Goal: Task Accomplishment & Management: Manage account settings

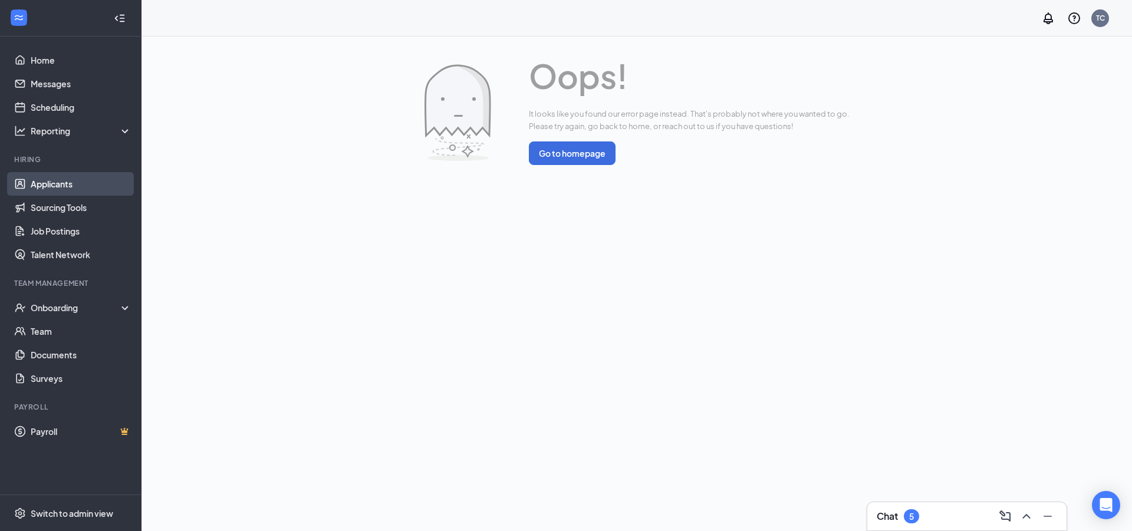
click at [82, 175] on link "Applicants" at bounding box center [81, 184] width 101 height 24
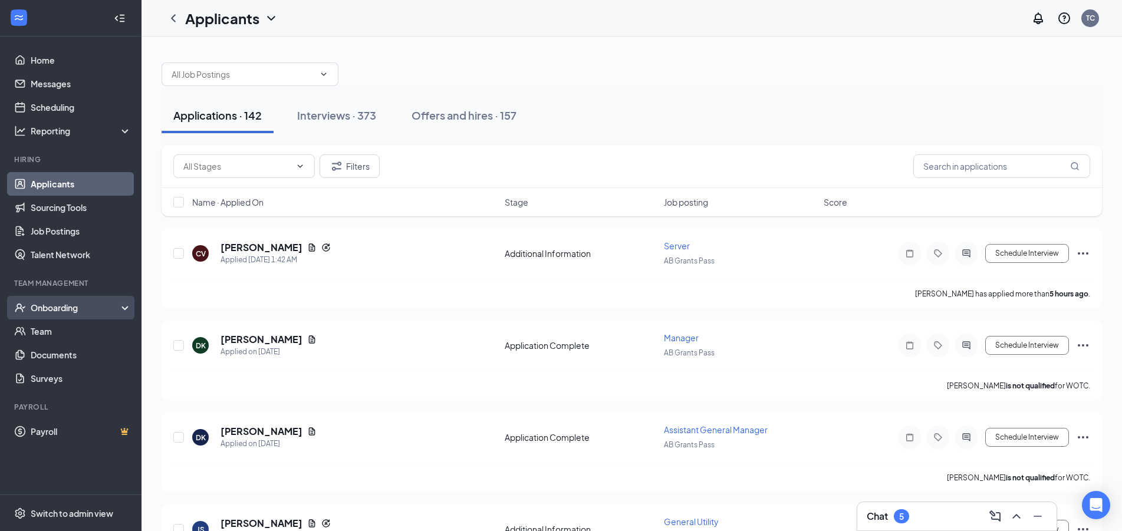
click at [50, 313] on div "Onboarding" at bounding box center [76, 308] width 91 height 12
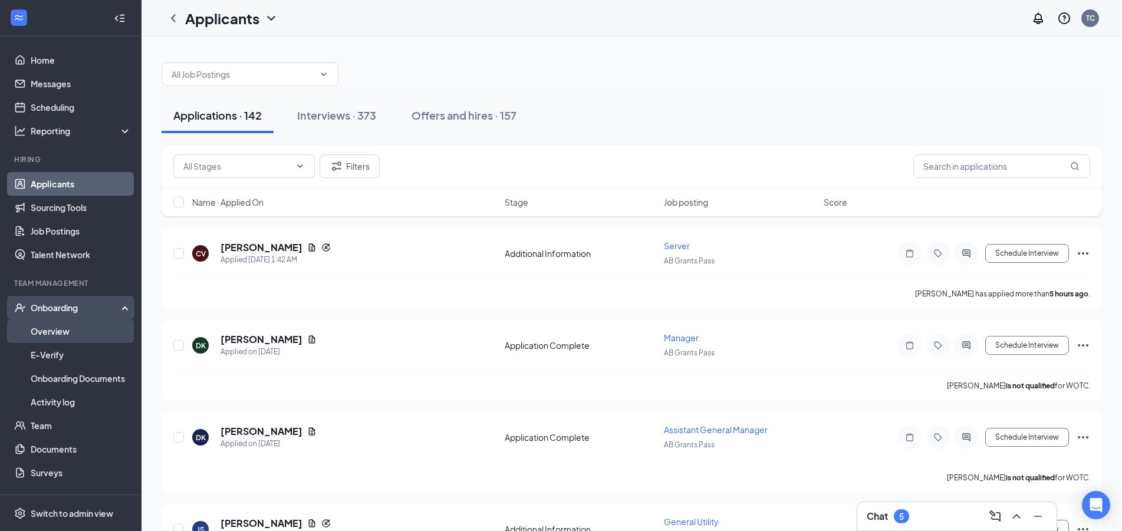
click at [54, 341] on link "Overview" at bounding box center [81, 332] width 101 height 24
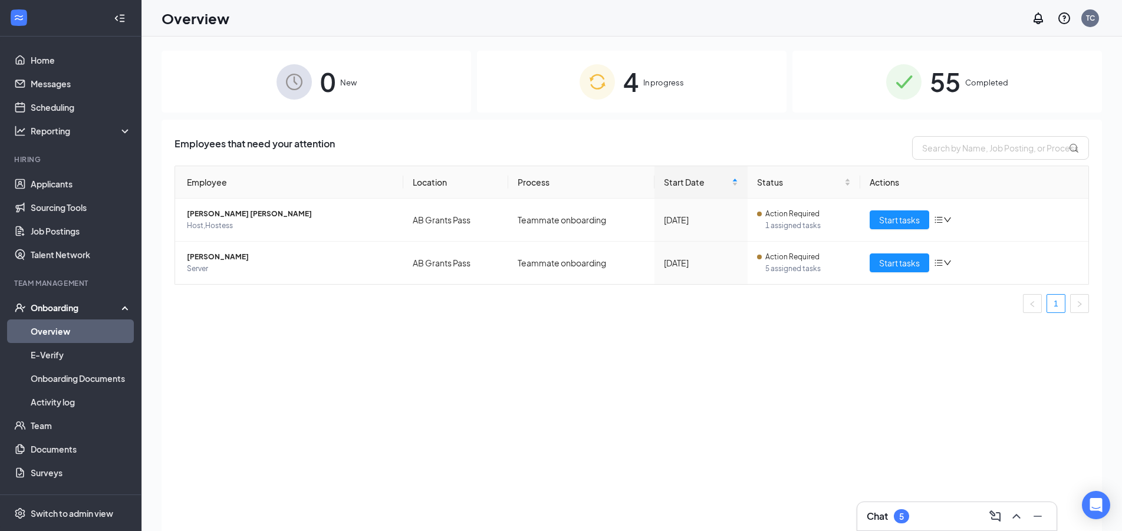
click at [731, 97] on div "4 In progress" at bounding box center [632, 82] width 310 height 62
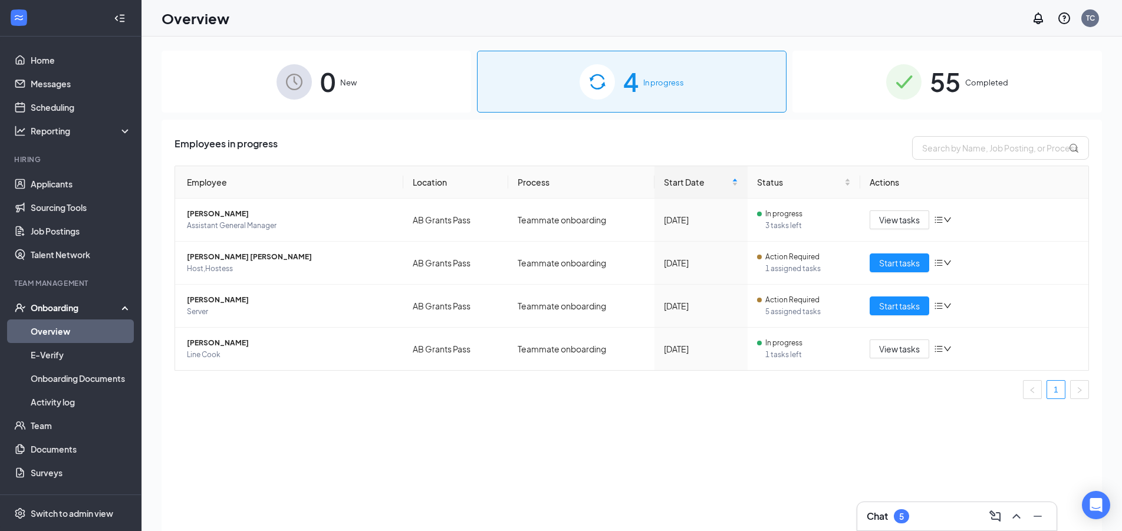
click at [924, 505] on div "Chat 5" at bounding box center [957, 516] width 199 height 28
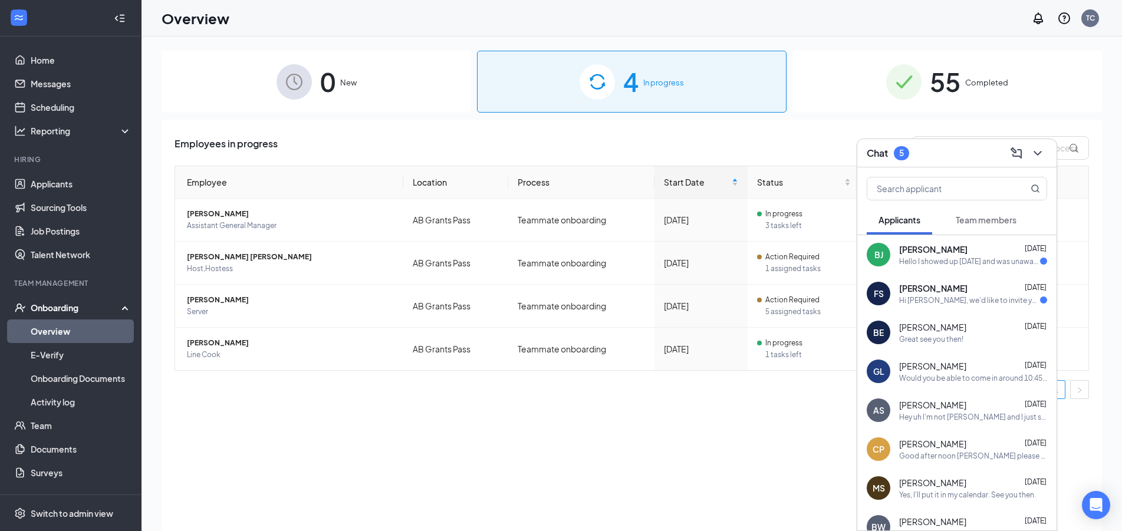
click at [934, 263] on div "Hello I showed up today and was unaware I needed my social card, I know my numb…" at bounding box center [969, 262] width 141 height 10
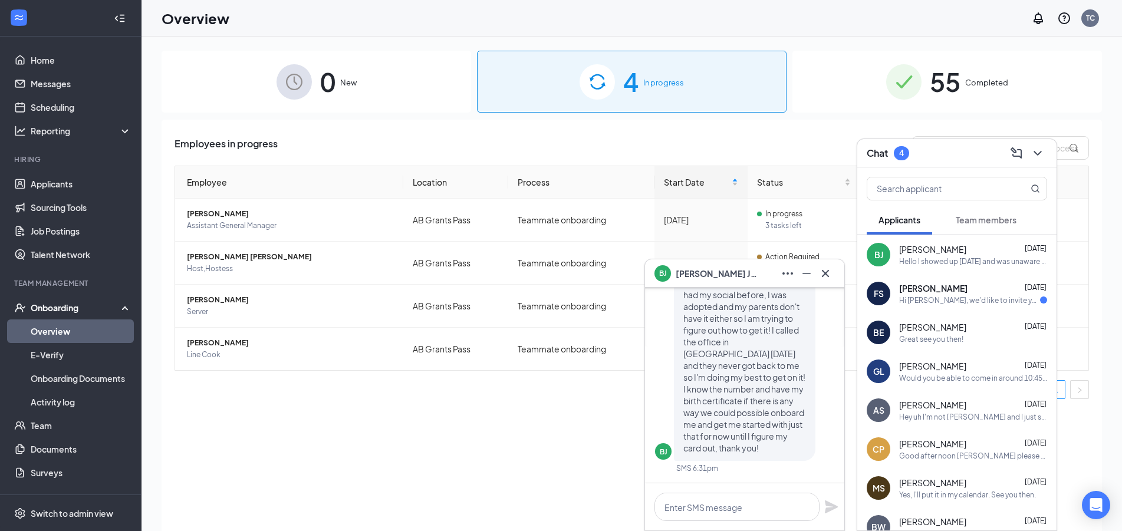
scroll to position [53, 0]
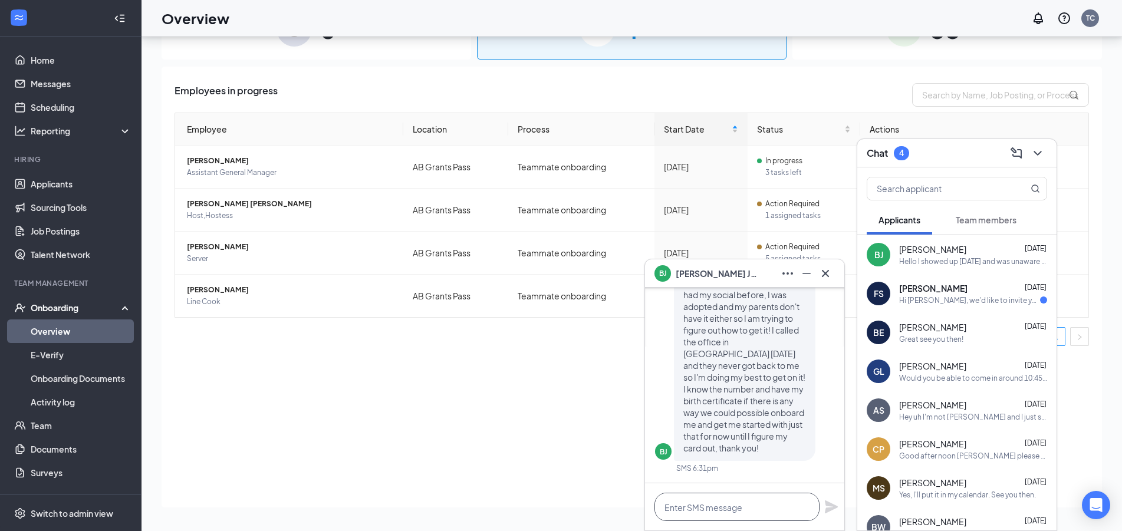
click at [796, 511] on textarea at bounding box center [737, 507] width 165 height 28
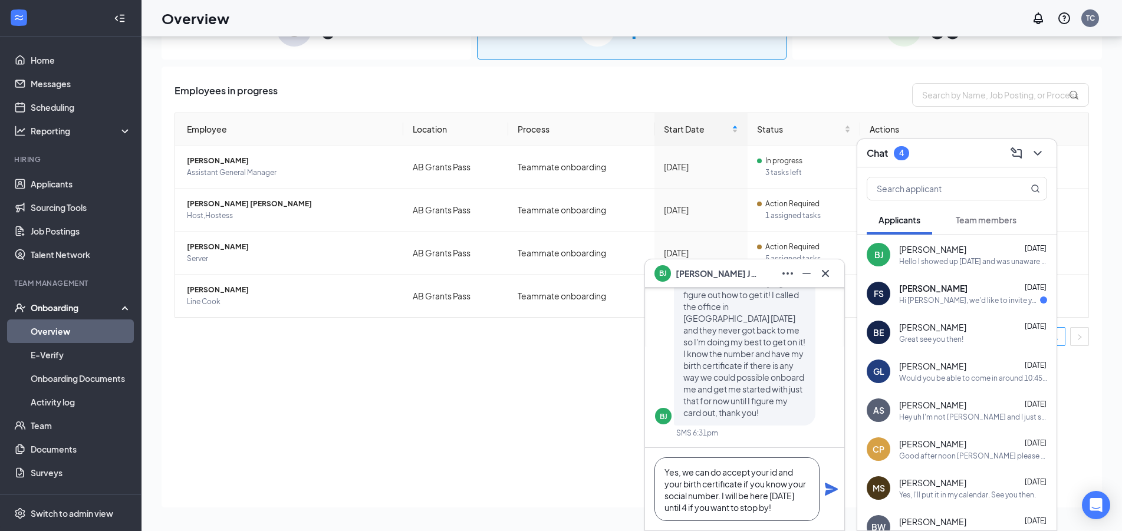
scroll to position [5, 0]
type textarea "Yes, we can do accept your id and your birth certificate if you know your socia…"
click at [837, 483] on icon "Plane" at bounding box center [831, 489] width 14 height 14
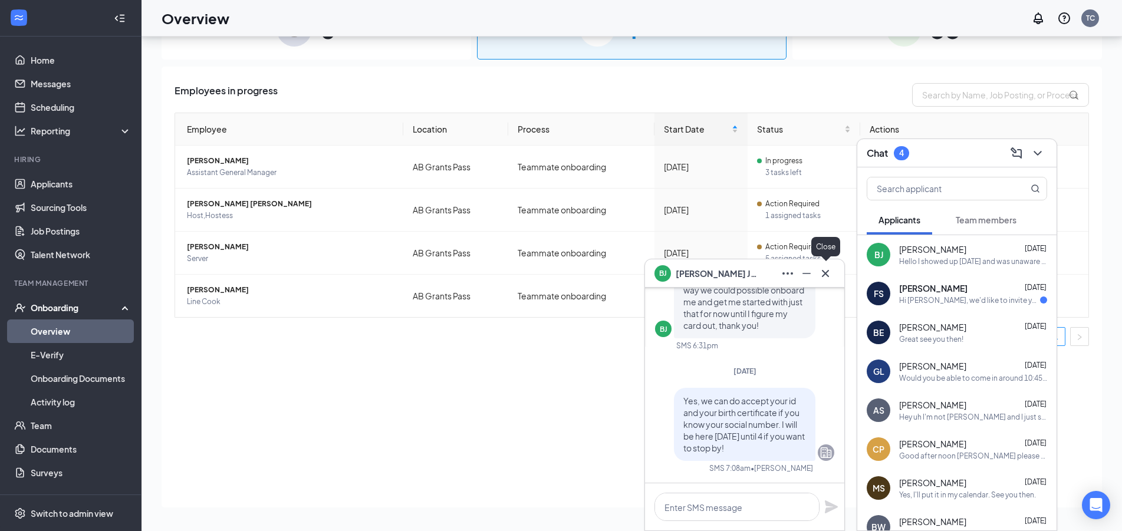
click at [830, 278] on icon "Cross" at bounding box center [826, 274] width 14 height 14
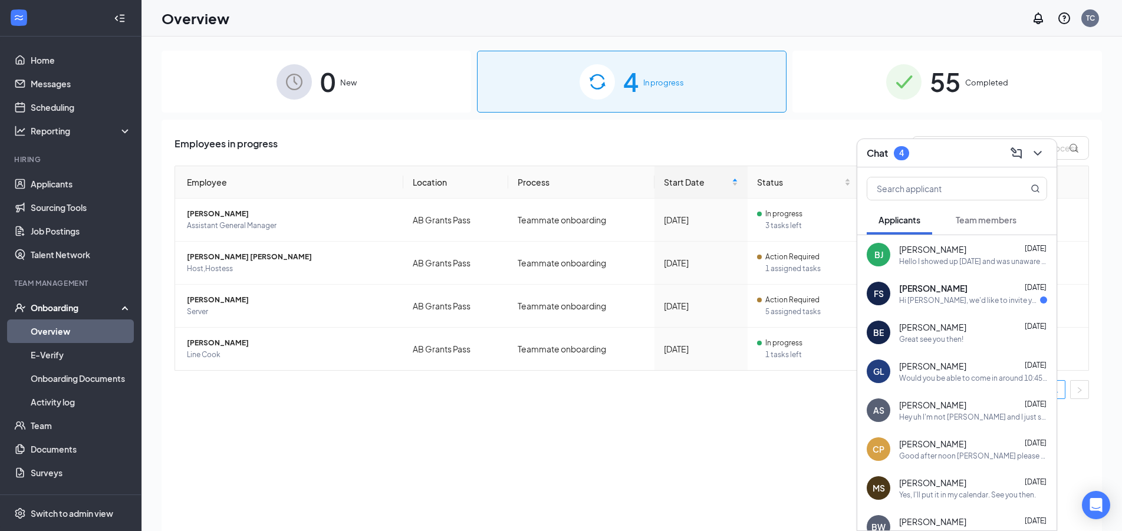
click at [925, 308] on div "FS Frances Shelton Aug 25 Hi Frances Shelton, we'd like to invite you to a meet…" at bounding box center [957, 293] width 199 height 39
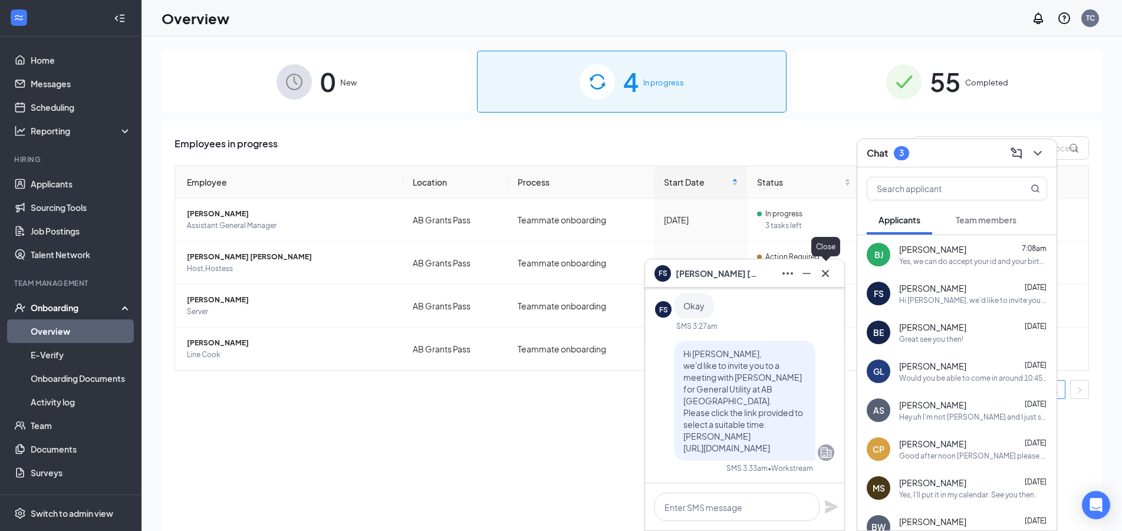
click at [833, 275] on button at bounding box center [825, 273] width 19 height 19
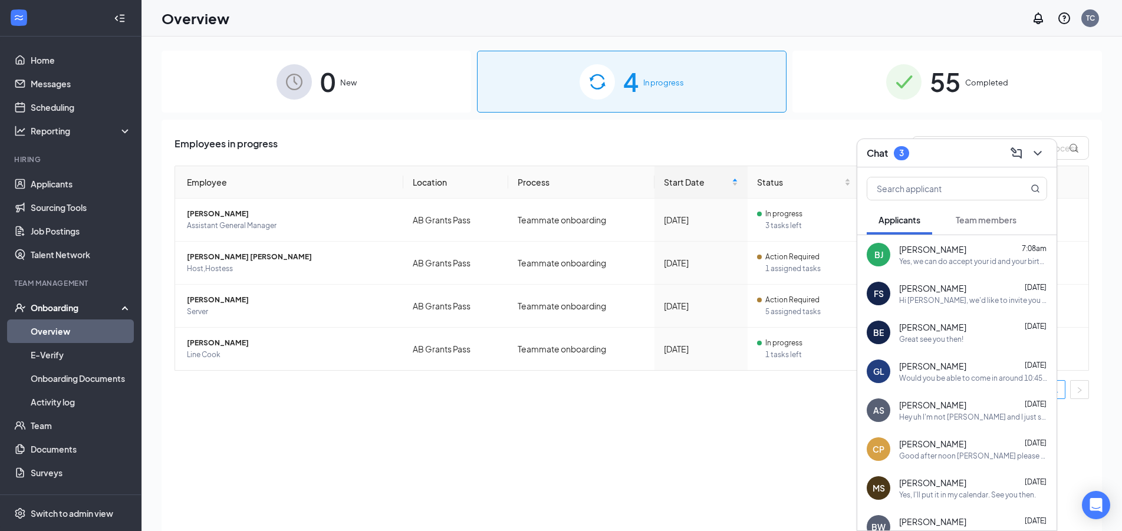
click at [962, 376] on div "Would you be able to come in around 10:45 am?" at bounding box center [973, 378] width 148 height 10
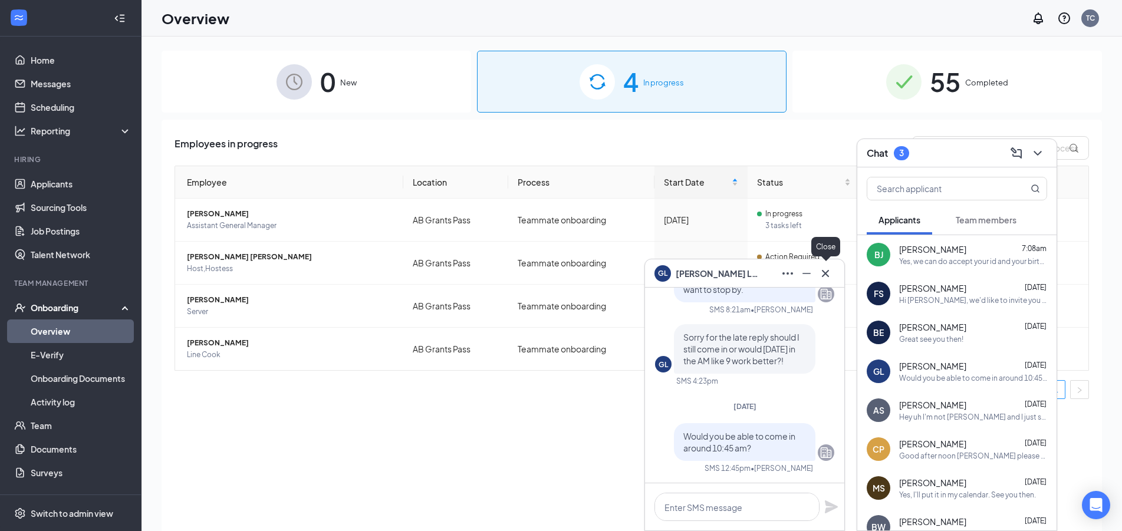
click at [823, 278] on icon "Cross" at bounding box center [826, 274] width 14 height 14
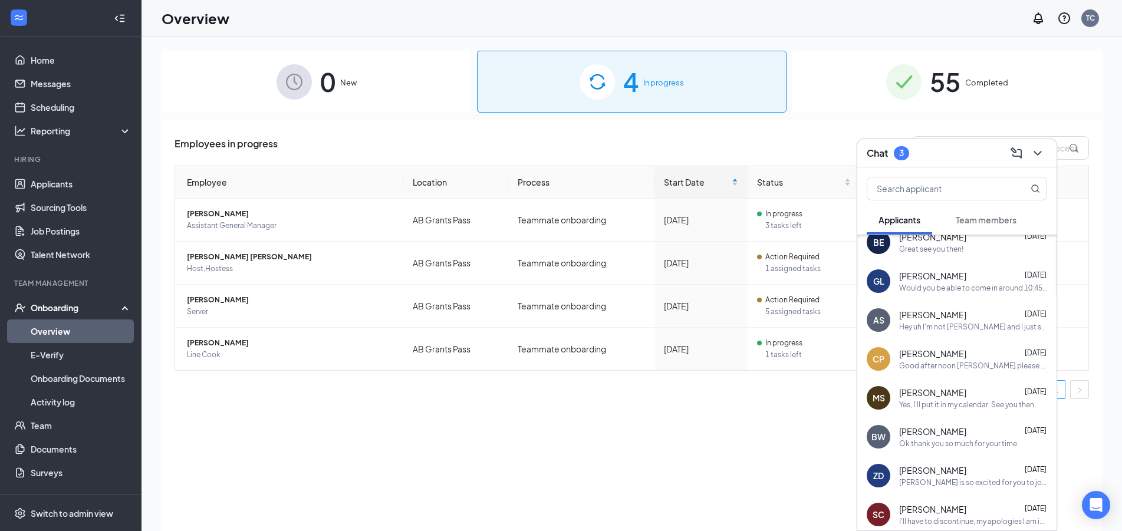
scroll to position [89, 0]
click at [920, 370] on div "Good after noon Taylor please have Levi call me to setup a appointment for pape…" at bounding box center [973, 367] width 148 height 10
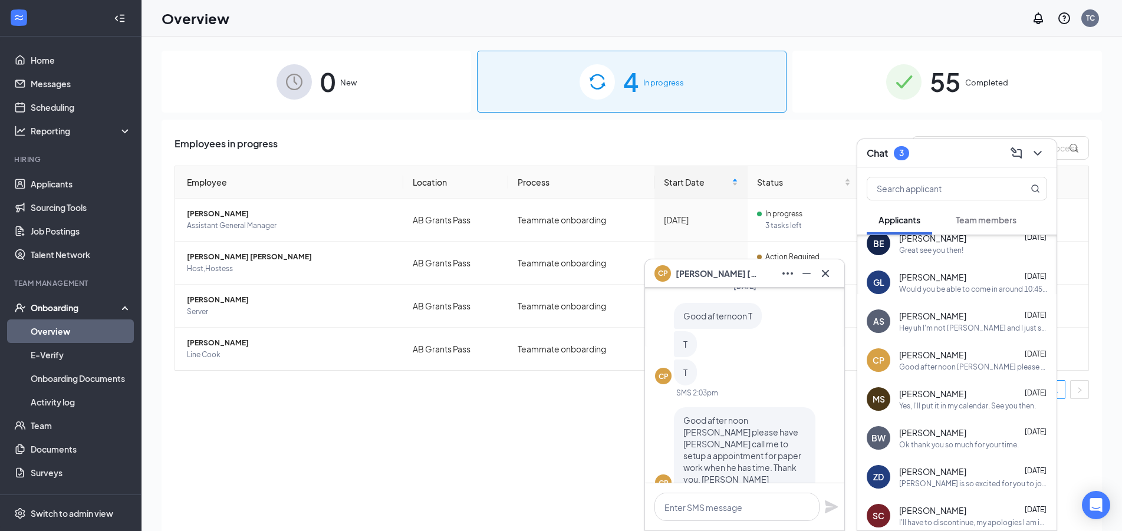
scroll to position [0, 0]
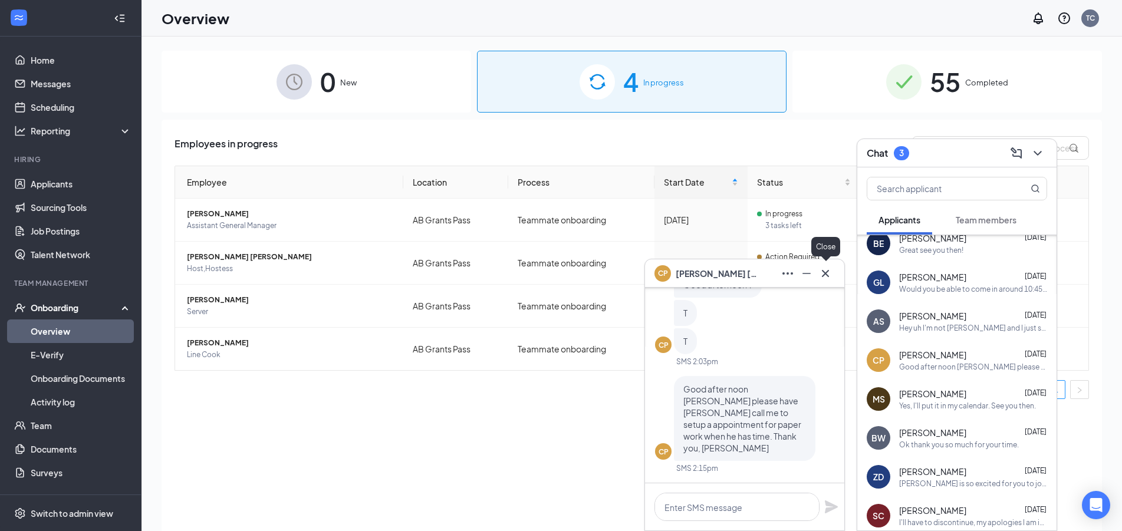
click at [832, 277] on icon "Cross" at bounding box center [826, 274] width 14 height 14
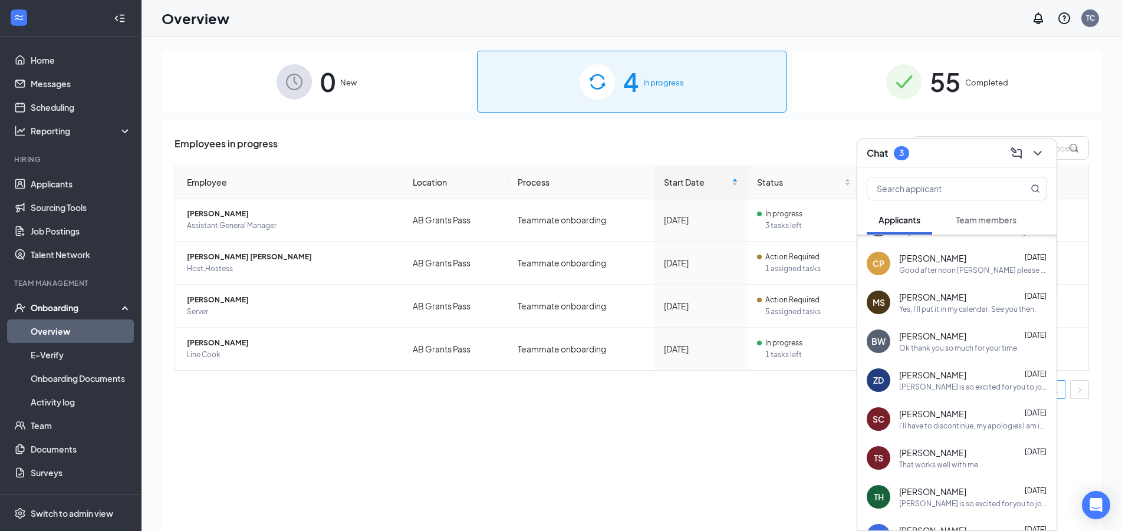
scroll to position [216, 0]
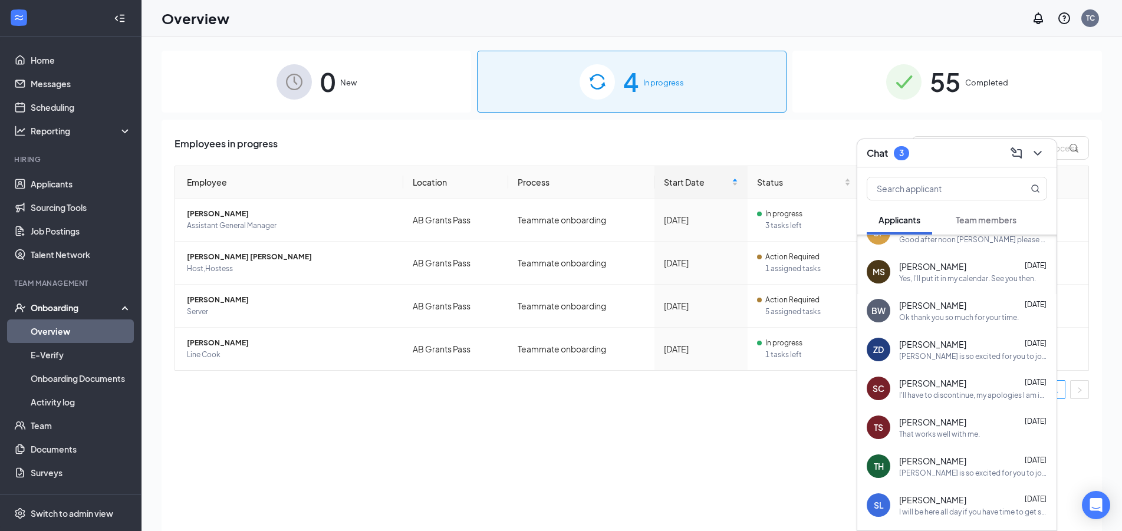
click at [972, 389] on div "Shila Cordova Aug 22" at bounding box center [973, 383] width 148 height 12
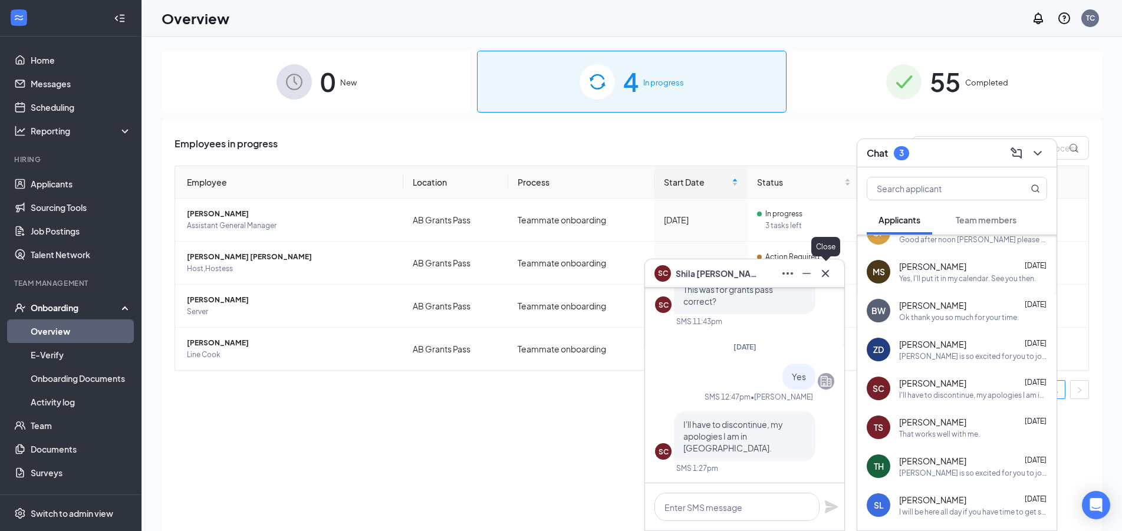
click at [820, 267] on icon "Cross" at bounding box center [826, 274] width 14 height 14
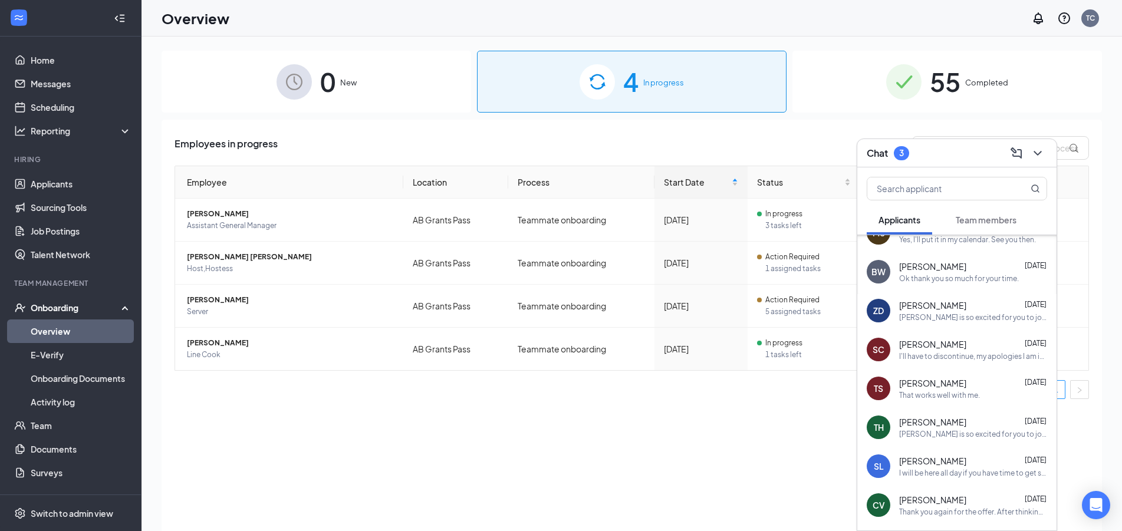
scroll to position [280, 0]
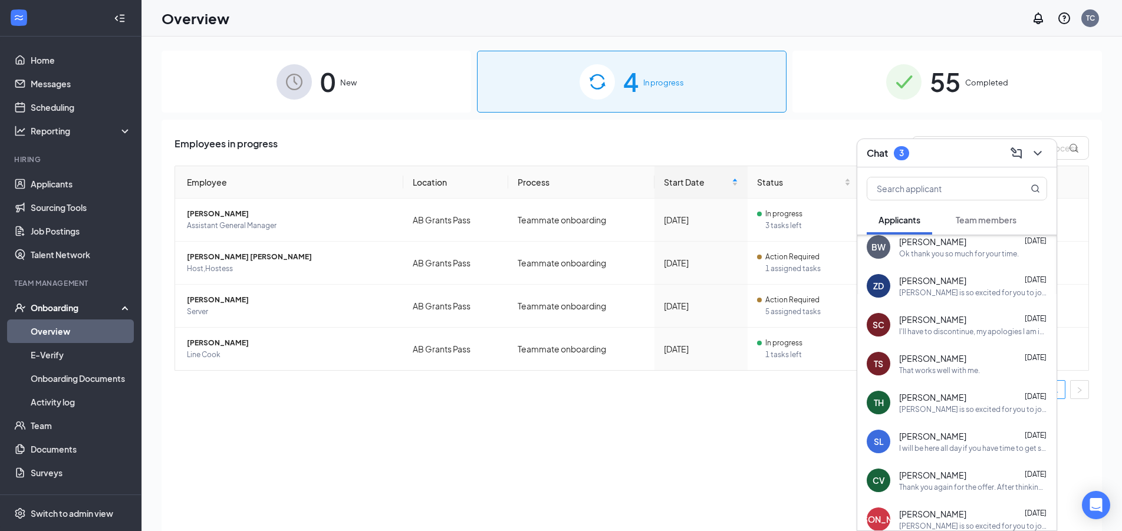
click at [937, 362] on span "Timothy Scrape" at bounding box center [932, 359] width 67 height 12
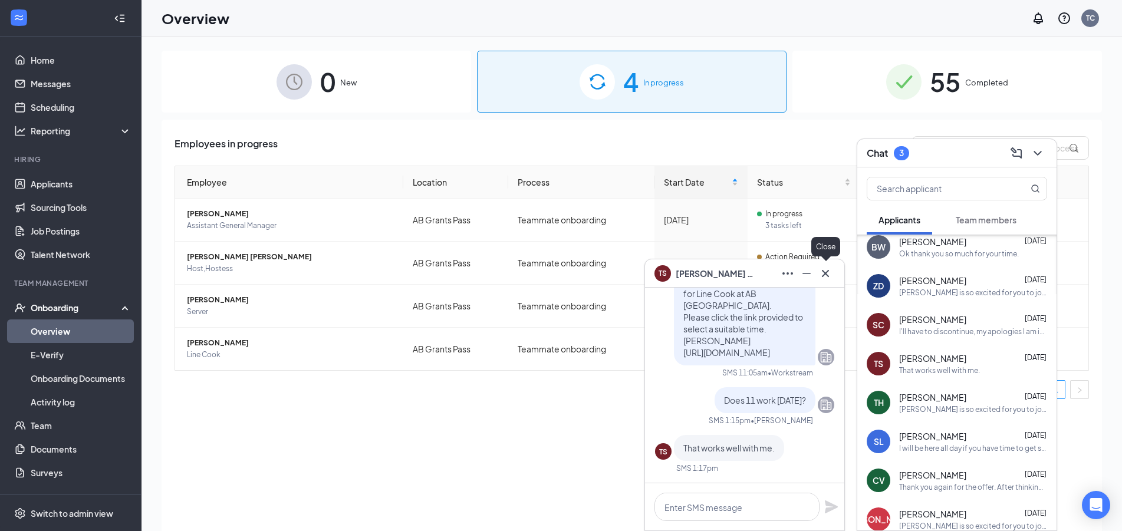
click at [824, 277] on icon "Cross" at bounding box center [826, 274] width 14 height 14
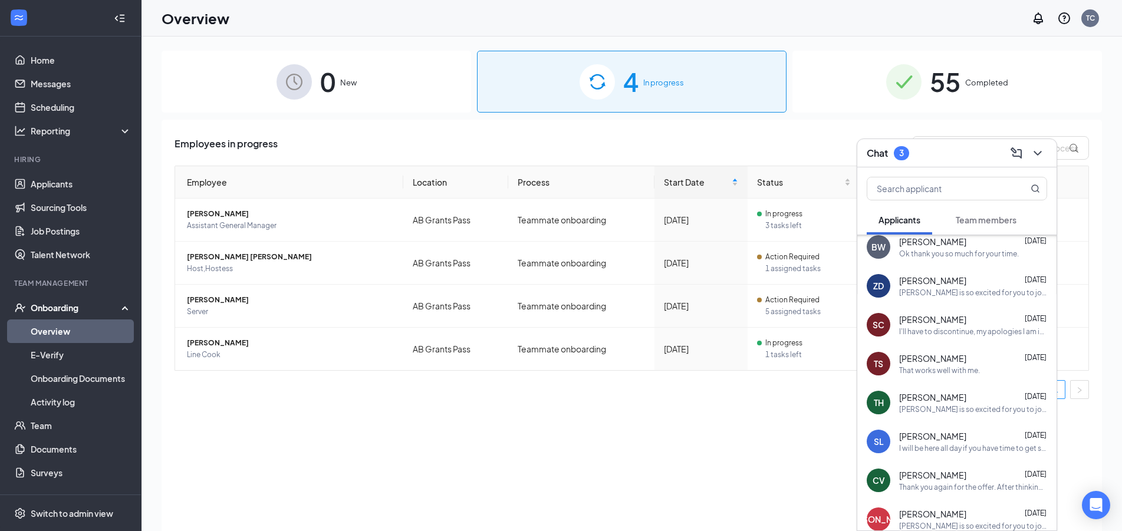
click at [987, 408] on div "Applebee's is so excited for you to join our team! Do you know anyone else who …" at bounding box center [973, 410] width 148 height 10
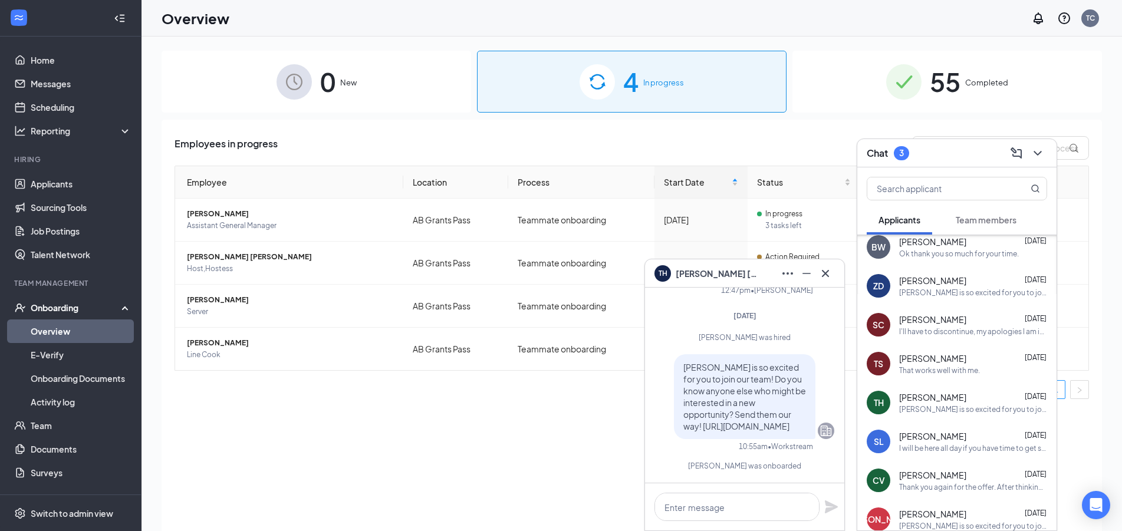
click at [830, 276] on icon "Cross" at bounding box center [826, 274] width 14 height 14
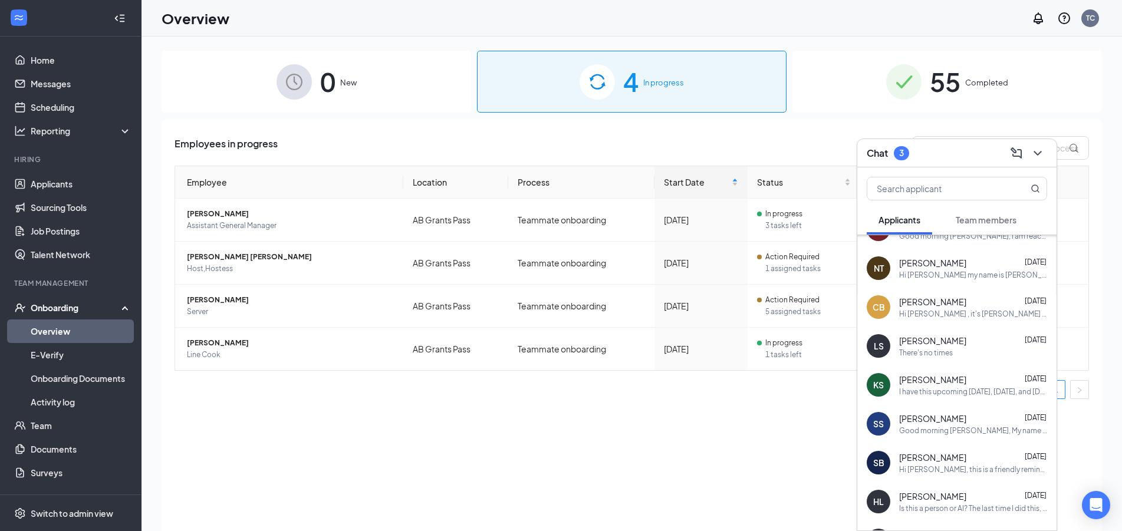
scroll to position [687, 0]
click at [952, 398] on div "LS lhea spediacci Aug 16 There's no times" at bounding box center [957, 385] width 199 height 39
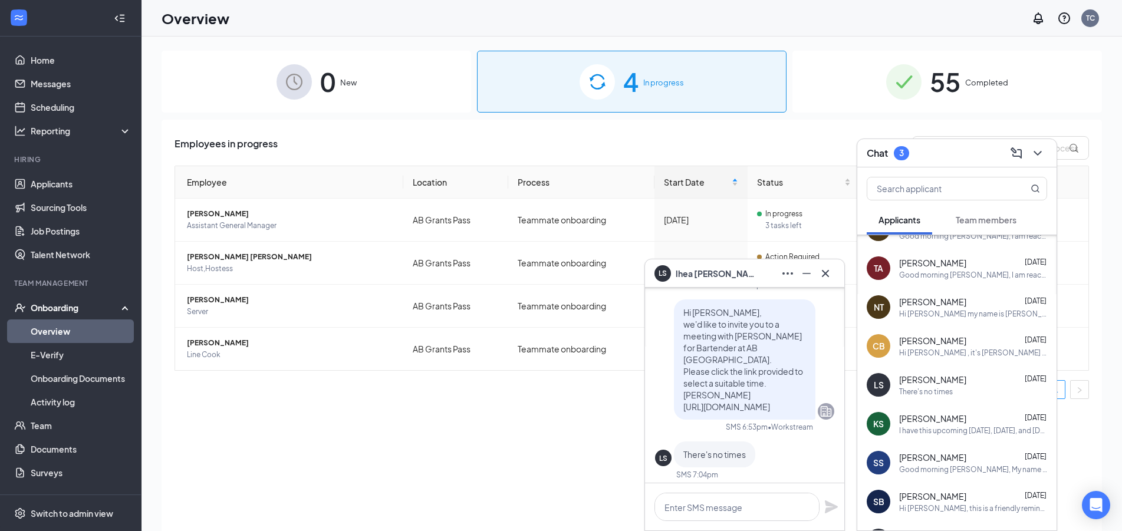
scroll to position [0, 0]
click at [684, 512] on textarea at bounding box center [737, 507] width 165 height 28
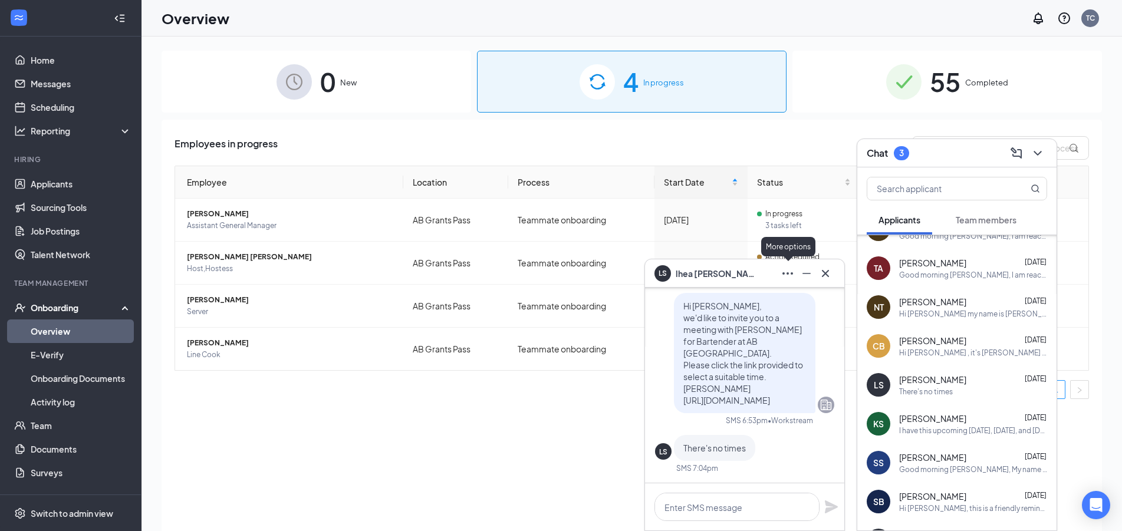
click at [789, 274] on icon "Ellipses" at bounding box center [788, 274] width 14 height 14
click at [600, 466] on div "Employees in progress Employee Location Process Start Date Status Actions Monic…" at bounding box center [632, 340] width 941 height 441
click at [55, 194] on link "Applicants" at bounding box center [81, 184] width 101 height 24
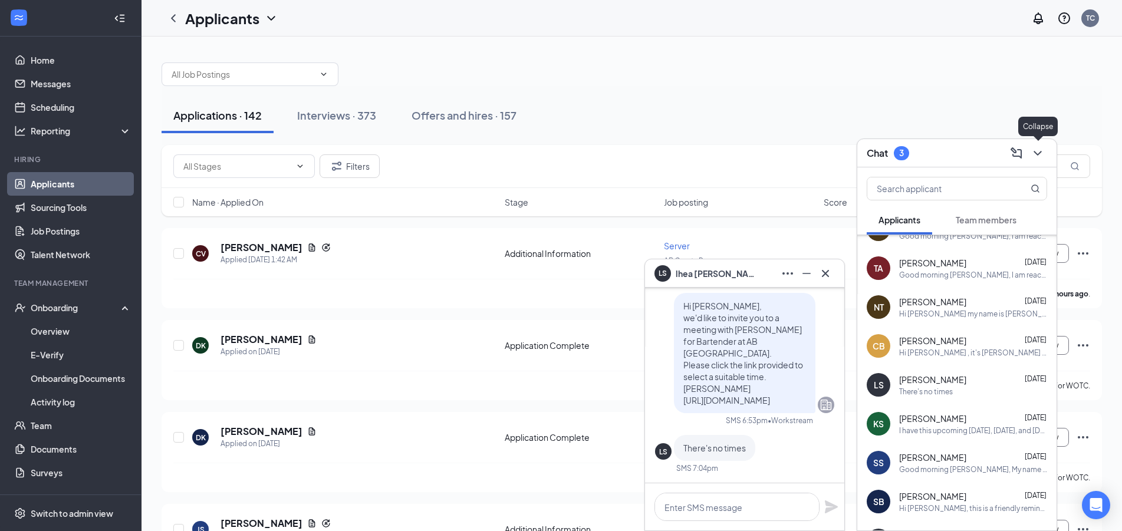
click at [1041, 150] on icon "ChevronDown" at bounding box center [1038, 153] width 14 height 14
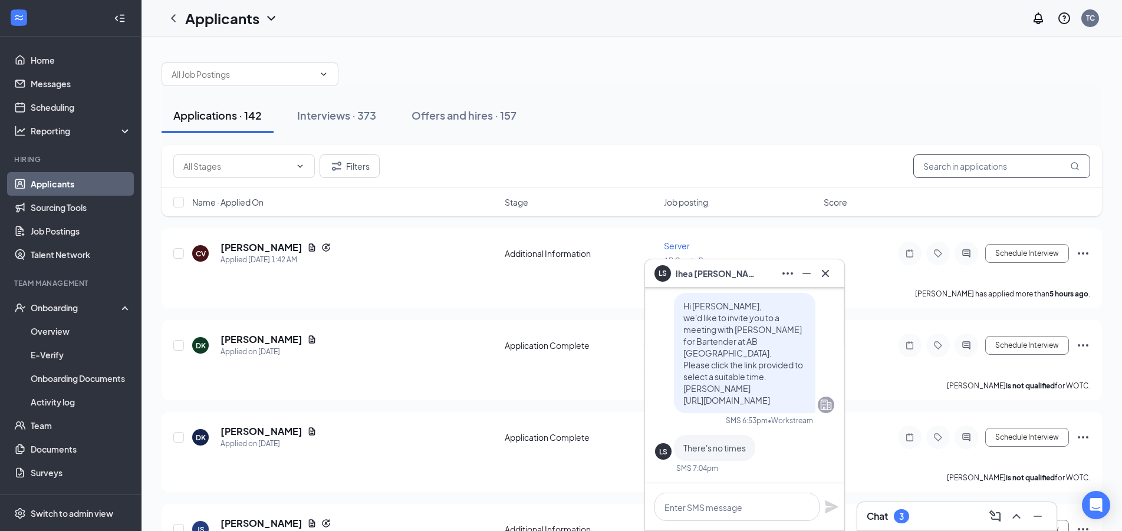
click at [1015, 165] on input "text" at bounding box center [1002, 167] width 177 height 24
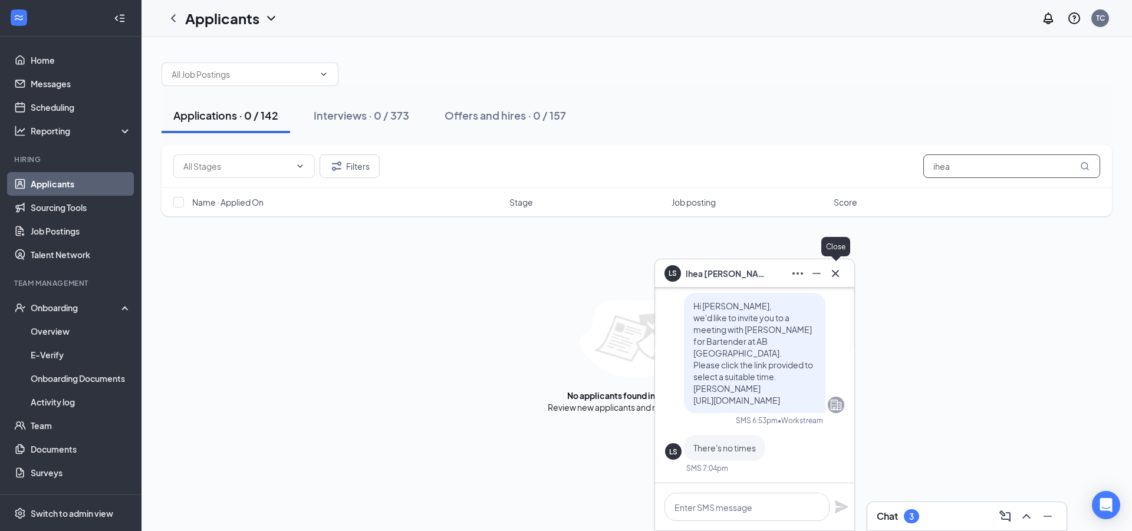
type input "ihea"
click at [836, 274] on icon "Cross" at bounding box center [835, 273] width 7 height 7
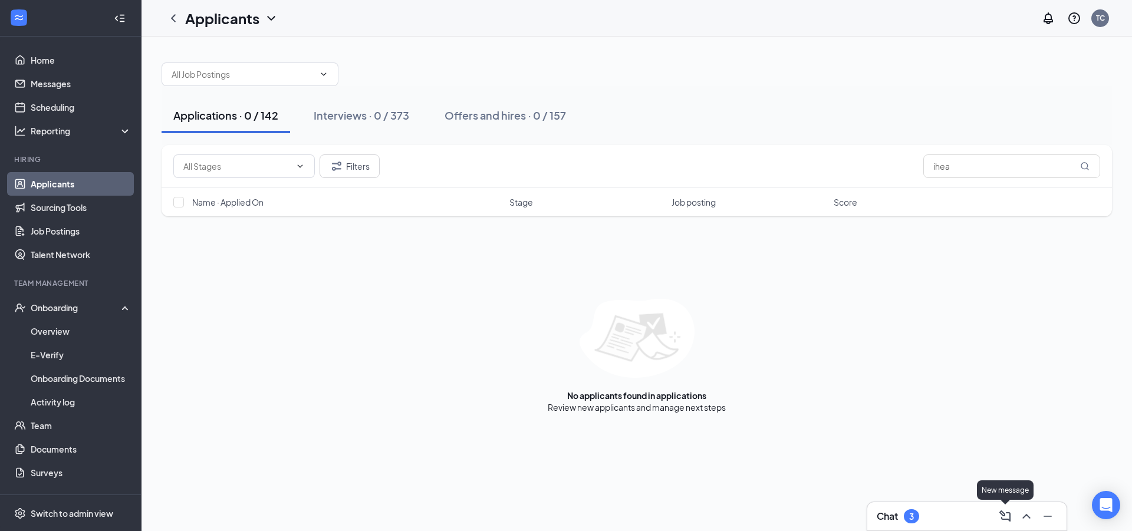
click at [968, 521] on div "Chat 3" at bounding box center [967, 516] width 180 height 19
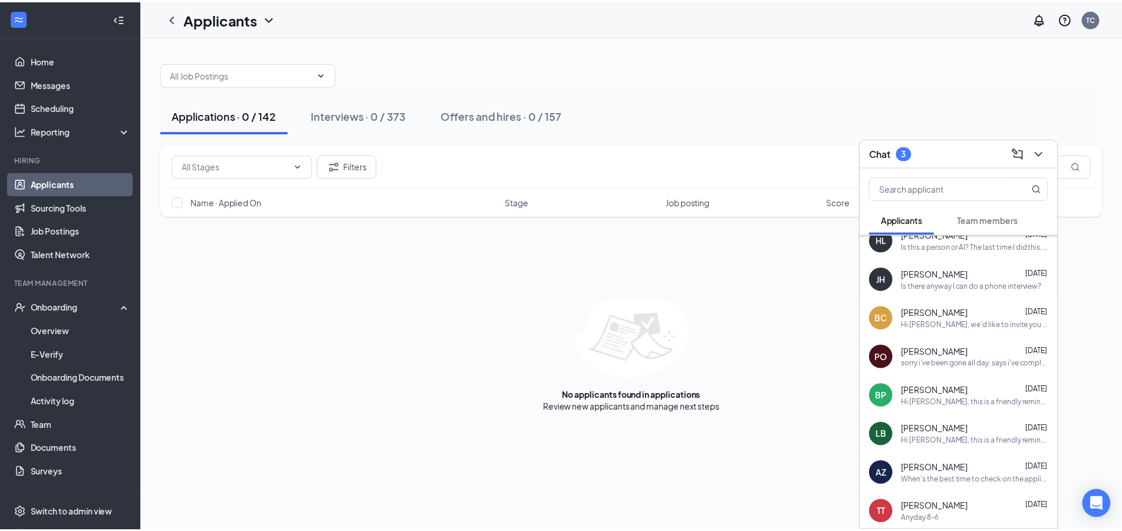
scroll to position [832, 0]
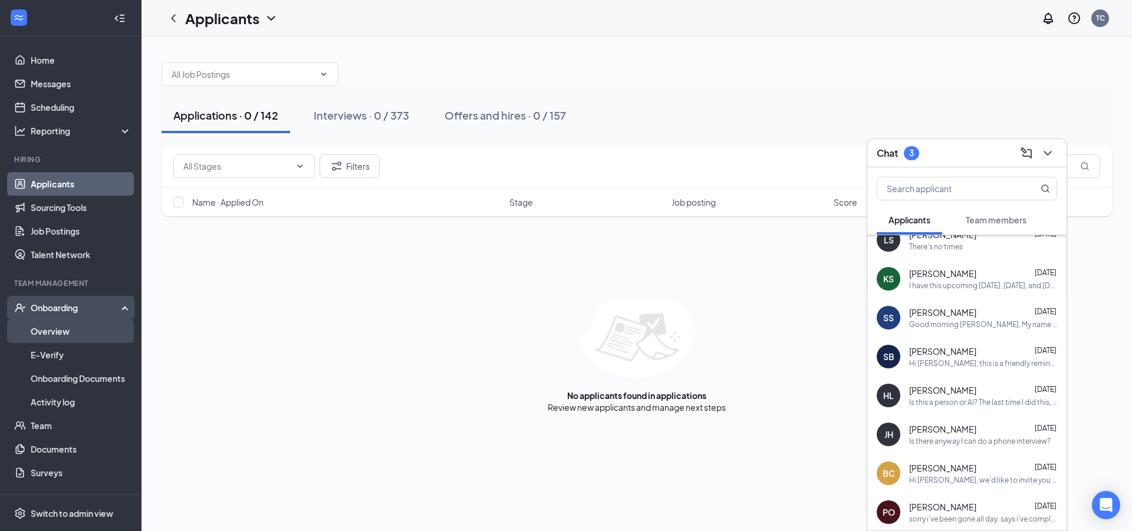
click at [55, 329] on link "Overview" at bounding box center [81, 332] width 101 height 24
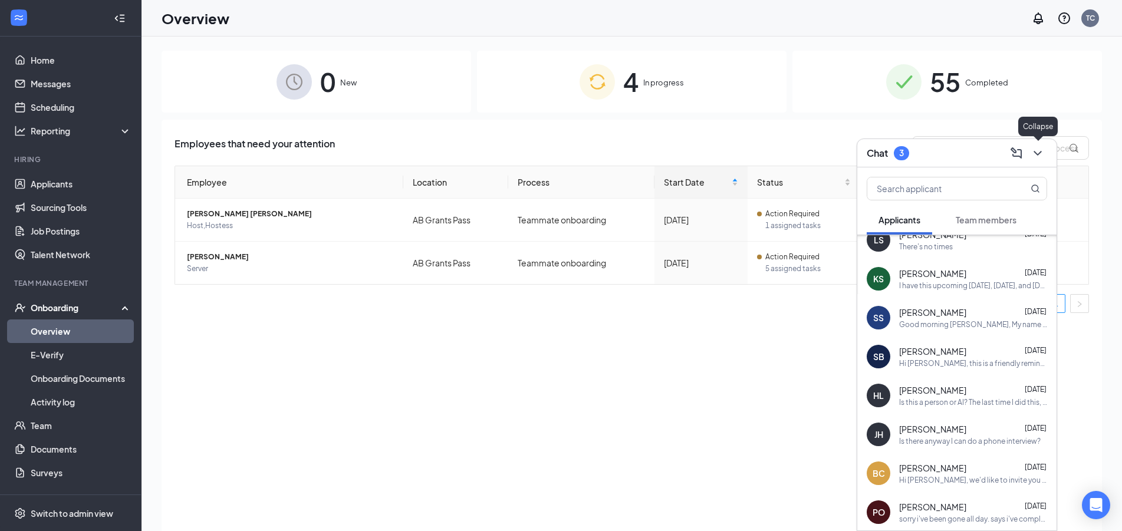
click at [1037, 147] on icon "ChevronDown" at bounding box center [1038, 153] width 14 height 14
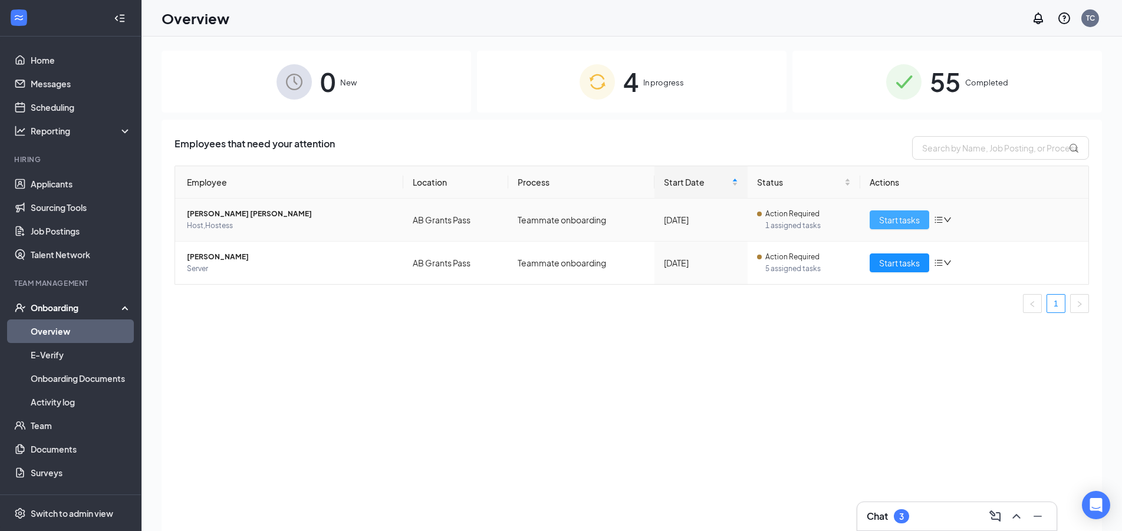
click at [904, 214] on span "Start tasks" at bounding box center [899, 219] width 41 height 13
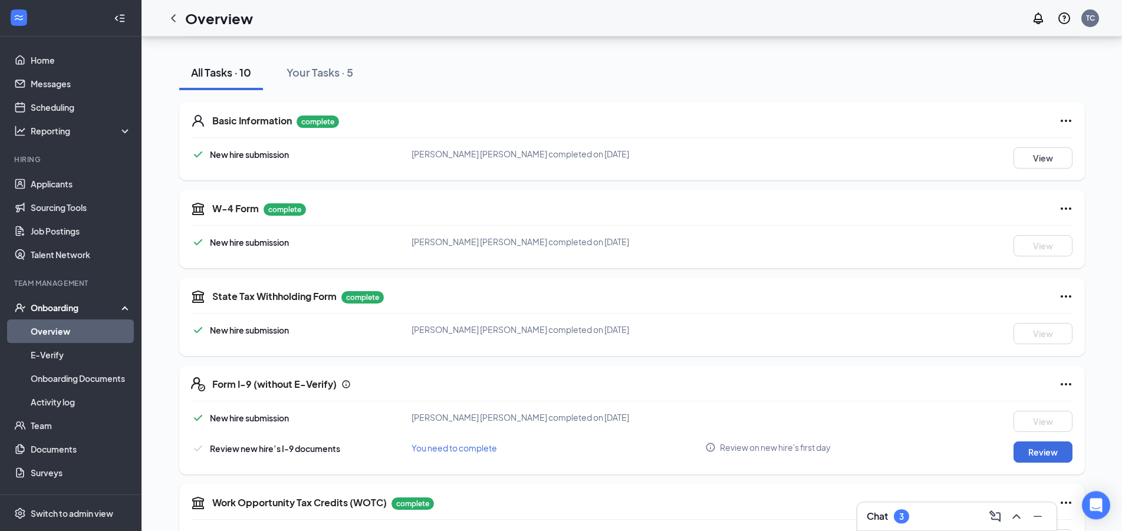
scroll to position [372, 0]
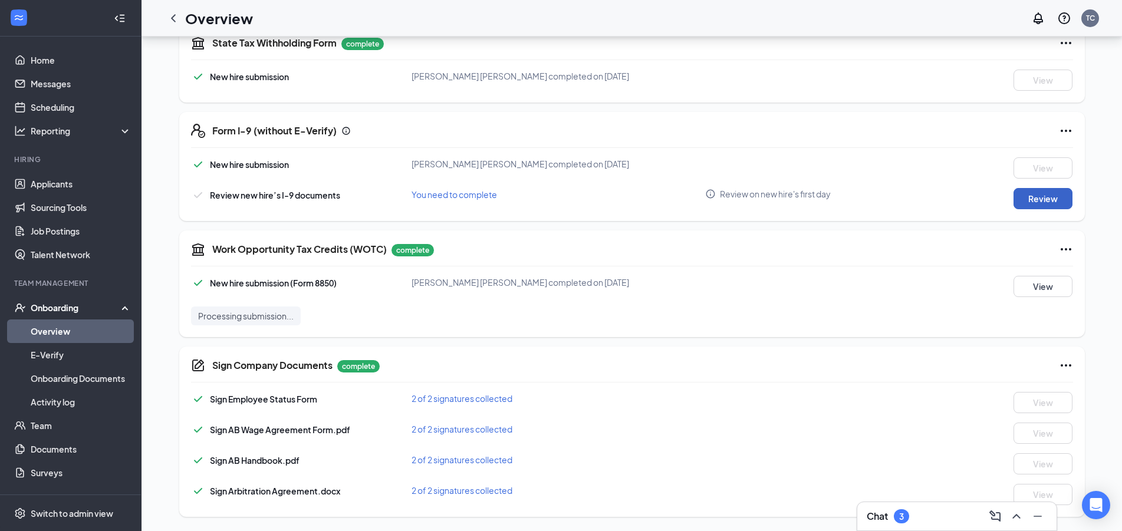
click at [1046, 190] on button "Review" at bounding box center [1043, 198] width 59 height 21
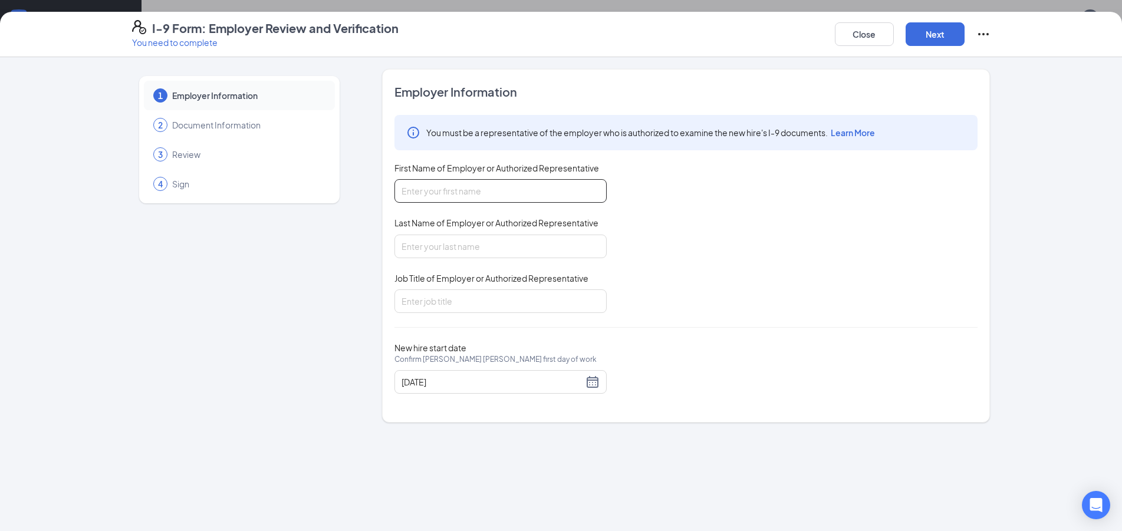
click at [451, 189] on input "First Name of Employer or Authorized Representative" at bounding box center [501, 191] width 212 height 24
type input "Taylor"
type input "Chandler"
type input "GM"
click at [923, 38] on button "Next" at bounding box center [935, 34] width 59 height 24
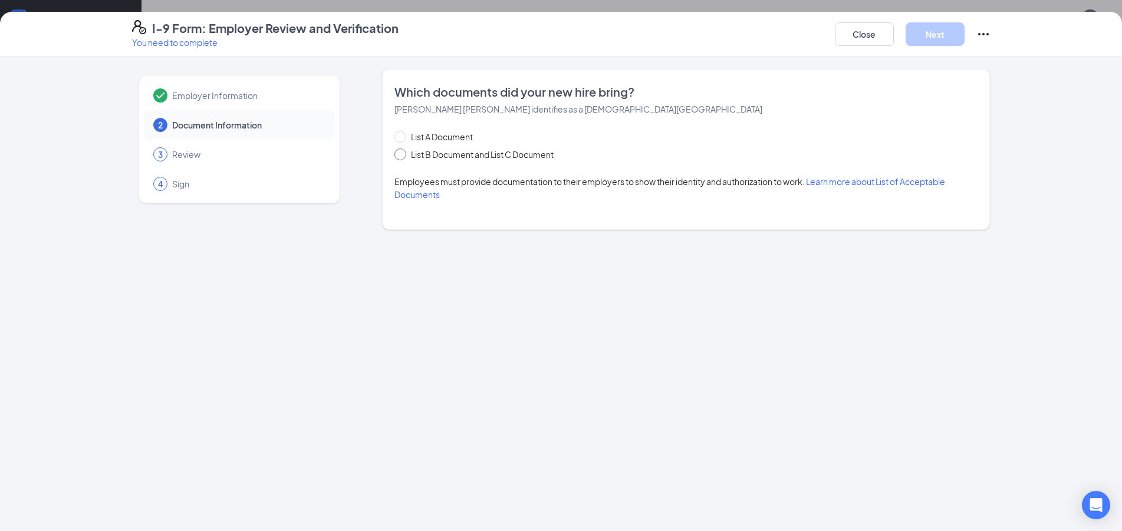
click at [463, 160] on span "List B Document and List C Document" at bounding box center [482, 154] width 152 height 13
click at [403, 157] on input "List B Document and List C Document" at bounding box center [399, 153] width 8 height 8
radio input "true"
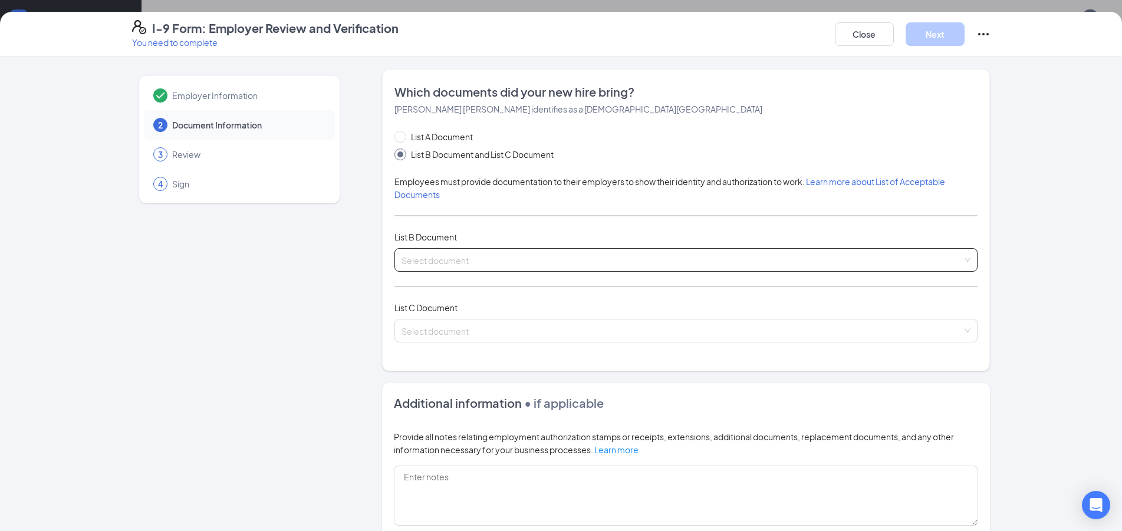
click at [448, 262] on input "search" at bounding box center [682, 258] width 561 height 18
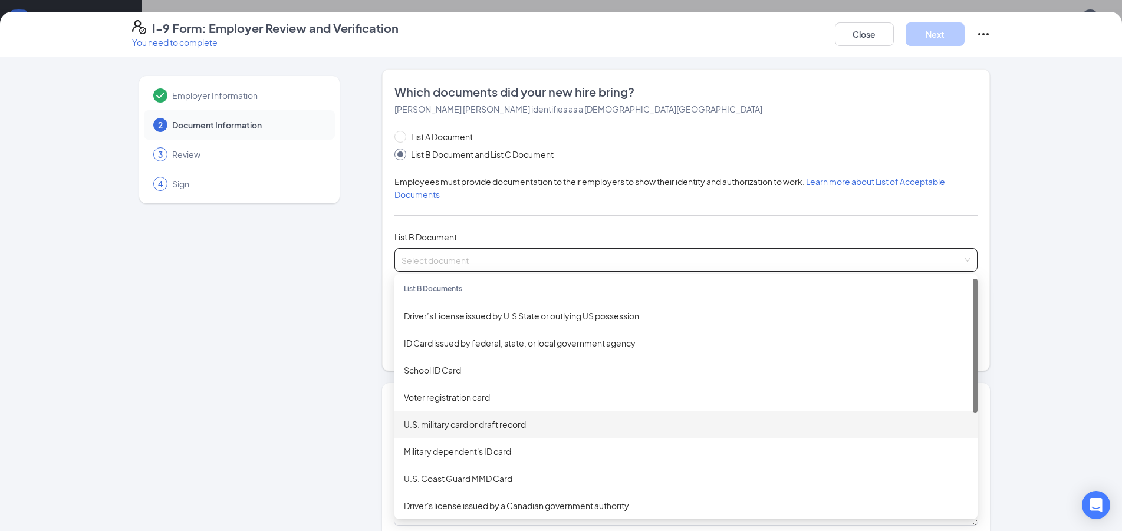
scroll to position [0, 0]
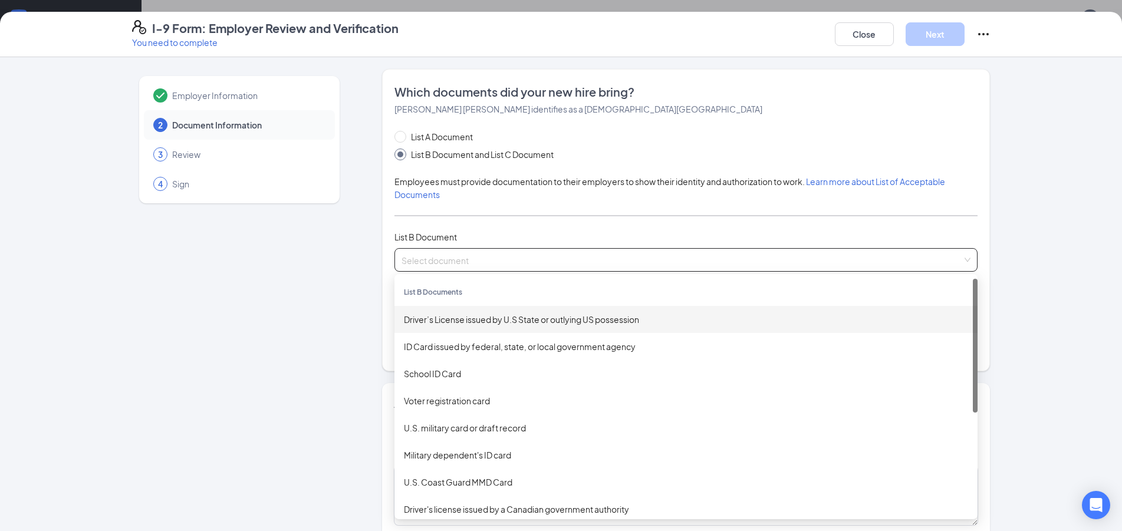
click at [506, 326] on div "Driver’s License issued by U.S State or outlying US possession" at bounding box center [686, 319] width 564 height 13
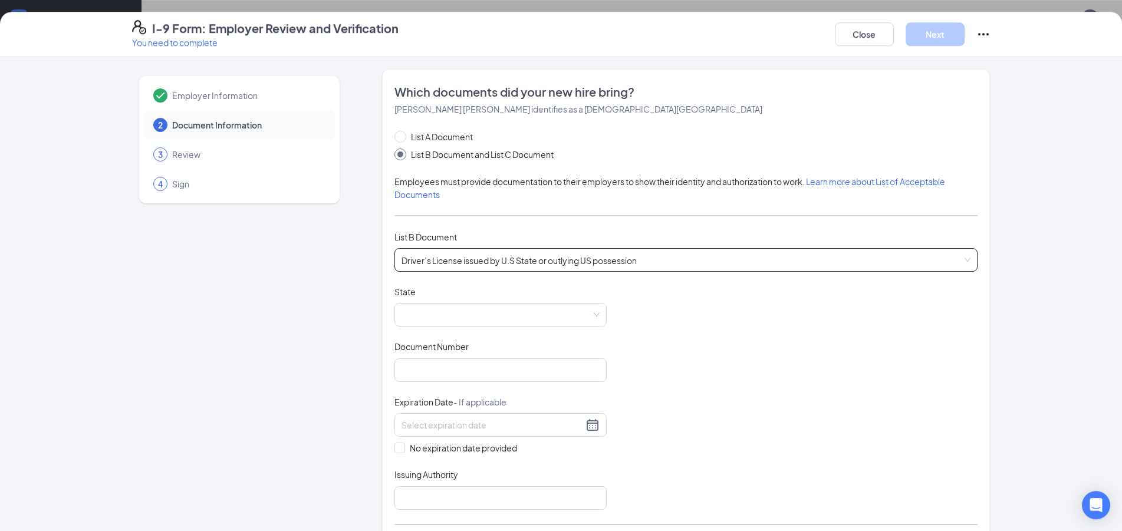
scroll to position [311, 0]
click at [504, 319] on span at bounding box center [501, 315] width 198 height 22
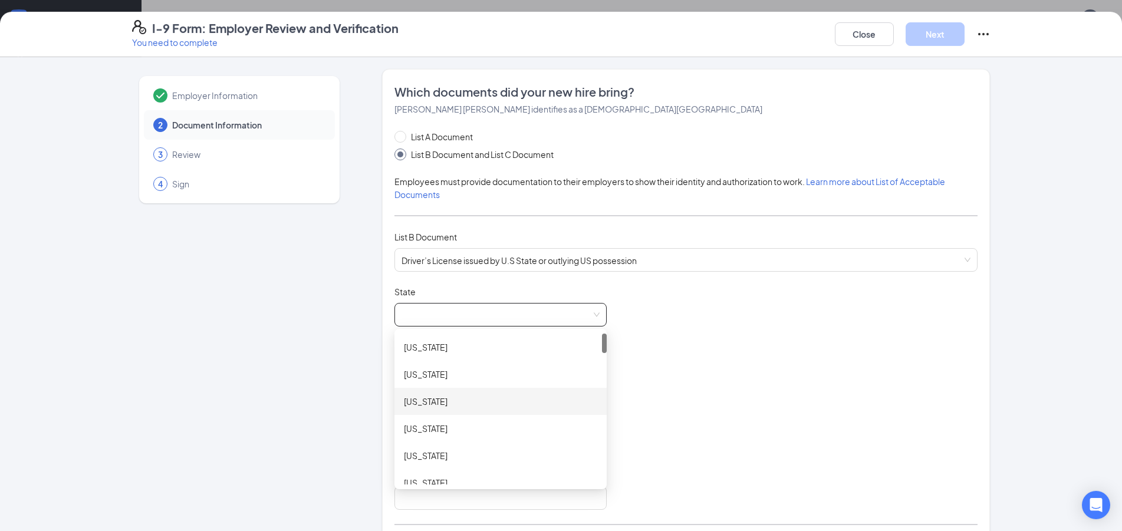
scroll to position [131, 0]
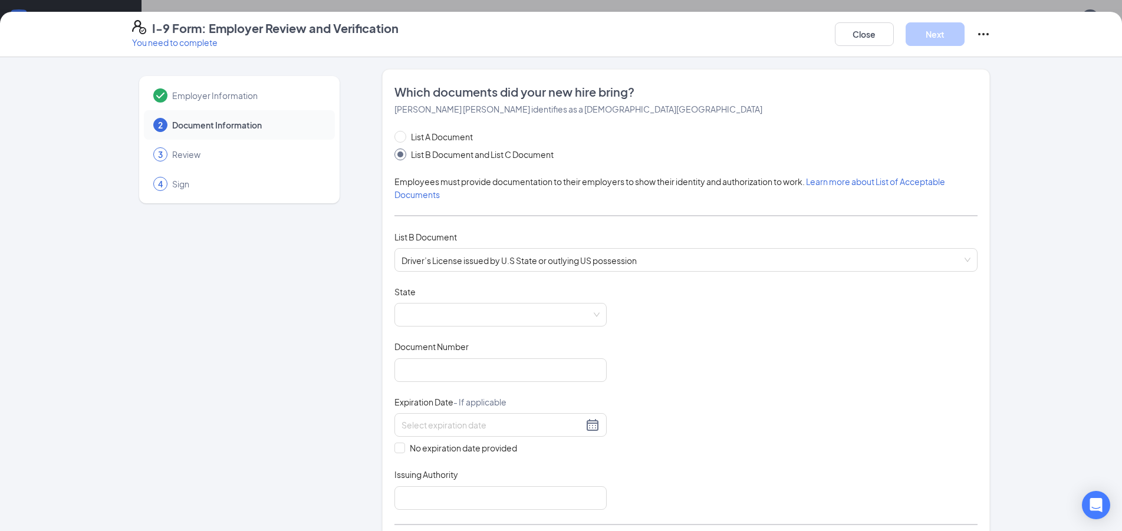
drag, startPoint x: 1075, startPoint y: 153, endPoint x: 1071, endPoint y: 159, distance: 6.4
click at [1073, 154] on div "Employer Information 2 Document Information 3 Review 4 Sign Which documents did…" at bounding box center [561, 294] width 1122 height 474
click at [439, 314] on span at bounding box center [501, 315] width 198 height 22
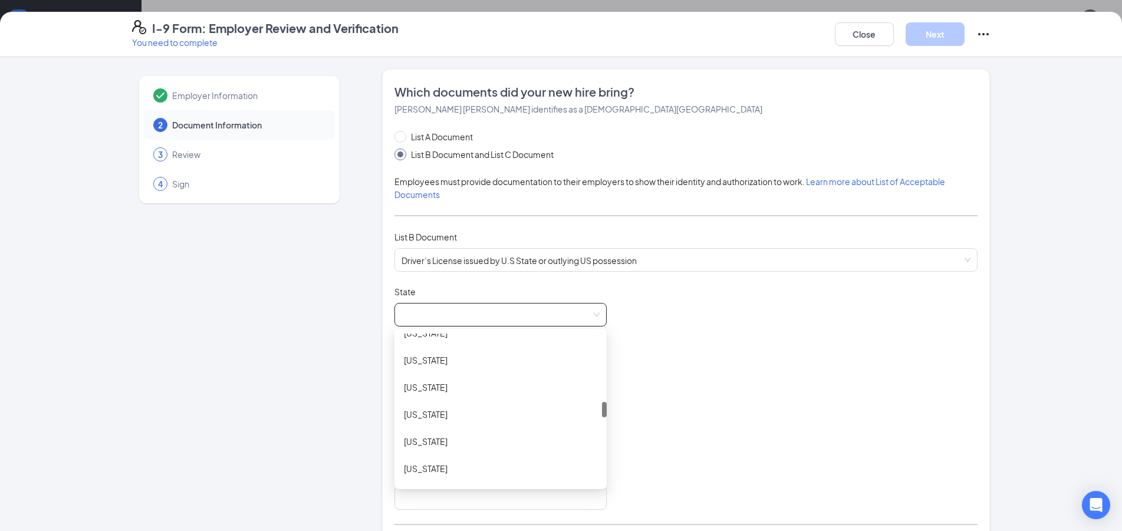
scroll to position [605, 0]
click at [468, 386] on div "Michigan" at bounding box center [501, 393] width 212 height 27
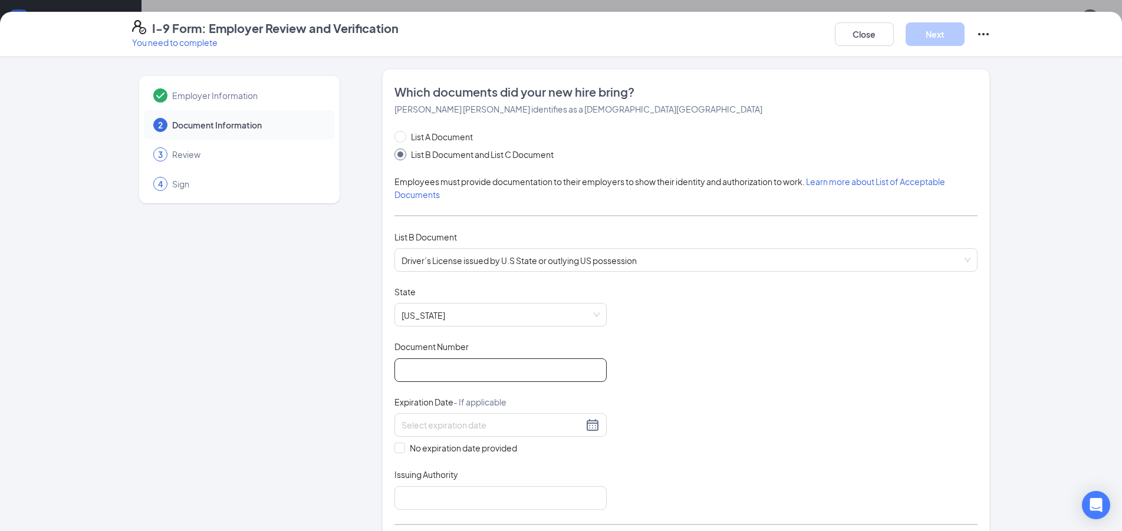
click at [502, 363] on input "Document Number" at bounding box center [501, 371] width 212 height 24
type input "r160067809025"
click at [464, 432] on div at bounding box center [501, 425] width 212 height 24
click at [422, 511] on div "8" at bounding box center [428, 512] width 14 height 14
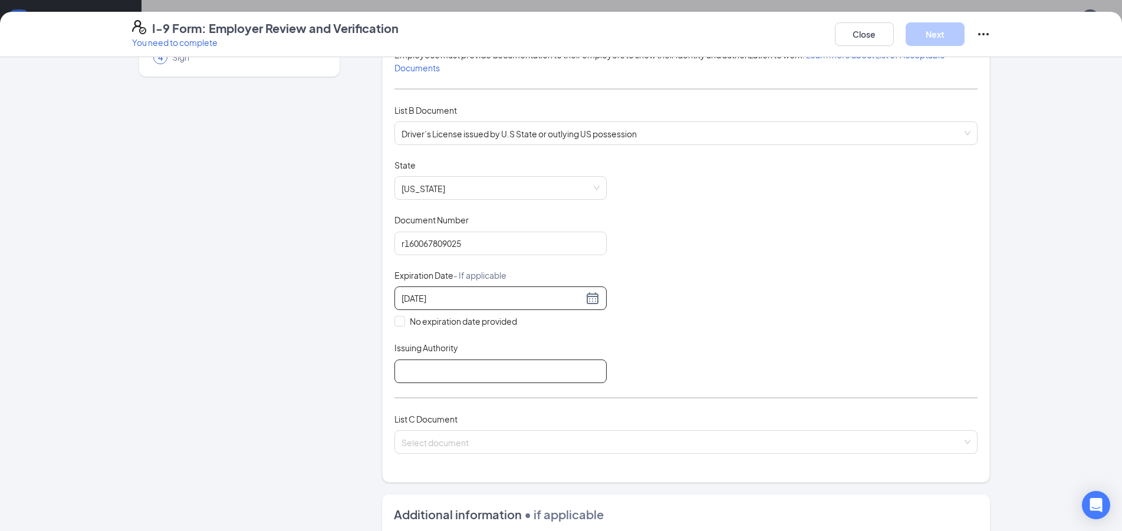
scroll to position [127, 0]
type input "01/08/2029"
click at [567, 372] on input "Issuing Authority" at bounding box center [501, 371] width 212 height 24
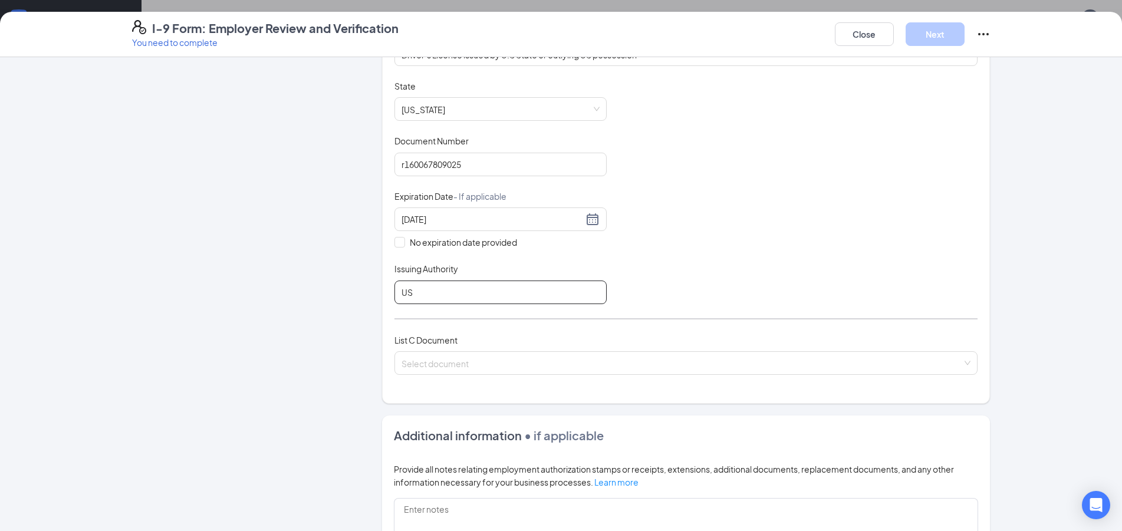
scroll to position [255, 0]
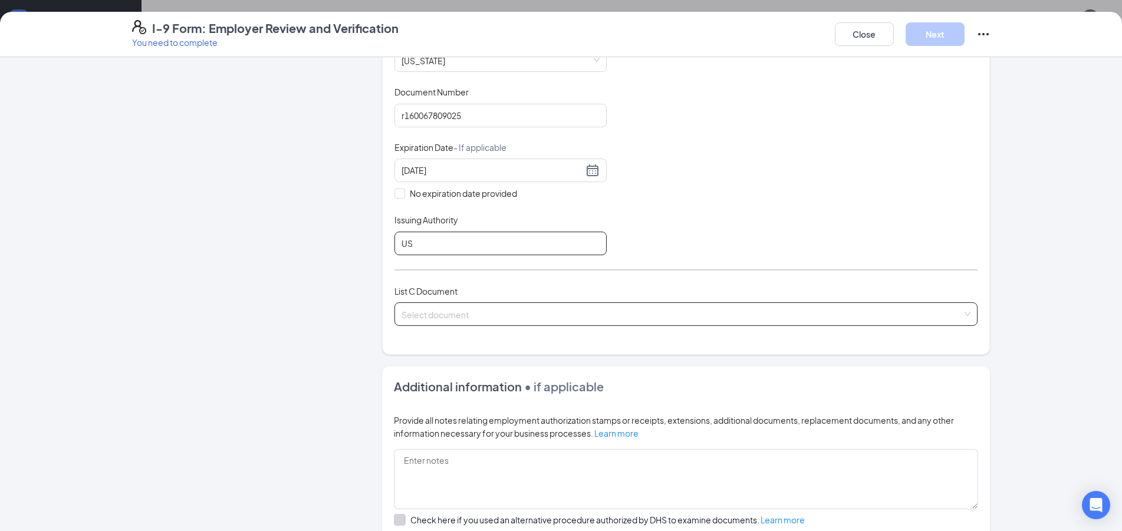
type input "US"
click at [525, 313] on input "search" at bounding box center [682, 312] width 561 height 18
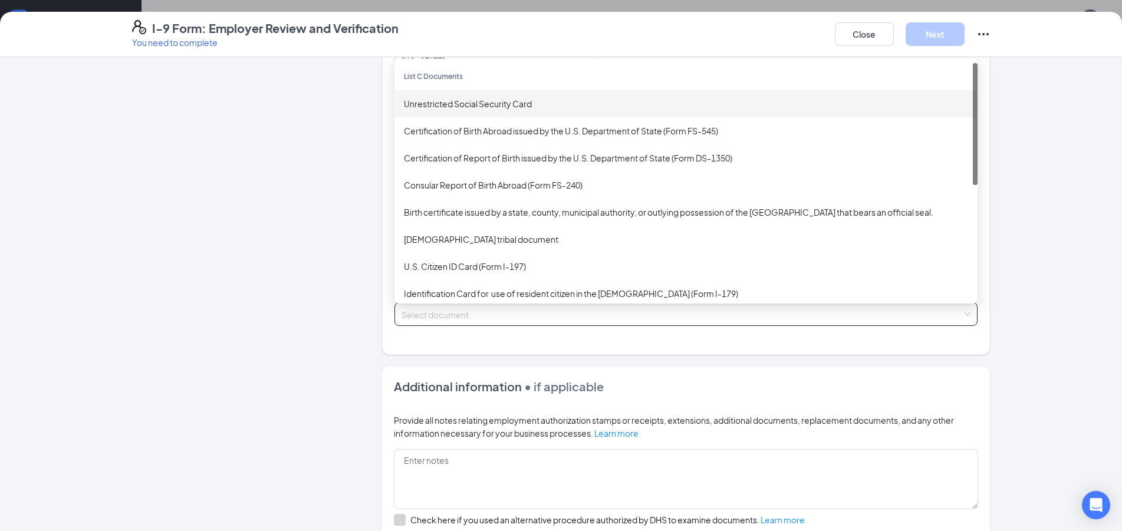
click at [434, 90] on div "Unrestricted Social Security Card" at bounding box center [686, 103] width 583 height 27
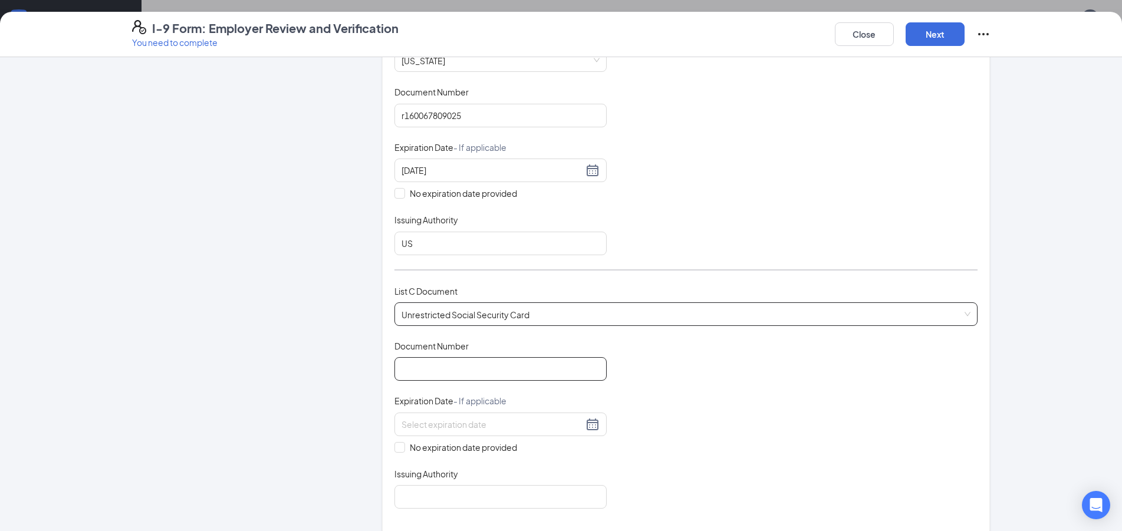
click at [577, 373] on input "Document Number" at bounding box center [501, 369] width 212 height 24
type input "367298075"
click at [471, 436] on div "No expiration date provided" at bounding box center [501, 433] width 212 height 41
click at [479, 448] on span "No expiration date provided" at bounding box center [463, 447] width 117 height 13
click at [403, 448] on input "No expiration date provided" at bounding box center [399, 446] width 8 height 8
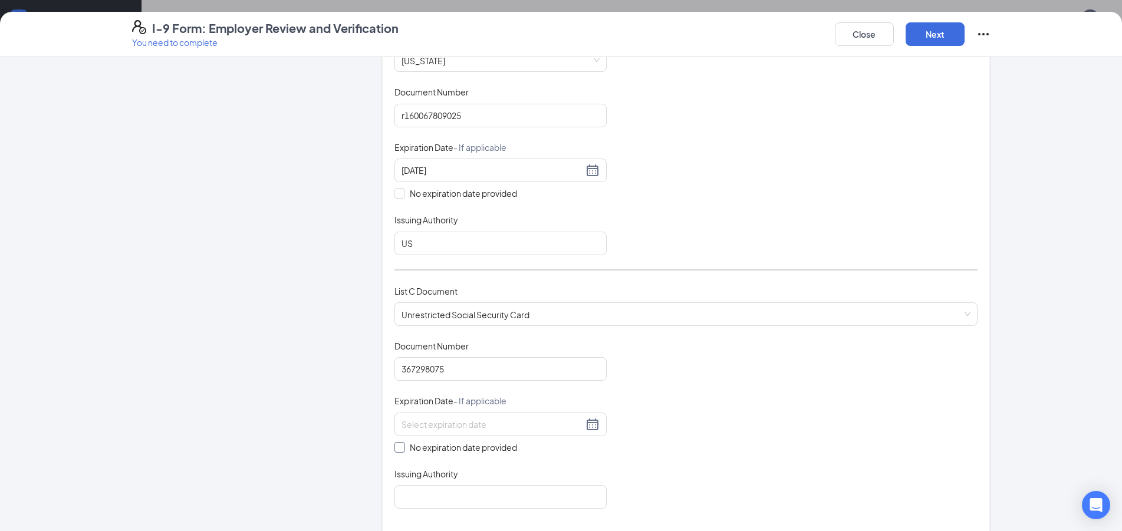
checkbox input "true"
click at [488, 495] on input "Issuing Authority" at bounding box center [501, 500] width 212 height 24
type input "US"
click at [923, 44] on button "Next" at bounding box center [935, 34] width 59 height 24
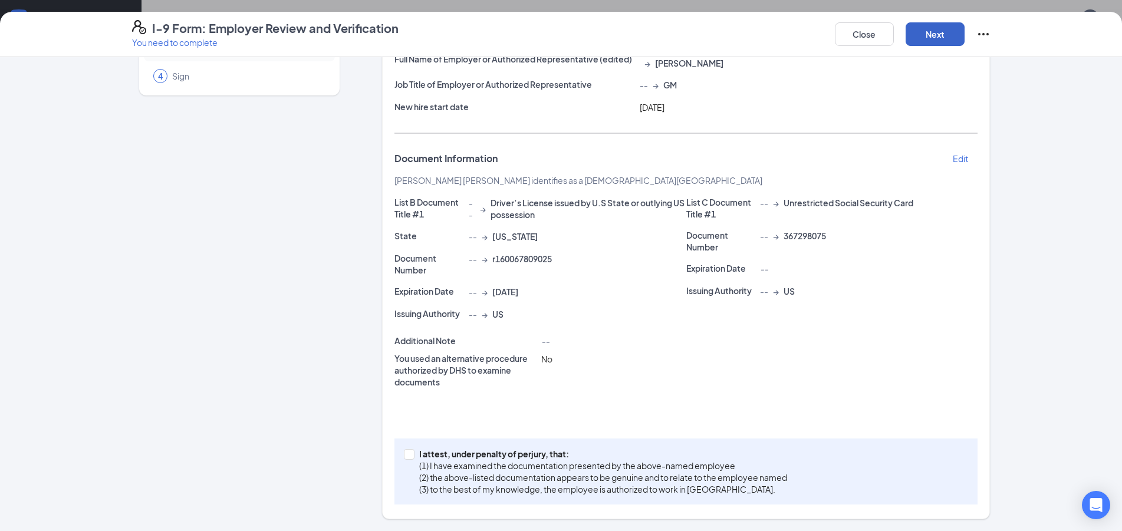
scroll to position [107, 0]
click at [603, 475] on p "(2) the above-listed documentation appears to be genuine and to relate to the e…" at bounding box center [603, 478] width 368 height 12
click at [412, 458] on input "I attest, under penalty of perjury, that: (1) I have examined the documentation…" at bounding box center [408, 454] width 8 height 8
checkbox input "true"
click at [914, 41] on button "Next" at bounding box center [935, 34] width 59 height 24
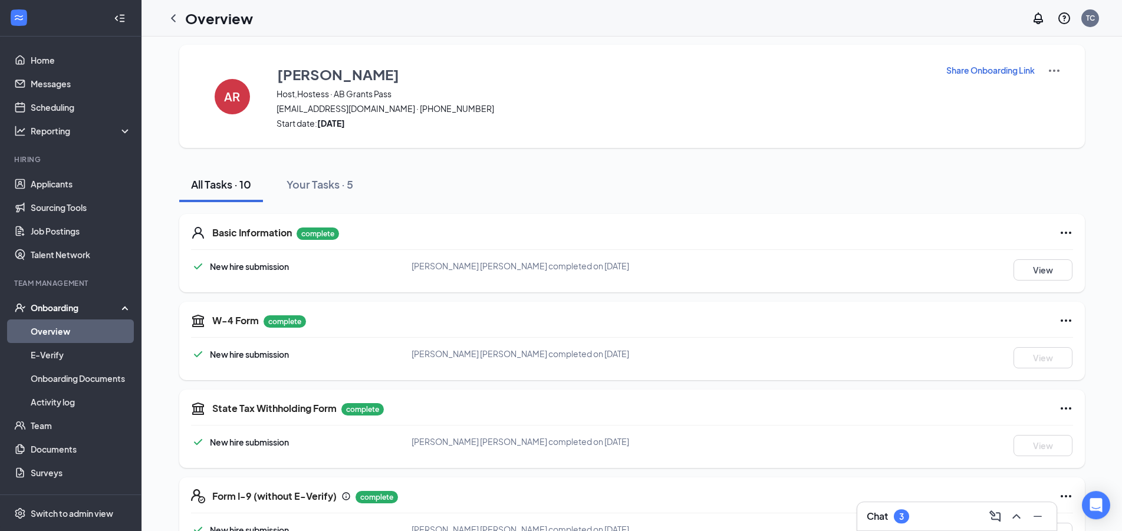
scroll to position [0, 0]
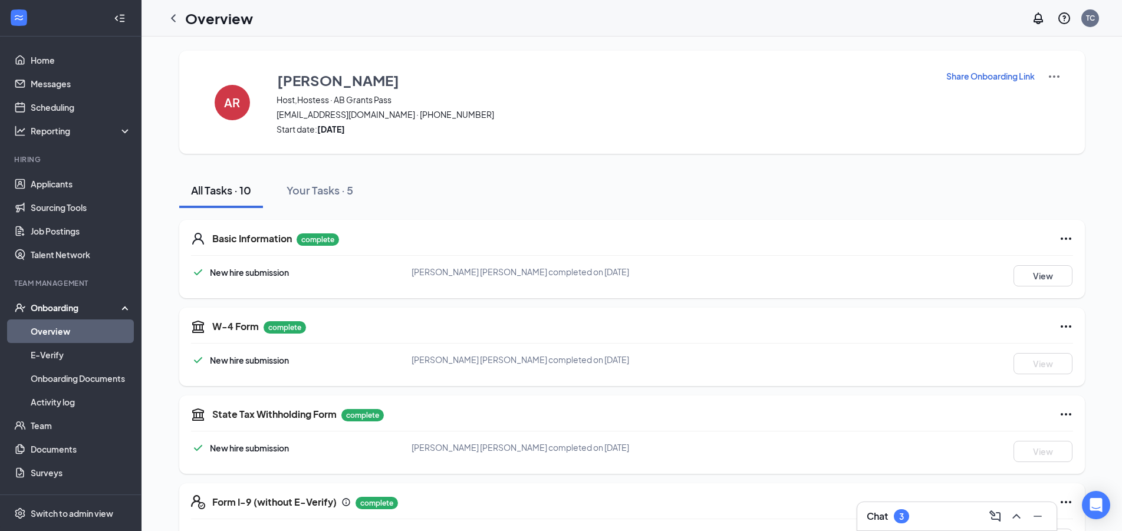
click at [60, 334] on link "Overview" at bounding box center [81, 332] width 101 height 24
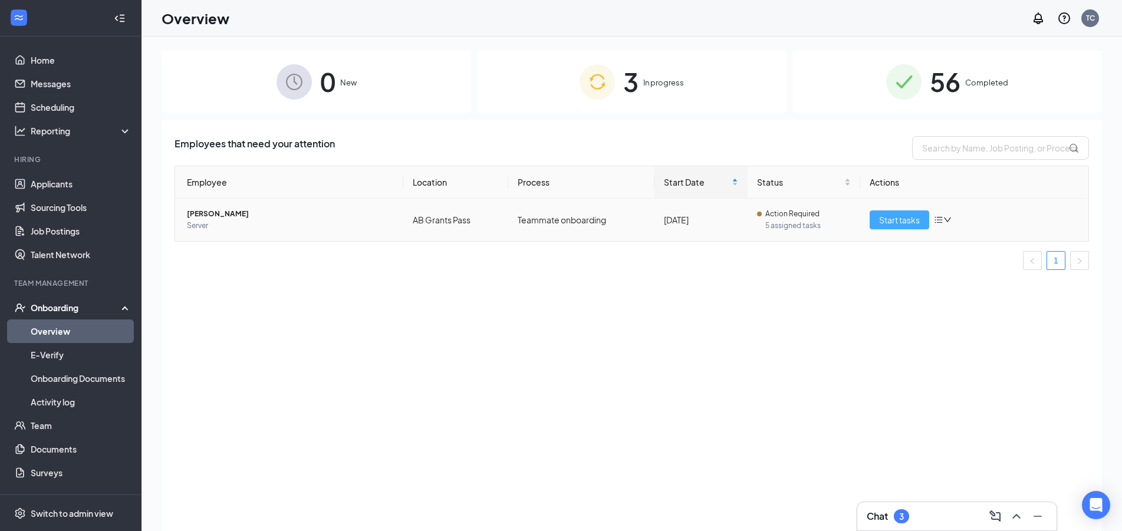
click at [898, 226] on span "Start tasks" at bounding box center [899, 219] width 41 height 13
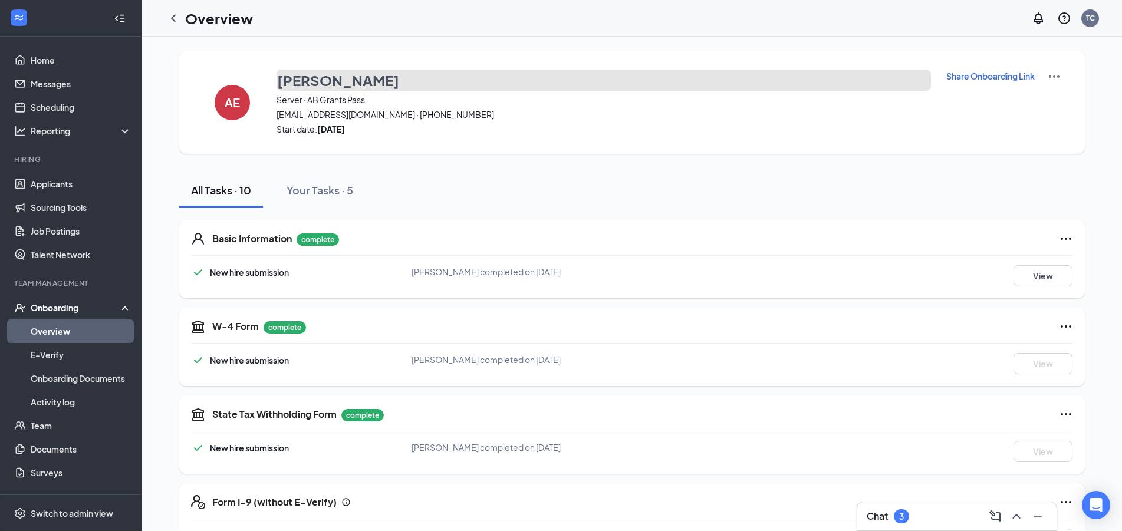
click at [839, 90] on button "Aurora Ewalt" at bounding box center [604, 80] width 655 height 21
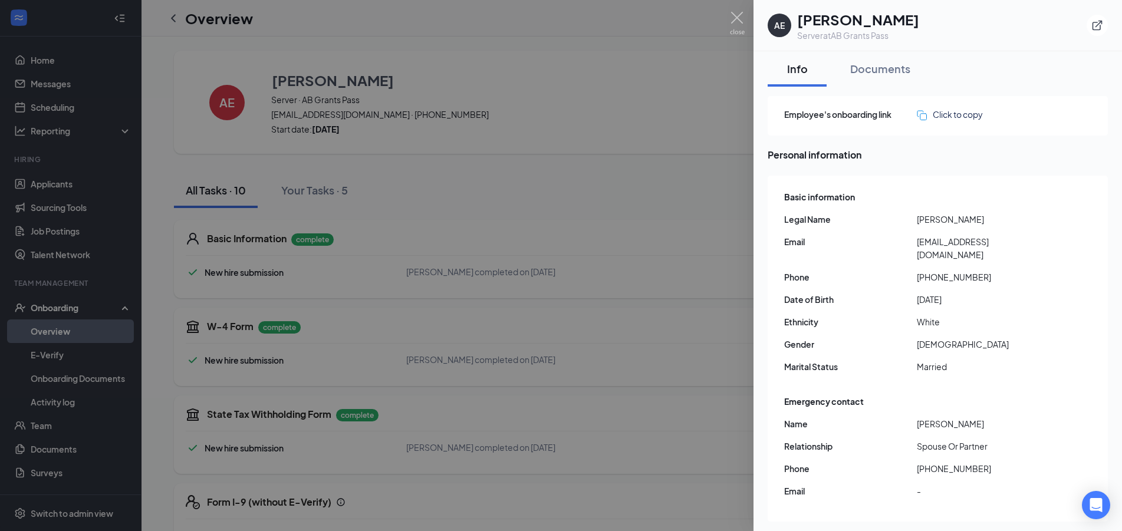
click at [704, 228] on div at bounding box center [561, 265] width 1122 height 531
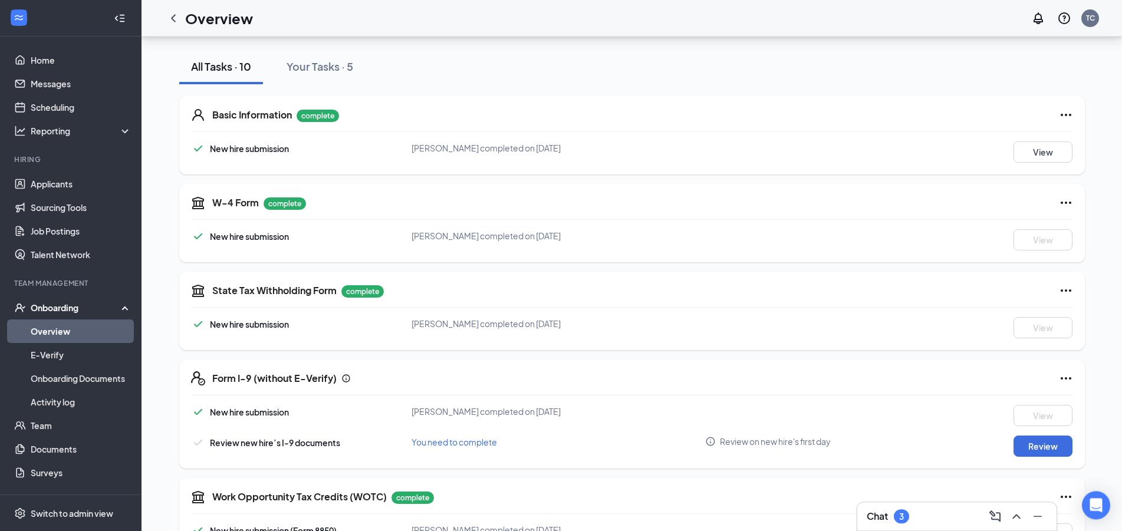
scroll to position [180, 0]
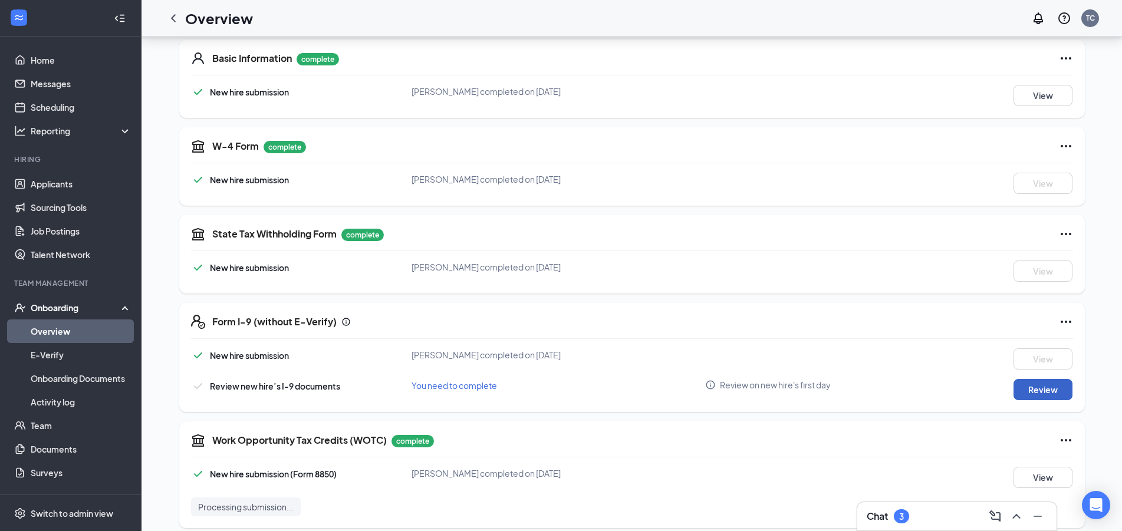
click at [1044, 393] on button "Review" at bounding box center [1043, 389] width 59 height 21
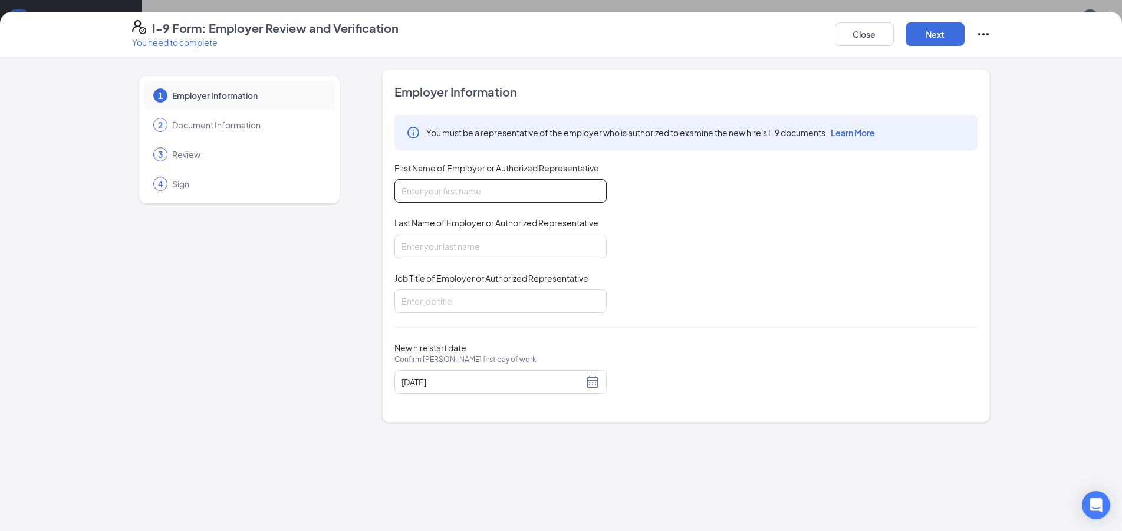
click at [436, 193] on input "First Name of Employer or Authorized Representative" at bounding box center [501, 191] width 212 height 24
type input "Taylor"
type input "Chandler"
type input "GM"
click at [922, 35] on button "Next" at bounding box center [935, 34] width 59 height 24
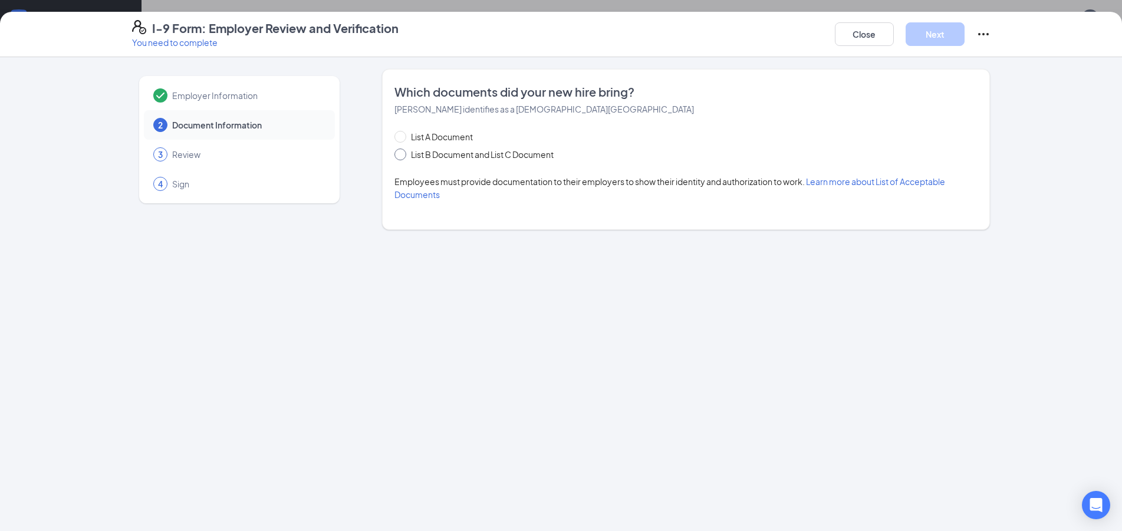
click at [508, 160] on span "List B Document and List C Document" at bounding box center [482, 154] width 152 height 13
click at [403, 157] on input "List B Document and List C Document" at bounding box center [399, 153] width 8 height 8
radio input "true"
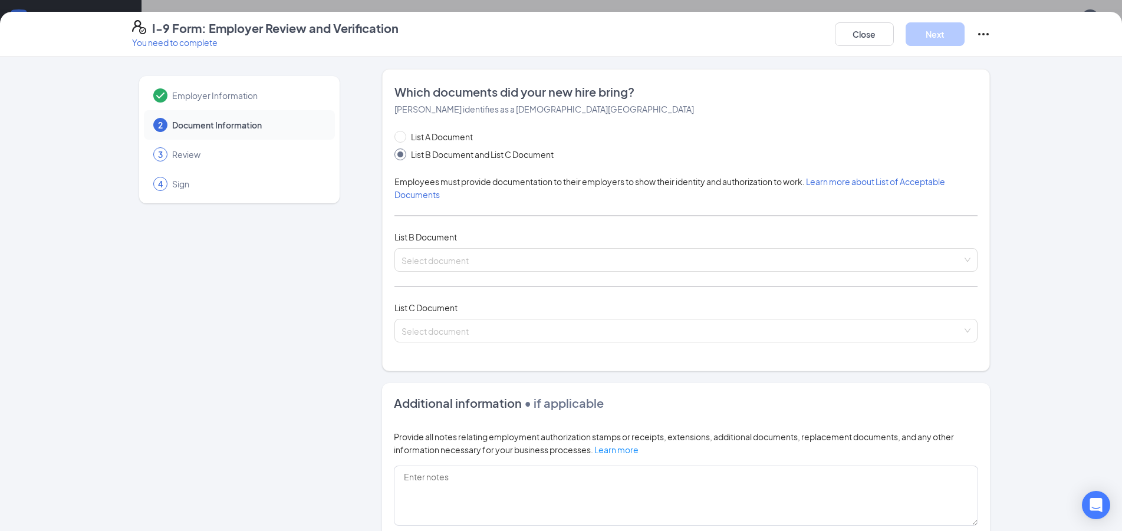
click at [583, 245] on div "List A Document List B Document and List C Document Employees must provide docu…" at bounding box center [686, 243] width 583 height 226
click at [596, 260] on input "search" at bounding box center [682, 258] width 561 height 18
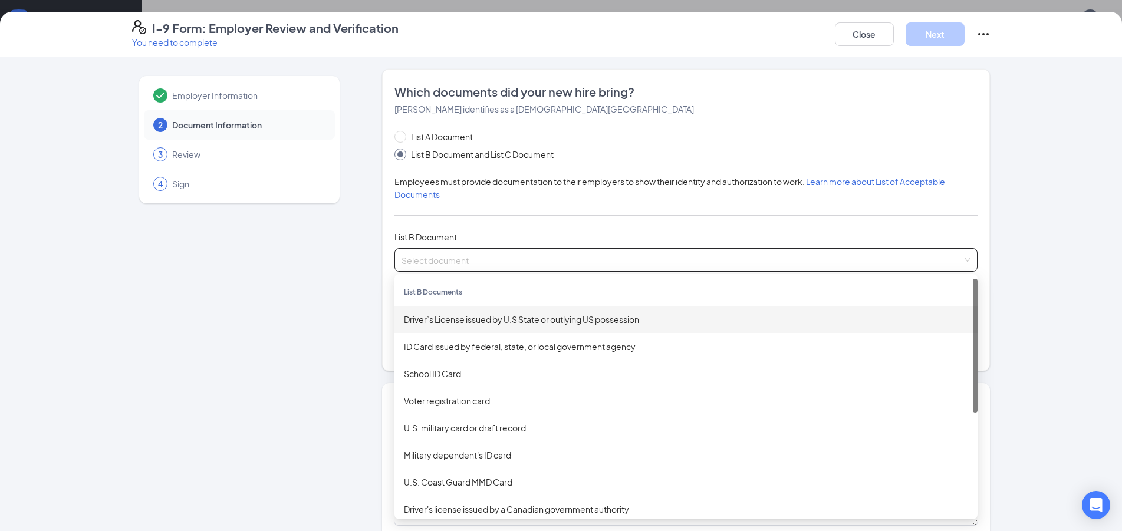
click at [540, 320] on div "Driver’s License issued by U.S State or outlying US possession" at bounding box center [686, 319] width 564 height 13
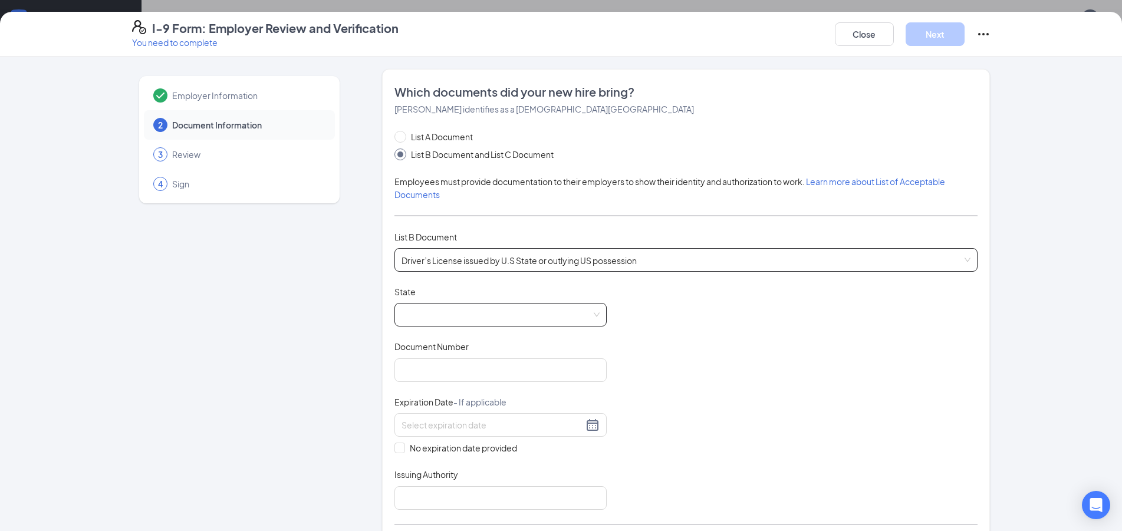
click at [521, 311] on span at bounding box center [501, 315] width 198 height 22
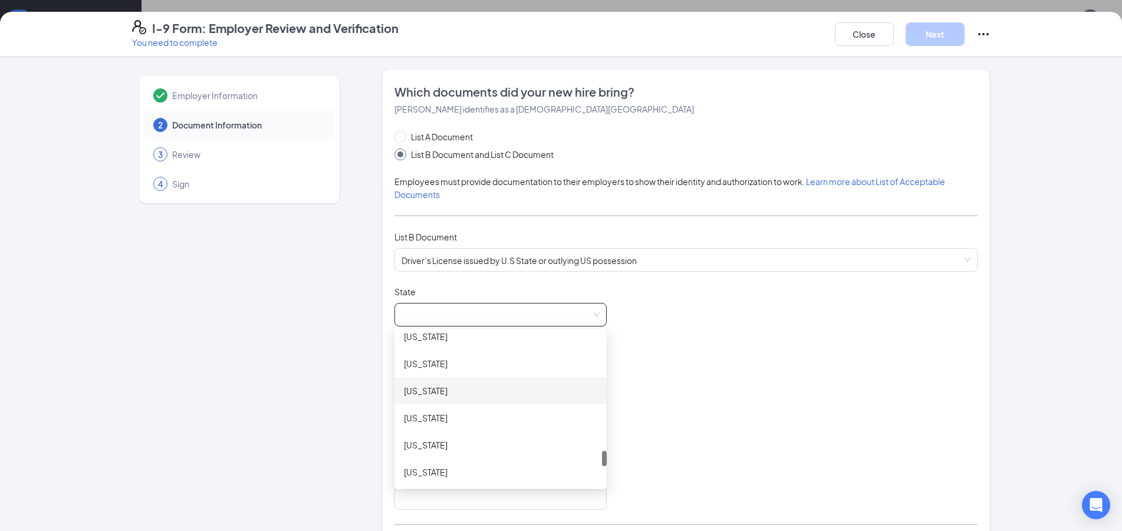
scroll to position [1030, 0]
click at [505, 405] on div "Oregon" at bounding box center [500, 402] width 193 height 13
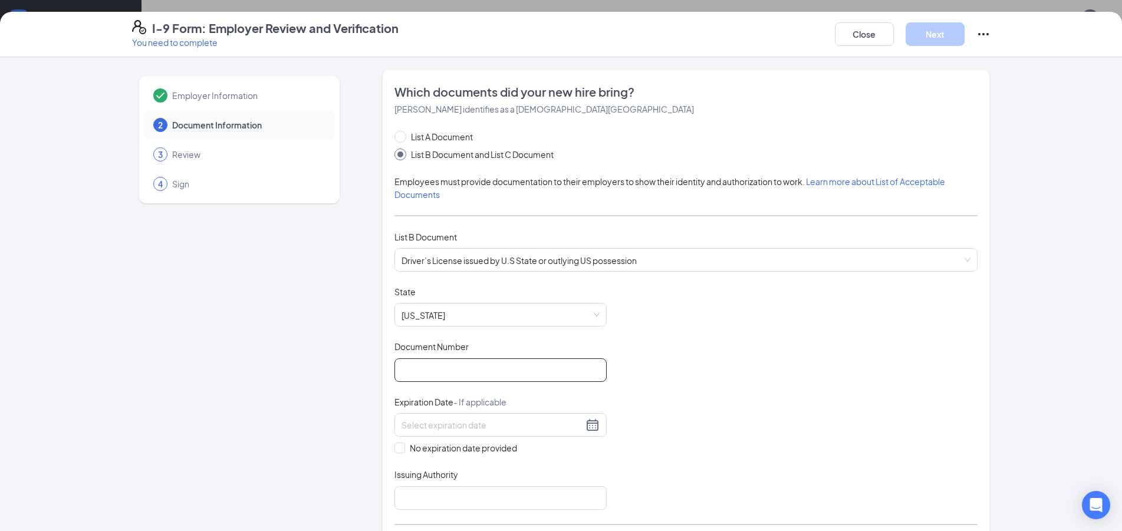
click at [496, 373] on input "Document Number" at bounding box center [501, 371] width 212 height 24
type input "b184075"
click at [465, 416] on div at bounding box center [501, 425] width 212 height 24
click at [480, 429] on input at bounding box center [493, 425] width 182 height 13
click at [467, 508] on div "9" at bounding box center [471, 512] width 14 height 14
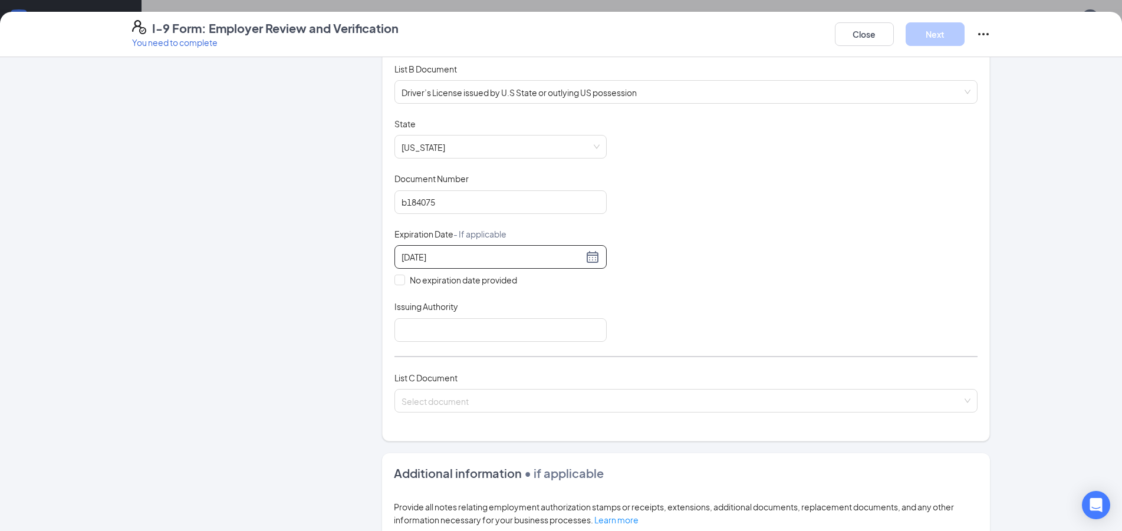
scroll to position [191, 0]
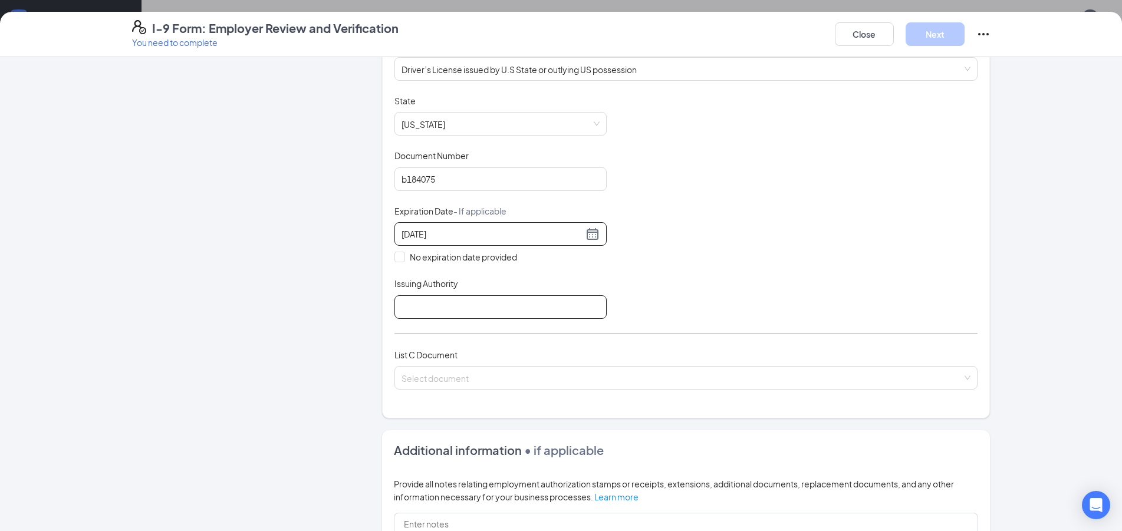
type input "02/09/2028"
click at [521, 310] on input "Issuing Authority" at bounding box center [501, 307] width 212 height 24
click at [553, 389] on div "Select document" at bounding box center [686, 378] width 583 height 24
type input "US"
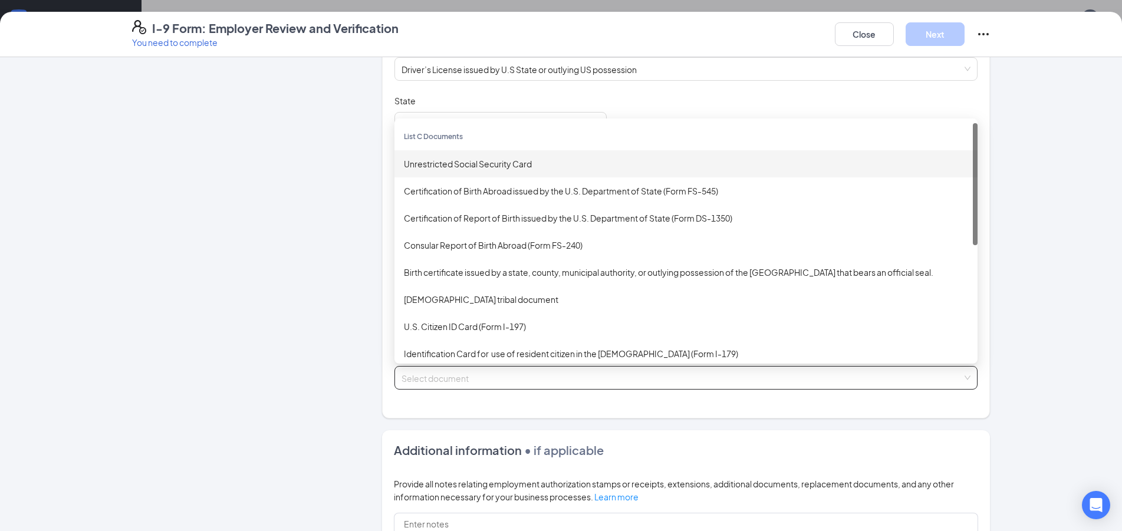
click at [460, 164] on div "Unrestricted Social Security Card" at bounding box center [686, 163] width 564 height 13
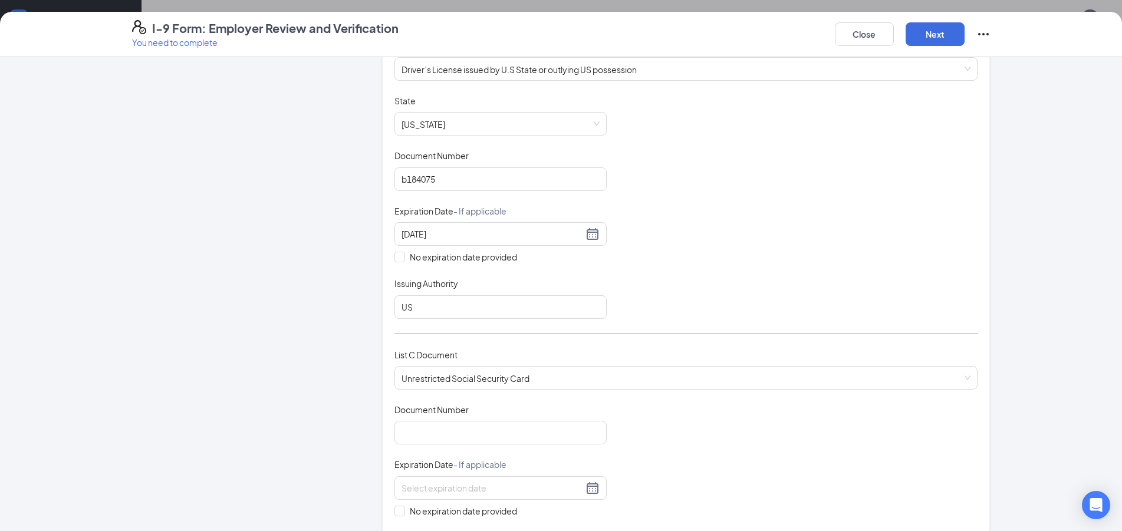
click at [569, 449] on div "Document Title Unrestricted Social Security Card Document Number Expiration Dat…" at bounding box center [686, 488] width 583 height 169
click at [567, 445] on div "Document Title Unrestricted Social Security Card Document Number Expiration Dat…" at bounding box center [686, 488] width 583 height 169
click at [458, 438] on input "Document Number" at bounding box center [501, 433] width 212 height 24
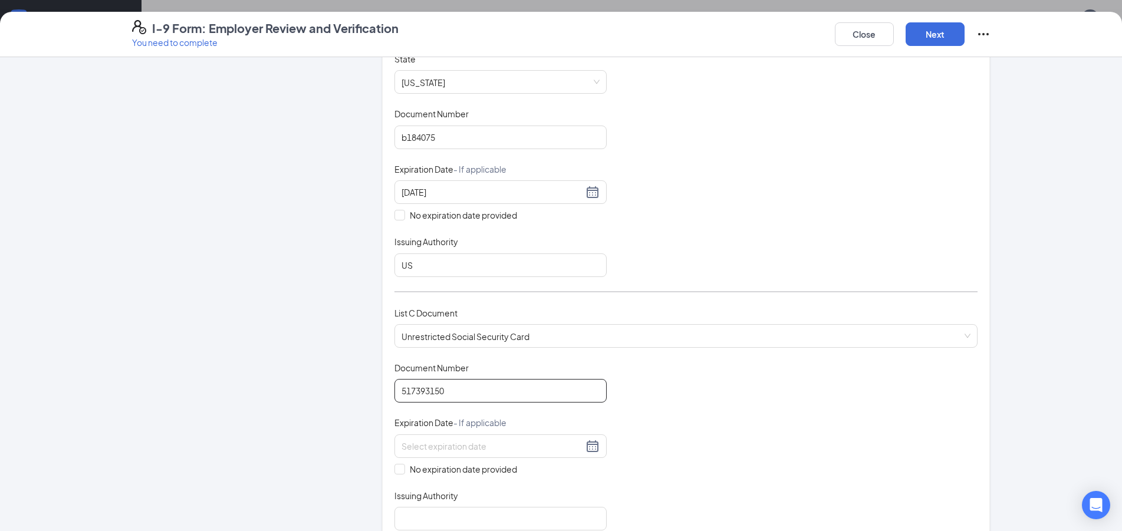
scroll to position [255, 0]
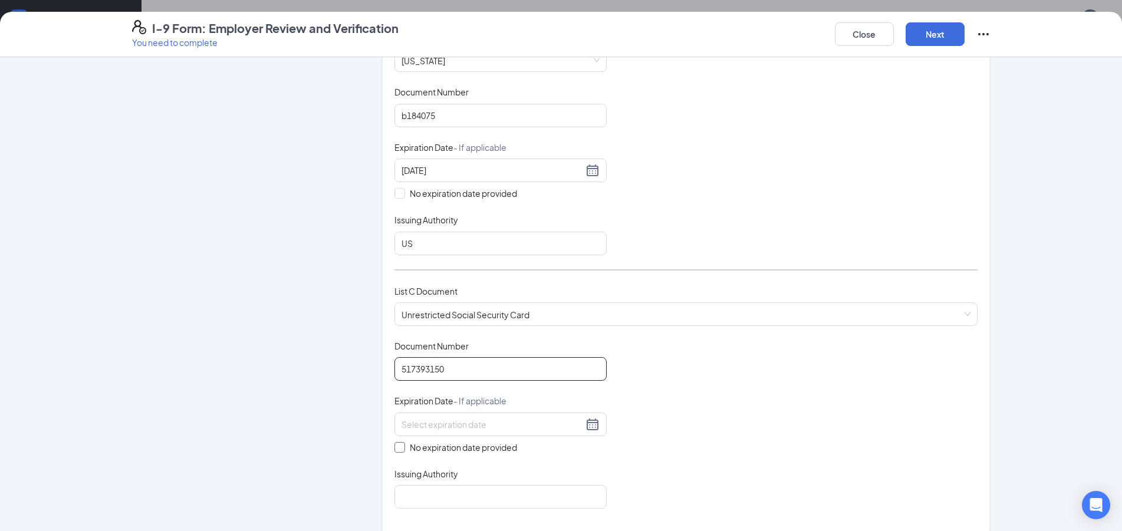
type input "517393150"
click at [478, 449] on span "No expiration date provided" at bounding box center [463, 447] width 117 height 13
click at [403, 449] on input "No expiration date provided" at bounding box center [399, 446] width 8 height 8
checkbox input "true"
click at [506, 508] on input "Issuing Authority" at bounding box center [501, 500] width 212 height 24
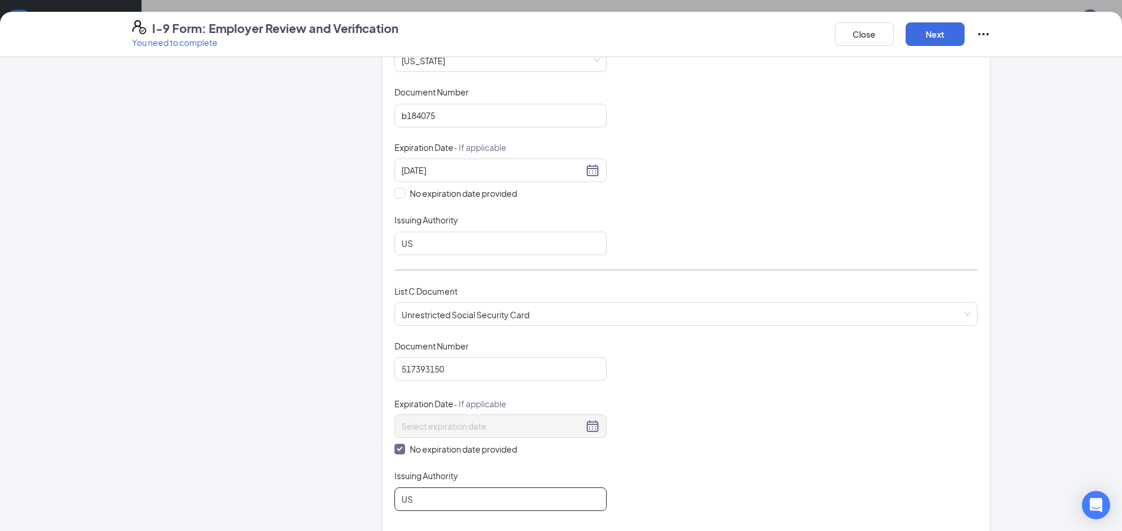
type input "US"
click at [948, 21] on div "Close Next" at bounding box center [913, 34] width 156 height 28
click at [948, 26] on button "Next" at bounding box center [935, 34] width 59 height 24
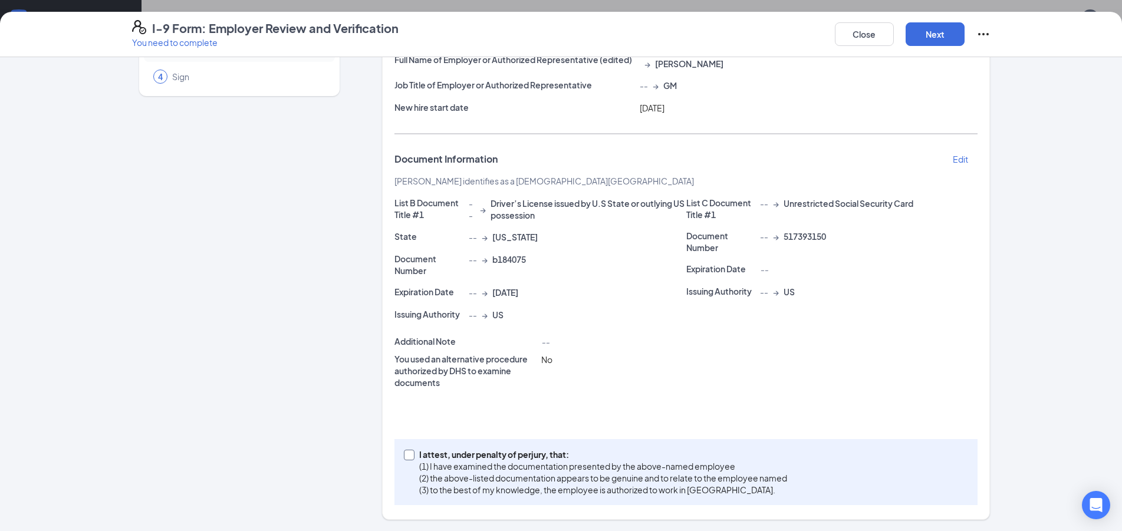
click at [623, 492] on p "(3) to the best of my knowledge, the employee is authorized to work in the Unit…" at bounding box center [603, 490] width 368 height 12
click at [412, 458] on input "I attest, under penalty of perjury, that: (1) I have examined the documentation…" at bounding box center [408, 454] width 8 height 8
checkbox input "true"
click at [929, 25] on button "Next" at bounding box center [935, 34] width 59 height 24
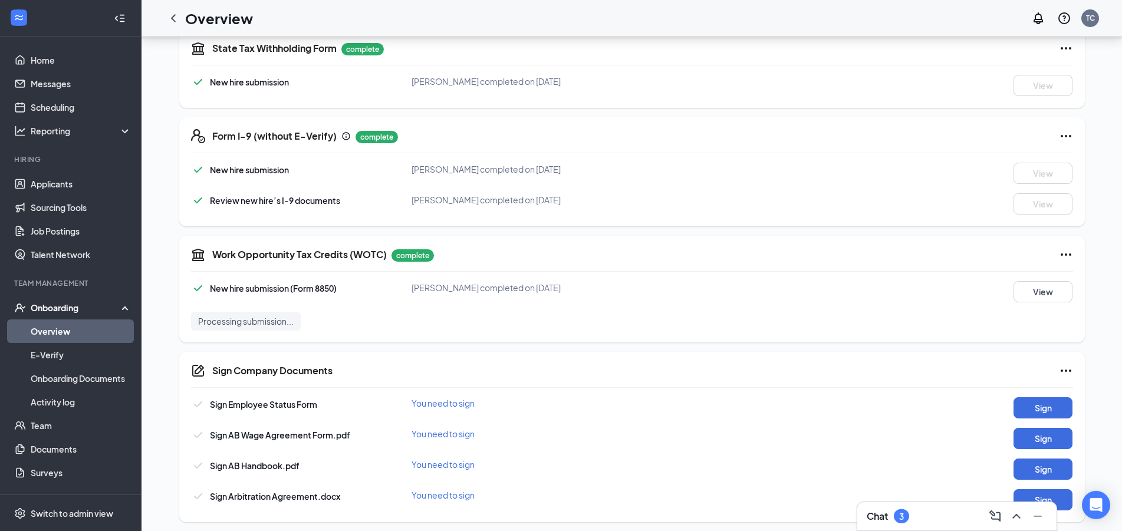
scroll to position [372, 0]
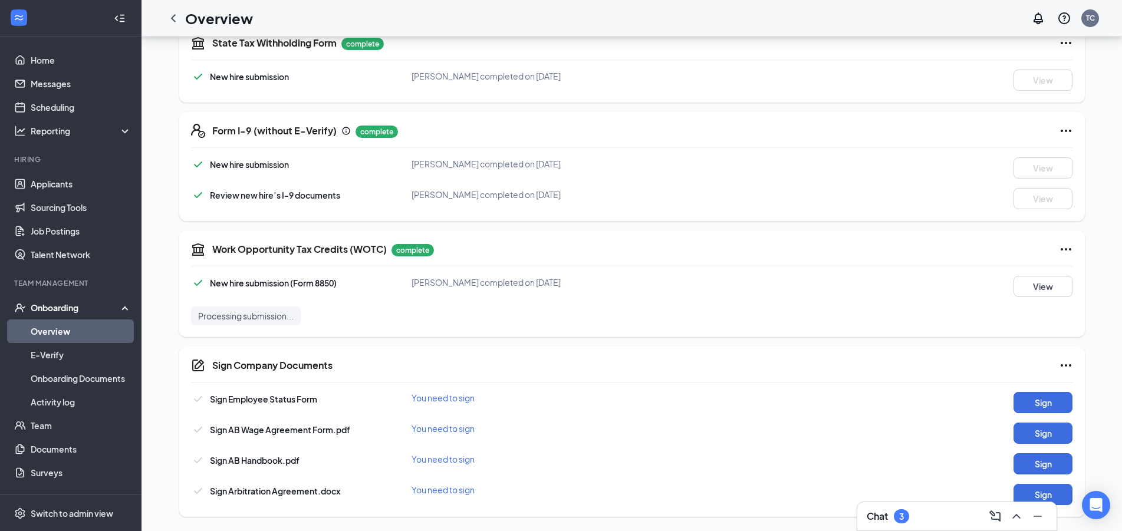
click at [1063, 415] on div "Sign Employee Status Form You need to sign Sign Sign AB Wage Agreement Form.pdf…" at bounding box center [632, 448] width 882 height 113
click at [1057, 405] on button "Sign" at bounding box center [1043, 402] width 59 height 21
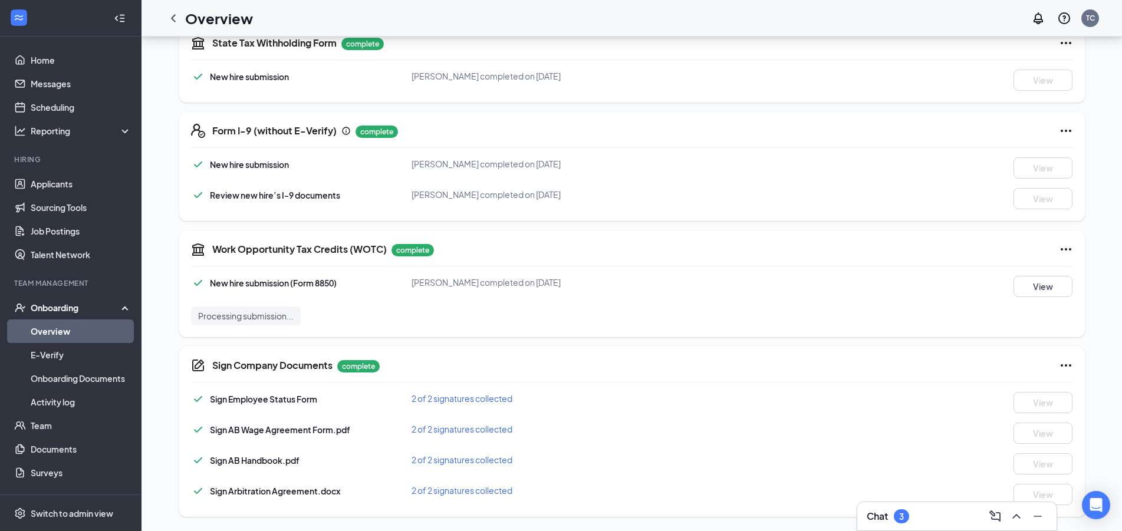
click at [54, 338] on link "Overview" at bounding box center [81, 332] width 101 height 24
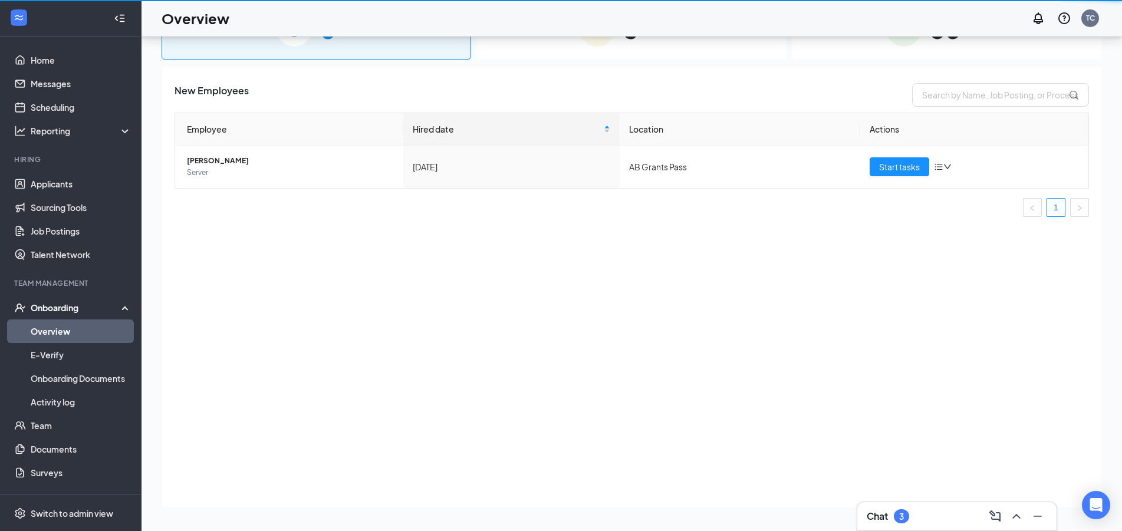
scroll to position [53, 0]
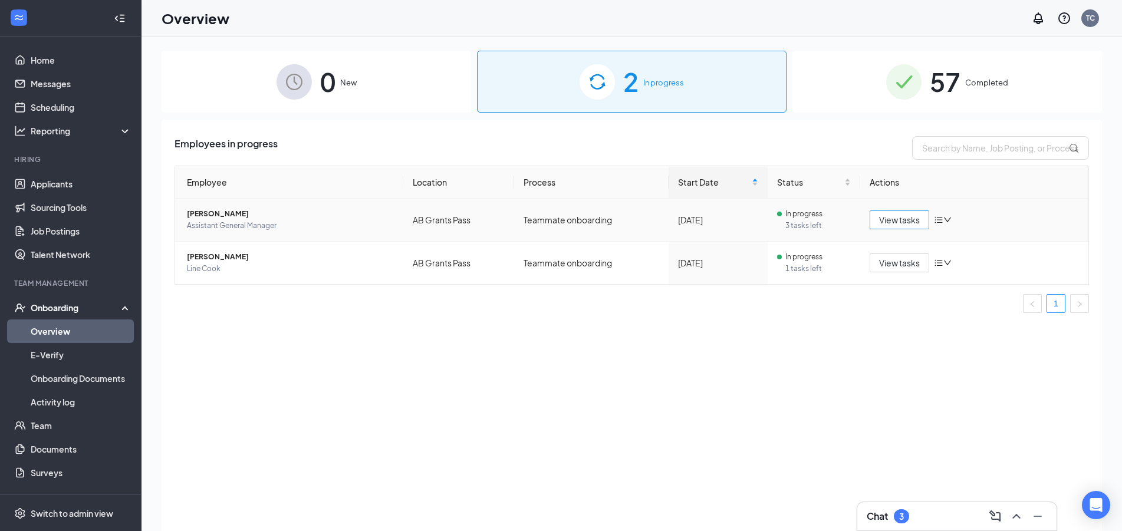
click at [899, 224] on span "View tasks" at bounding box center [899, 219] width 41 height 13
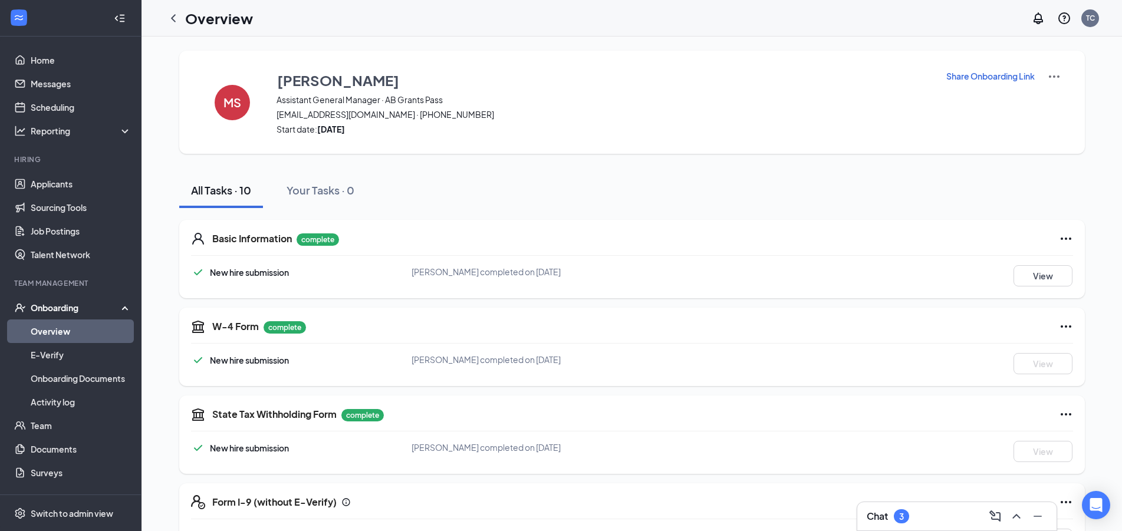
click at [65, 327] on link "Overview" at bounding box center [81, 332] width 101 height 24
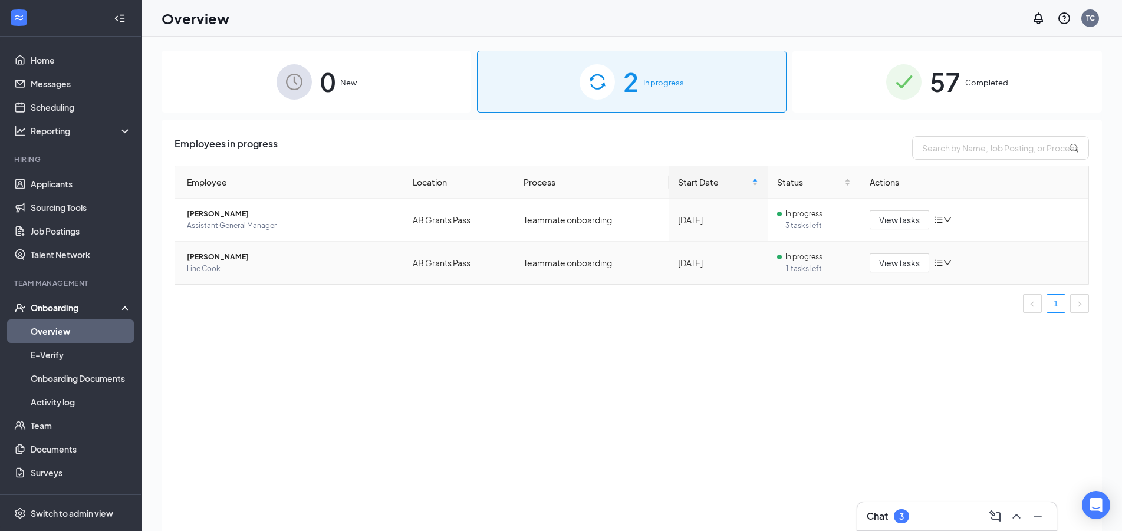
click at [947, 266] on icon "down" at bounding box center [948, 263] width 8 height 8
click at [834, 372] on div "Employees in progress Employee Location Process Start Date Status Actions Monic…" at bounding box center [632, 340] width 941 height 441
click at [1066, 424] on div "Employees in progress Employee Location Process Start Date Status Actions Monic…" at bounding box center [632, 340] width 941 height 441
click at [1098, 511] on icon "Open Intercom Messenger" at bounding box center [1096, 505] width 15 height 15
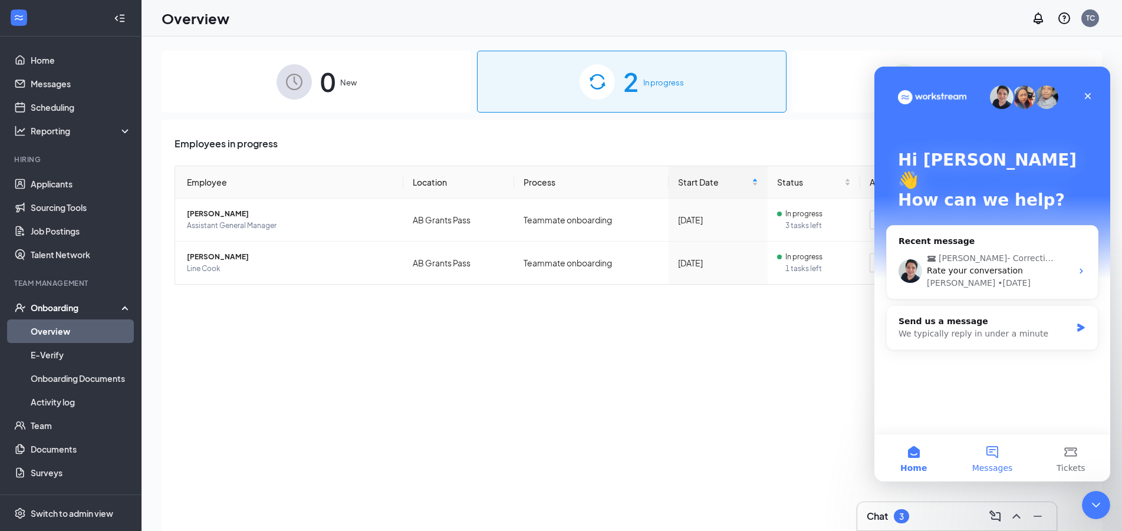
click at [991, 462] on button "Messages" at bounding box center [992, 458] width 78 height 47
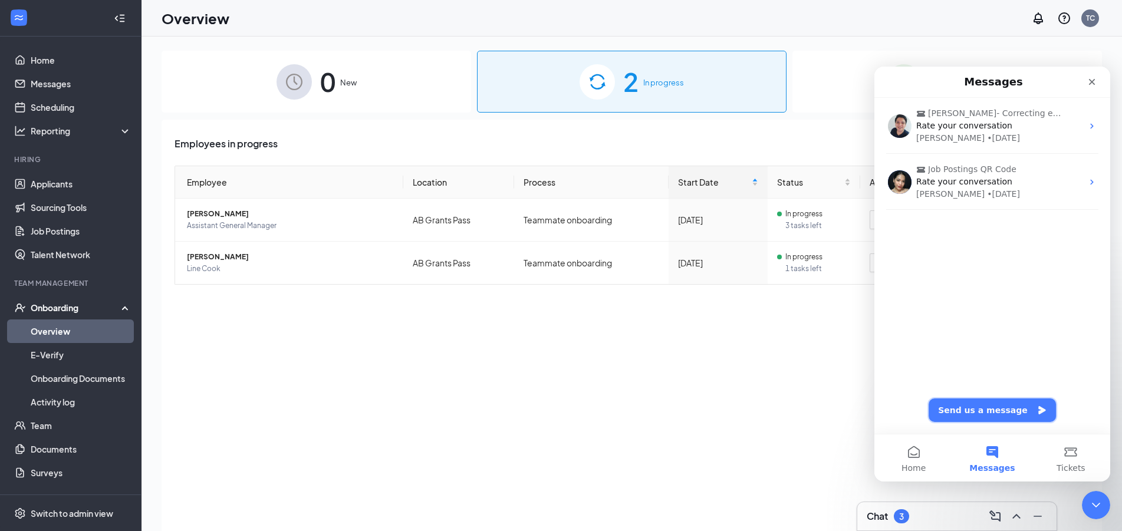
click at [977, 407] on button "Send us a message" at bounding box center [992, 411] width 127 height 24
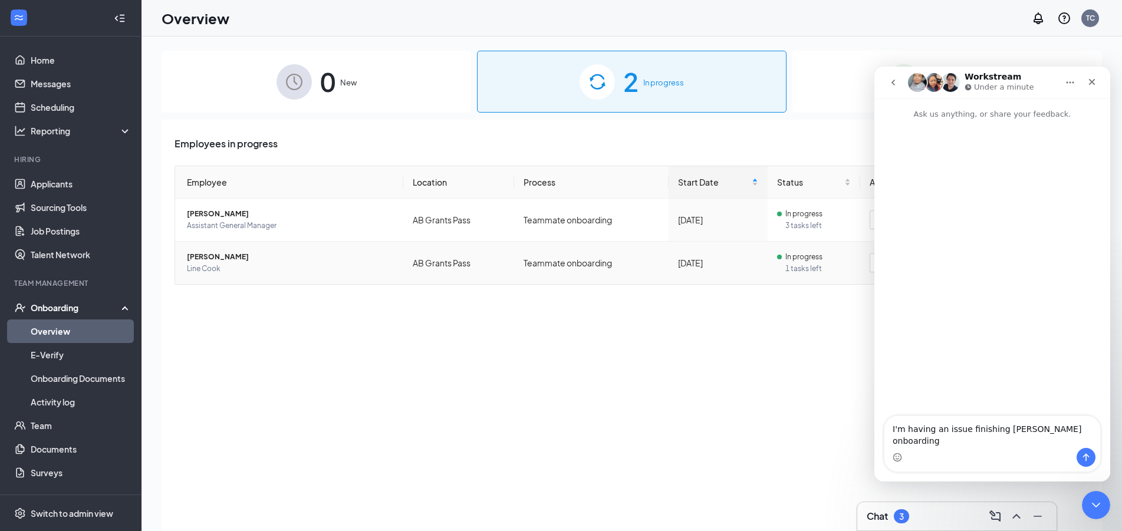
click at [781, 275] on td "In progress 1 tasks left" at bounding box center [814, 263] width 93 height 42
click at [873, 267] on button "View tasks" at bounding box center [900, 263] width 60 height 19
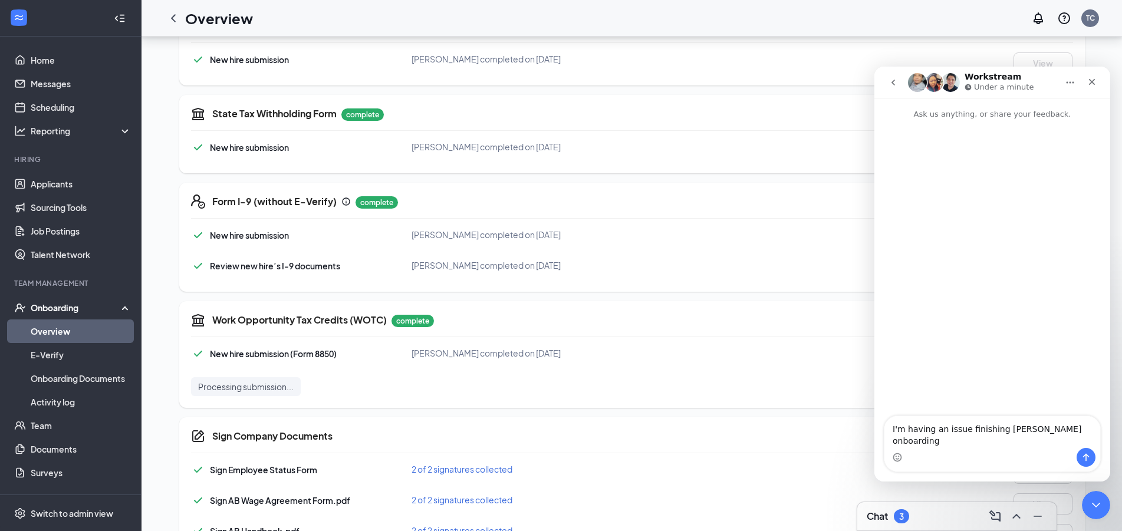
scroll to position [372, 0]
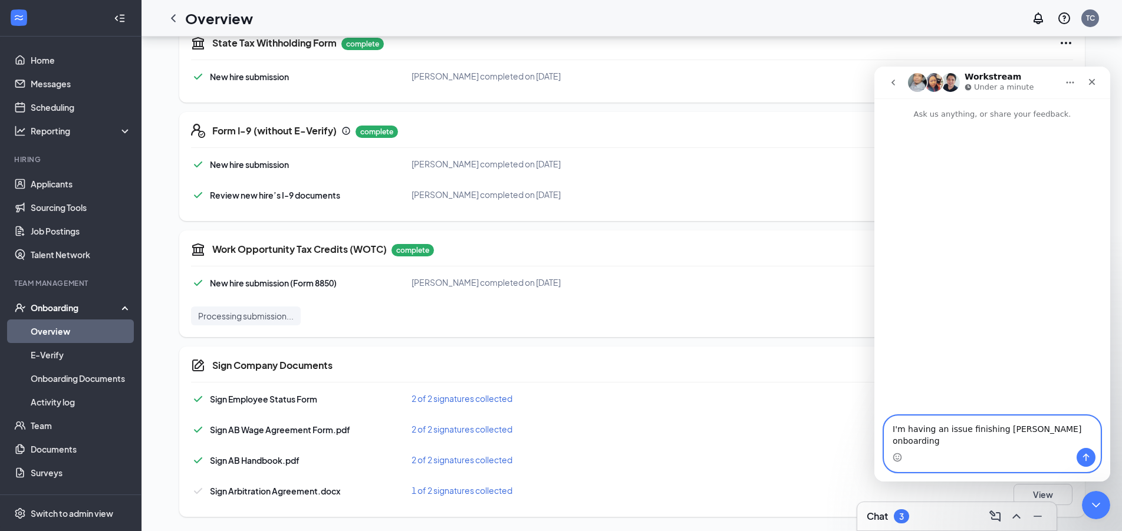
click at [936, 443] on textarea "I'm having an issue finishing zachery donaldsons onboarding" at bounding box center [993, 432] width 216 height 32
type textarea "I'm having an issue finishing zachery donaldsons onboarding, It wont let me sig…"
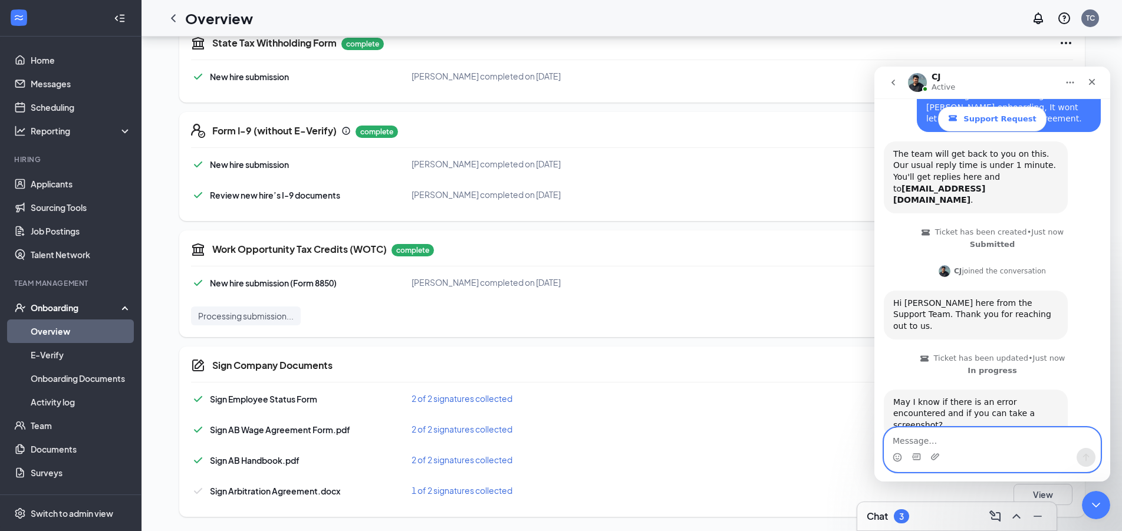
scroll to position [85, 0]
click at [65, 328] on link "Overview" at bounding box center [81, 332] width 101 height 24
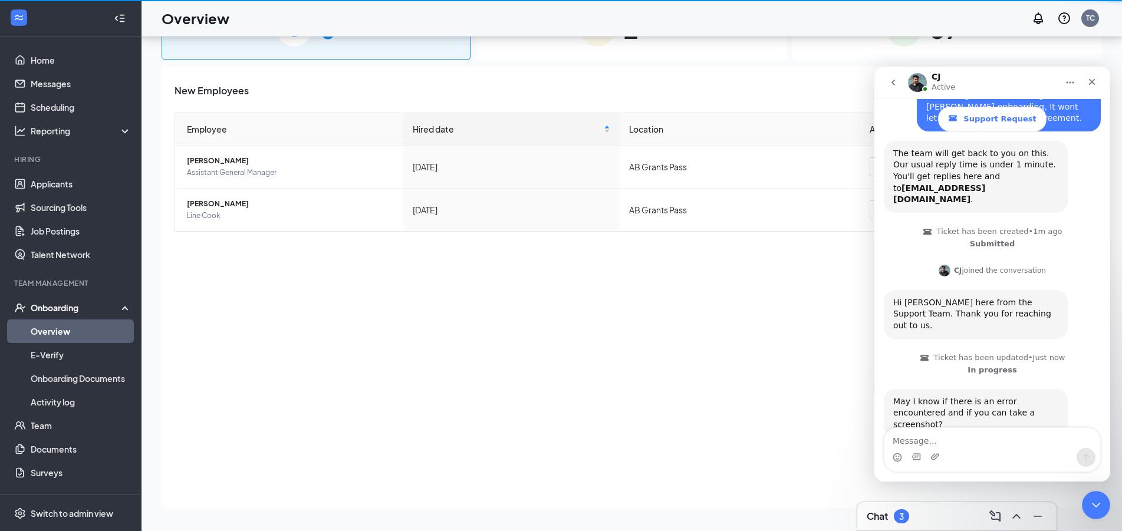
scroll to position [53, 0]
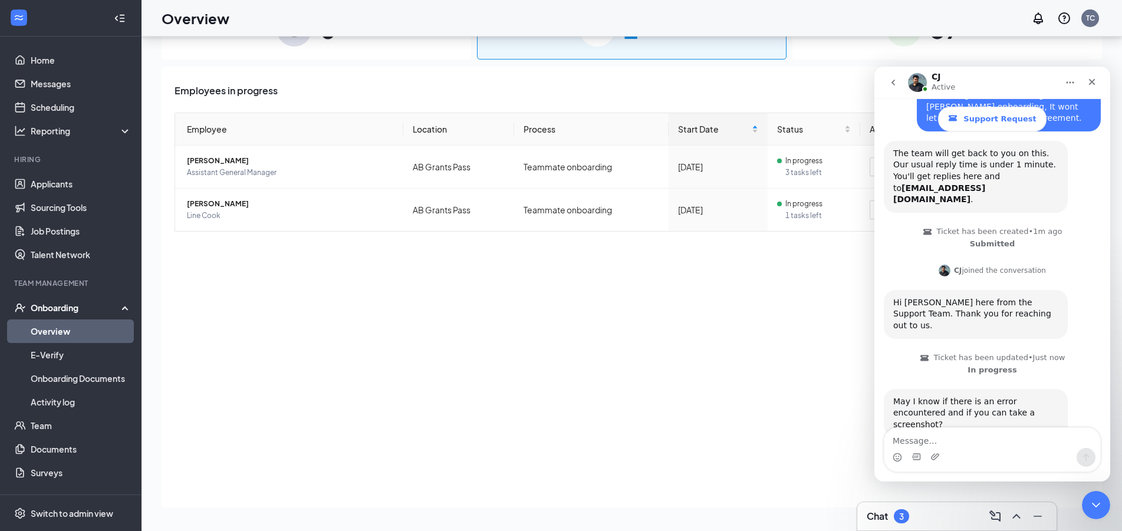
click at [796, 361] on div "Employees in progress Employee Location Process Start Date Status Actions Monic…" at bounding box center [632, 287] width 941 height 441
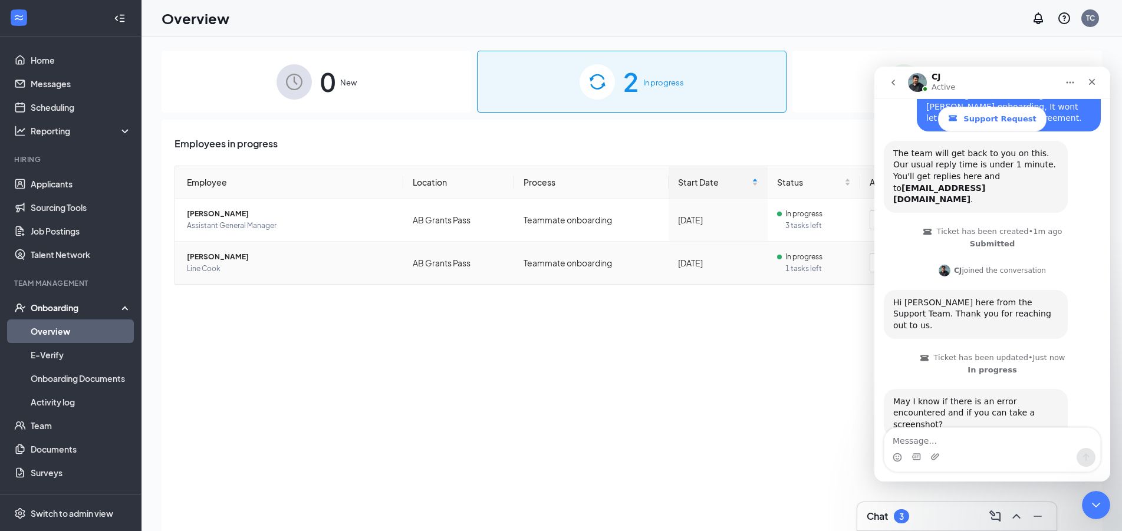
click at [270, 255] on span "Zachery A Donaldson" at bounding box center [290, 257] width 207 height 12
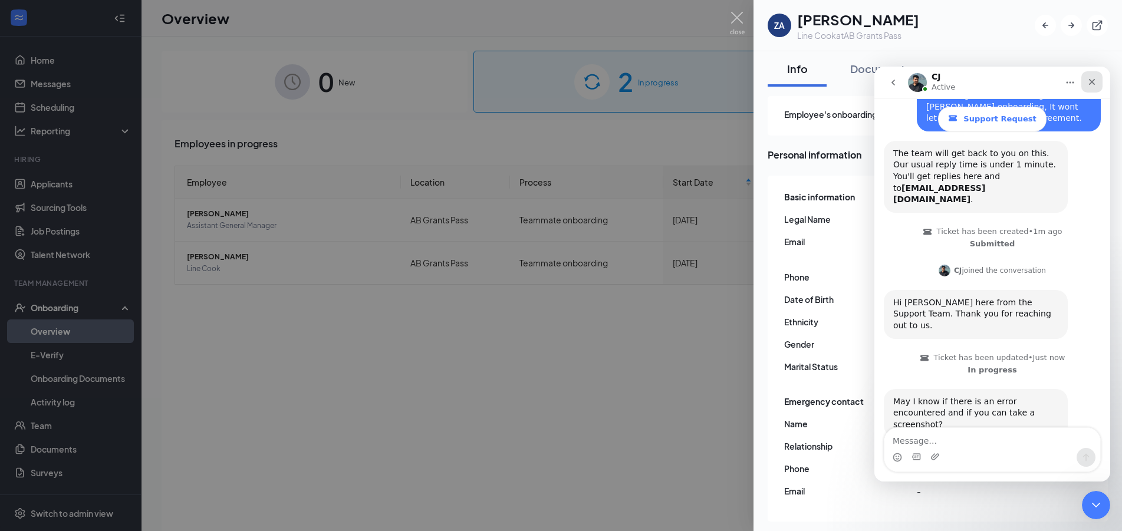
click at [1086, 89] on div "Close" at bounding box center [1092, 81] width 21 height 21
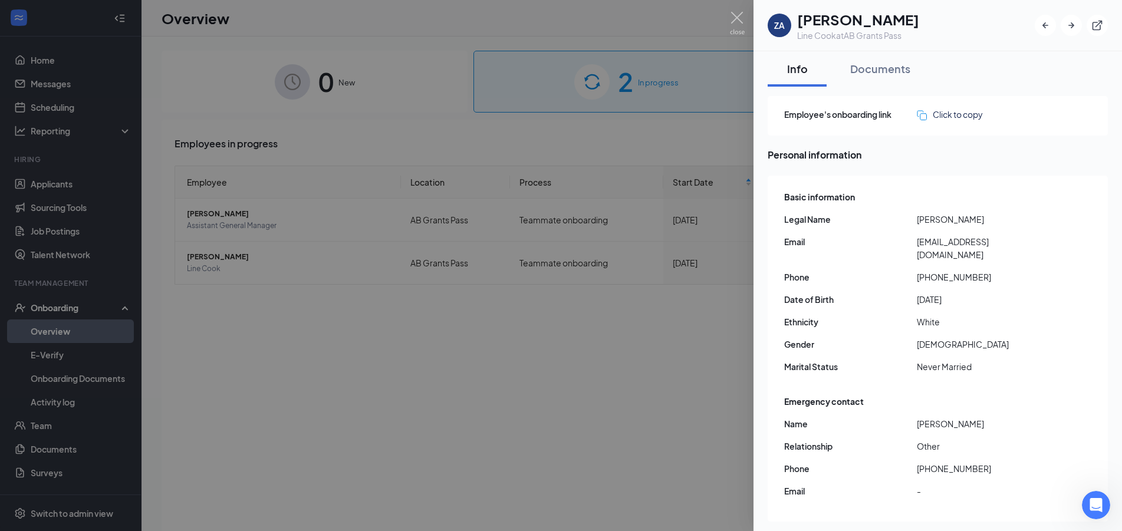
drag, startPoint x: 491, startPoint y: 410, endPoint x: 815, endPoint y: 282, distance: 347.9
click at [491, 409] on div at bounding box center [561, 265] width 1122 height 531
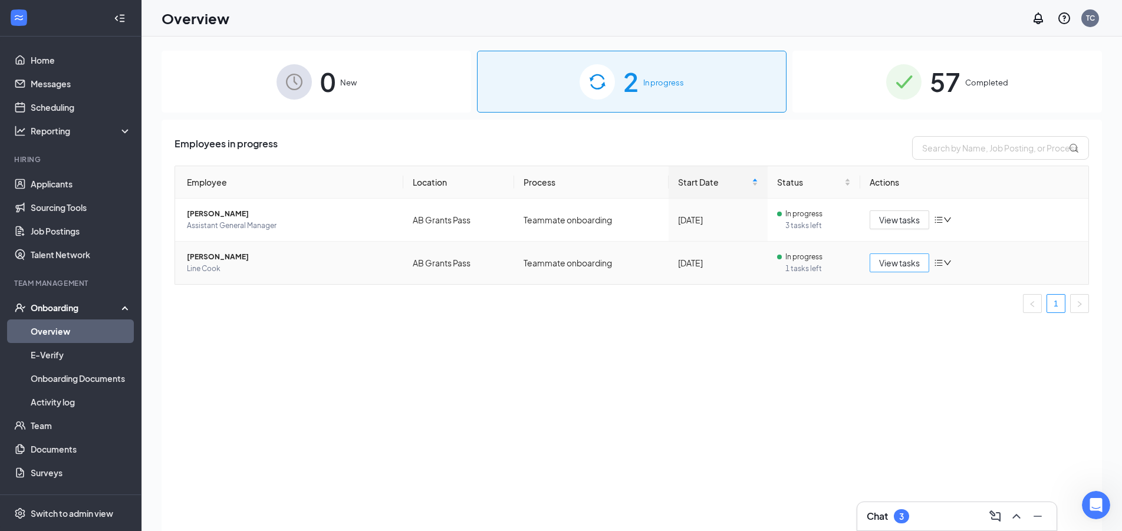
click at [888, 259] on span "View tasks" at bounding box center [899, 263] width 41 height 13
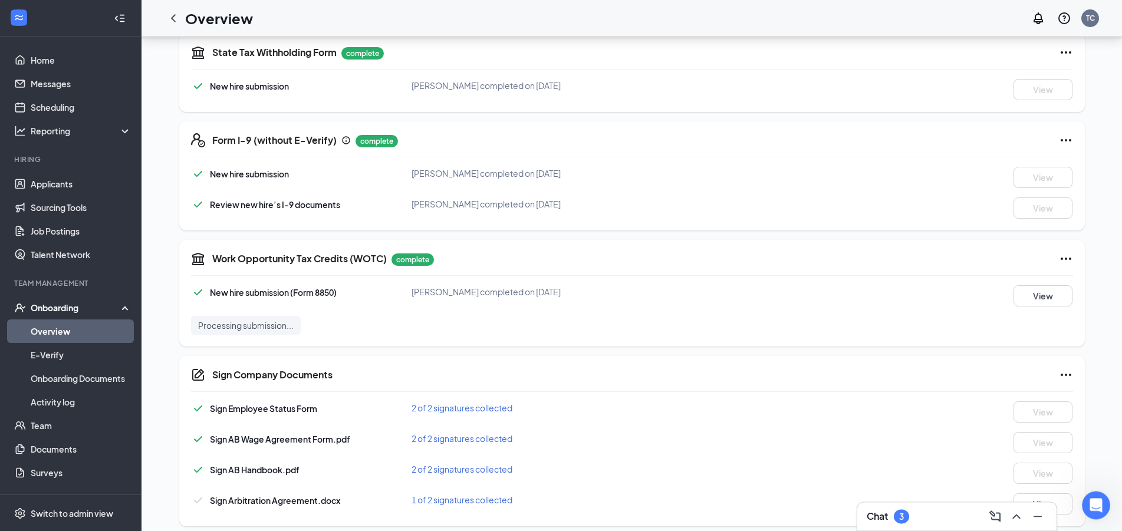
scroll to position [372, 0]
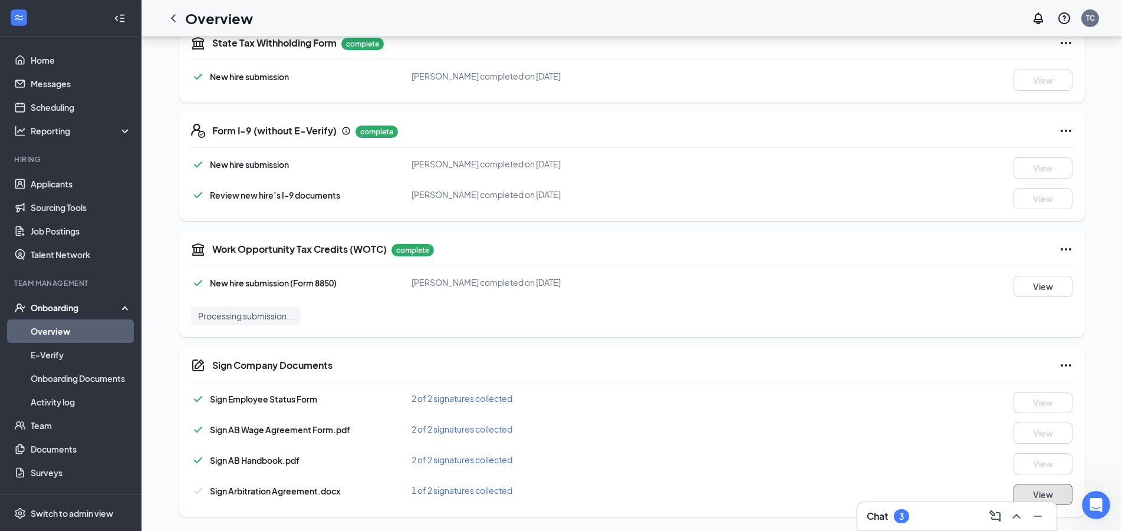
click at [1050, 491] on button "View" at bounding box center [1043, 494] width 59 height 21
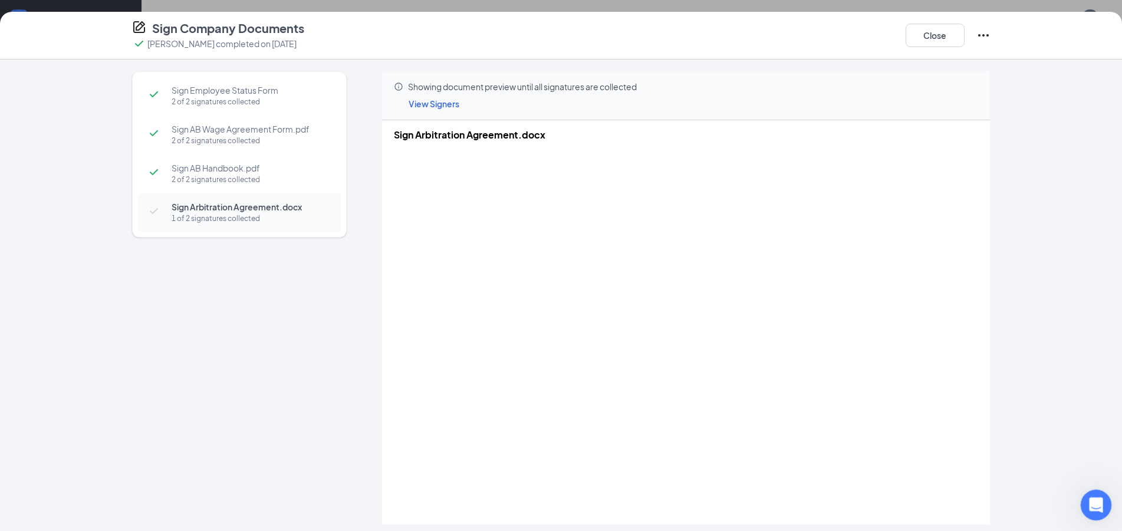
click at [1103, 500] on div "Open Intercom Messenger" at bounding box center [1094, 503] width 39 height 39
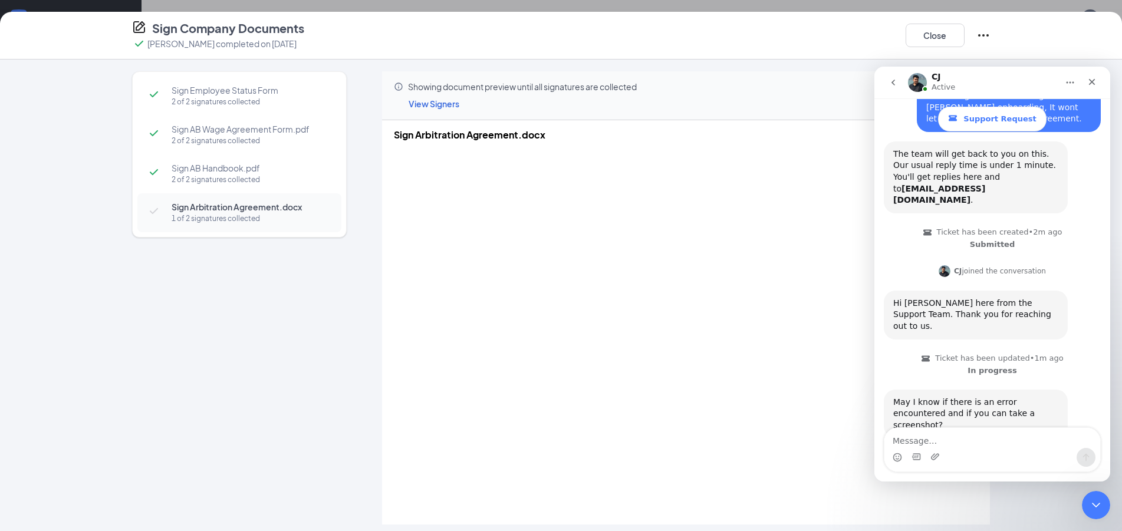
scroll to position [85, 0]
click at [965, 441] on textarea "Message…" at bounding box center [993, 438] width 216 height 20
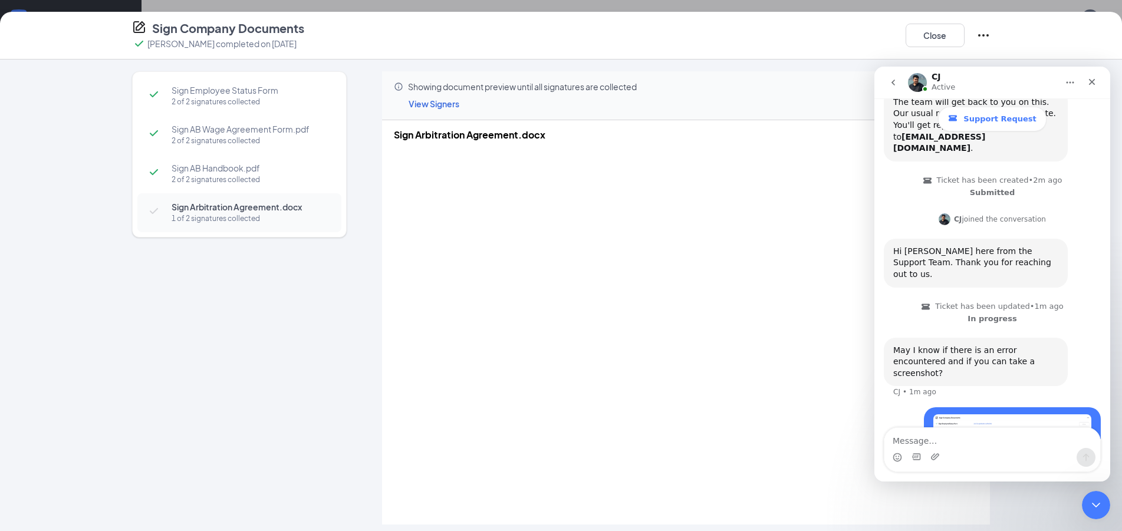
scroll to position [138, 0]
click at [183, 365] on div "Sign Employee Status Form 2 of 2 signatures collected Sign AB Wage Agreement Fo…" at bounding box center [239, 273] width 215 height 405
click at [1089, 86] on icon "Close" at bounding box center [1092, 81] width 9 height 9
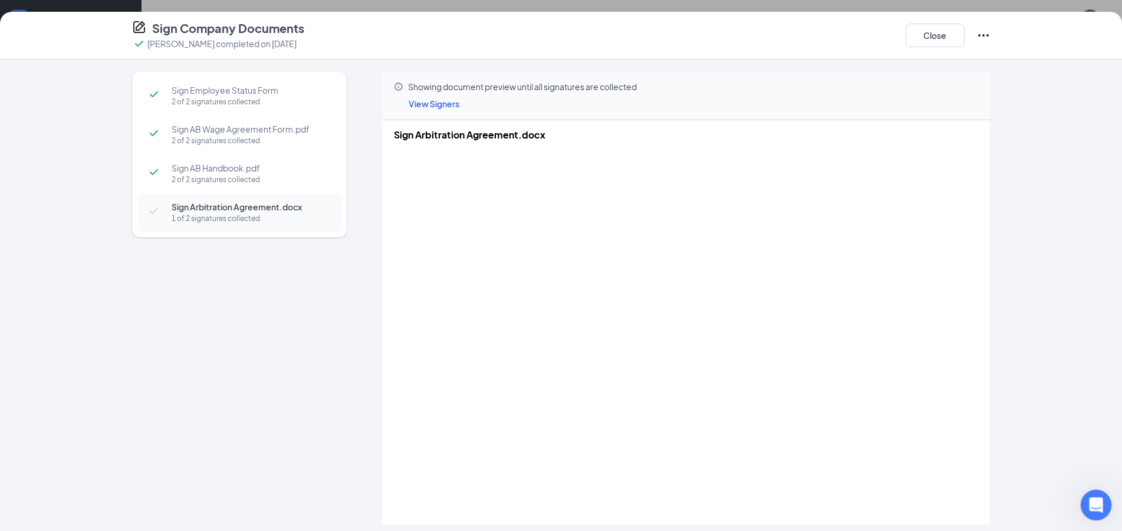
click at [1085, 504] on div "Open Intercom Messenger" at bounding box center [1094, 503] width 39 height 39
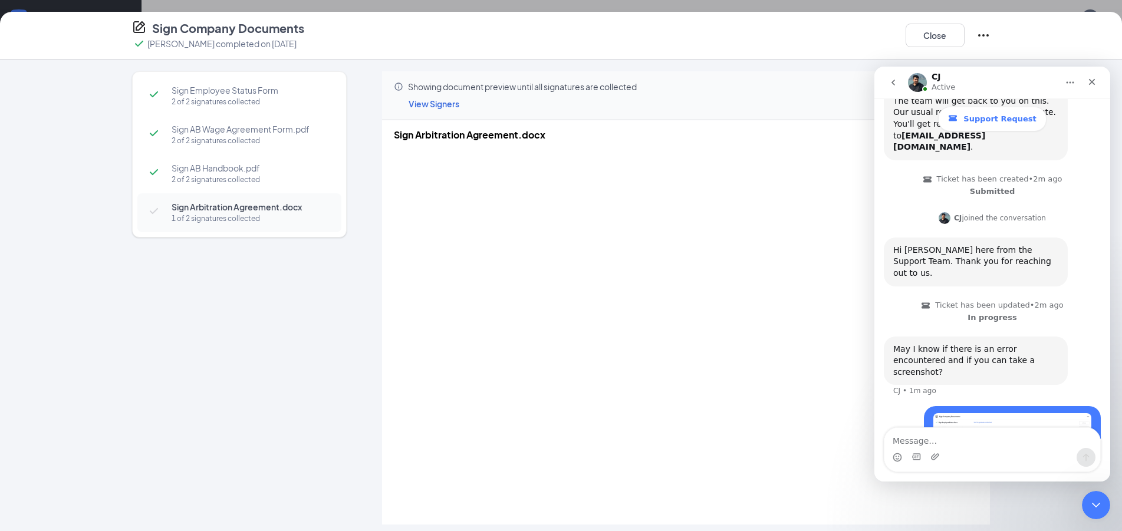
click at [969, 445] on textarea "Message…" at bounding box center [993, 438] width 216 height 20
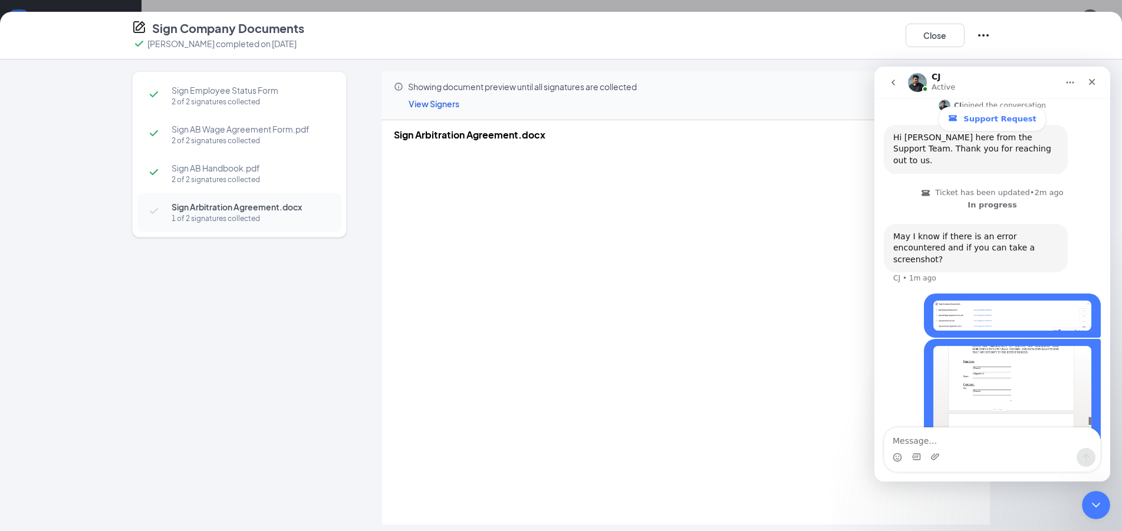
scroll to position [251, 0]
click at [1007, 448] on div "Intercom messenger" at bounding box center [993, 457] width 216 height 19
click at [978, 448] on div "Intercom messenger" at bounding box center [993, 457] width 216 height 19
drag, startPoint x: 922, startPoint y: 455, endPoint x: 910, endPoint y: 441, distance: 18.4
click at [918, 451] on div "Intercom messenger" at bounding box center [993, 457] width 216 height 19
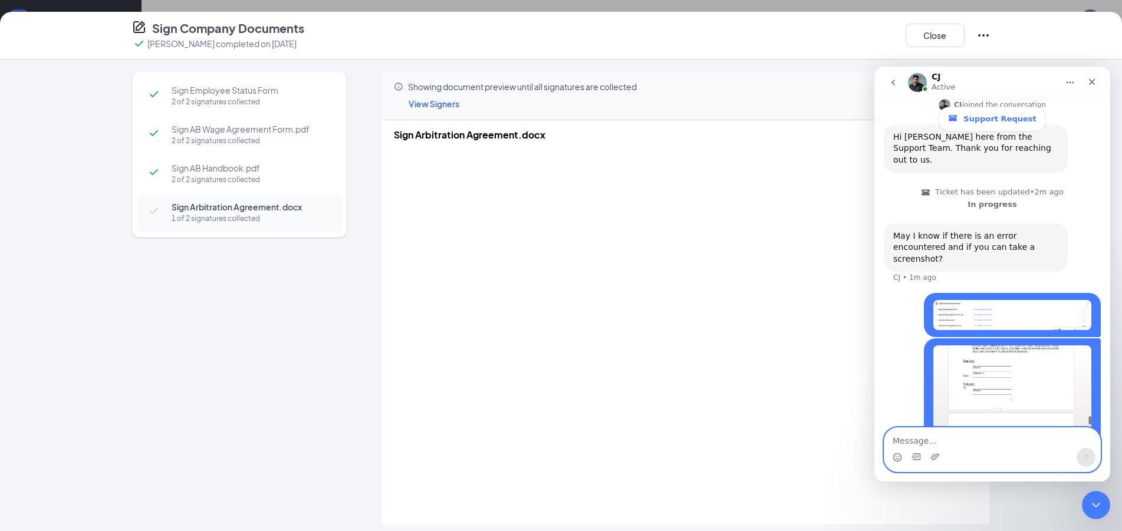
click at [910, 440] on textarea "Message…" at bounding box center [993, 438] width 216 height 20
type textarea "It doesnt have the touch to sign!"
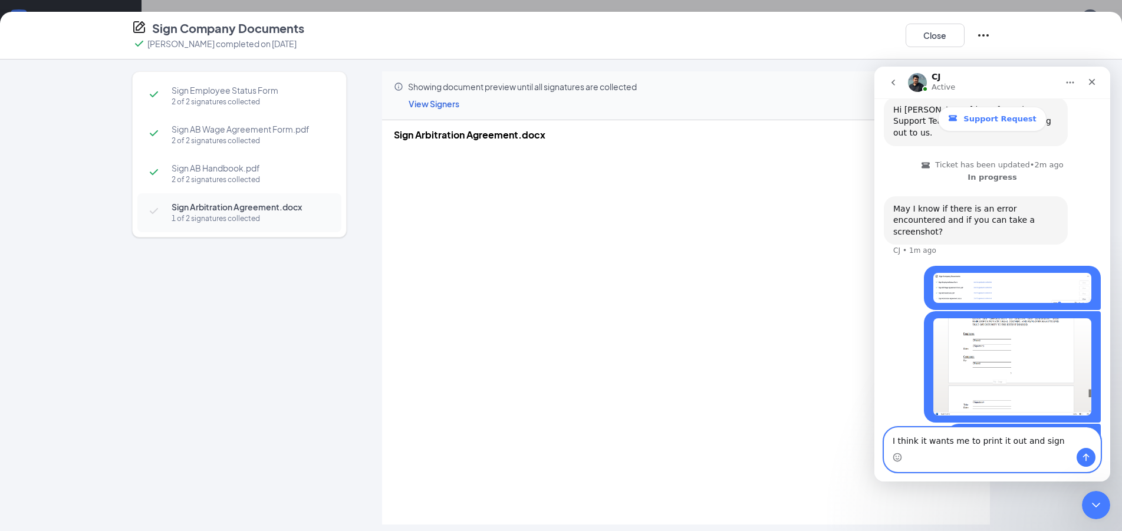
scroll to position [323, 0]
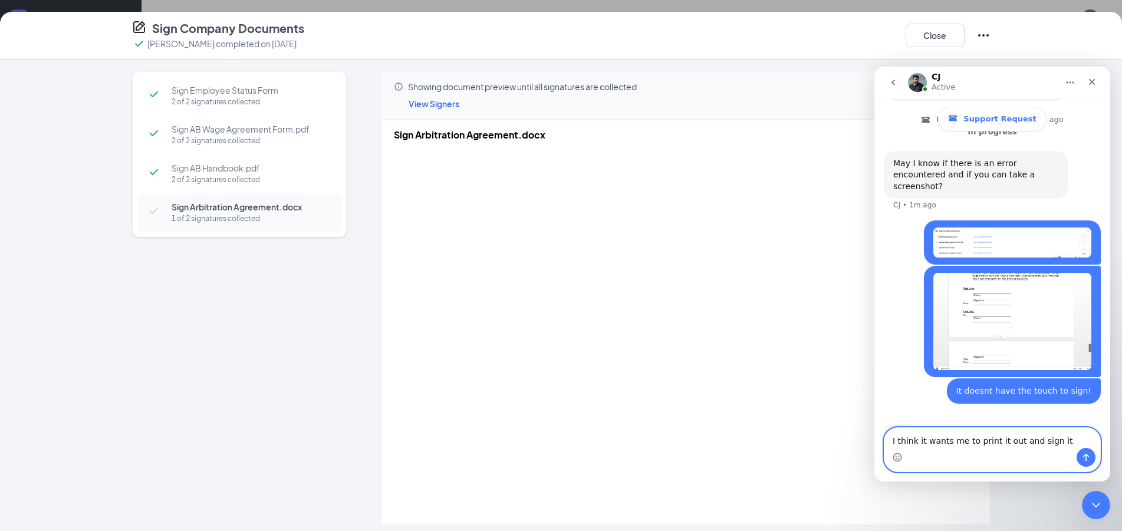
type textarea "I think it wants me to print it out and sign it?"
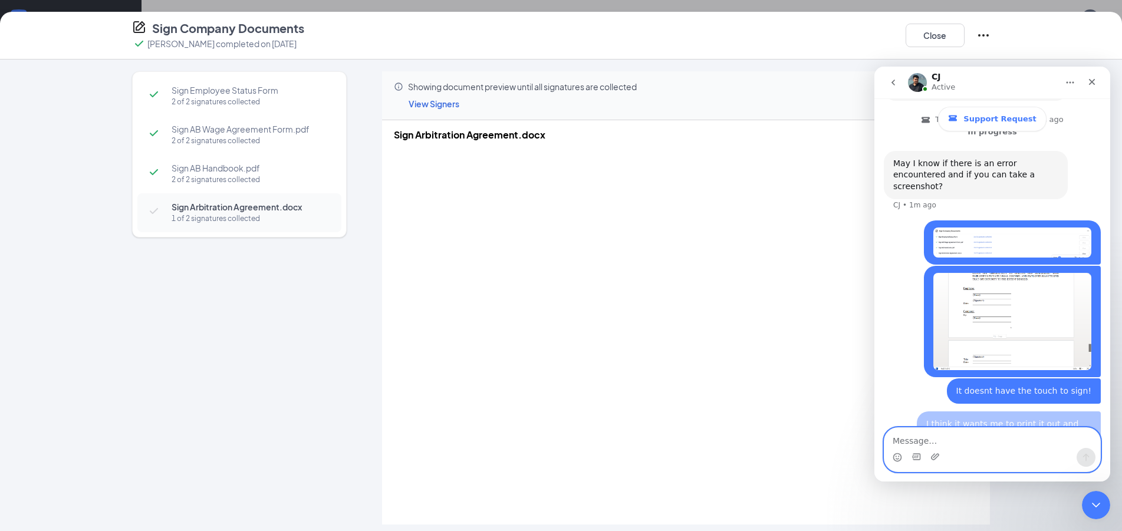
scroll to position [350, 0]
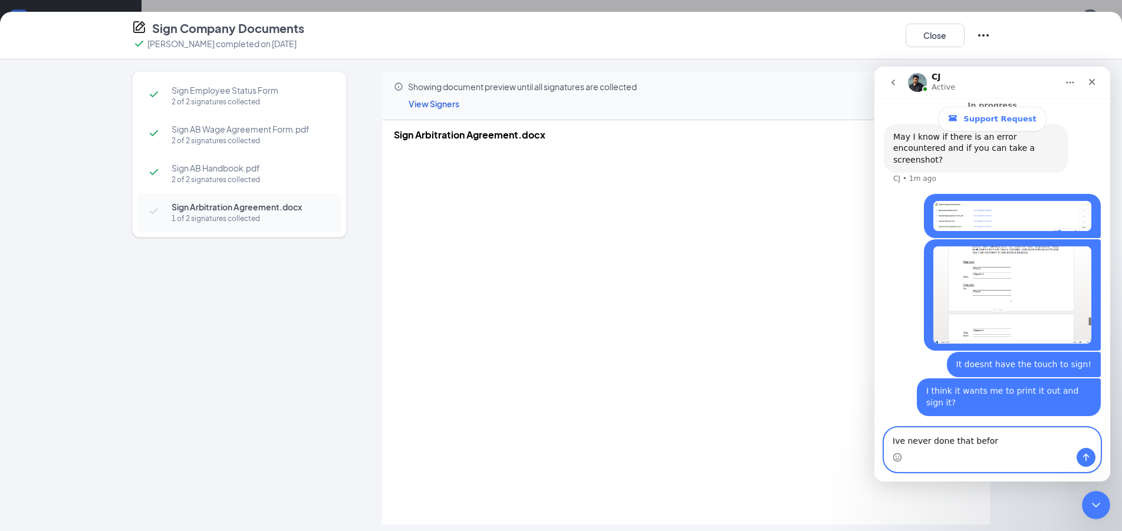
type textarea "Ive never done that before"
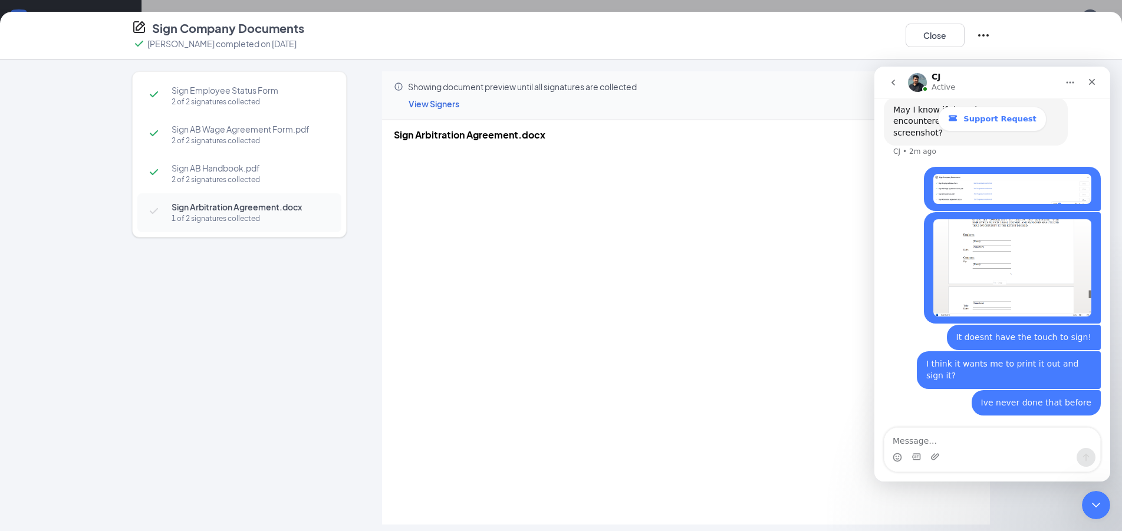
click at [103, 380] on div "Sign Employee Status Form 2 of 2 signatures collected Sign AB Wage Agreement Fo…" at bounding box center [561, 296] width 1122 height 472
click at [1099, 79] on div "Close" at bounding box center [1092, 81] width 21 height 21
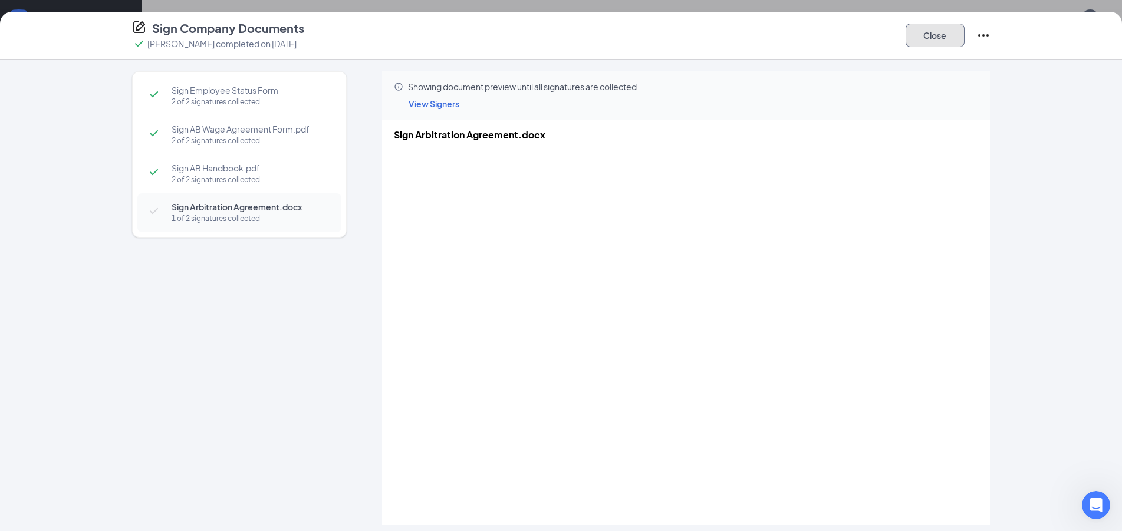
drag, startPoint x: 908, startPoint y: 38, endPoint x: 921, endPoint y: 38, distance: 13.0
click at [915, 38] on button "Close" at bounding box center [935, 36] width 59 height 24
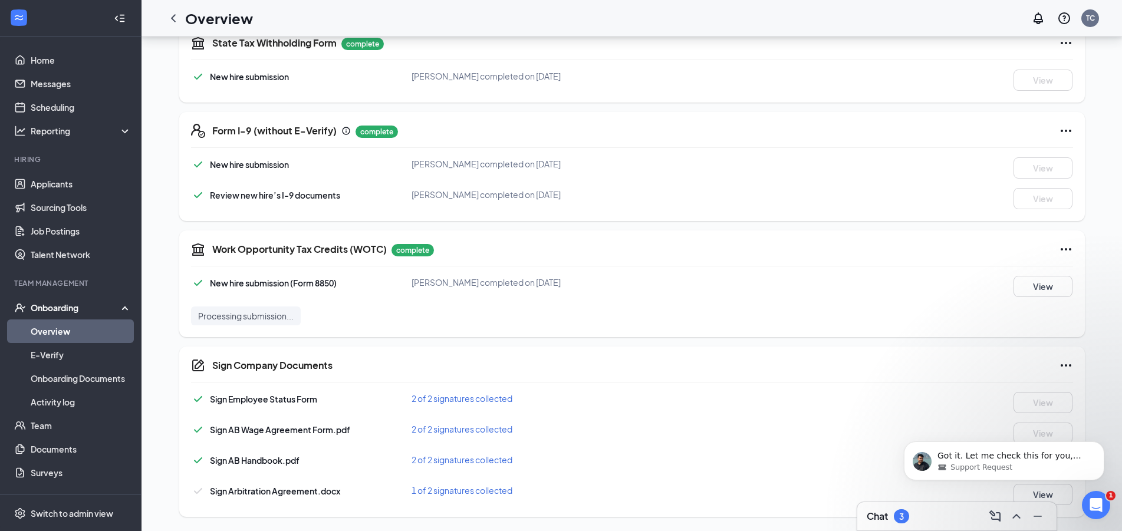
scroll to position [0, 0]
click at [1003, 467] on span "Support Request" at bounding box center [982, 467] width 62 height 11
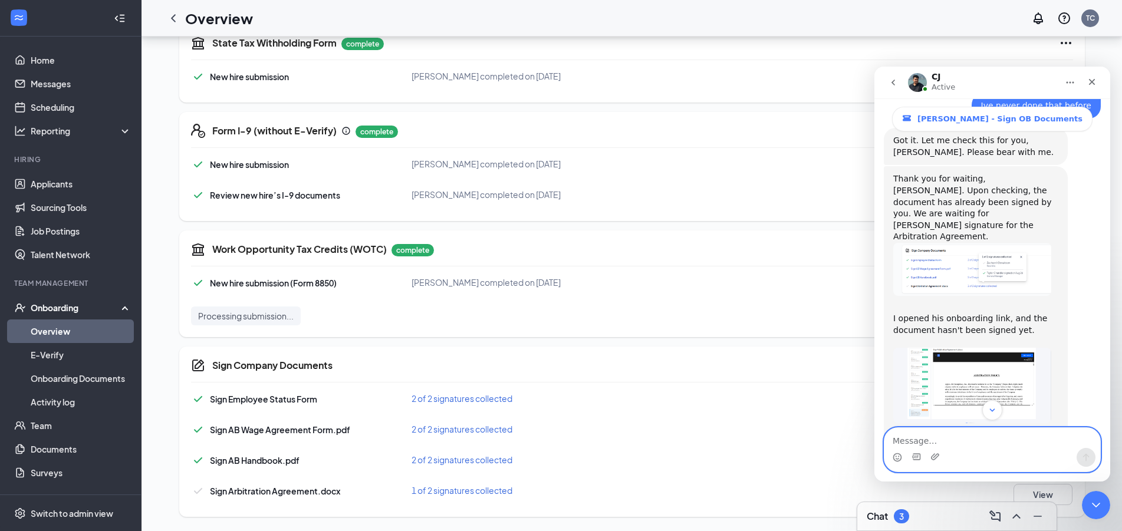
scroll to position [695, 0]
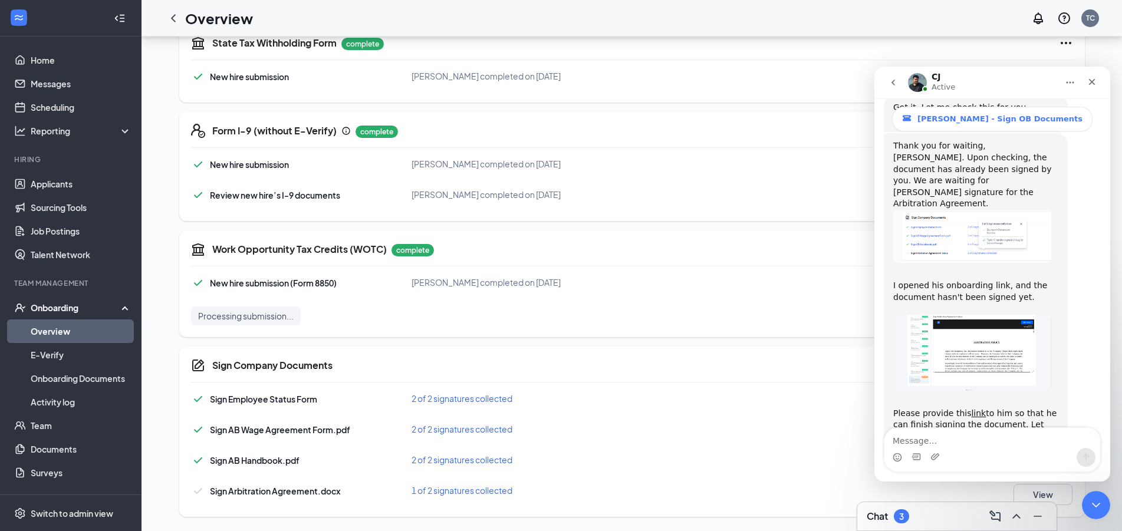
click at [1006, 452] on div "Intercom messenger" at bounding box center [993, 457] width 216 height 19
click at [950, 440] on textarea "Message…" at bounding box center [993, 438] width 216 height 20
type textarea "Okay perfect thank you!"
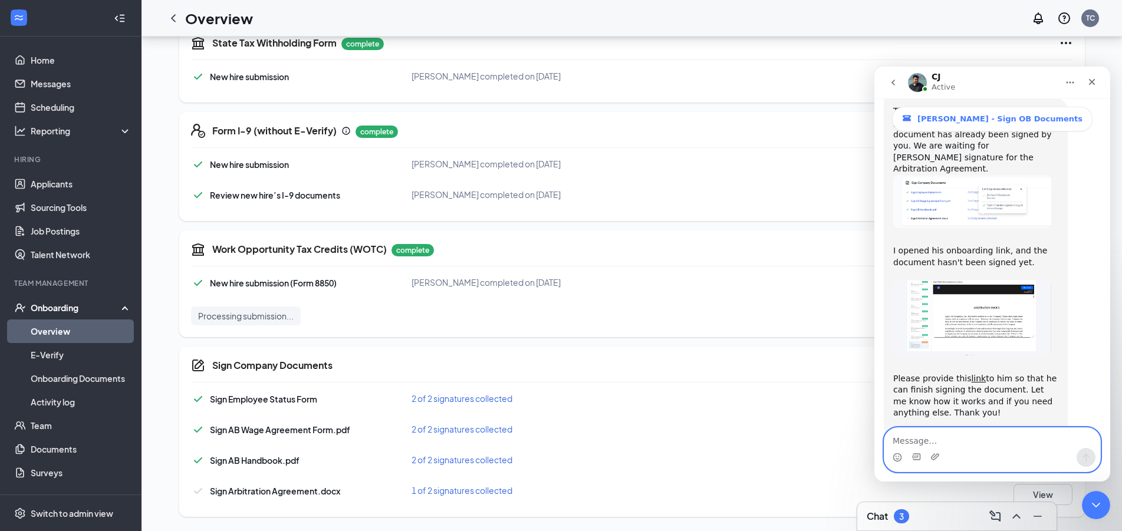
scroll to position [731, 0]
click at [1097, 83] on div "Close" at bounding box center [1092, 81] width 21 height 21
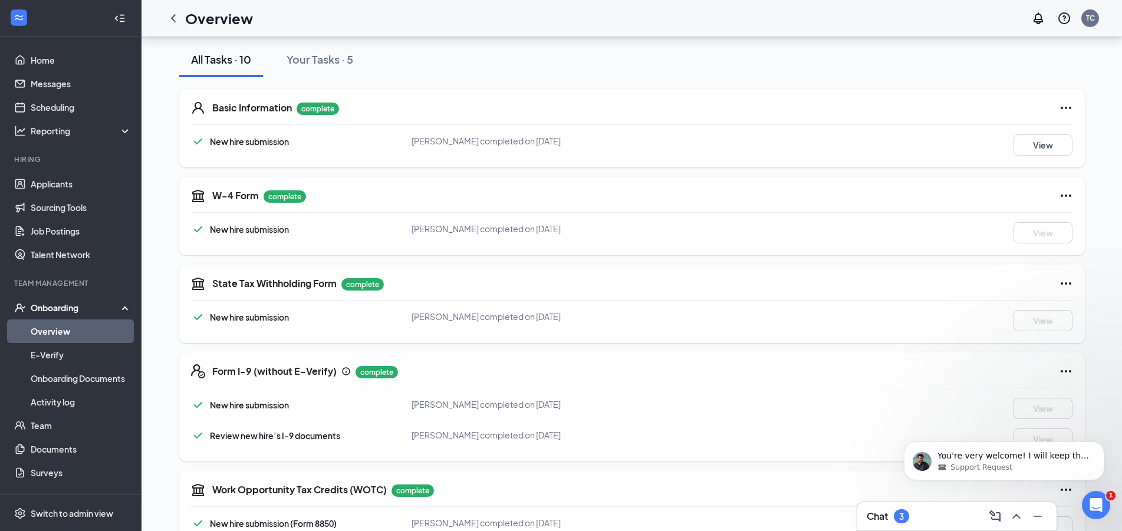
scroll to position [0, 0]
click at [1017, 468] on div "Support Request" at bounding box center [1014, 467] width 152 height 11
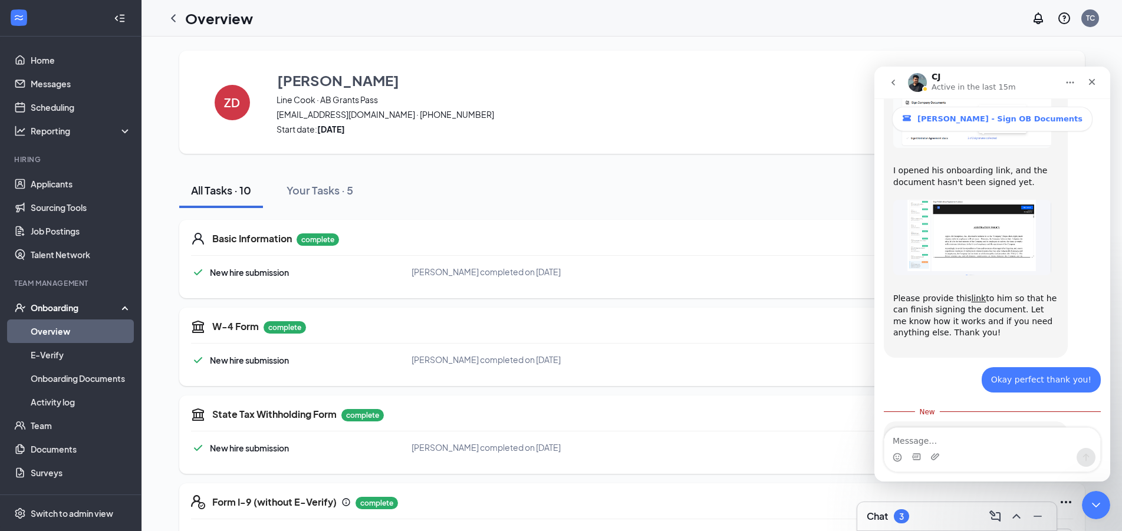
click at [70, 332] on link "Overview" at bounding box center [81, 332] width 101 height 24
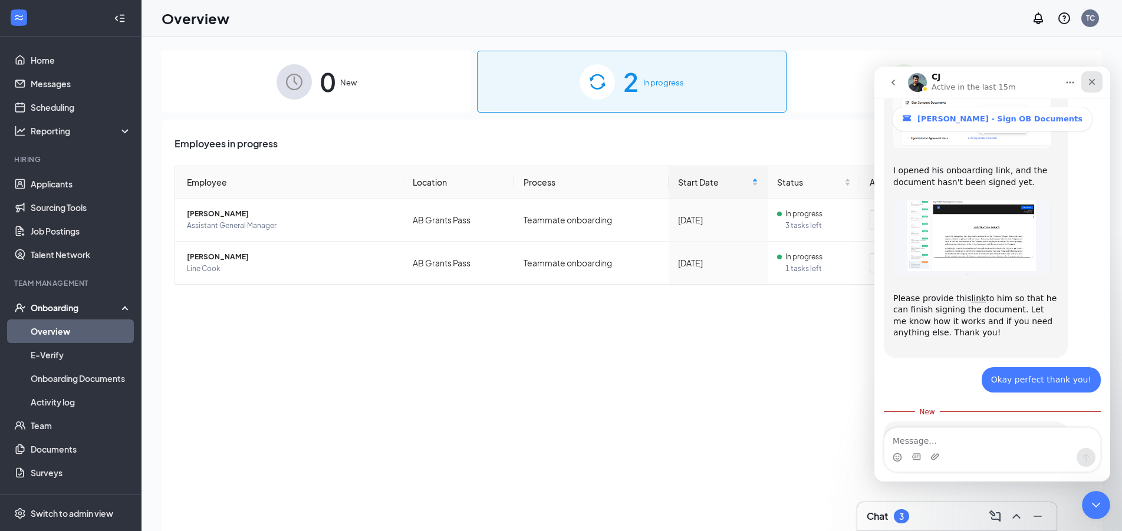
drag, startPoint x: 1096, startPoint y: 84, endPoint x: 1893, endPoint y: 138, distance: 798.0
click at [1096, 84] on icon "Close" at bounding box center [1092, 81] width 9 height 9
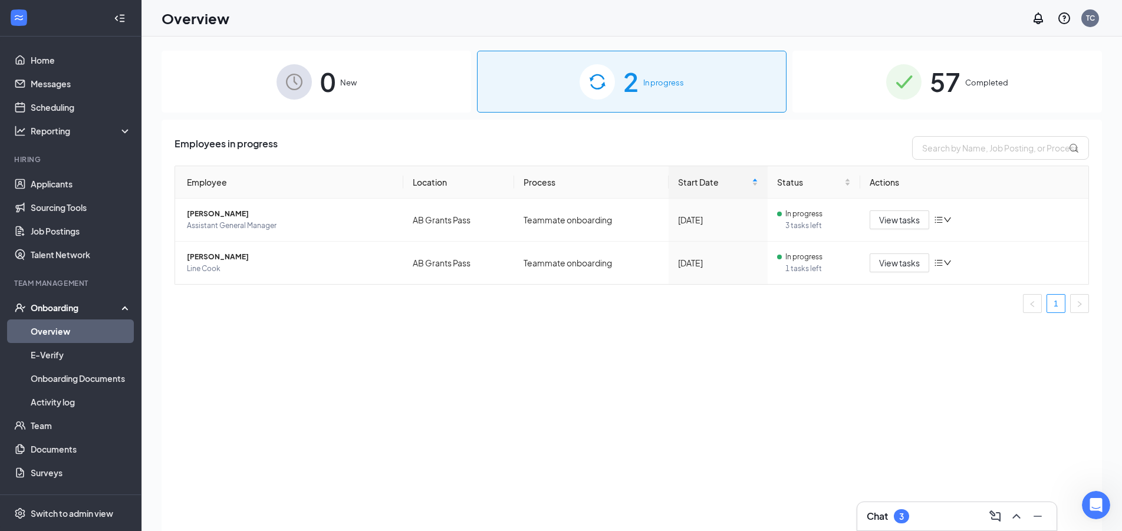
click at [961, 70] on span "57" at bounding box center [945, 81] width 31 height 41
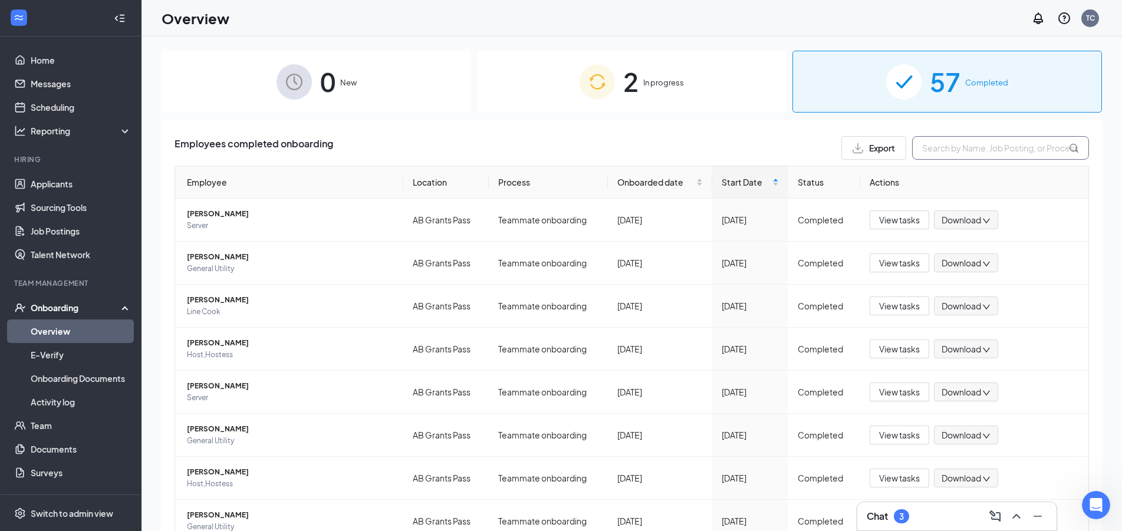
click at [950, 147] on input "text" at bounding box center [1000, 148] width 177 height 24
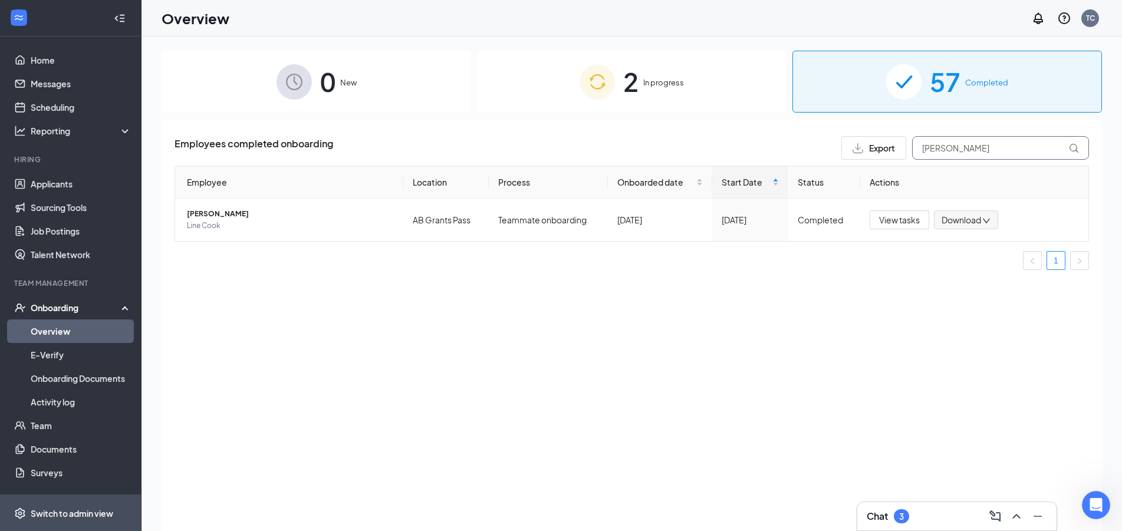
type input "arthur"
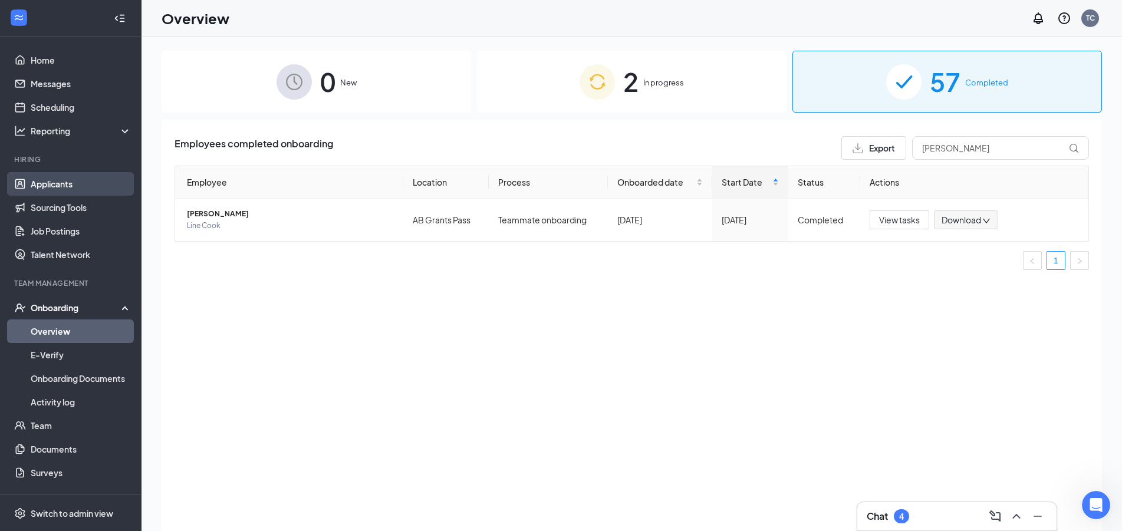
click at [58, 185] on link "Applicants" at bounding box center [81, 184] width 101 height 24
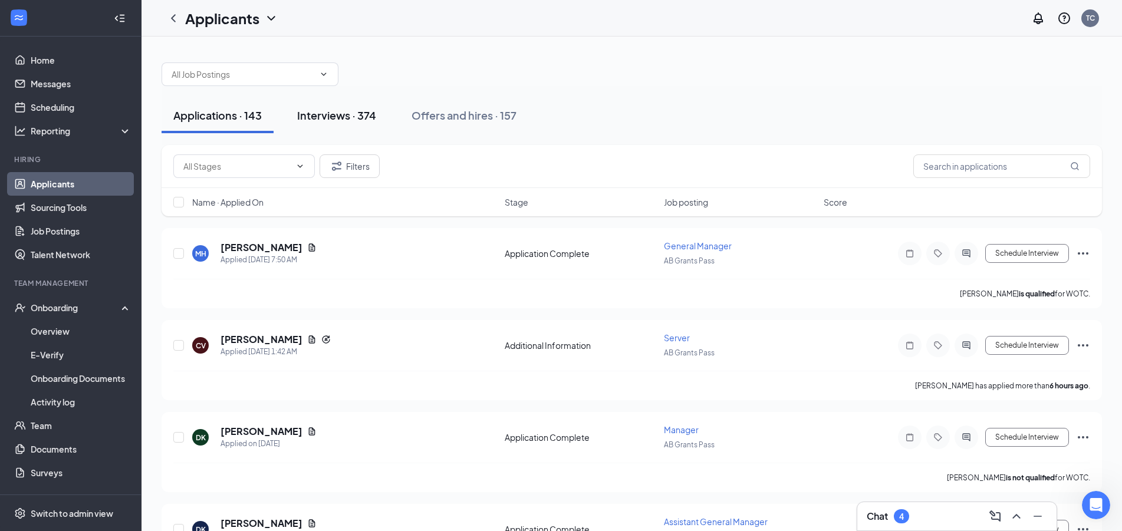
click at [319, 112] on div "Interviews · 374" at bounding box center [336, 115] width 79 height 15
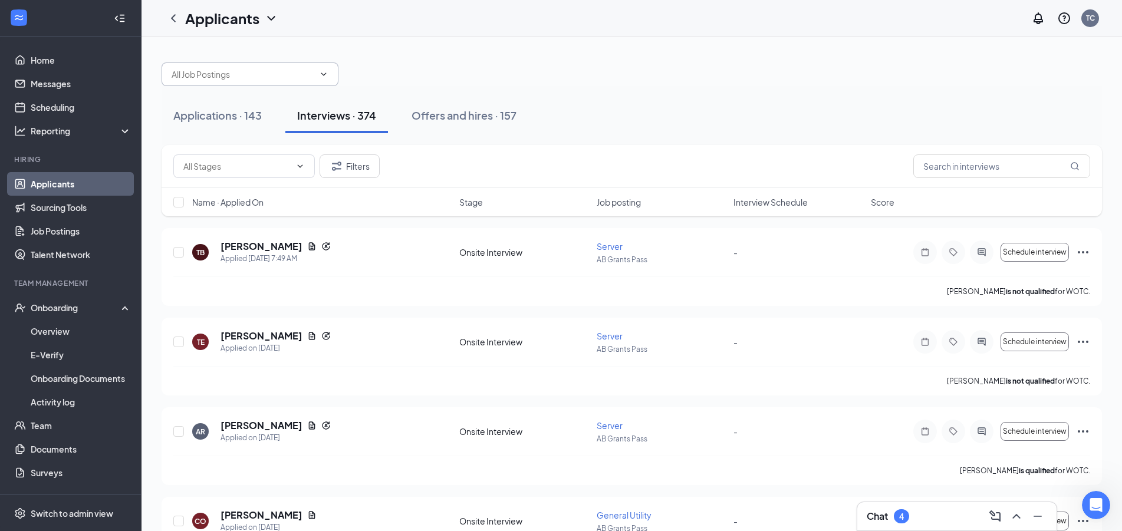
click at [312, 81] on span at bounding box center [250, 75] width 177 height 24
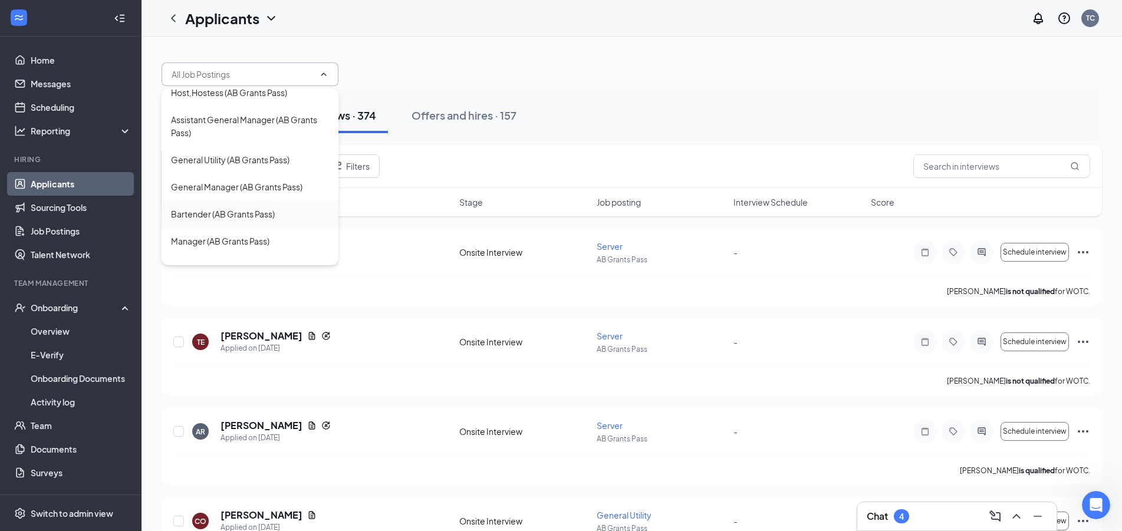
scroll to position [80, 0]
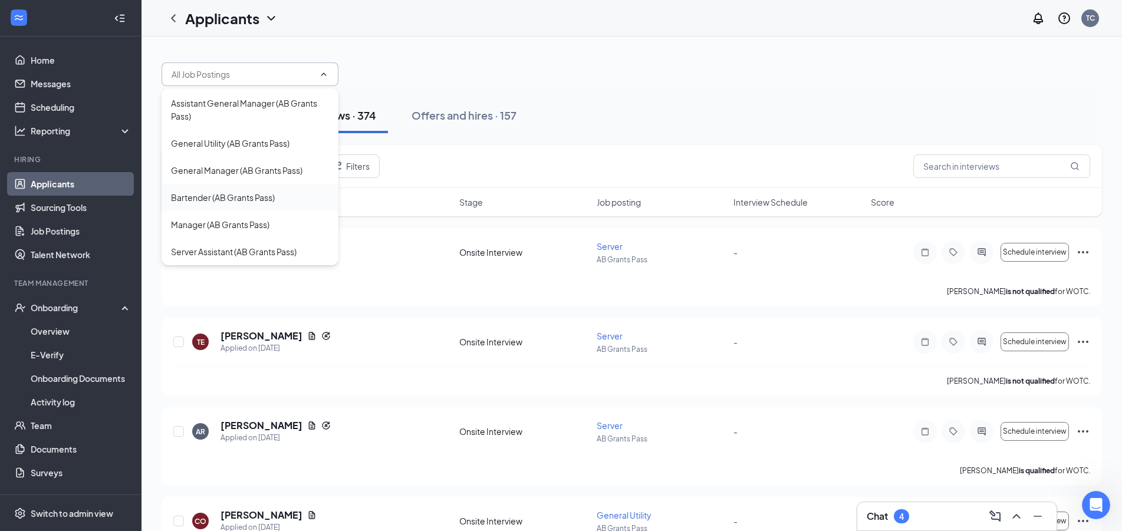
click at [239, 194] on div "Bartender (AB Grants Pass)" at bounding box center [223, 197] width 104 height 13
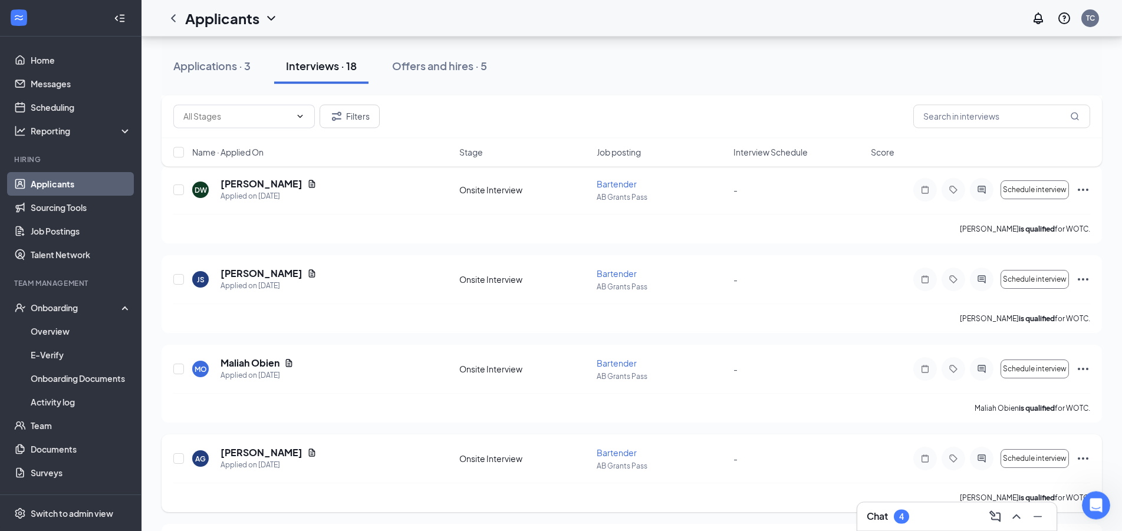
scroll to position [541, 0]
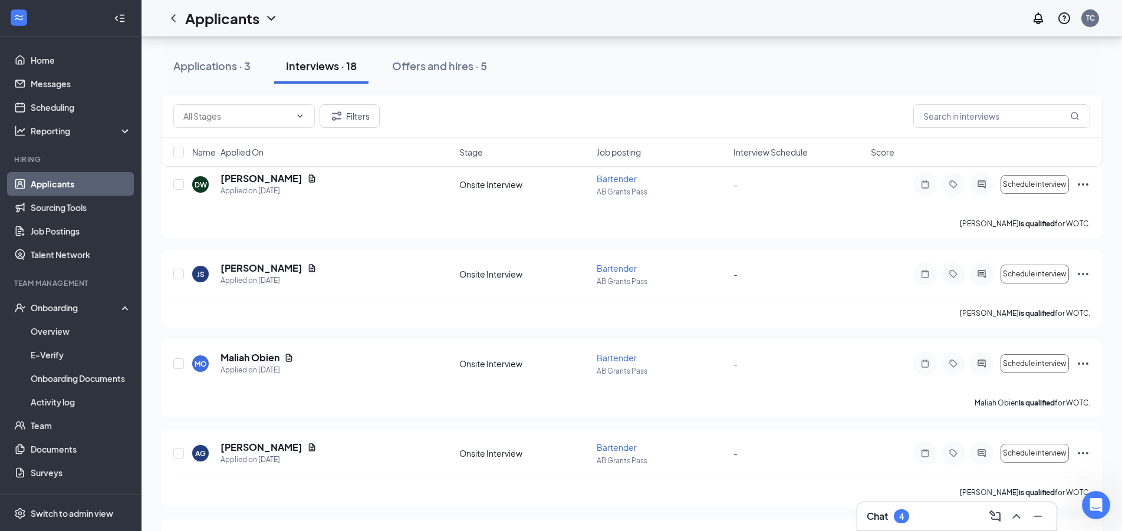
click at [931, 524] on div "Chat 4" at bounding box center [957, 516] width 180 height 19
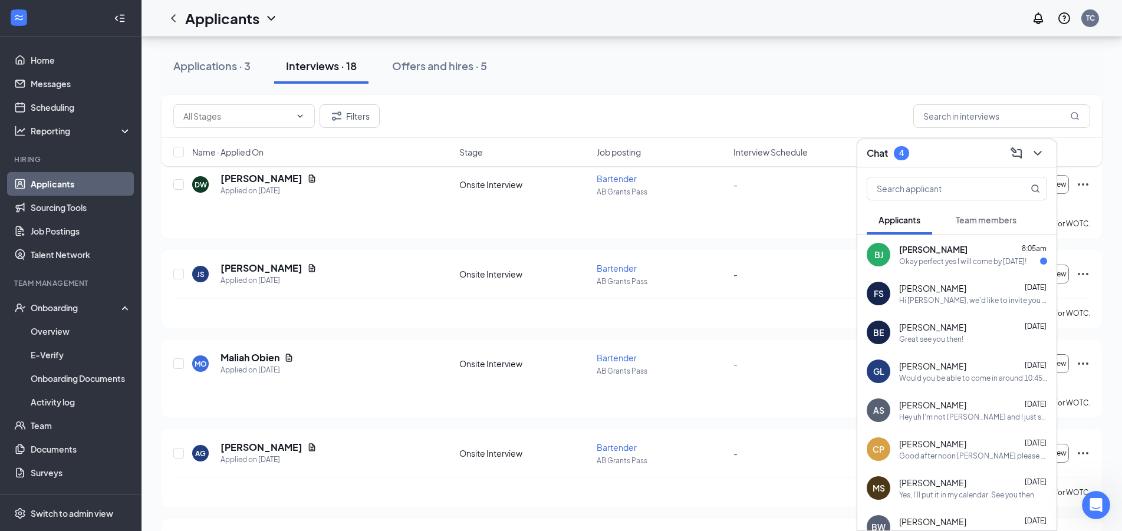
click at [977, 265] on div "Okay perfect yes I will come by today!" at bounding box center [962, 262] width 127 height 10
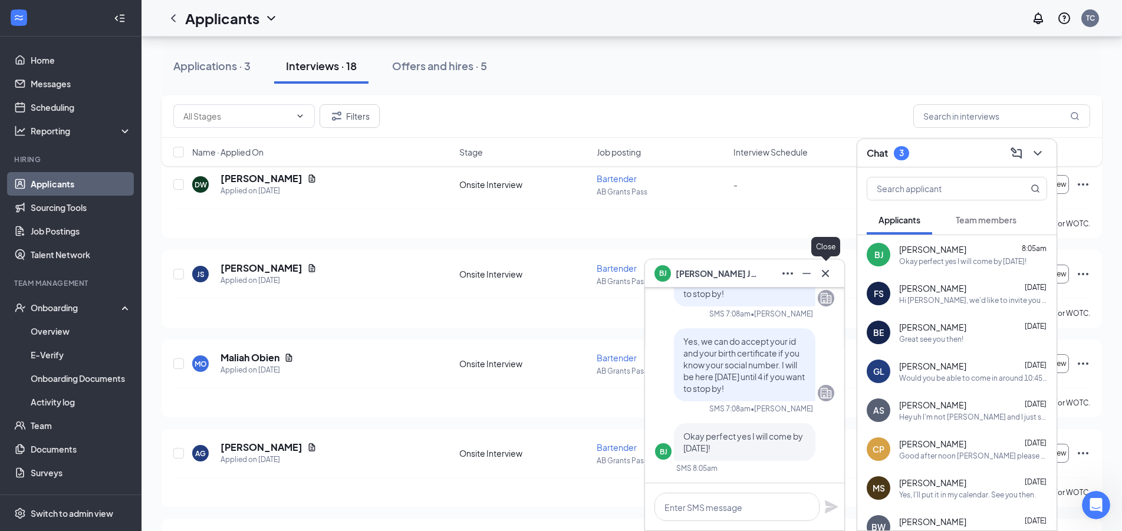
click at [820, 271] on icon "Cross" at bounding box center [826, 274] width 14 height 14
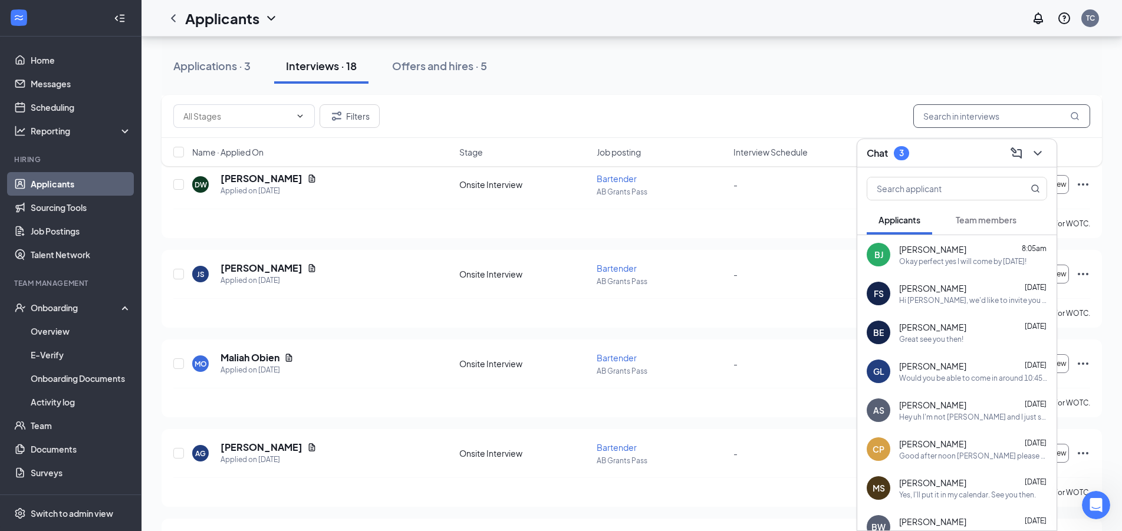
click at [957, 109] on input "text" at bounding box center [1002, 116] width 177 height 24
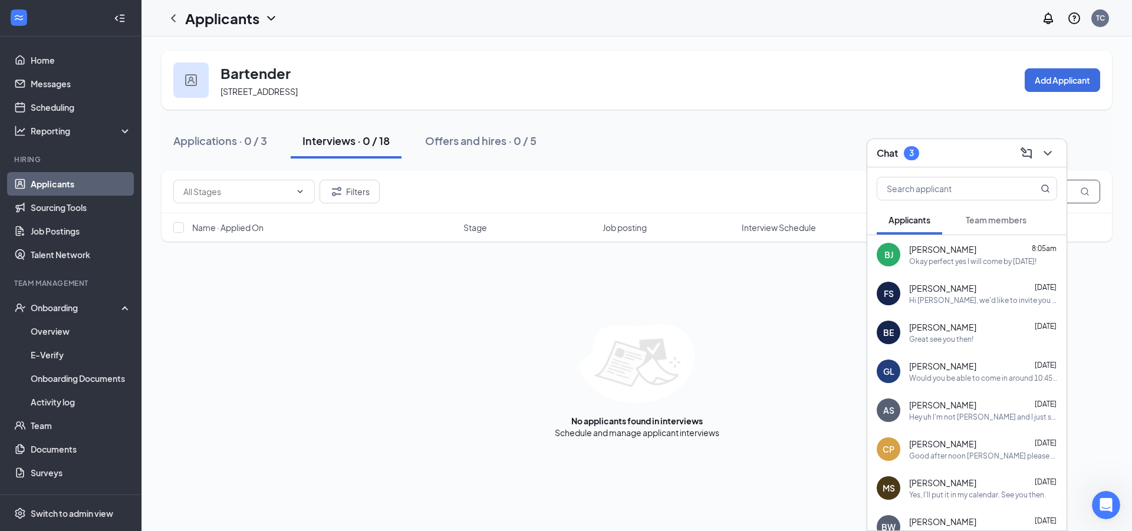
type input "bridgett"
click at [506, 314] on div "Filters bridgett Name · Applied On Stage Job posting Interview Schedule Score N…" at bounding box center [637, 304] width 951 height 268
click at [1051, 162] on button at bounding box center [1048, 153] width 19 height 19
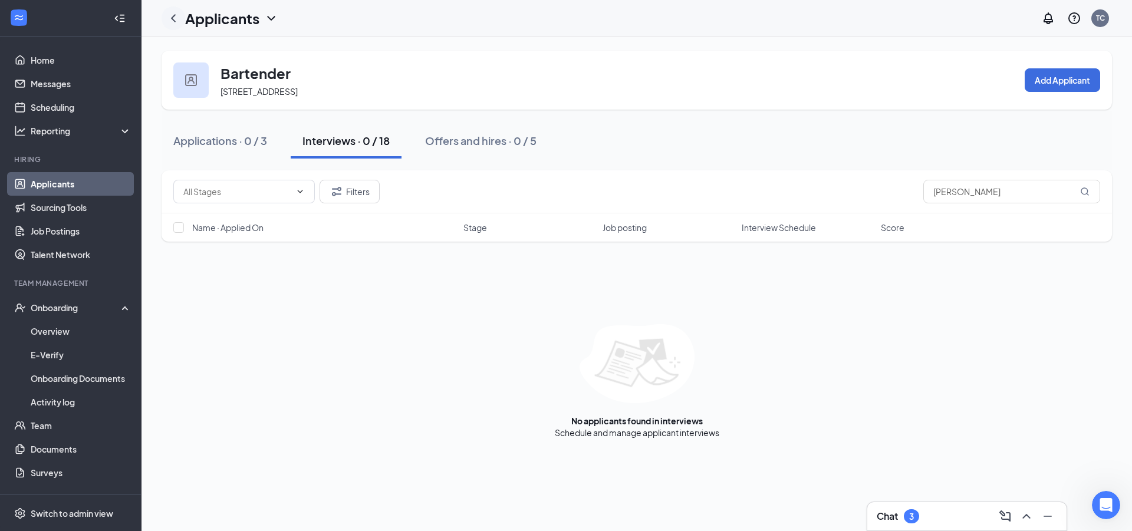
click at [182, 25] on div at bounding box center [174, 18] width 24 height 24
drag, startPoint x: 167, startPoint y: 15, endPoint x: 178, endPoint y: 17, distance: 10.8
click at [169, 15] on icon "ChevronLeft" at bounding box center [173, 18] width 14 height 14
click at [171, 19] on icon "ChevronLeft" at bounding box center [173, 18] width 14 height 14
click at [175, 19] on icon "ChevronLeft" at bounding box center [173, 18] width 14 height 14
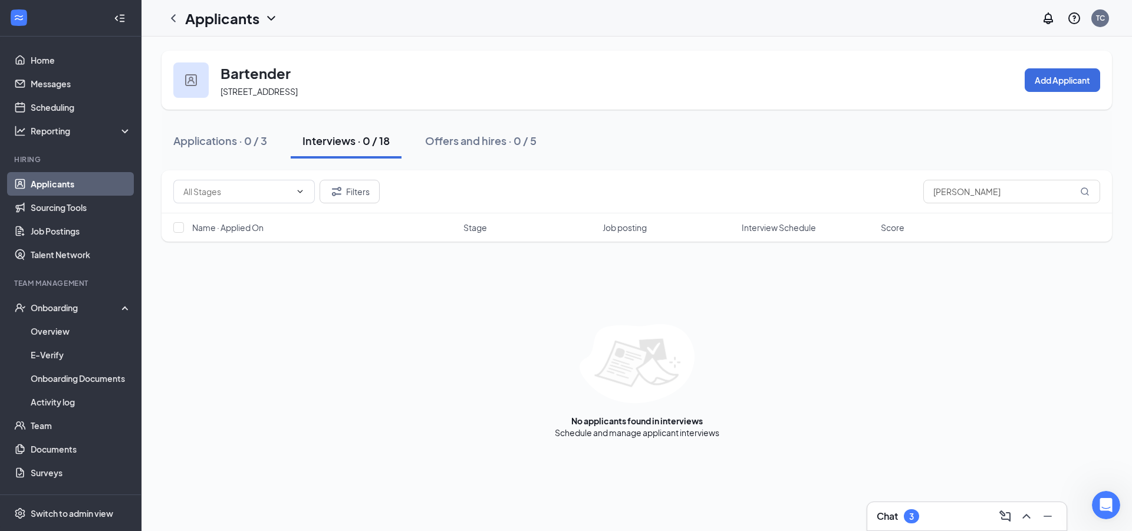
click at [64, 186] on link "Applicants" at bounding box center [81, 184] width 101 height 24
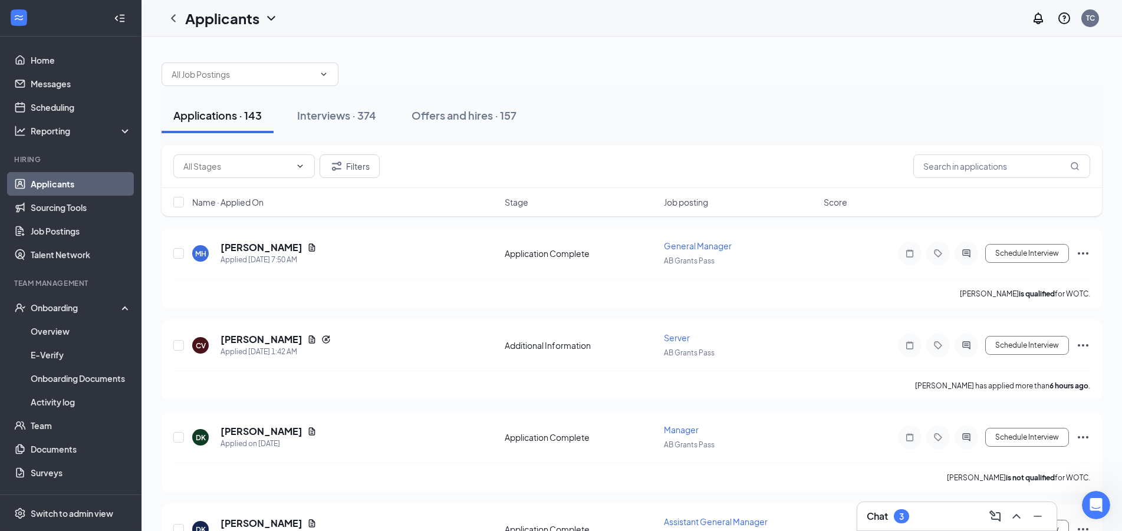
click at [921, 525] on div "Chat 3" at bounding box center [957, 516] width 180 height 19
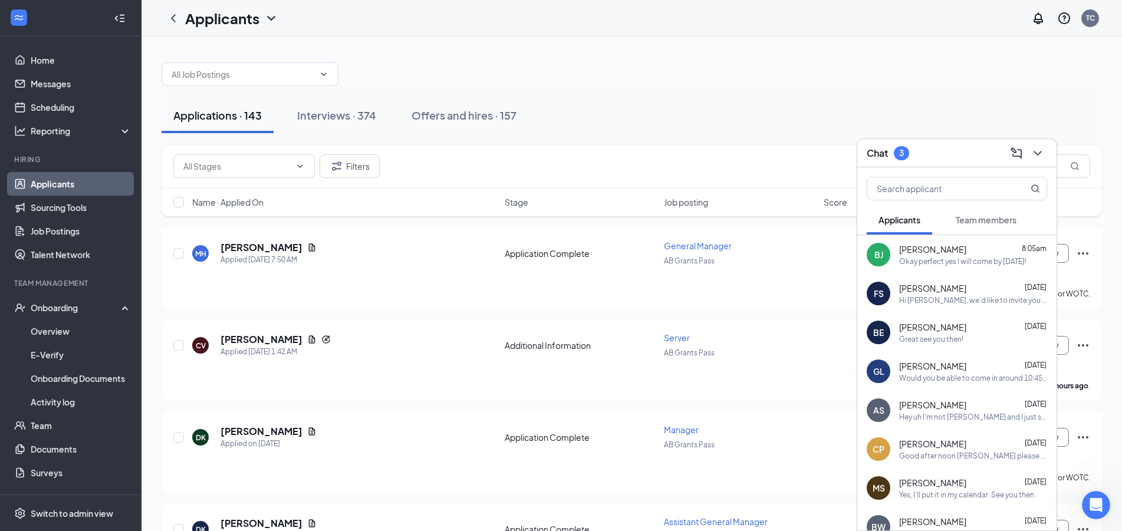
click at [802, 59] on div at bounding box center [632, 68] width 941 height 35
click at [1032, 155] on icon "ChevronDown" at bounding box center [1038, 153] width 14 height 14
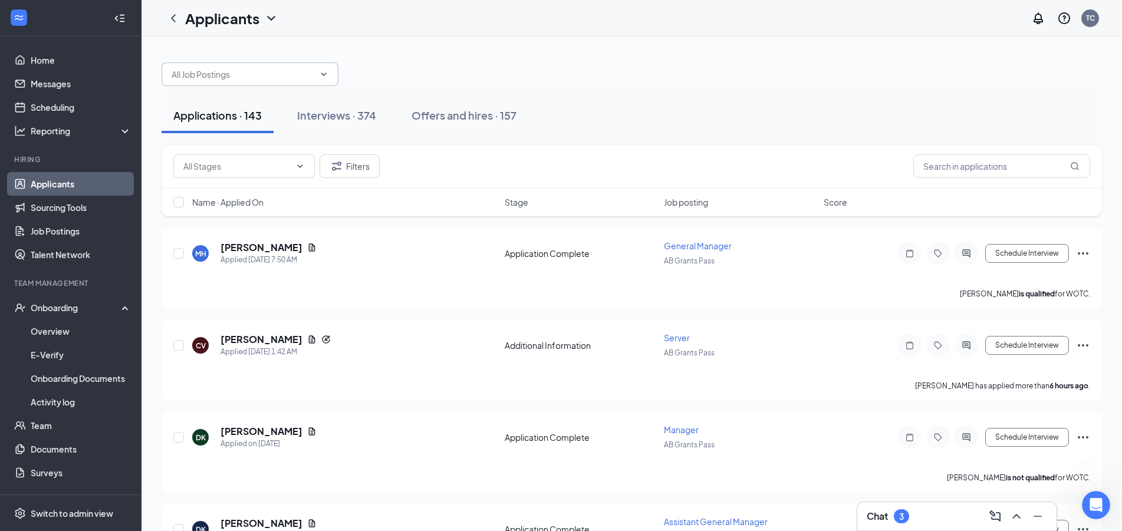
click at [247, 77] on input "text" at bounding box center [243, 74] width 143 height 13
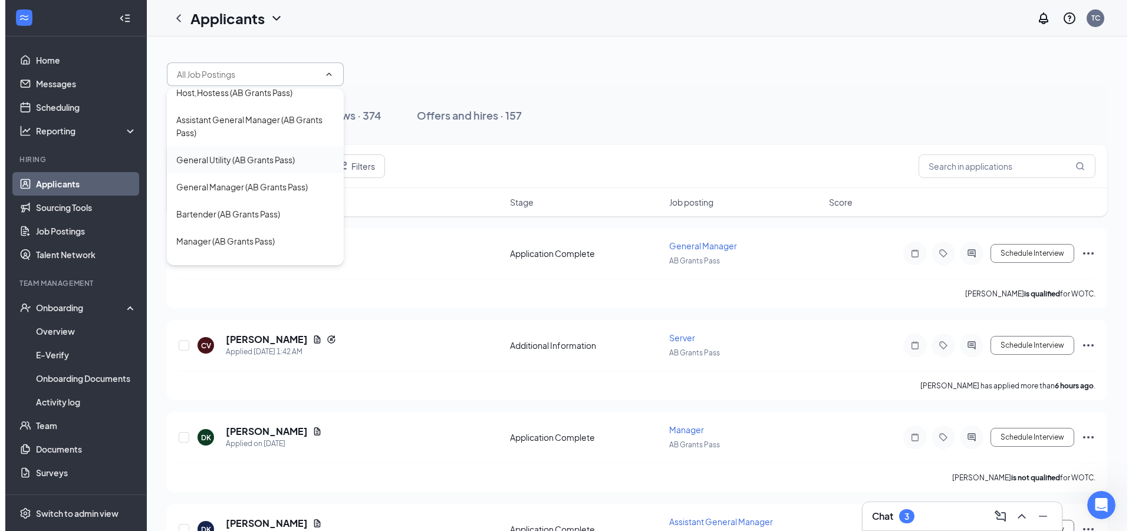
scroll to position [80, 0]
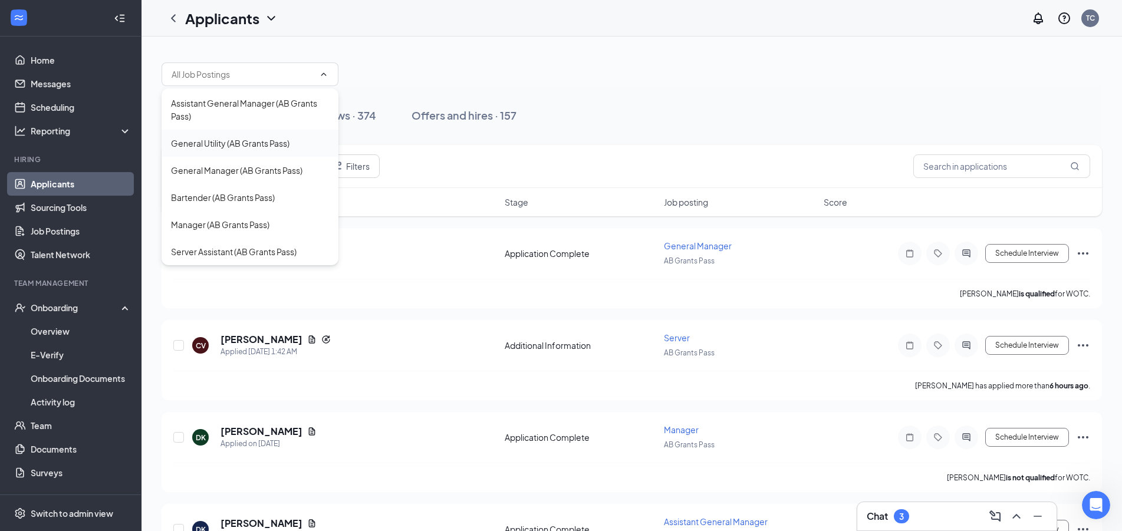
click at [222, 206] on div "Bartender (AB Grants Pass)" at bounding box center [250, 197] width 177 height 27
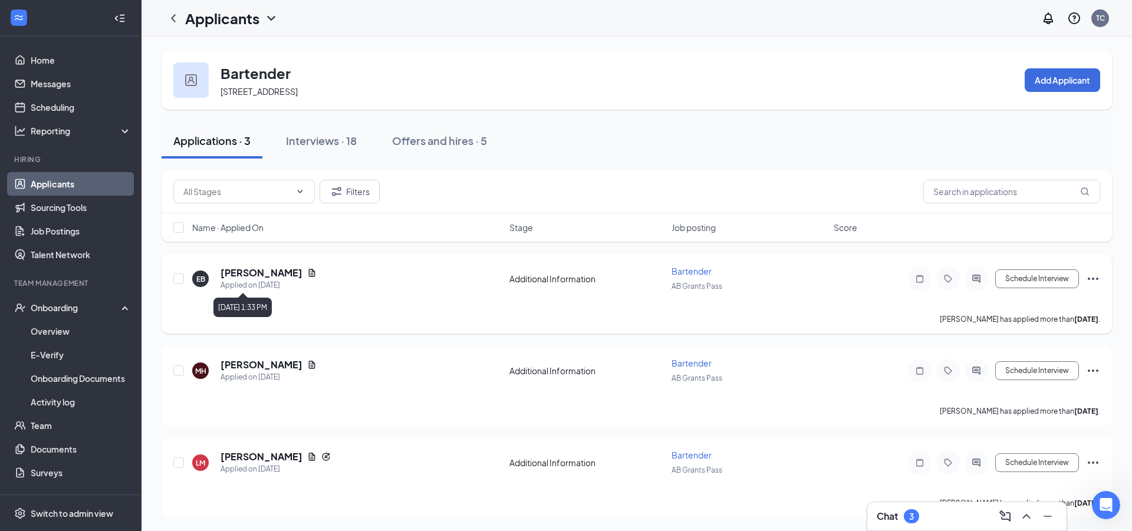
click at [244, 280] on div "Applied on [DATE]" at bounding box center [269, 286] width 96 height 12
click at [244, 278] on h5 "Elizabeth Bey" at bounding box center [262, 273] width 82 height 13
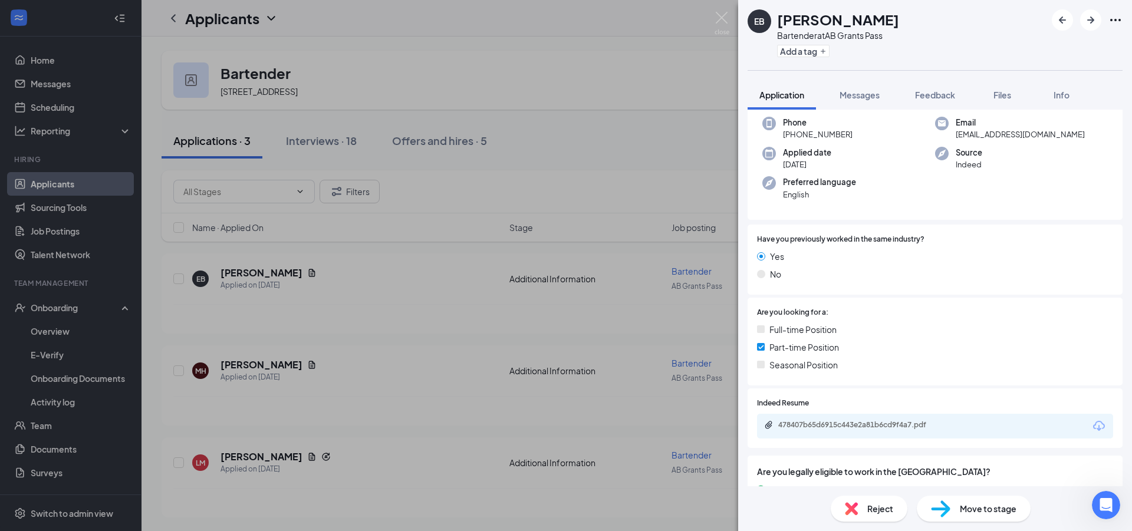
scroll to position [142, 0]
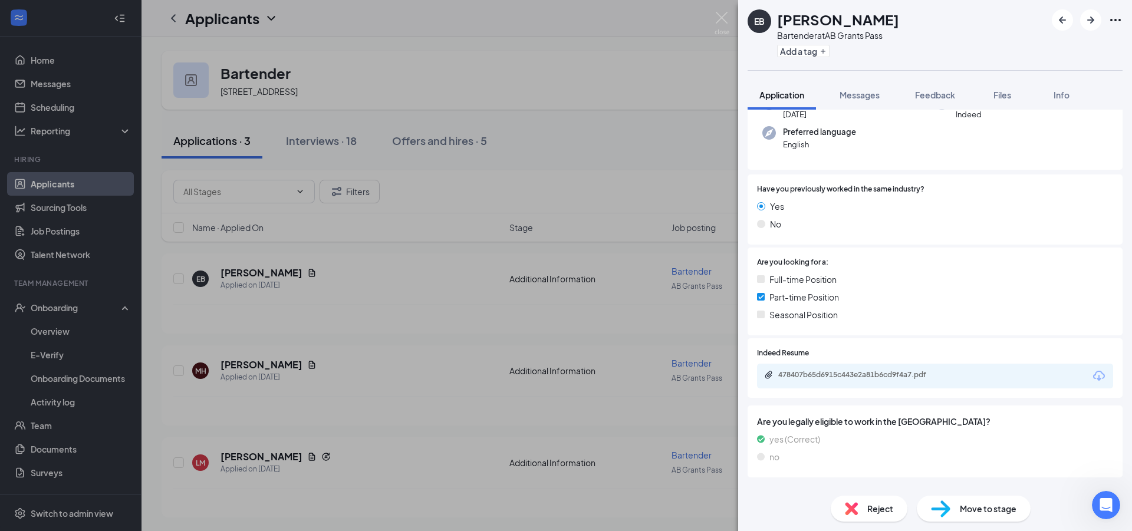
click at [859, 398] on div "Indeed Resume 478407b65d6915c443e2a81b6cd9f4a7.pdf" at bounding box center [935, 371] width 375 height 64
click at [846, 379] on div "478407b65d6915c443e2a81b6cd9f4a7.pdf" at bounding box center [860, 374] width 165 height 9
click at [845, 96] on span "Messages" at bounding box center [860, 95] width 40 height 11
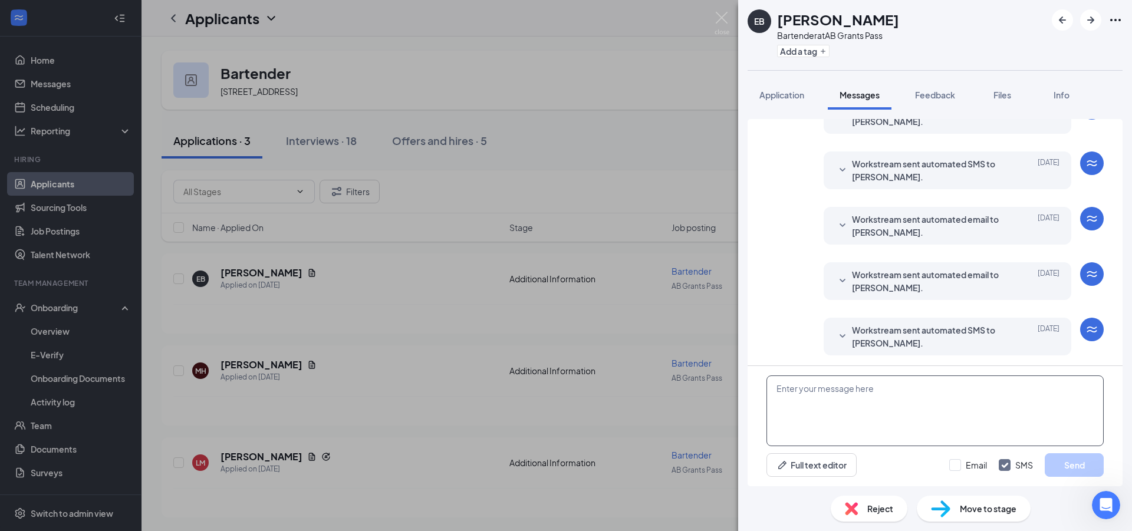
scroll to position [120, 0]
click at [975, 423] on textarea at bounding box center [935, 411] width 337 height 71
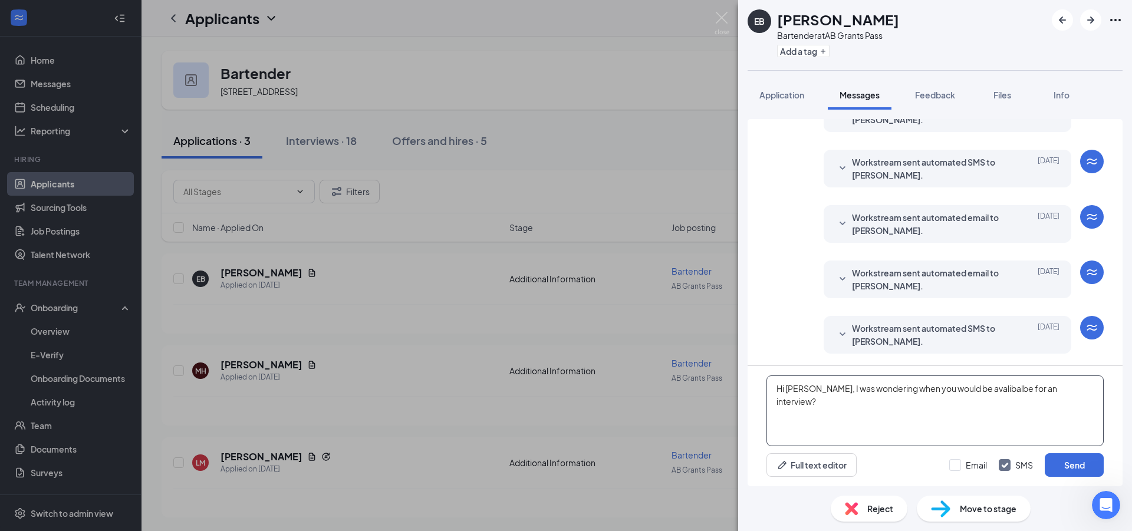
click at [990, 419] on textarea "Hi Elizabeth, I was wondering when you would be avalibalbe for an interview?" at bounding box center [935, 411] width 337 height 71
click at [978, 419] on textarea "Hi Elizabeth, I was wondering when you would be avalillbe for an interview?" at bounding box center [935, 411] width 337 height 71
click at [1080, 400] on textarea "Hi Elizabeth, I was wondering when you would be avalillbe for an interview?" at bounding box center [935, 411] width 337 height 71
type textarea "Hi Elizabeth, I was wondering when you would be available for an interview?"
drag, startPoint x: 969, startPoint y: 464, endPoint x: 1047, endPoint y: 468, distance: 78.6
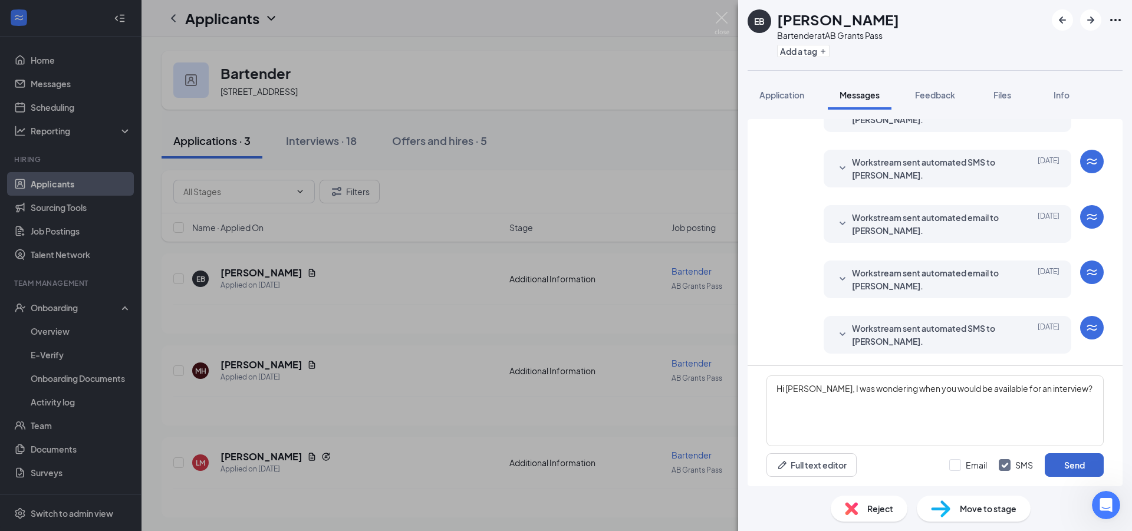
click at [970, 464] on input "Email" at bounding box center [969, 465] width 38 height 12
checkbox input "true"
click at [1078, 470] on button "Send" at bounding box center [1074, 466] width 59 height 24
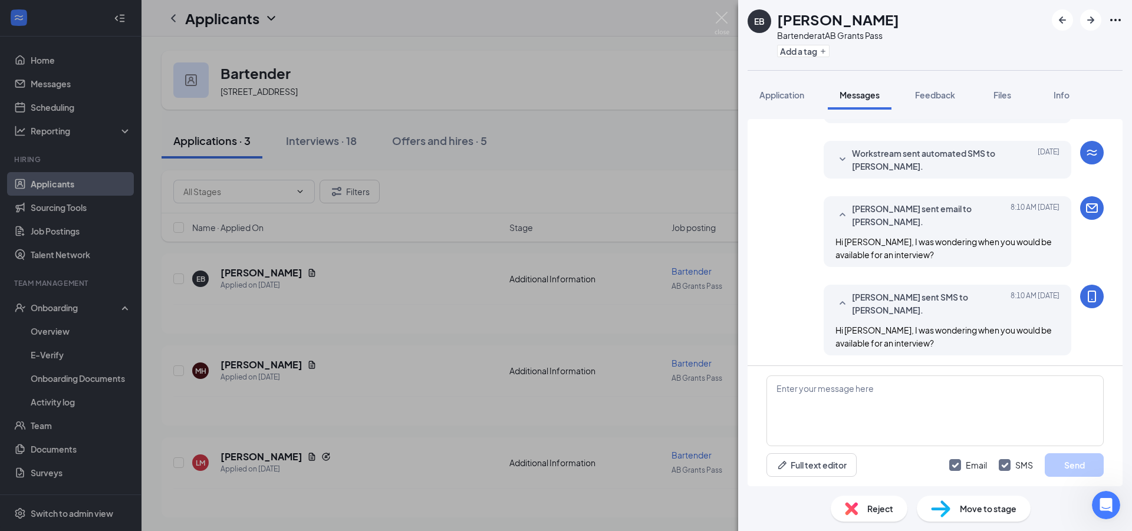
scroll to position [297, 0]
click at [625, 117] on div "EB Elizabeth Bey Bartender at AB Grants Pass Add a tag Application Messages Fee…" at bounding box center [566, 265] width 1132 height 531
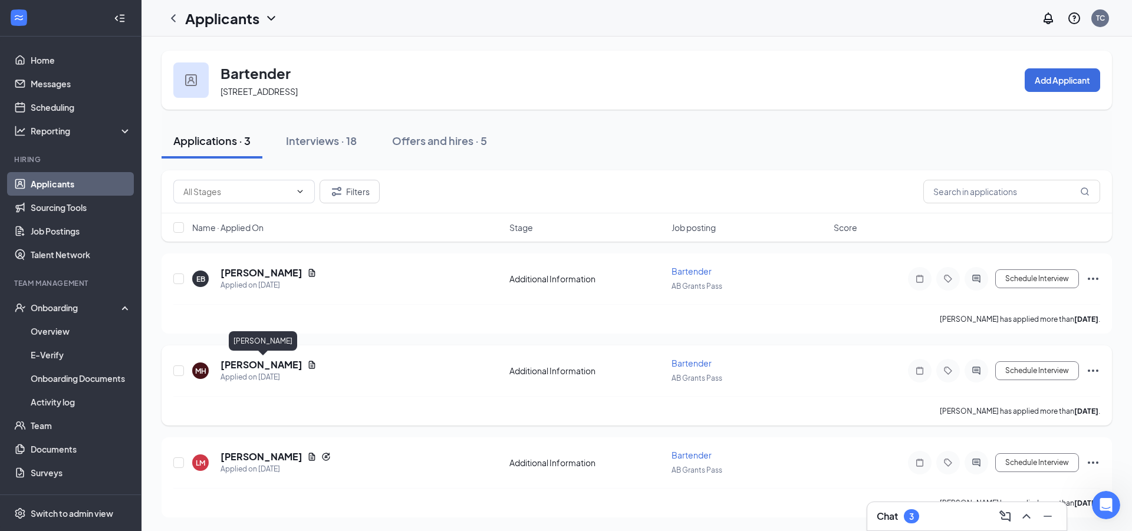
click at [299, 364] on h5 "McKenzie Hutchison" at bounding box center [262, 365] width 82 height 13
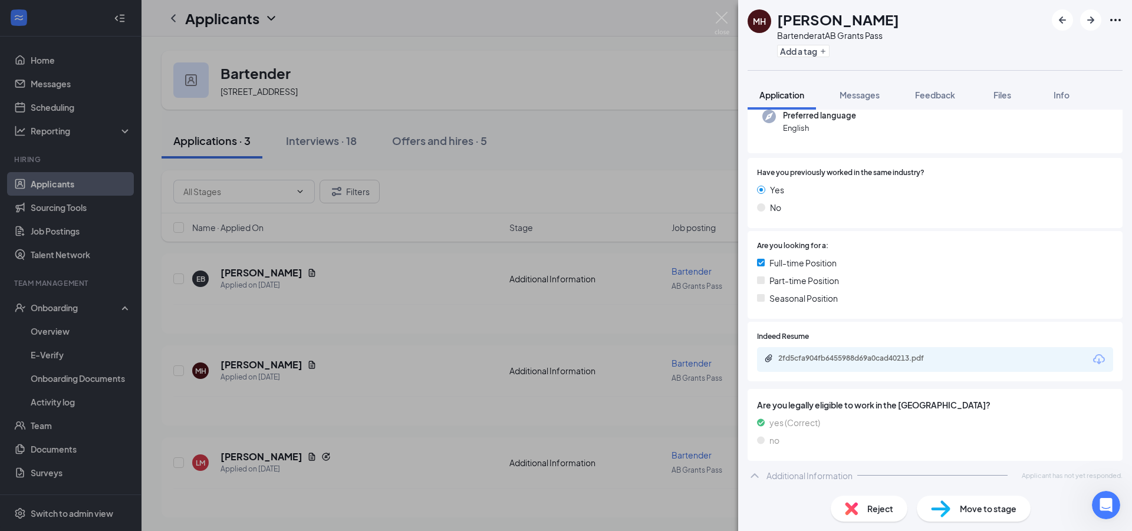
scroll to position [159, 0]
click at [833, 359] on div "2fd5cfa904fb6455988d69a0cad40213.pdf" at bounding box center [860, 357] width 165 height 9
click at [855, 95] on span "Messages" at bounding box center [860, 95] width 40 height 11
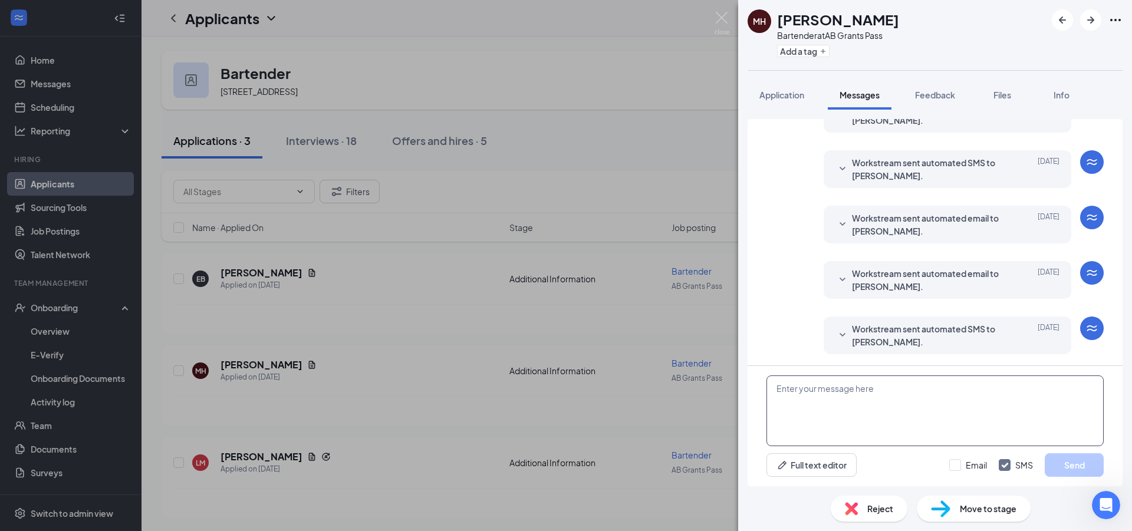
scroll to position [155, 0]
click at [888, 429] on textarea at bounding box center [935, 411] width 337 height 71
type textarea "Hi Mckenzie, I was wondering when would be a good time for an interview?"
click at [1086, 464] on button "Send" at bounding box center [1074, 466] width 59 height 24
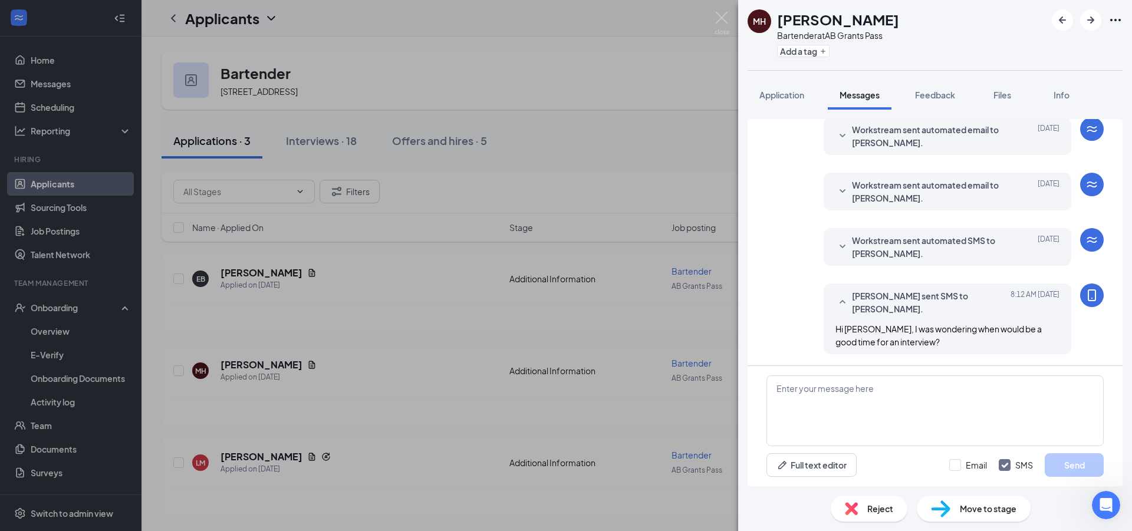
scroll to position [243, 0]
click at [488, 420] on div "MH McKenzie Hutchison Bartender at AB Grants Pass Add a tag Application Message…" at bounding box center [566, 265] width 1132 height 531
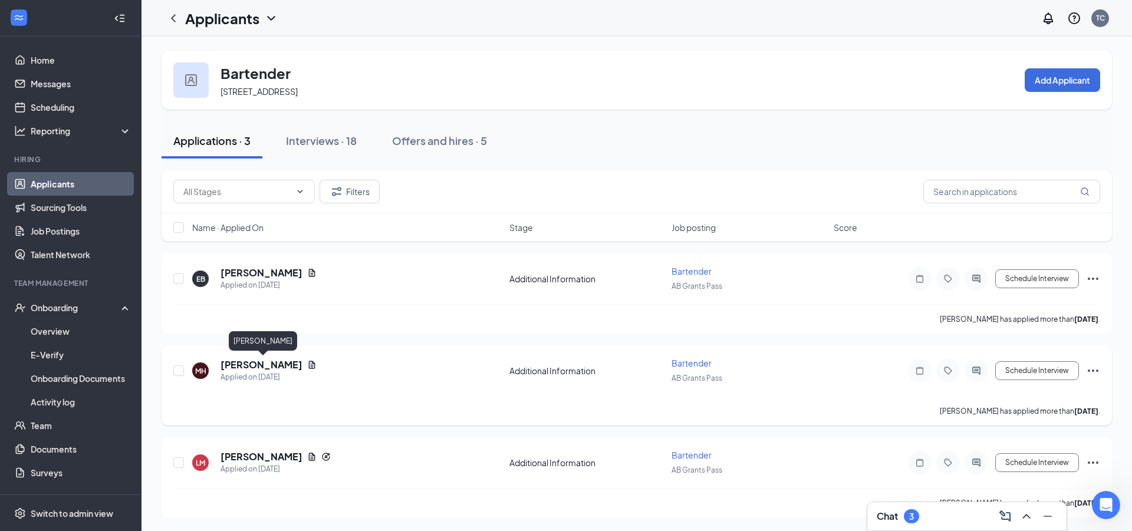
click at [240, 363] on h5 "McKenzie Hutchison" at bounding box center [262, 365] width 82 height 13
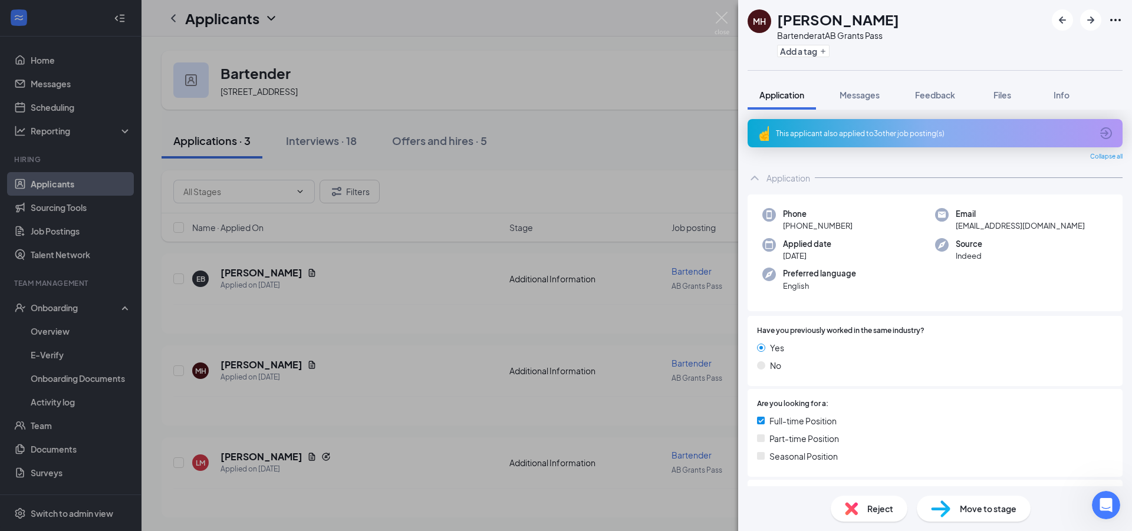
click at [675, 73] on div "MH McKenzie Hutchison Bartender at AB Grants Pass Add a tag Application Message…" at bounding box center [566, 265] width 1132 height 531
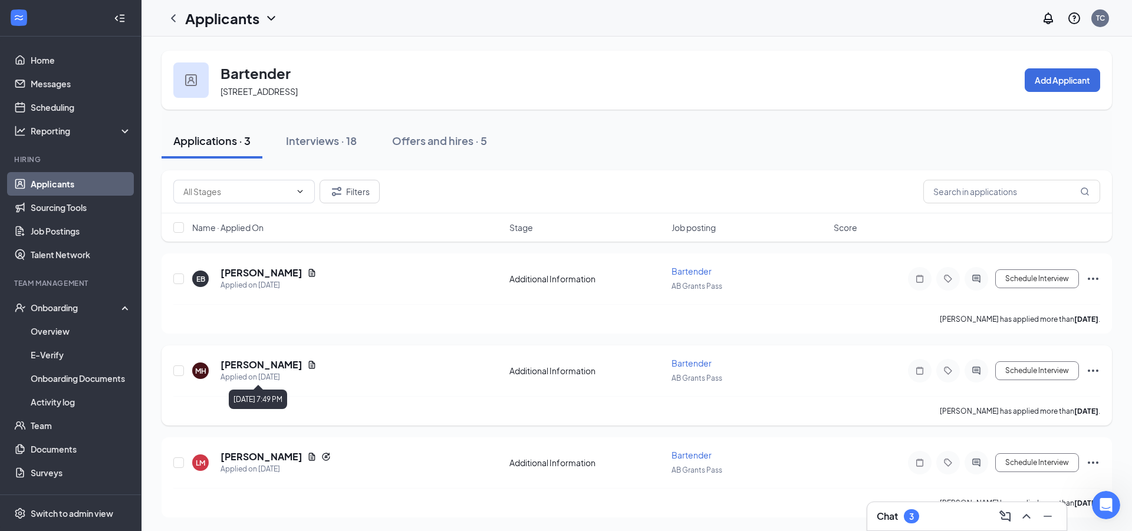
click at [297, 372] on div "Applied on Aug 14" at bounding box center [269, 378] width 96 height 12
click at [255, 360] on h5 "McKenzie Hutchison" at bounding box center [262, 365] width 82 height 13
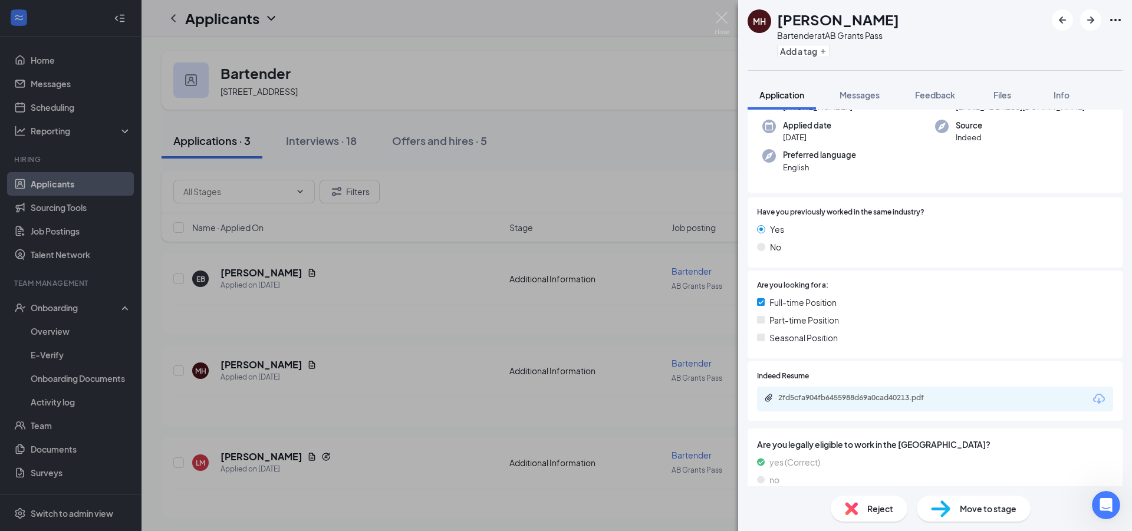
scroll to position [153, 0]
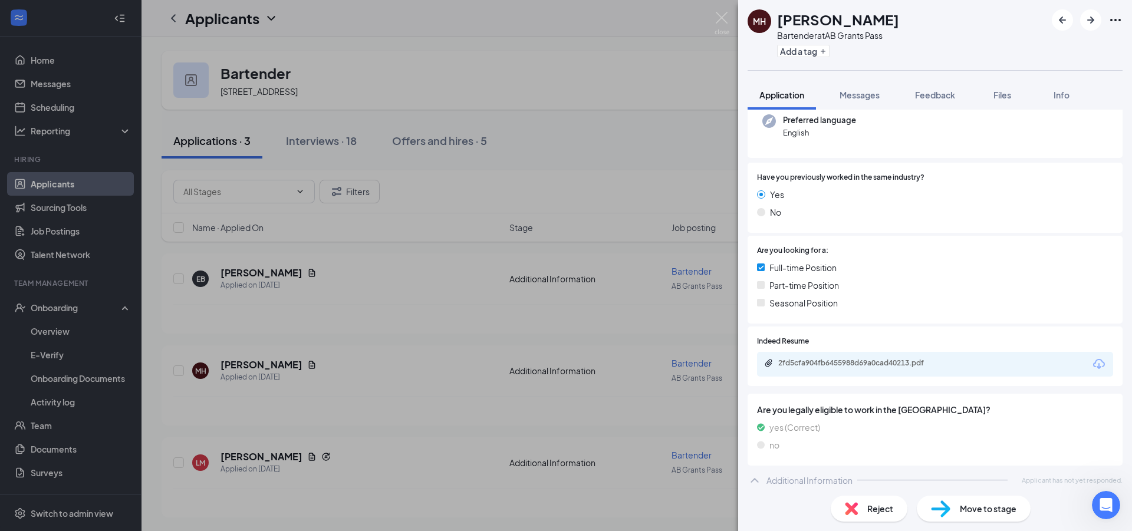
click at [975, 365] on div "2fd5cfa904fb6455988d69a0cad40213.pdf" at bounding box center [935, 364] width 356 height 25
click at [911, 366] on div "2fd5cfa904fb6455988d69a0cad40213.pdf" at bounding box center [860, 363] width 165 height 9
click at [384, 493] on div "MH McKenzie Hutchison Bartender at AB Grants Pass Add a tag Application Message…" at bounding box center [566, 265] width 1132 height 531
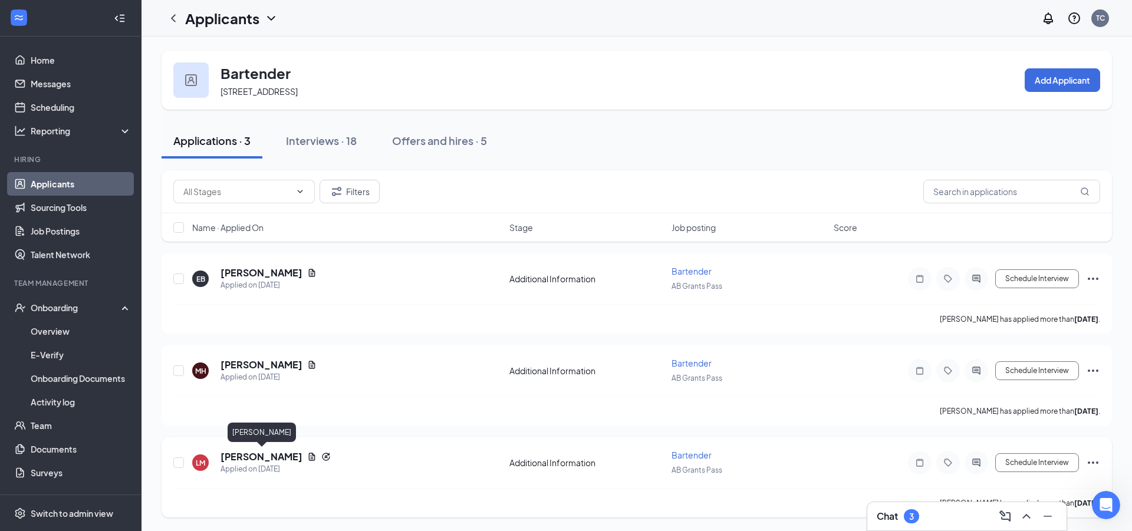
click at [241, 457] on h5 "[PERSON_NAME]" at bounding box center [262, 457] width 82 height 13
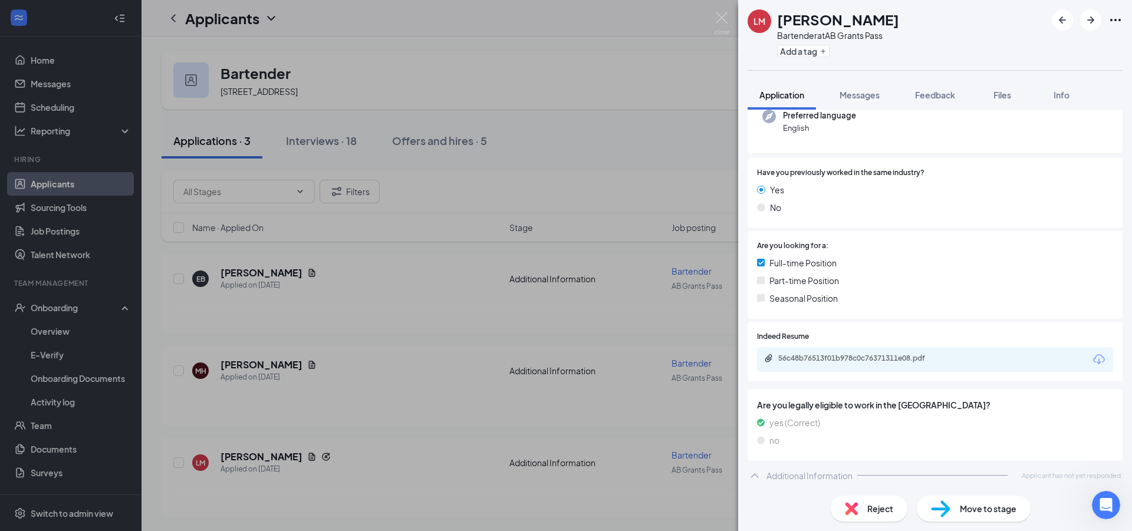
scroll to position [159, 0]
click at [868, 370] on div "56c48b76513f01b978c0c76371311e08.pdf" at bounding box center [935, 358] width 356 height 25
click at [866, 366] on div "56c48b76513f01b978c0c76371311e08.pdf" at bounding box center [935, 358] width 356 height 25
click at [865, 364] on div "56c48b76513f01b978c0c76371311e08.pdf" at bounding box center [935, 358] width 356 height 25
click at [835, 354] on div "56c48b76513f01b978c0c76371311e08.pdf" at bounding box center [860, 357] width 165 height 9
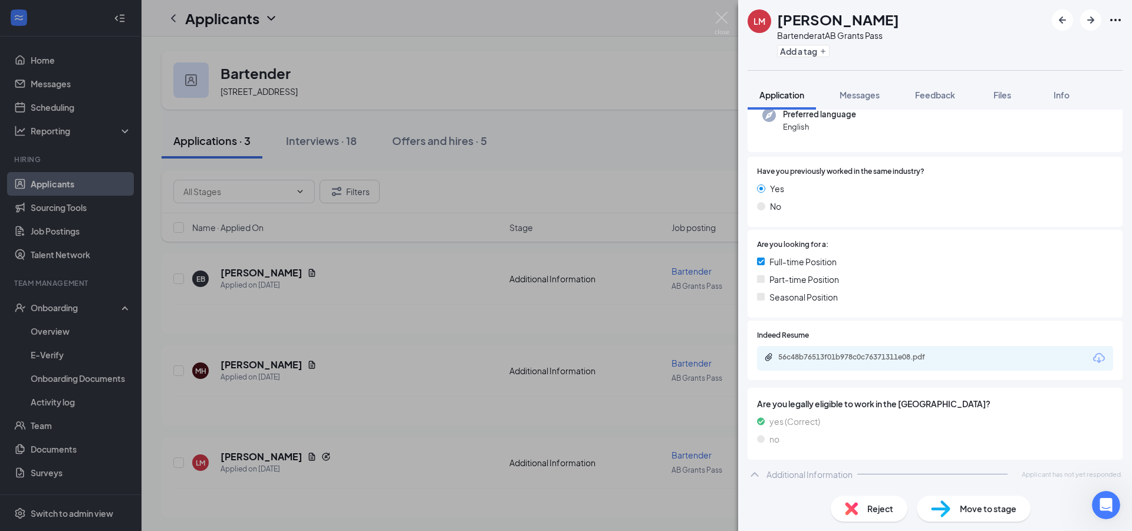
scroll to position [155, 0]
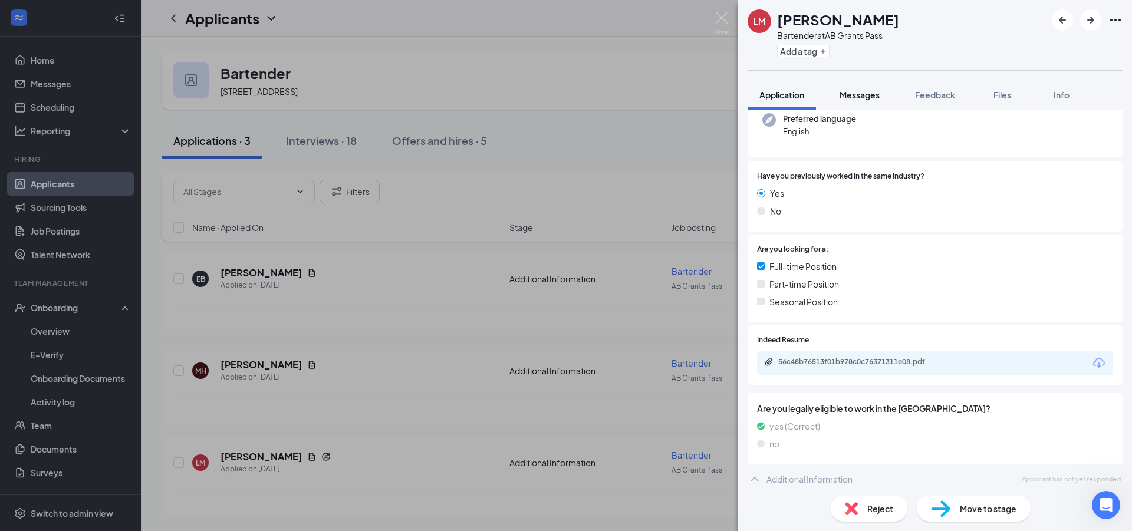
click at [853, 93] on span "Messages" at bounding box center [860, 95] width 40 height 11
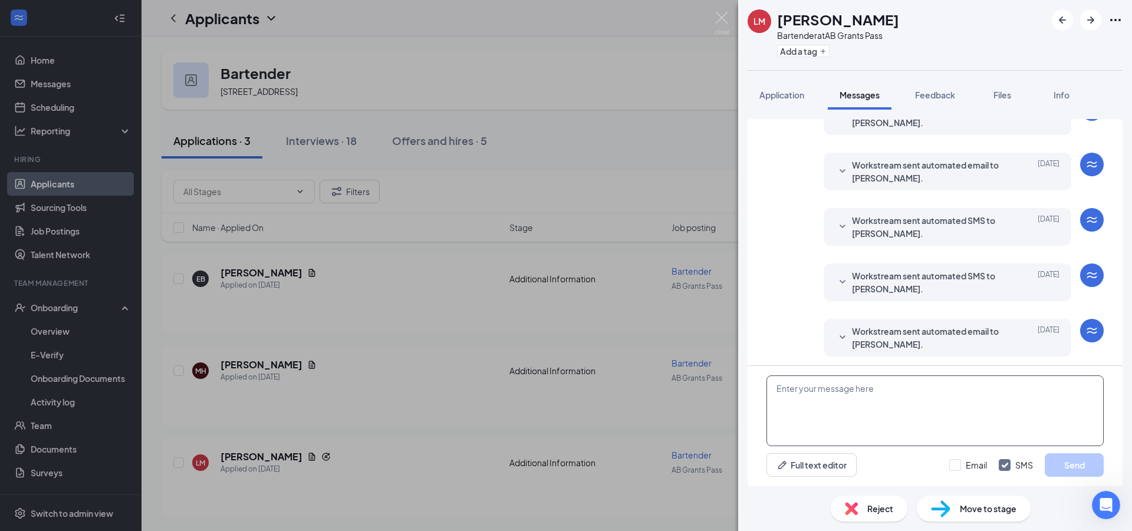
click at [873, 426] on textarea at bounding box center [935, 411] width 337 height 71
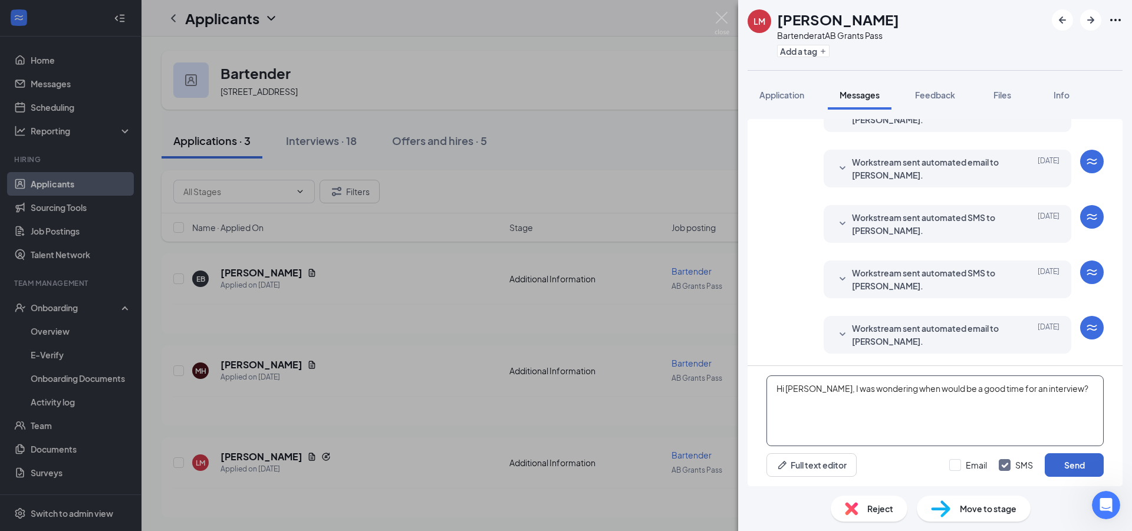
type textarea "Hi [PERSON_NAME], I was wondering when would be a good time for an interview?"
click at [1071, 474] on button "Send" at bounding box center [1074, 466] width 59 height 24
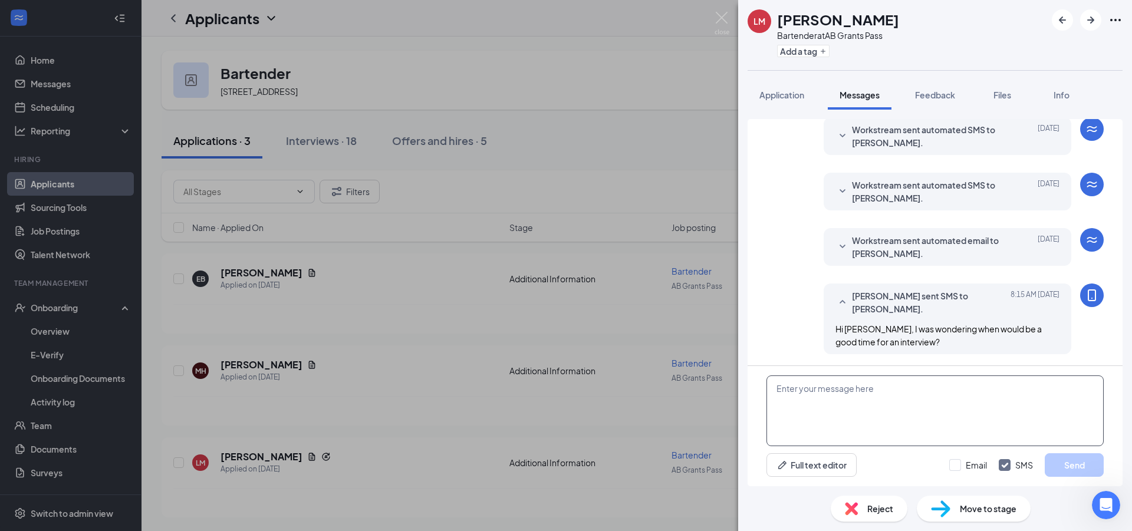
scroll to position [243, 0]
click at [570, 96] on div "LM Landen Mortensen Bartender at AB Grants Pass Add a tag Application Messages …" at bounding box center [566, 265] width 1132 height 531
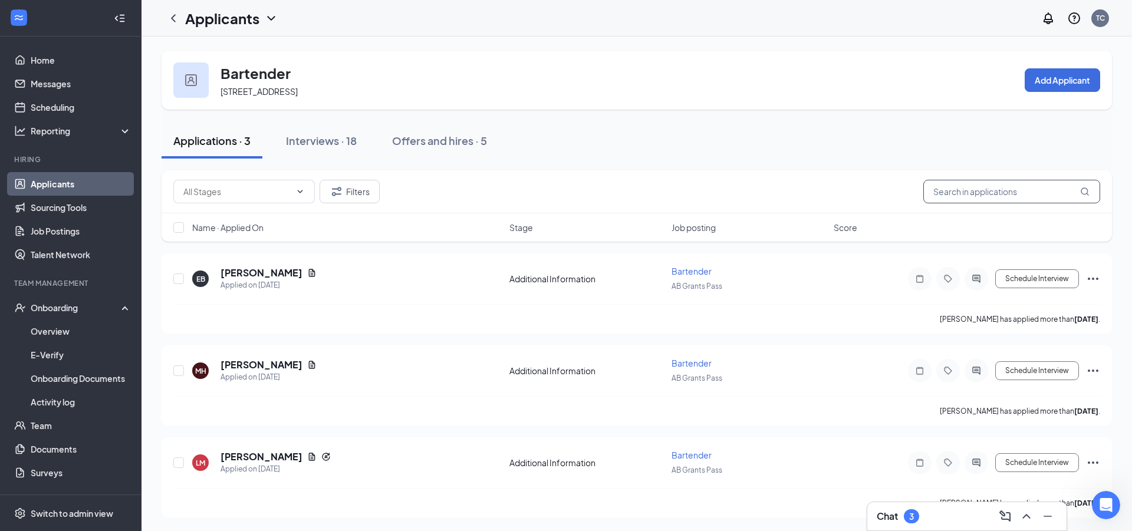
click at [991, 195] on input "text" at bounding box center [1012, 192] width 177 height 24
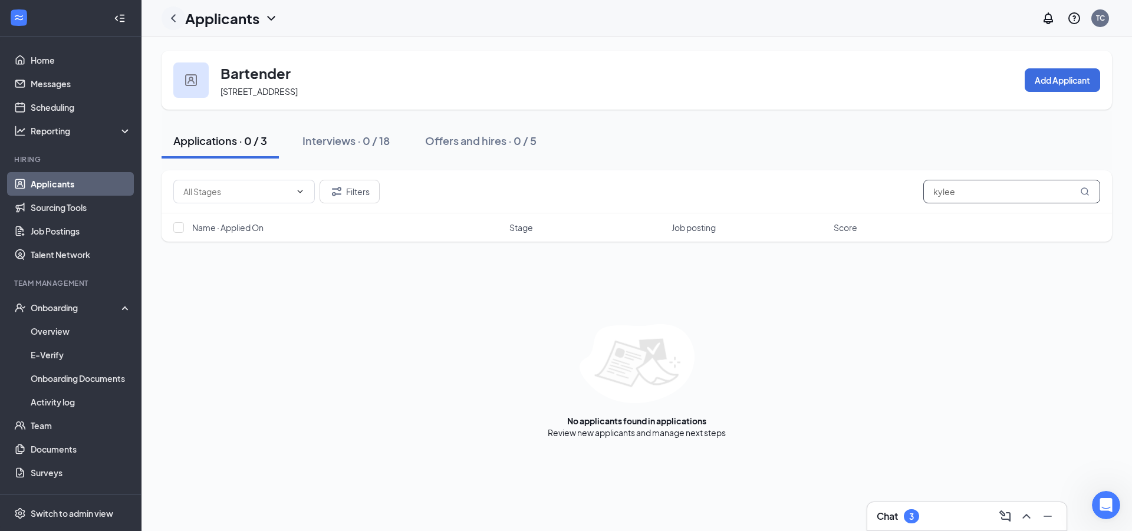
type input "kylee"
click at [170, 15] on icon "ChevronLeft" at bounding box center [173, 18] width 14 height 14
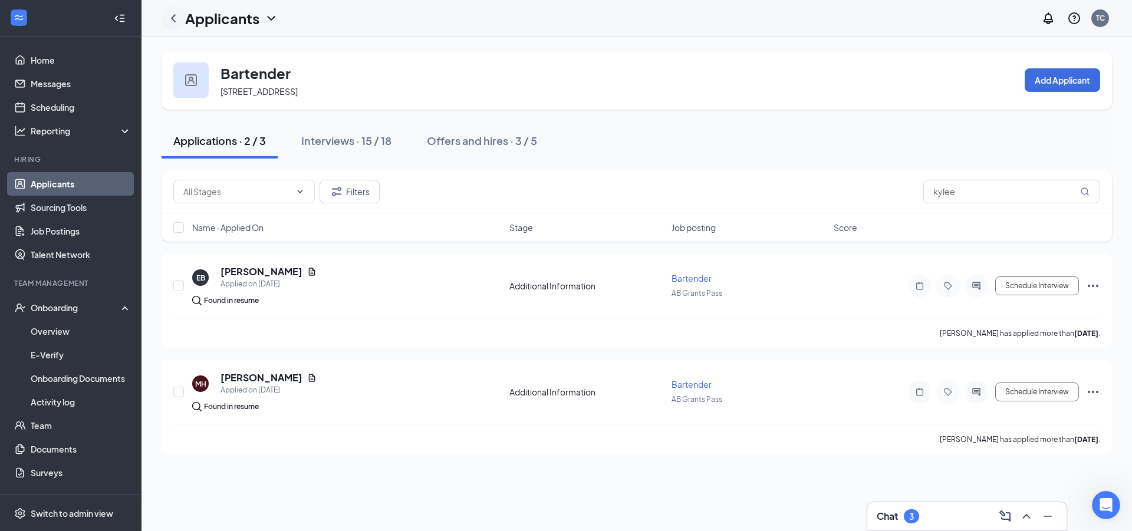
click at [170, 15] on icon "ChevronLeft" at bounding box center [173, 18] width 14 height 14
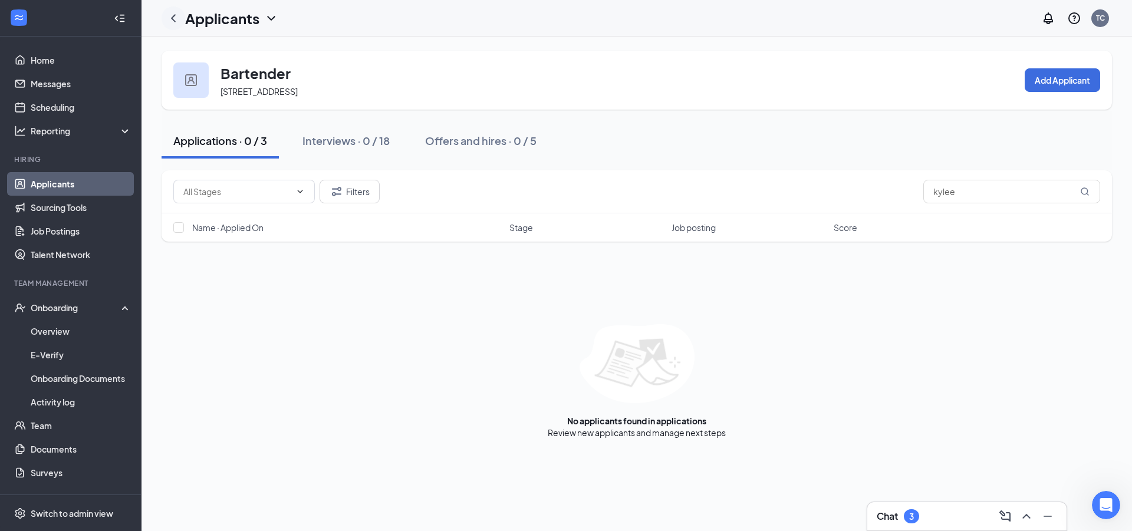
click at [170, 15] on icon "ChevronLeft" at bounding box center [173, 18] width 14 height 14
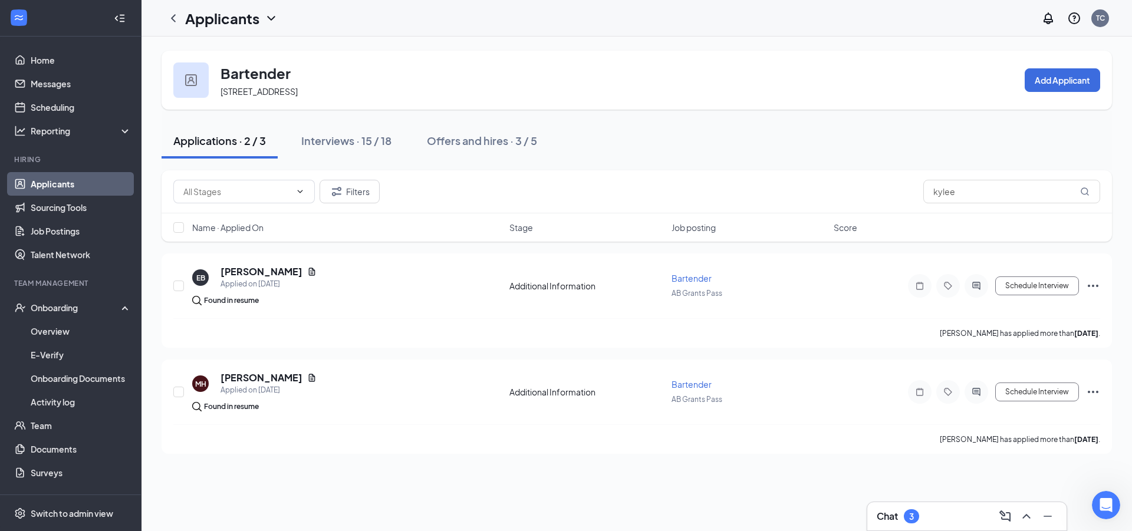
click at [99, 192] on link "Applicants" at bounding box center [81, 184] width 101 height 24
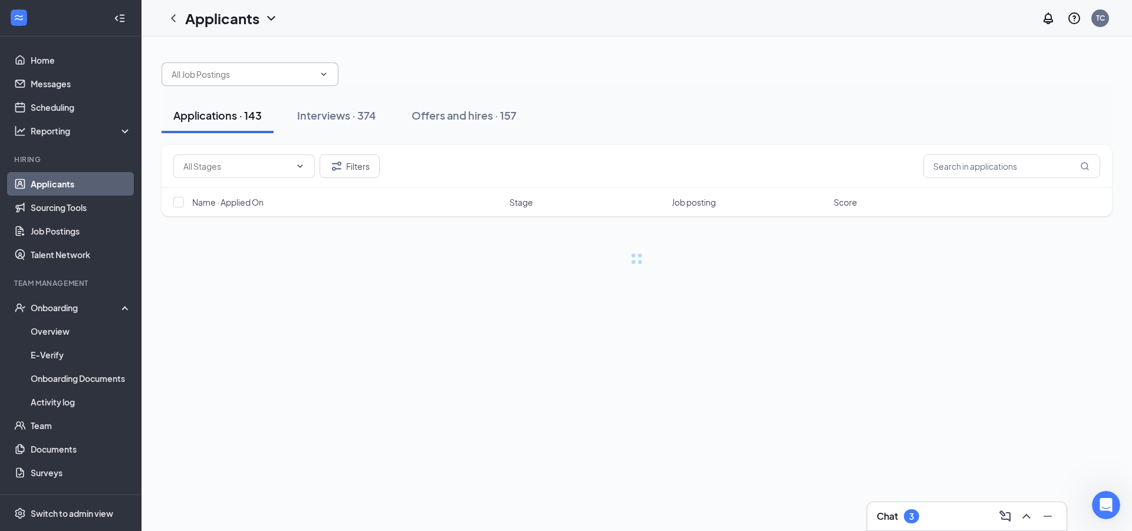
click at [243, 81] on span at bounding box center [250, 75] width 177 height 24
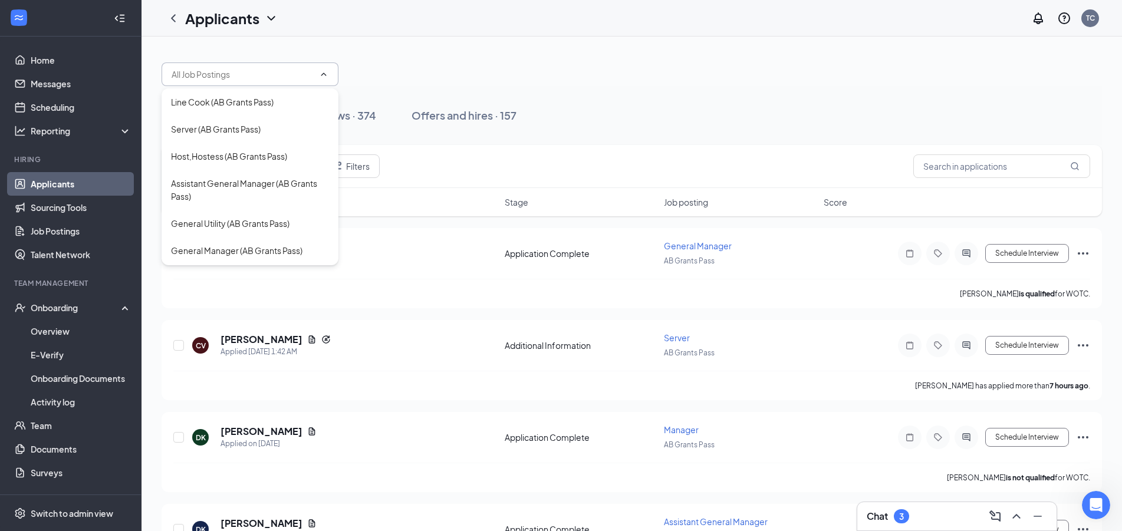
drag, startPoint x: 448, startPoint y: 63, endPoint x: 563, endPoint y: 114, distance: 126.7
click at [448, 63] on div at bounding box center [632, 68] width 941 height 35
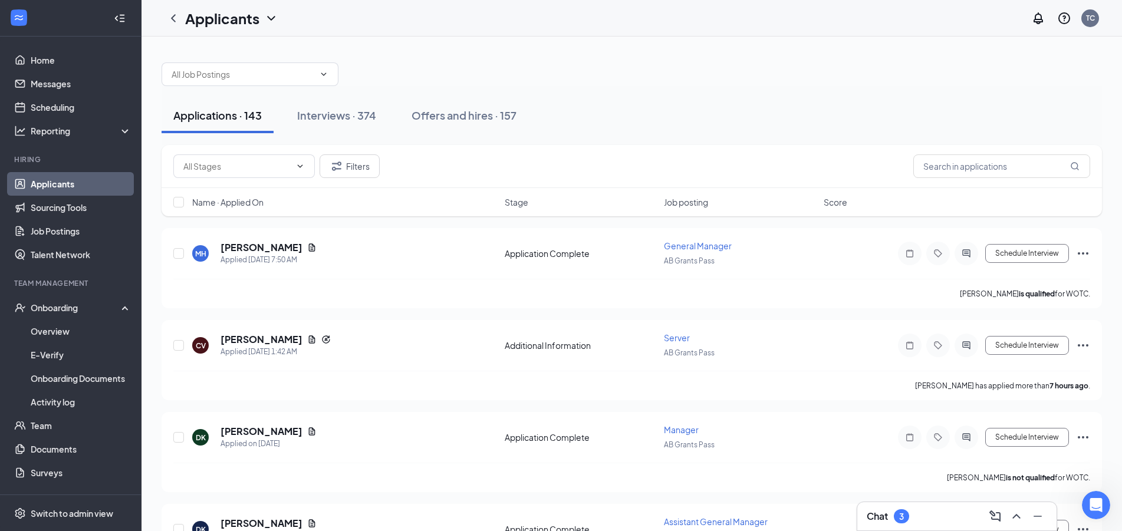
click at [947, 180] on div "Filters" at bounding box center [632, 166] width 941 height 43
click at [935, 176] on input "text" at bounding box center [1002, 167] width 177 height 24
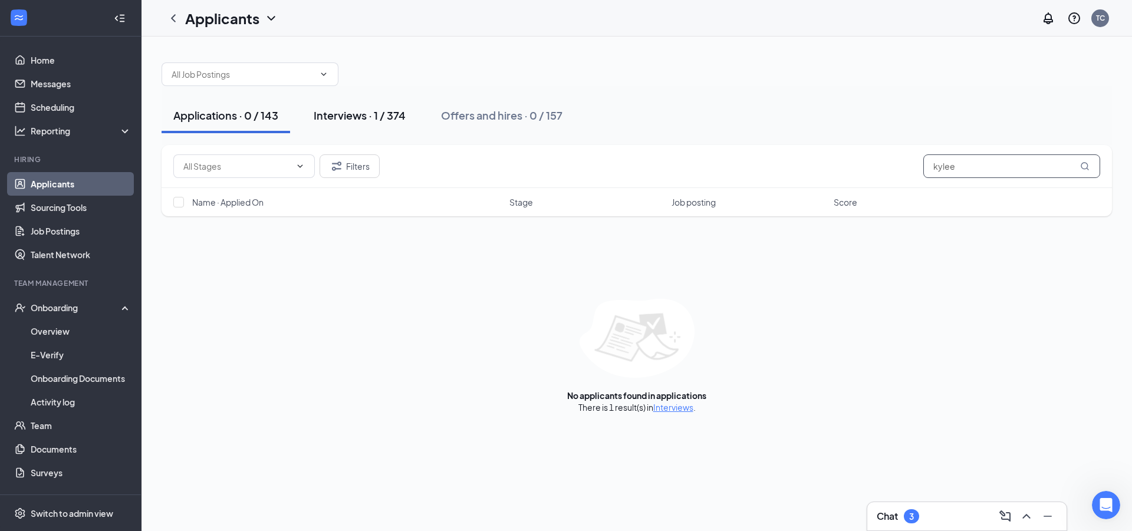
type input "kylee"
click at [351, 116] on div "Interviews · 1 / 374" at bounding box center [360, 115] width 92 height 15
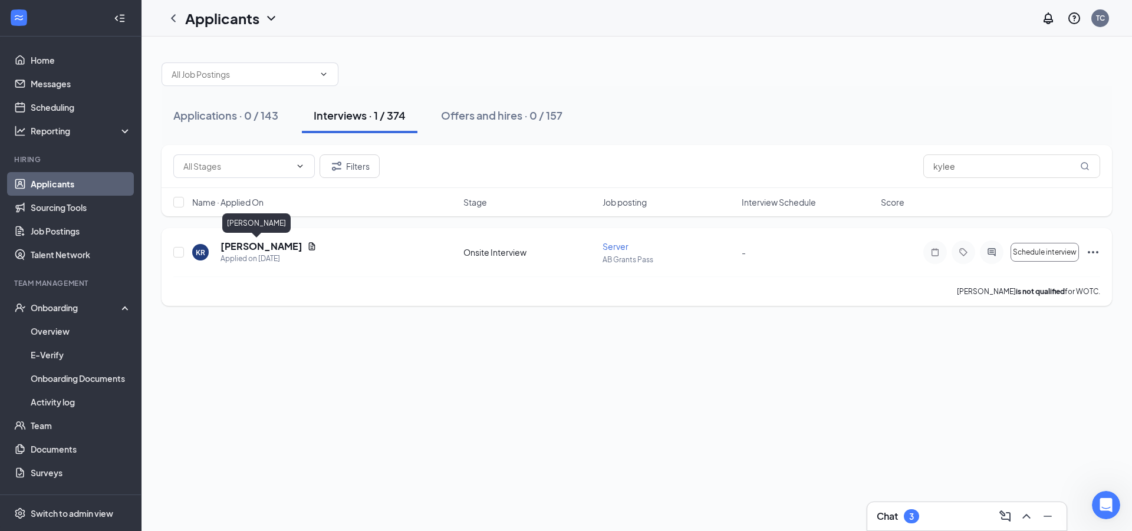
click at [252, 248] on h5 "Kylee Roo" at bounding box center [262, 246] width 82 height 13
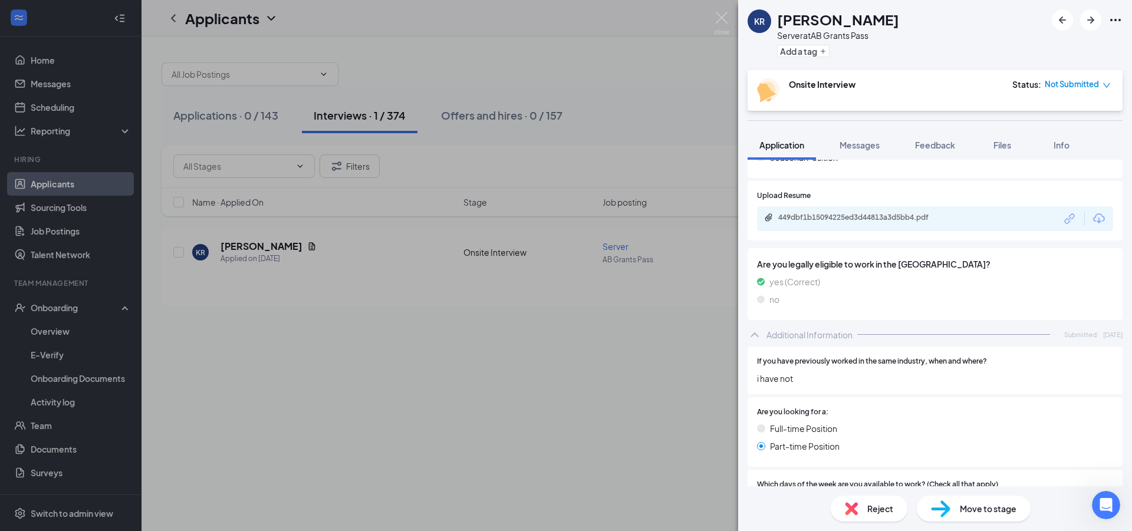
scroll to position [255, 0]
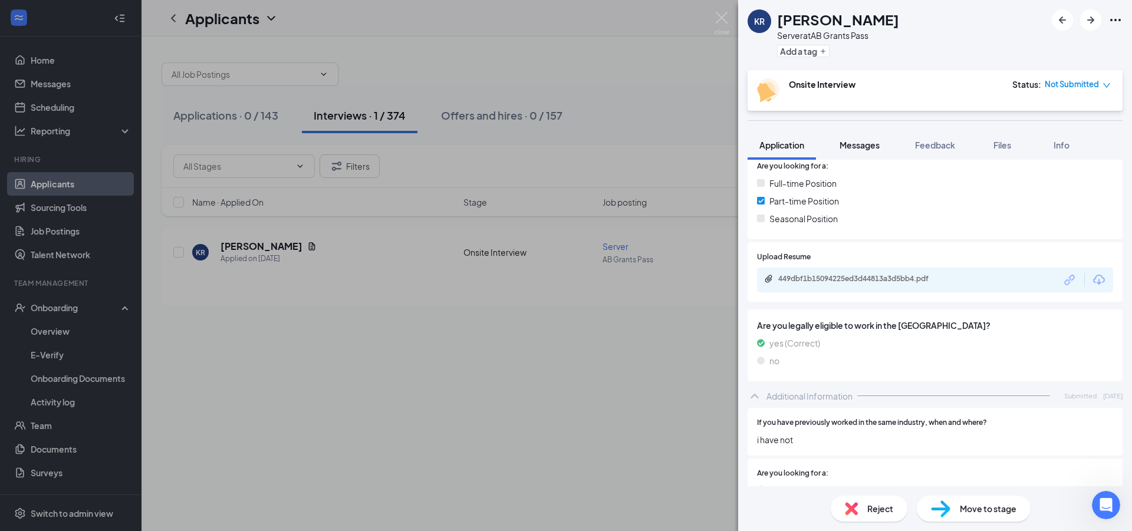
click at [850, 142] on span "Messages" at bounding box center [860, 145] width 40 height 11
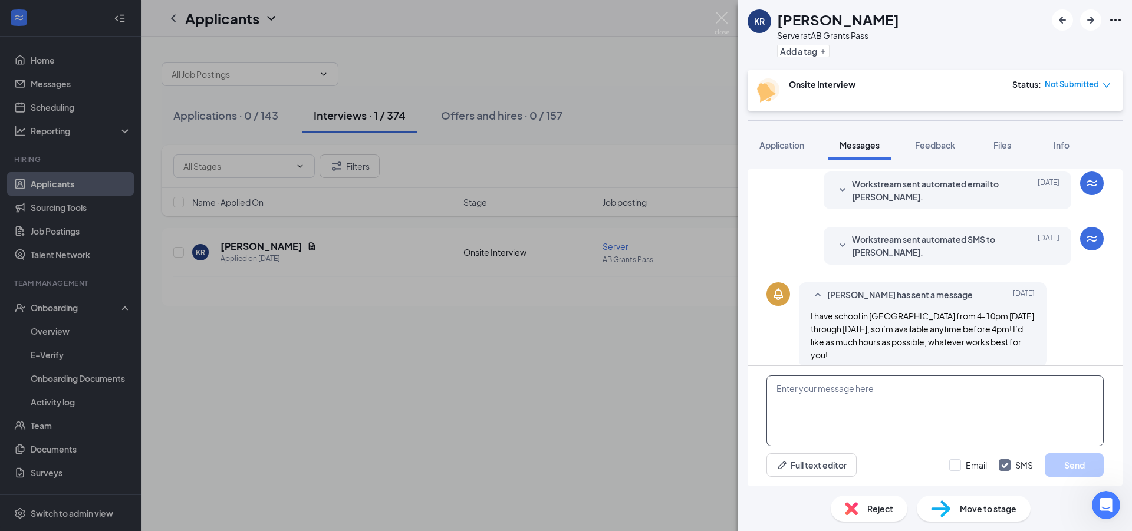
scroll to position [183, 0]
click at [966, 402] on textarea at bounding box center [935, 411] width 337 height 71
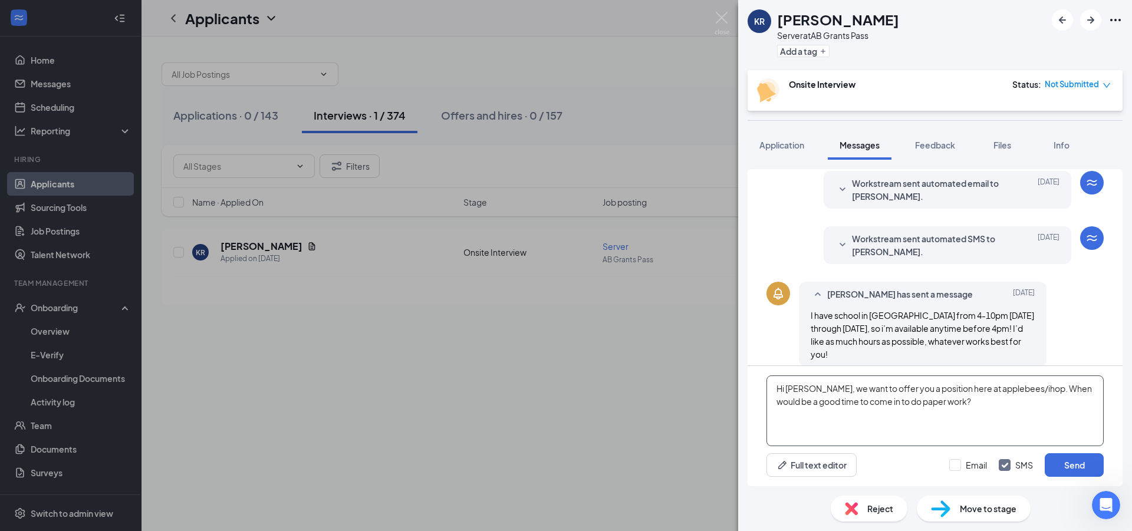
type textarea "Hi Kylee, we want to offer you a position here at applebees/ihop. When would be…"
drag, startPoint x: 948, startPoint y: 458, endPoint x: 977, endPoint y: 469, distance: 31.2
click at [948, 458] on div "Full text editor Email SMS Send" at bounding box center [935, 466] width 337 height 24
click at [980, 469] on input "Email" at bounding box center [969, 465] width 38 height 12
checkbox input "true"
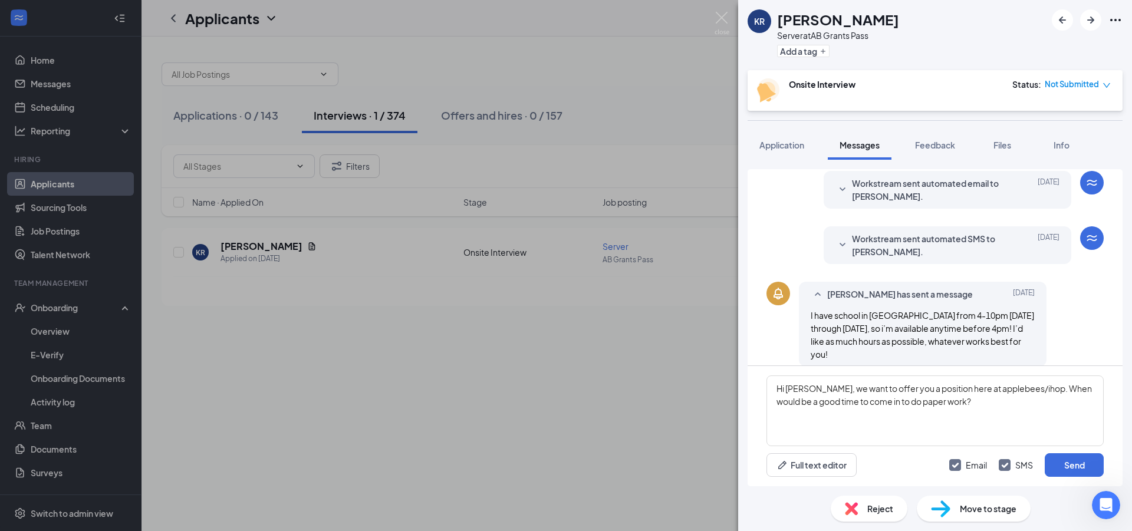
click at [1032, 462] on input "SMS" at bounding box center [1016, 465] width 34 height 12
click at [1022, 464] on input "SMS" at bounding box center [1016, 465] width 34 height 12
checkbox input "true"
drag, startPoint x: 1085, startPoint y: 469, endPoint x: 1046, endPoint y: 469, distance: 38.3
click at [1086, 469] on button "Send" at bounding box center [1074, 466] width 59 height 24
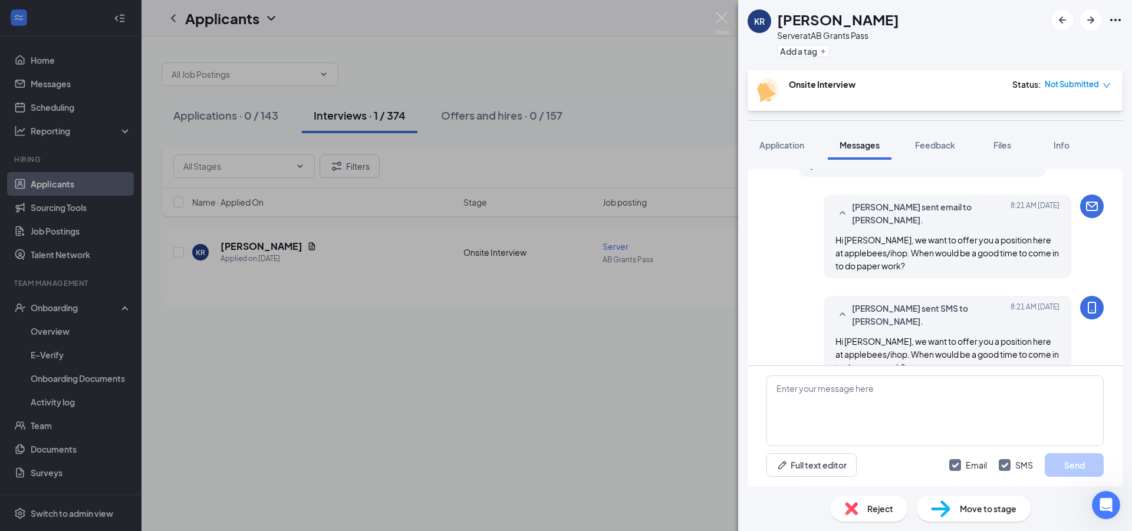
scroll to position [374, 0]
click at [78, 179] on div "KR Kylee Roo Server at AB Grants Pass Add a tag Onsite Interview Status : Not S…" at bounding box center [566, 265] width 1132 height 531
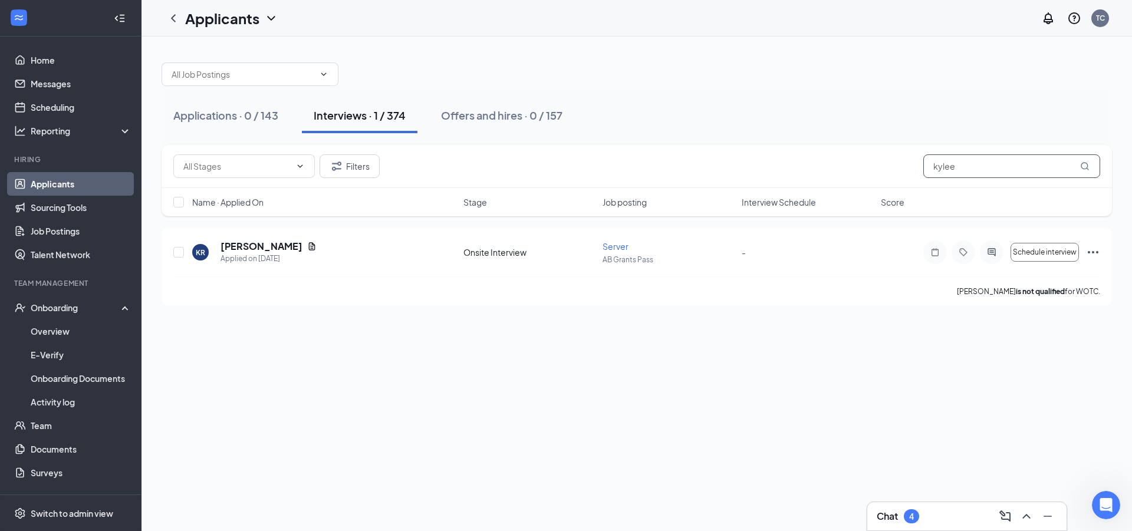
drag, startPoint x: 988, startPoint y: 167, endPoint x: 692, endPoint y: 167, distance: 296.6
click at [924, 167] on input "kylee" at bounding box center [1012, 167] width 177 height 24
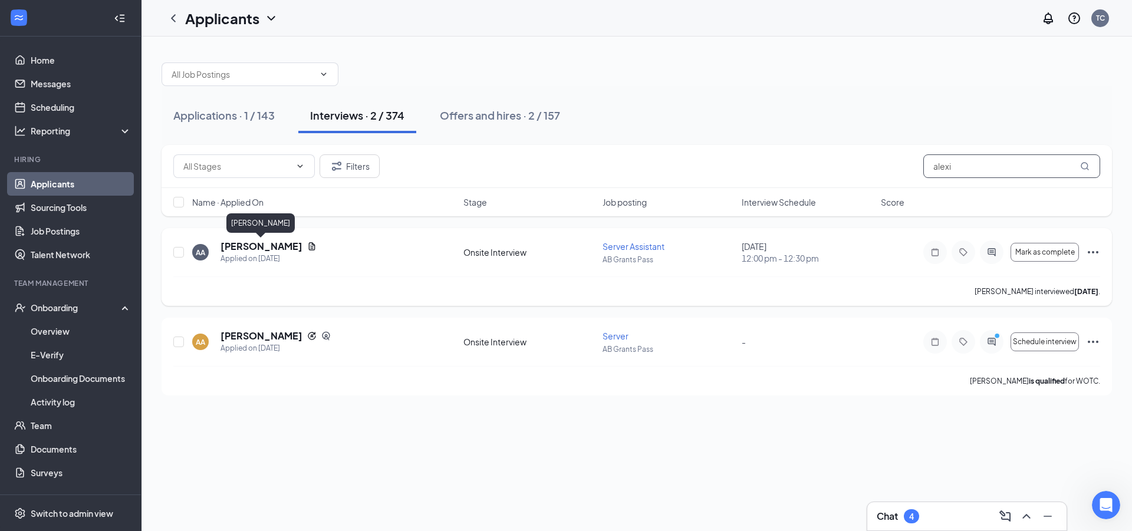
type input "alexi"
click at [232, 251] on h5 "Alexis Anderson" at bounding box center [262, 246] width 82 height 13
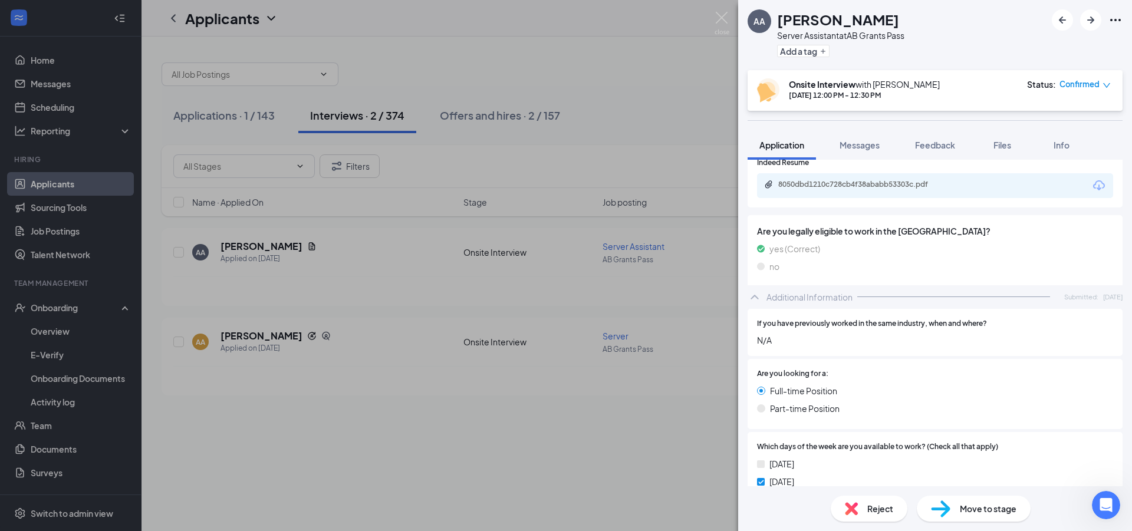
scroll to position [637, 0]
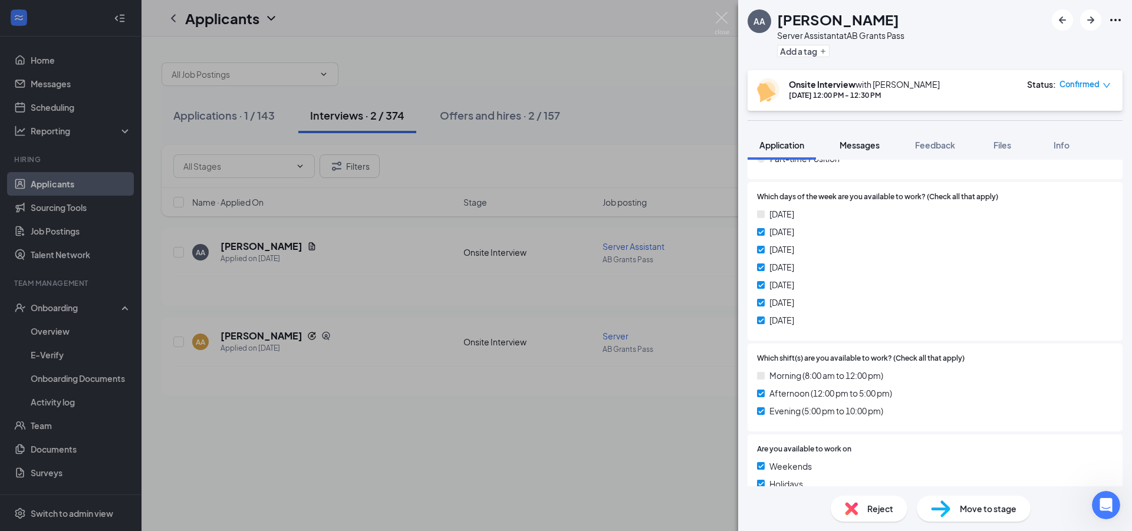
drag, startPoint x: 844, startPoint y: 136, endPoint x: 850, endPoint y: 151, distance: 16.4
click at [846, 137] on button "Messages" at bounding box center [860, 144] width 64 height 29
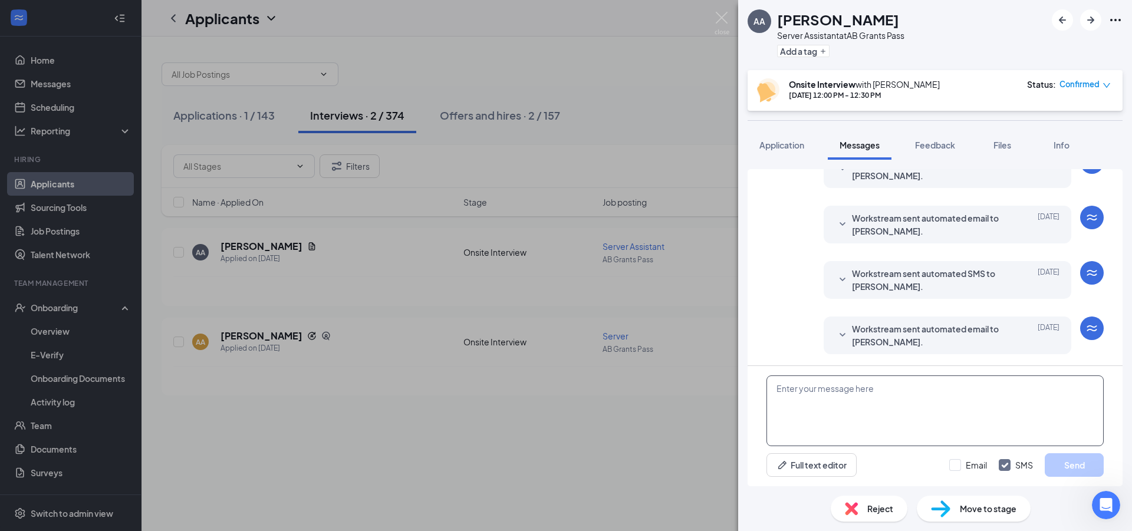
scroll to position [374, 0]
click at [901, 402] on textarea at bounding box center [935, 411] width 337 height 71
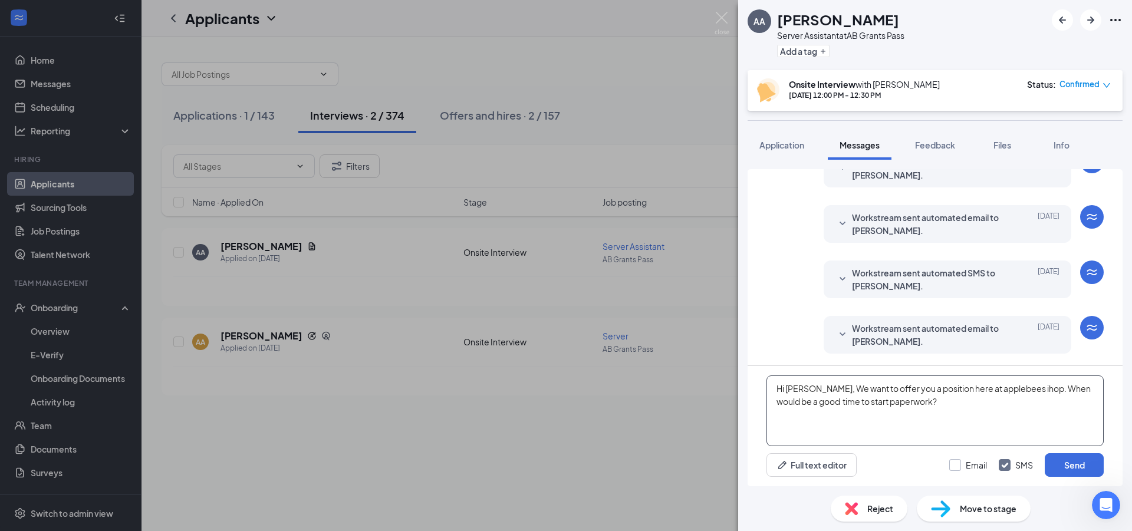
type textarea "Hi Alexis, We want to offer you a position here at applebees ihop. When would b…"
click at [980, 468] on input "Email" at bounding box center [969, 465] width 38 height 12
checkbox input "true"
click at [1049, 466] on button "Send" at bounding box center [1074, 466] width 59 height 24
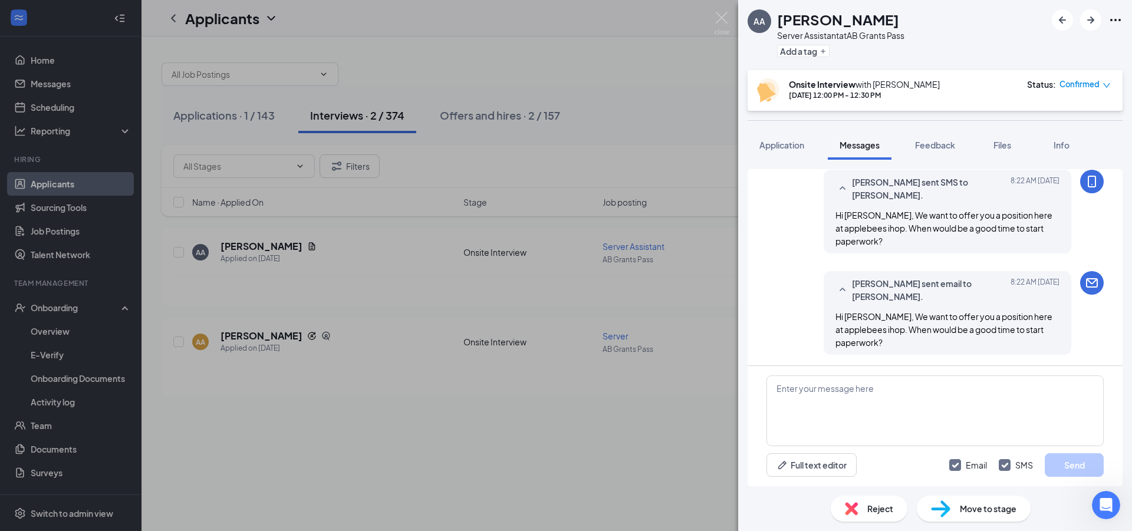
scroll to position [577, 0]
click at [538, 452] on div "AA Alexis Anderson Server Assistant at AB Grants Pass Add a tag Onsite Intervie…" at bounding box center [566, 265] width 1132 height 531
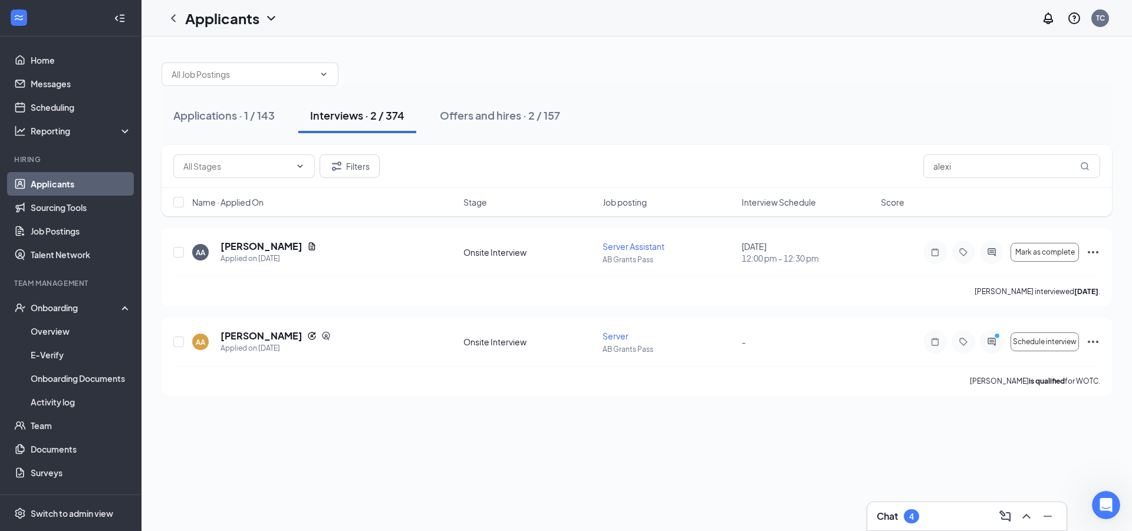
click at [943, 510] on div "Chat 4" at bounding box center [967, 516] width 180 height 19
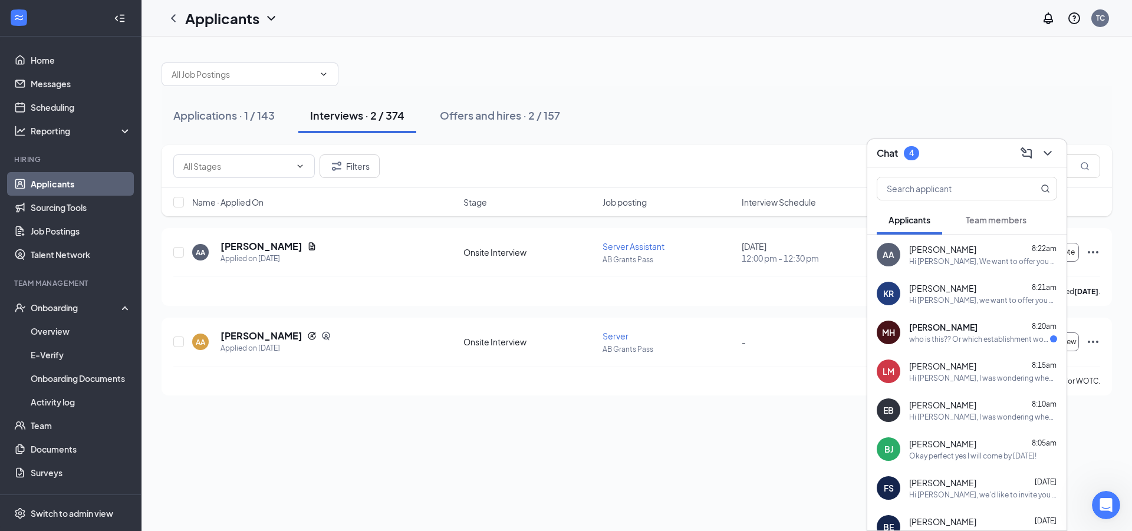
click at [922, 340] on div "who is this?? Or which establishment would this interview be for??" at bounding box center [979, 339] width 141 height 10
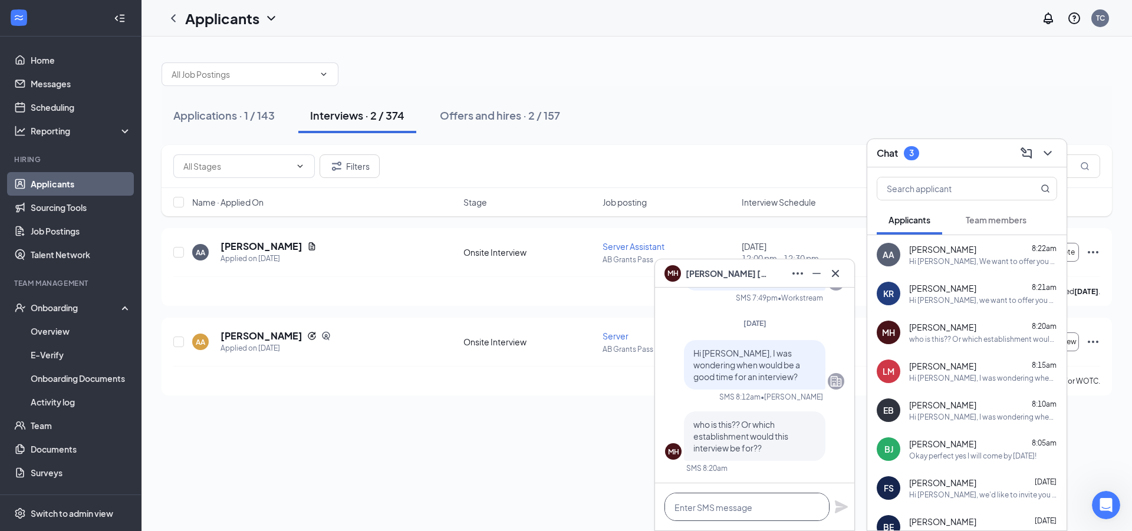
click at [762, 494] on textarea at bounding box center [747, 507] width 165 height 28
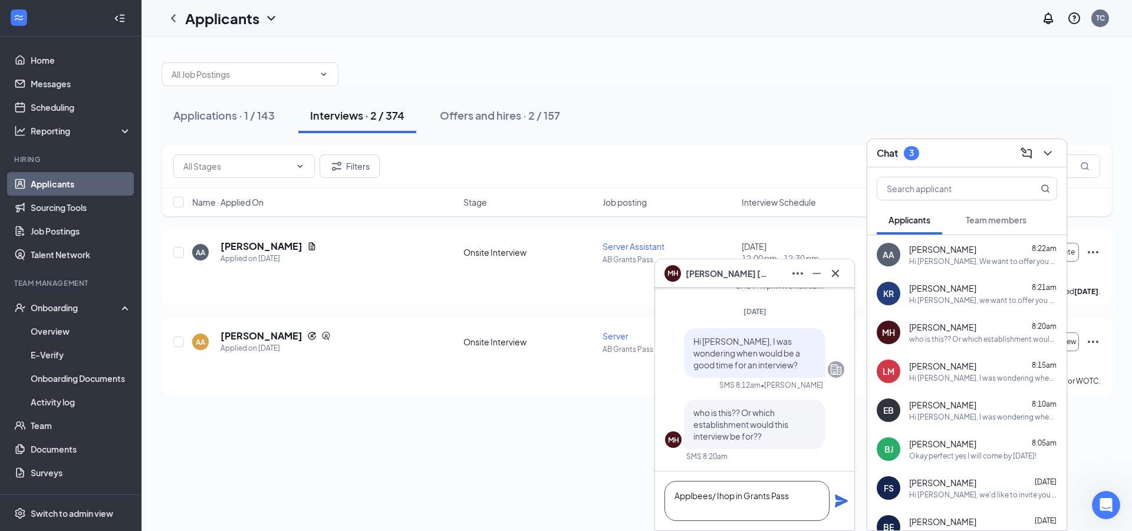
type textarea "Applbees/ Ihop in Grants Pass"
click at [835, 504] on icon "Plane" at bounding box center [842, 501] width 14 height 14
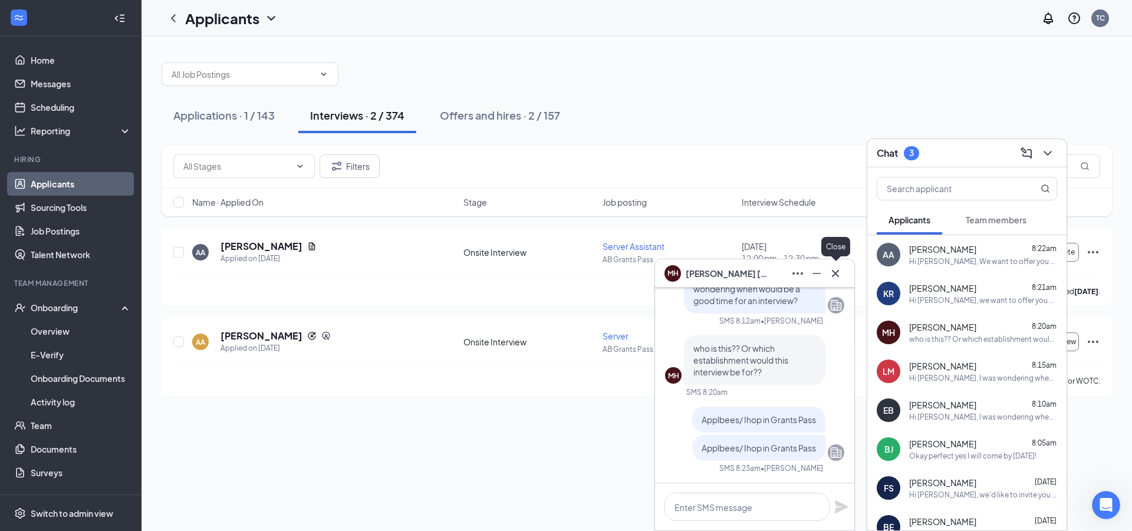
click at [836, 273] on icon "Cross" at bounding box center [835, 273] width 7 height 7
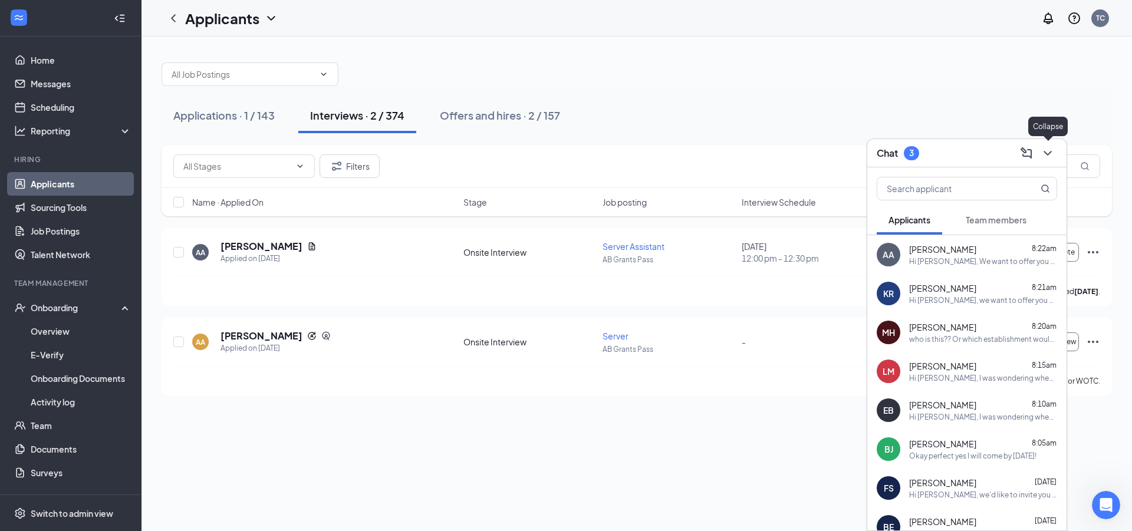
click at [1054, 152] on icon "ChevronDown" at bounding box center [1048, 153] width 14 height 14
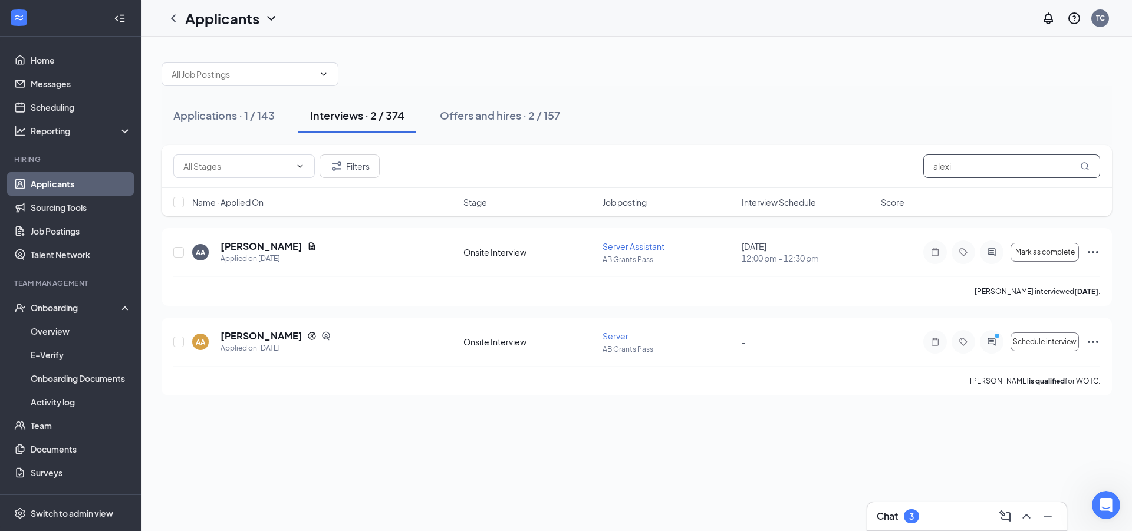
click at [1039, 160] on input "alexi" at bounding box center [1012, 167] width 177 height 24
type input "a"
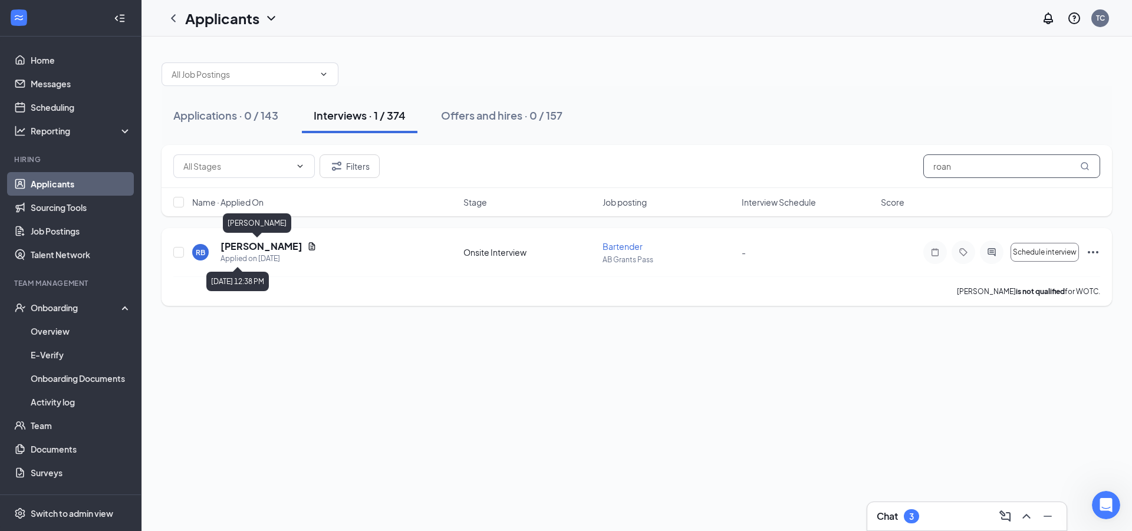
type input "roan"
click at [238, 245] on h5 "[PERSON_NAME]" at bounding box center [262, 246] width 82 height 13
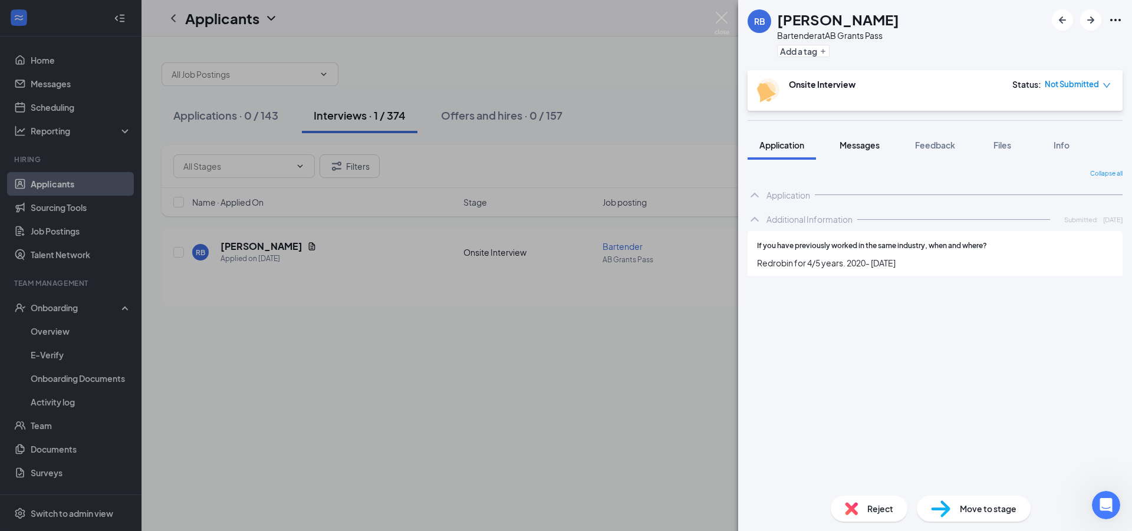
click at [865, 137] on button "Messages" at bounding box center [860, 144] width 64 height 29
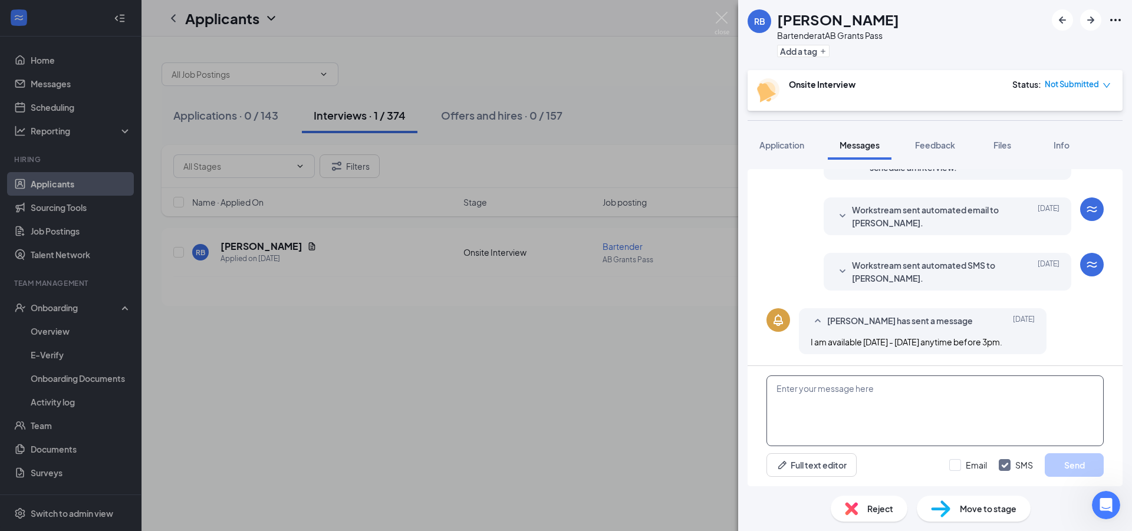
scroll to position [157, 0]
click at [869, 410] on textarea at bounding box center [935, 411] width 337 height 71
type textarea "Hi Roan, We want to offer you a position at Applebees/ Ihop!"
drag, startPoint x: 1050, startPoint y: 380, endPoint x: 1054, endPoint y: 387, distance: 8.2
click at [1051, 385] on textarea "Hi Roan, We want to offer you a position at Applebees/ Ihop!" at bounding box center [935, 411] width 337 height 71
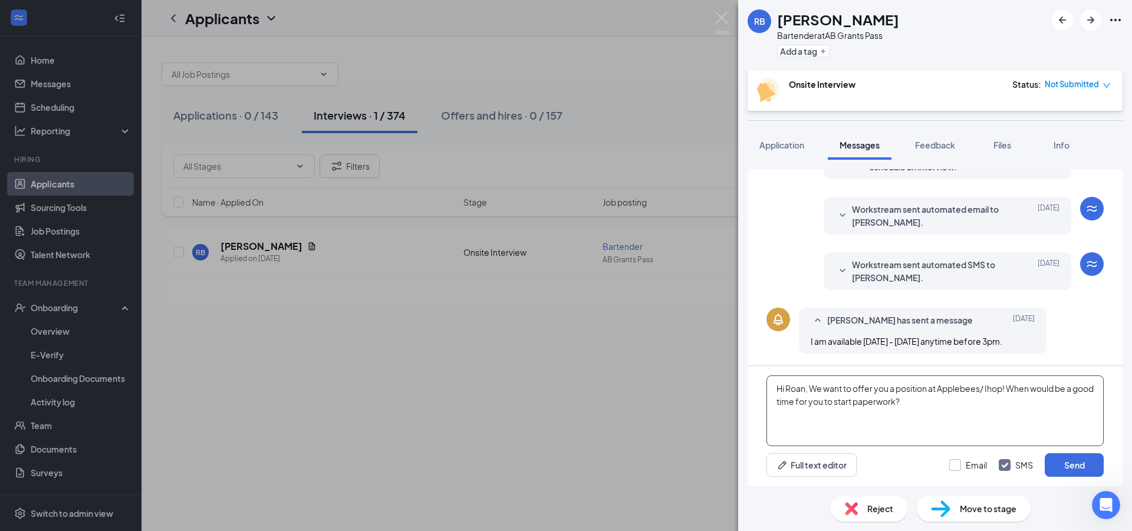
type textarea "Hi Roan, We want to offer you a position at Applebees/ Ihop! When would be a go…"
click at [960, 469] on input "Email" at bounding box center [969, 465] width 38 height 12
checkbox input "true"
click at [1090, 465] on button "Send" at bounding box center [1074, 466] width 59 height 24
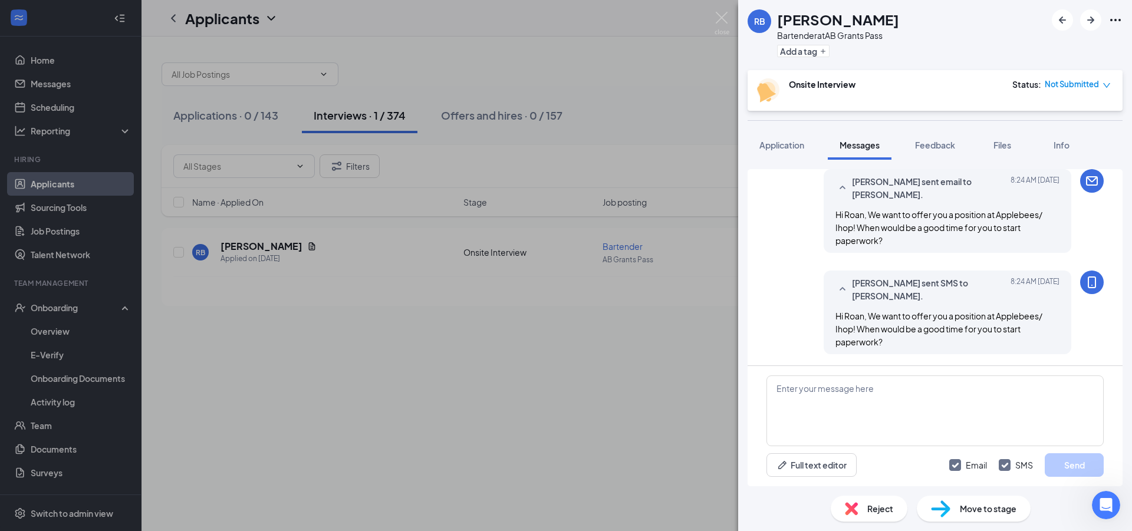
scroll to position [360, 0]
click at [430, 428] on div "RB Roan Bruno Bartender at AB Grants Pass Add a tag Onsite Interview Status : N…" at bounding box center [566, 265] width 1132 height 531
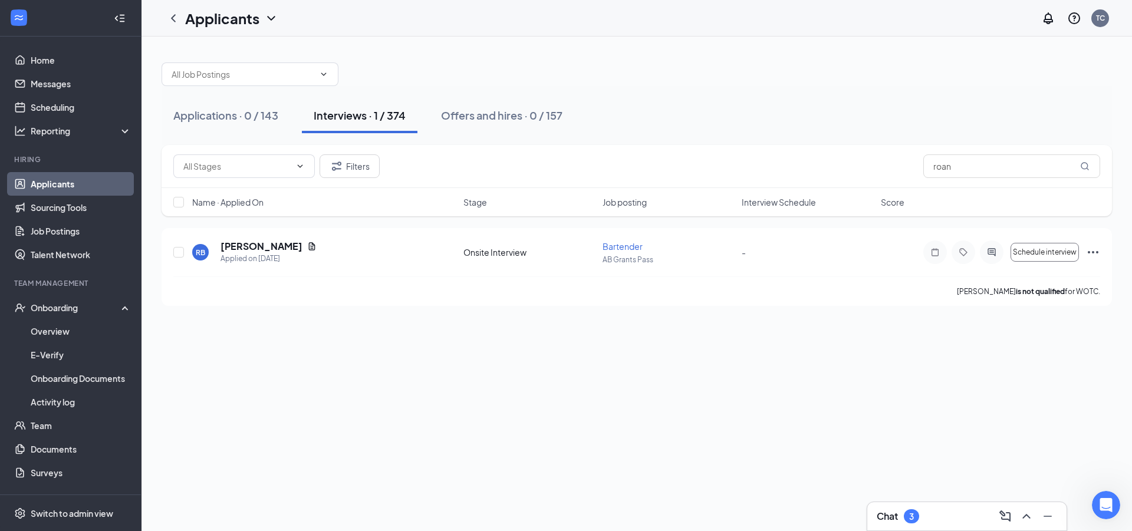
click at [897, 525] on div "Chat 3" at bounding box center [967, 516] width 180 height 19
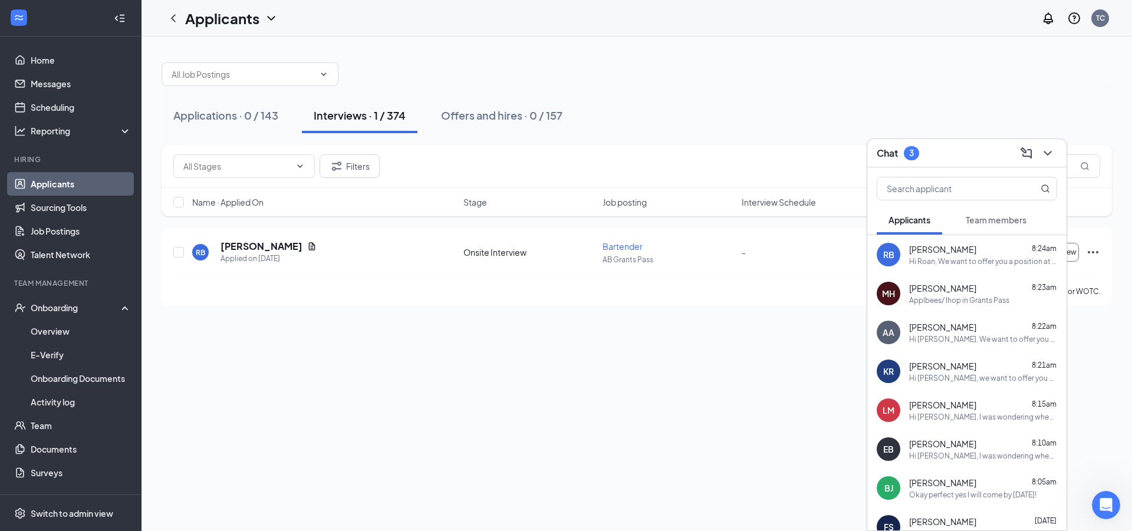
click at [675, 432] on div "Applications · 0 / 143 Interviews · 1 / 374 Offers and hires · 0 / 157 Filters …" at bounding box center [637, 284] width 991 height 495
click at [1053, 154] on icon "ChevronDown" at bounding box center [1048, 153] width 14 height 14
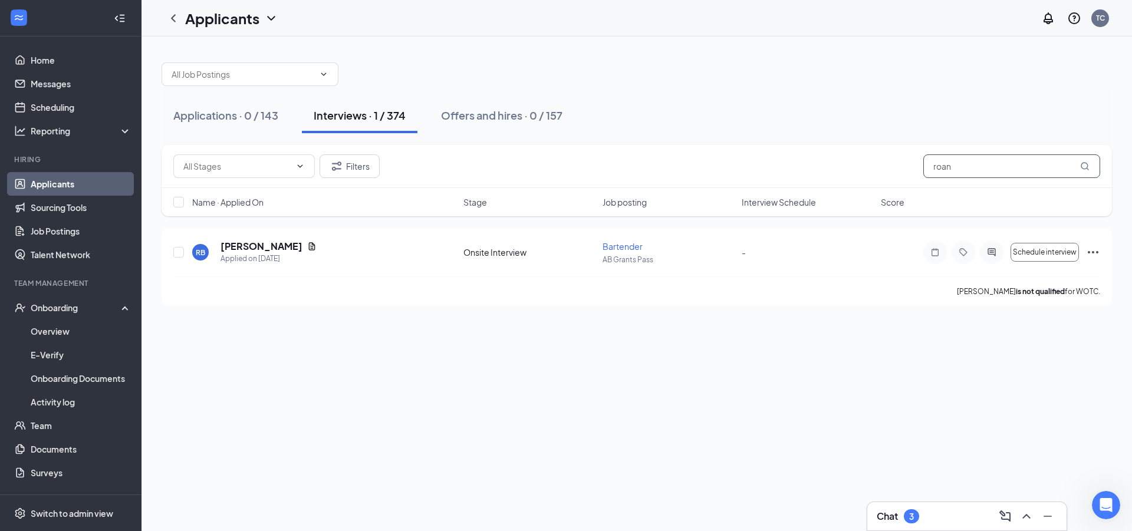
click at [1016, 159] on input "roan" at bounding box center [1012, 167] width 177 height 24
type input "allison"
click at [249, 247] on h5 "Allison Cashatt" at bounding box center [262, 246] width 82 height 13
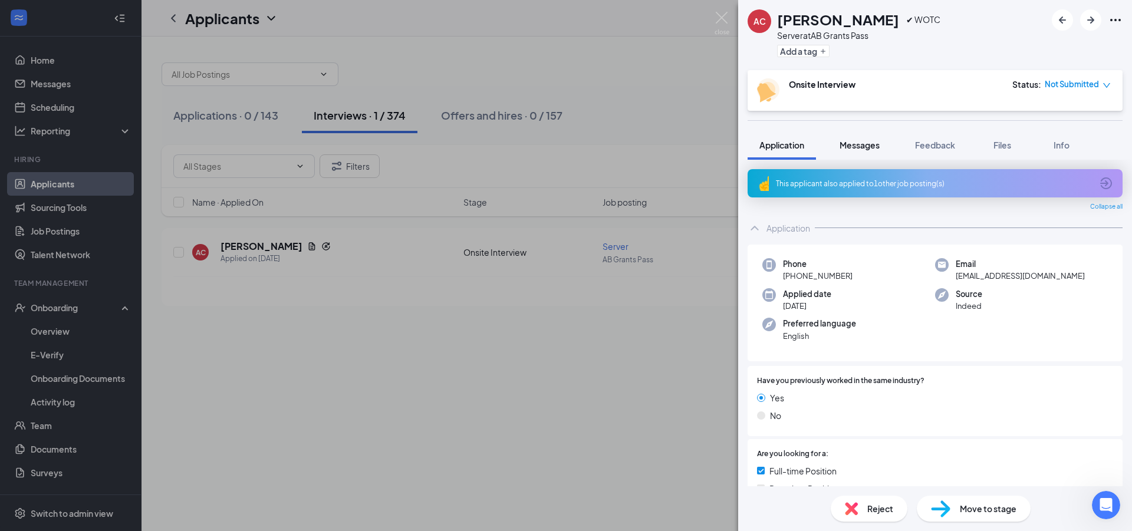
click at [858, 143] on span "Messages" at bounding box center [860, 145] width 40 height 11
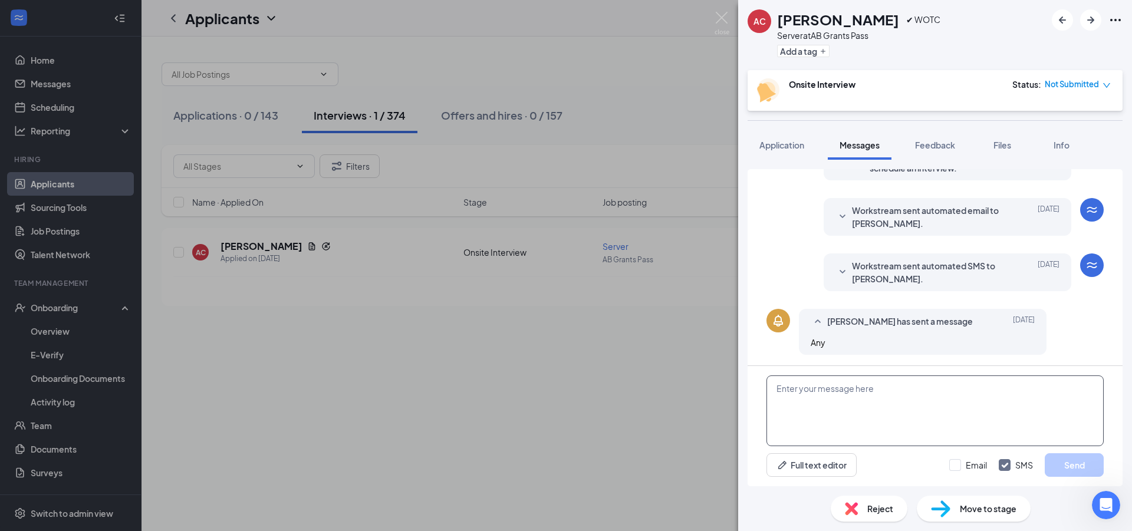
scroll to position [213, 0]
click at [887, 395] on textarea at bounding box center [935, 411] width 337 height 71
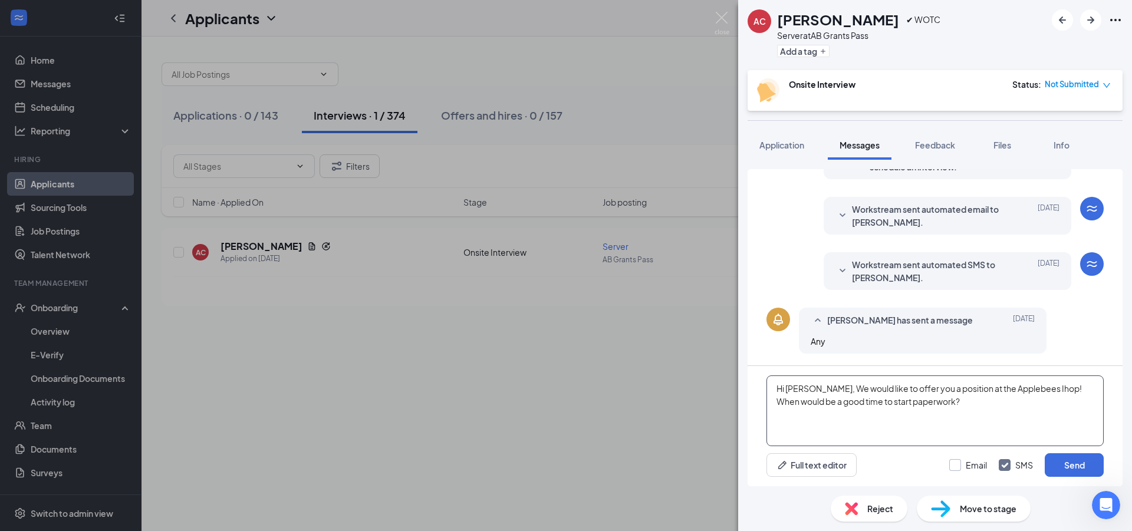
type textarea "Hi Allison, We would like to offer you a position at the Applebees Ihop! When w…"
click at [970, 468] on input "Email" at bounding box center [969, 465] width 38 height 12
checkbox input "true"
click at [1055, 466] on button "Send" at bounding box center [1074, 466] width 59 height 24
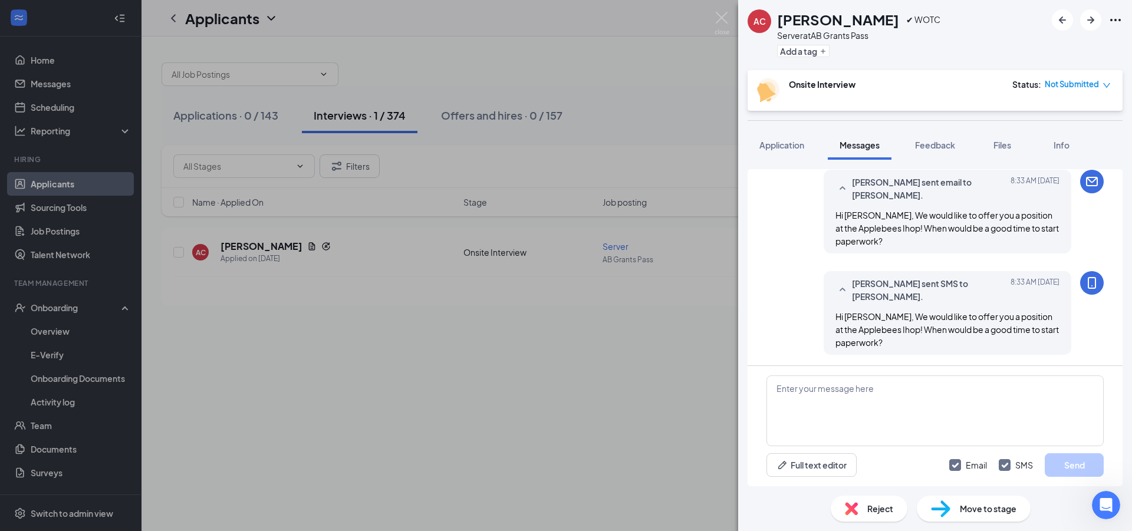
scroll to position [416, 0]
click at [527, 452] on div "AC Allison Cashatt ✔ WOTC Server at AB Grants Pass Add a tag Onsite Interview S…" at bounding box center [566, 265] width 1132 height 531
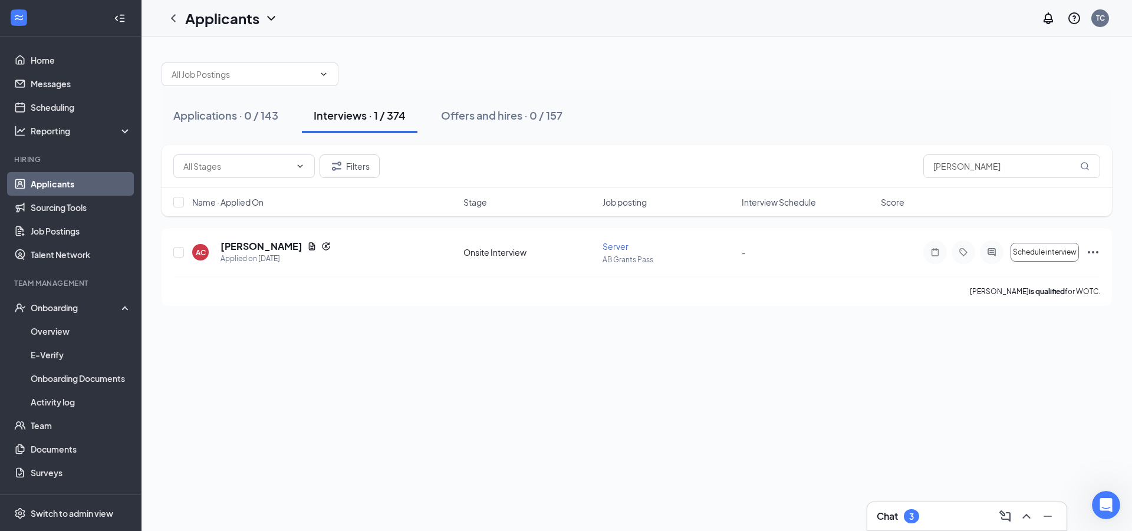
click at [888, 530] on div "Chat 3" at bounding box center [967, 516] width 199 height 28
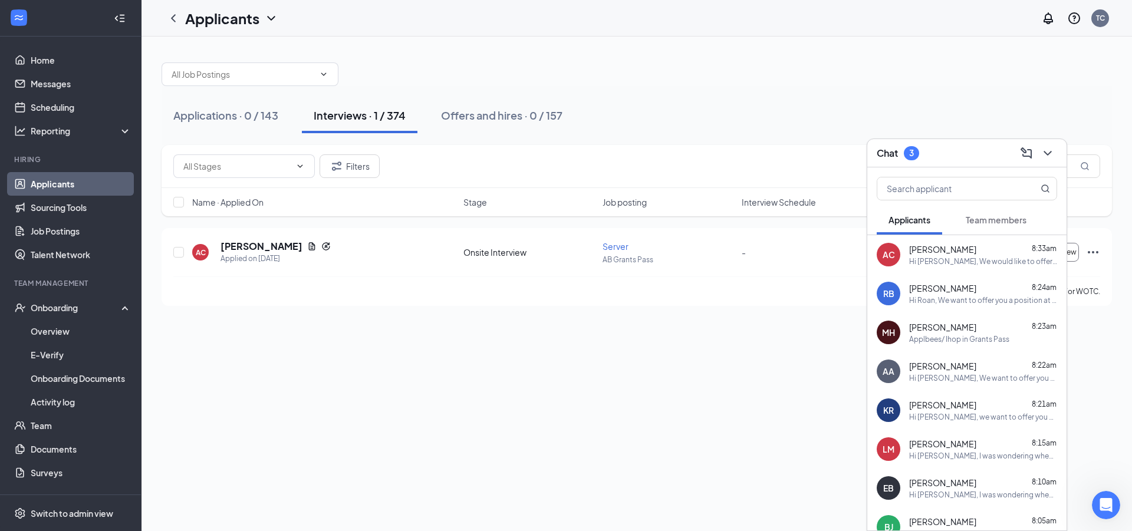
click at [376, 414] on div "Applications · 0 / 143 Interviews · 1 / 374 Offers and hires · 0 / 157 Filters …" at bounding box center [637, 284] width 991 height 495
click at [439, 393] on div "Applications · 0 / 143 Interviews · 1 / 374 Offers and hires · 0 / 157 Filters …" at bounding box center [637, 284] width 991 height 495
click at [1043, 159] on icon "ChevronDown" at bounding box center [1048, 153] width 14 height 14
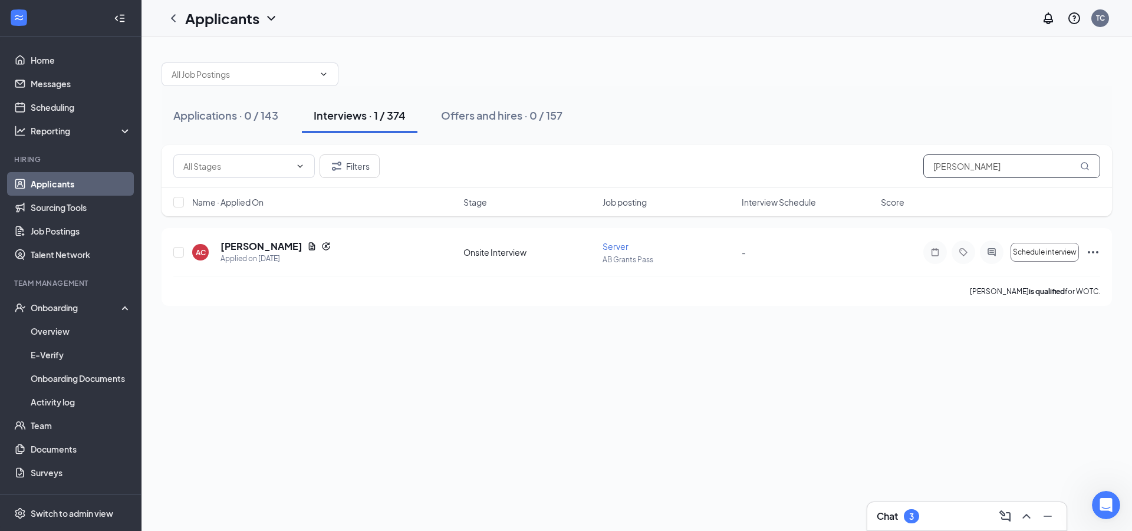
drag, startPoint x: 1043, startPoint y: 167, endPoint x: 377, endPoint y: 167, distance: 665.2
click at [924, 167] on input "allison" at bounding box center [1012, 167] width 177 height 24
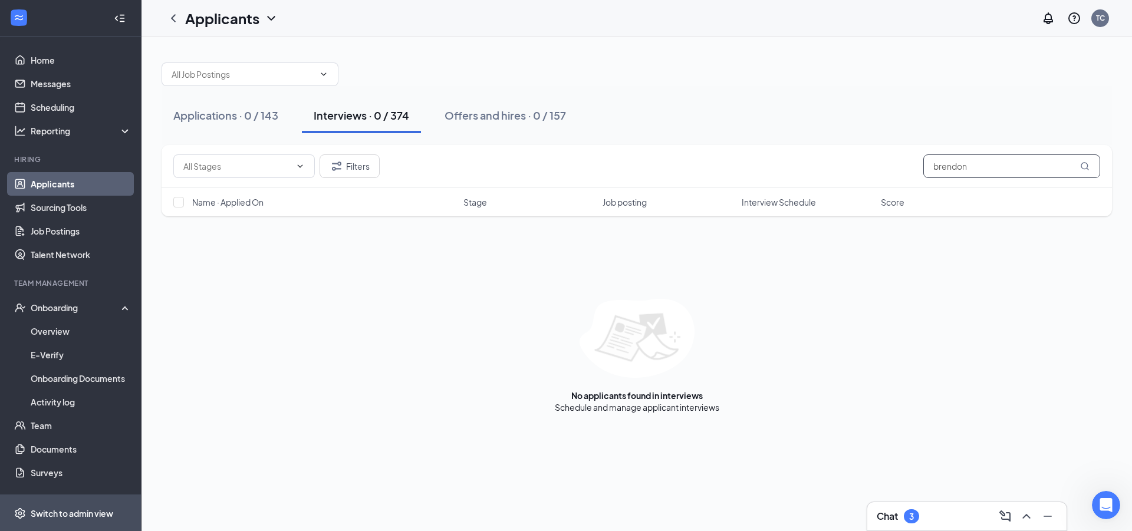
type input "brendon"
click at [956, 298] on div "Filters brendon Name · Applied On Stage Job posting Interview Schedule Score No…" at bounding box center [637, 279] width 951 height 268
click at [922, 505] on div "Chat 3" at bounding box center [967, 516] width 199 height 28
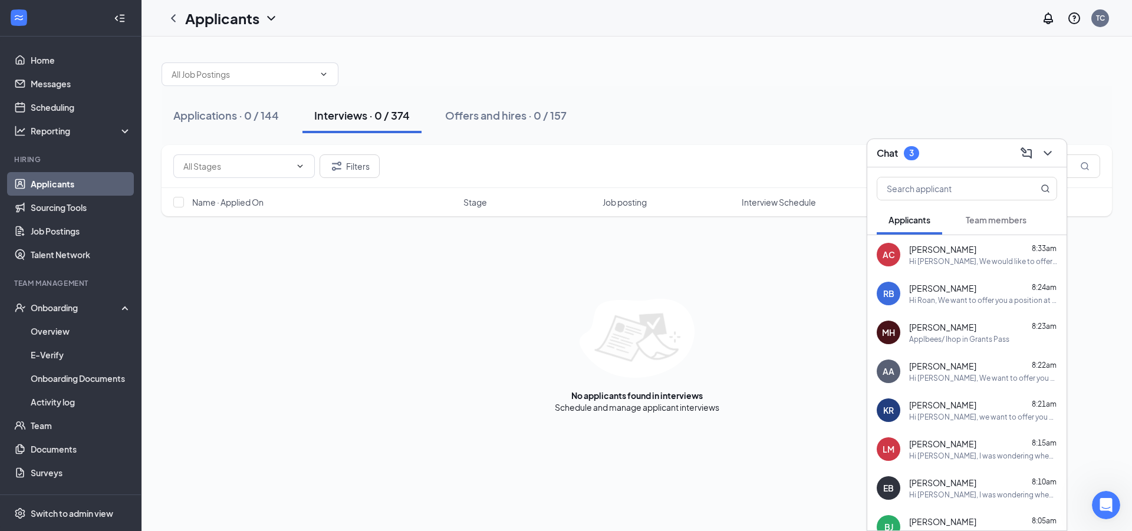
click at [119, 271] on ul "Home Messages Scheduling Reporting Hiring Applicants Sourcing Tools Job Posting…" at bounding box center [70, 290] width 141 height 506
click at [939, 308] on div "AC Allison Cashatt 8:55am I can today" at bounding box center [967, 293] width 199 height 39
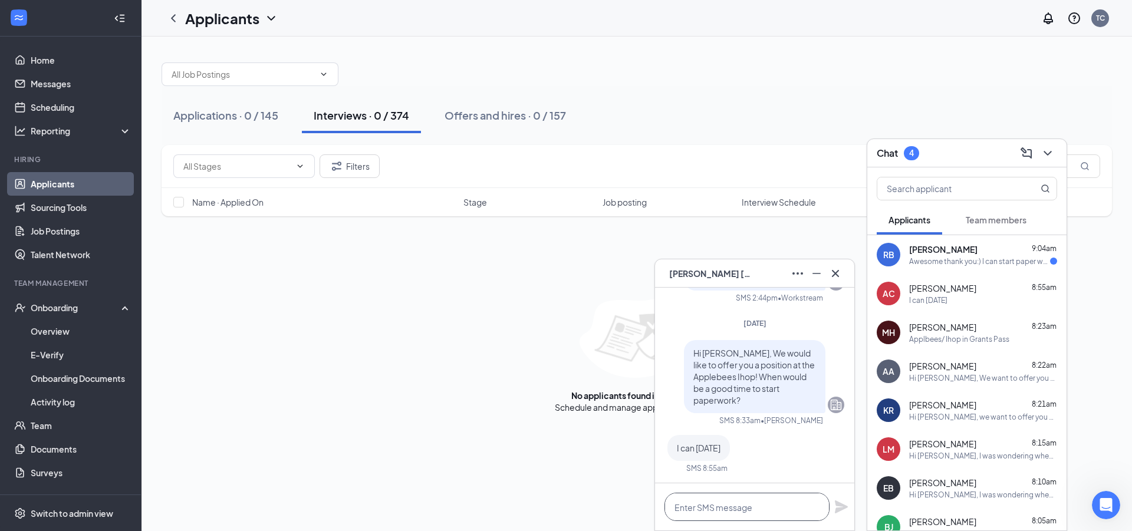
click at [811, 497] on textarea at bounding box center [747, 507] width 165 height 28
type textarea "Perfect, the sooner the better!!"
click at [835, 507] on icon "Plane" at bounding box center [842, 507] width 14 height 14
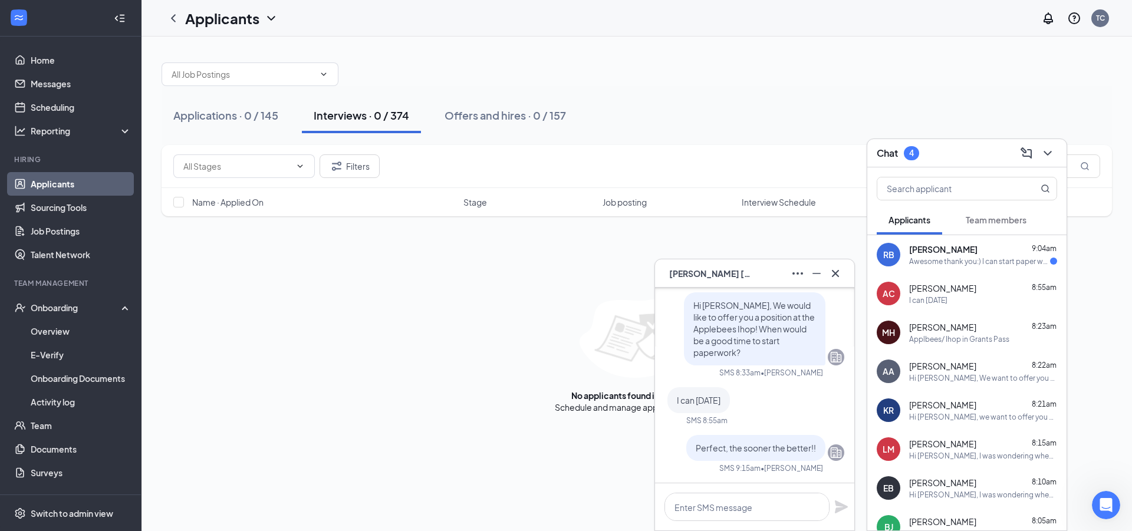
click at [979, 261] on div "Awesome thank you:) I can start paper work today!" at bounding box center [979, 262] width 141 height 10
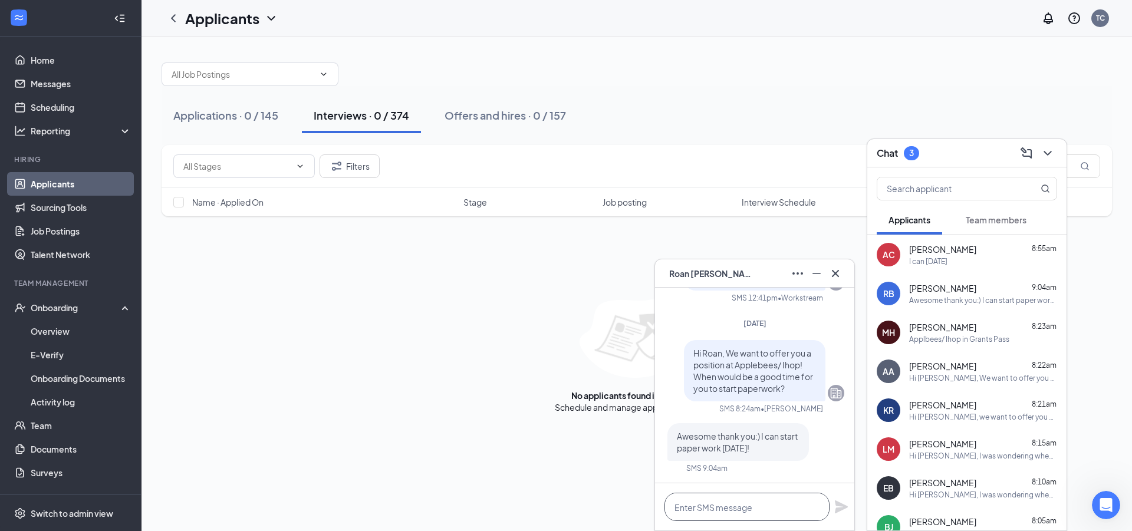
click at [696, 498] on textarea at bounding box center [747, 507] width 165 height 28
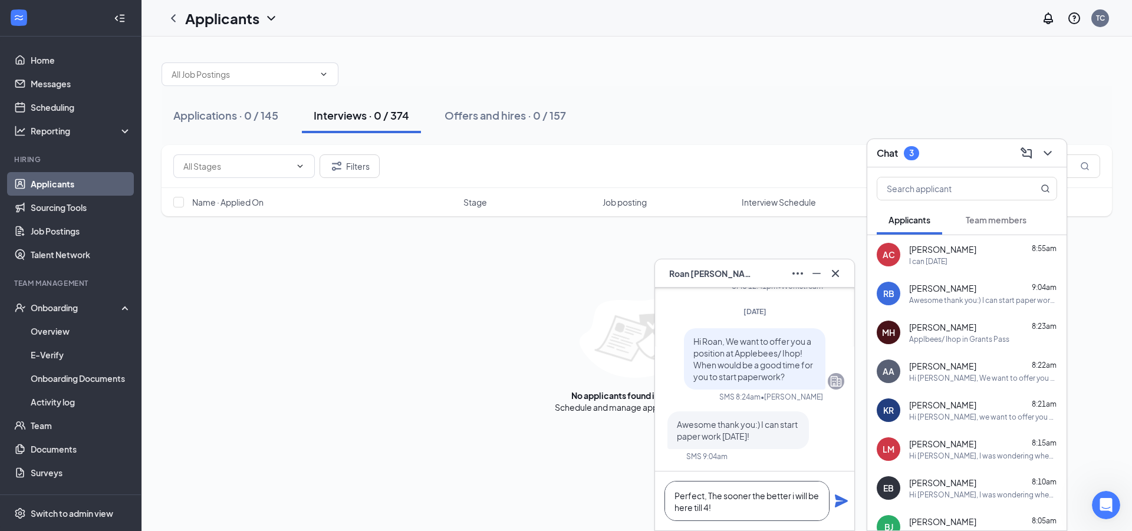
type textarea "Perfect, The sooner the better i will be here till 4!"
click at [842, 505] on icon "Plane" at bounding box center [842, 501] width 14 height 14
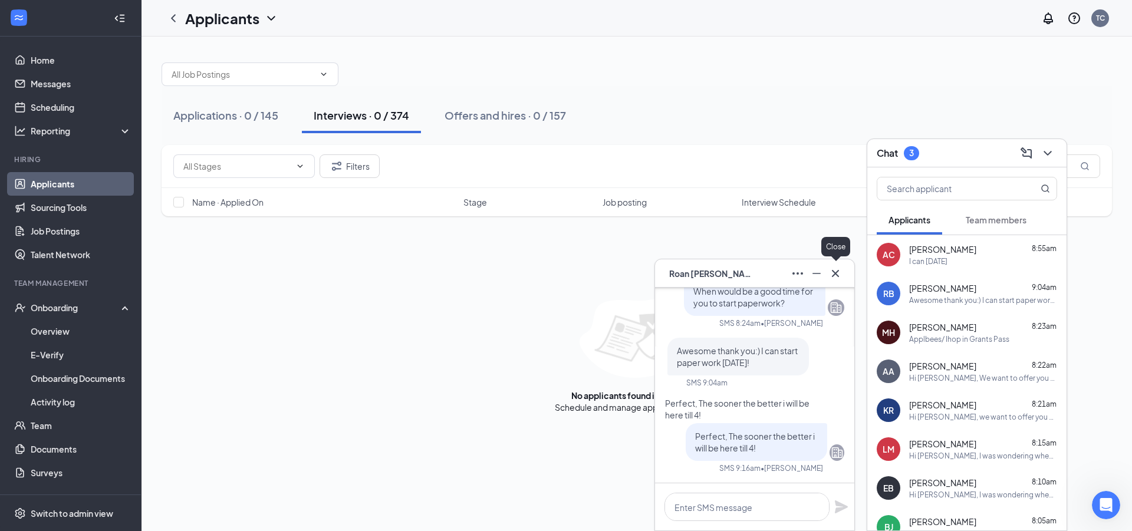
click at [837, 278] on icon "Cross" at bounding box center [836, 274] width 14 height 14
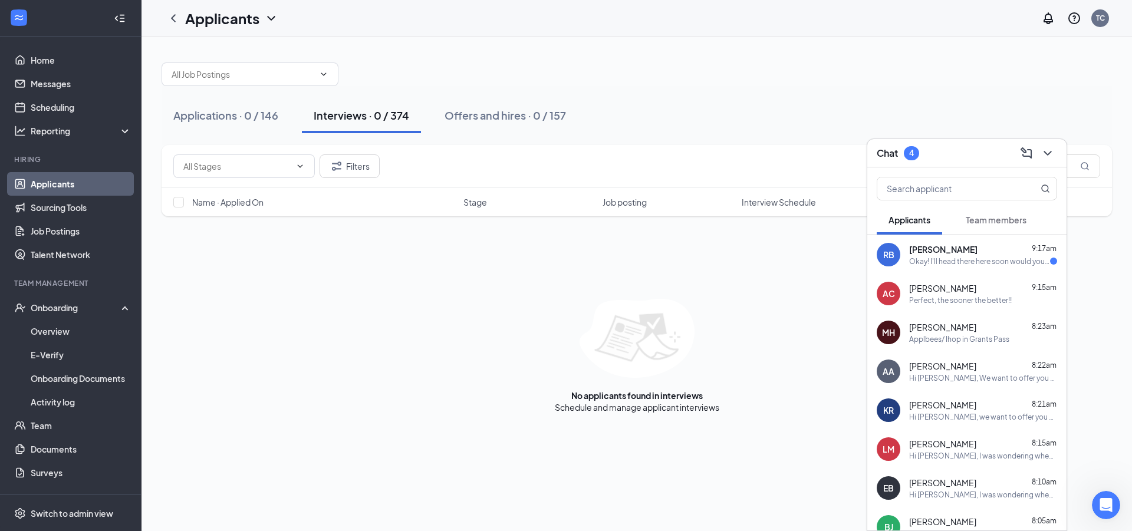
click at [951, 267] on div "RB Roan Bruno 9:17am Okay! I'll head there here soon would you like me to bring…" at bounding box center [967, 254] width 199 height 39
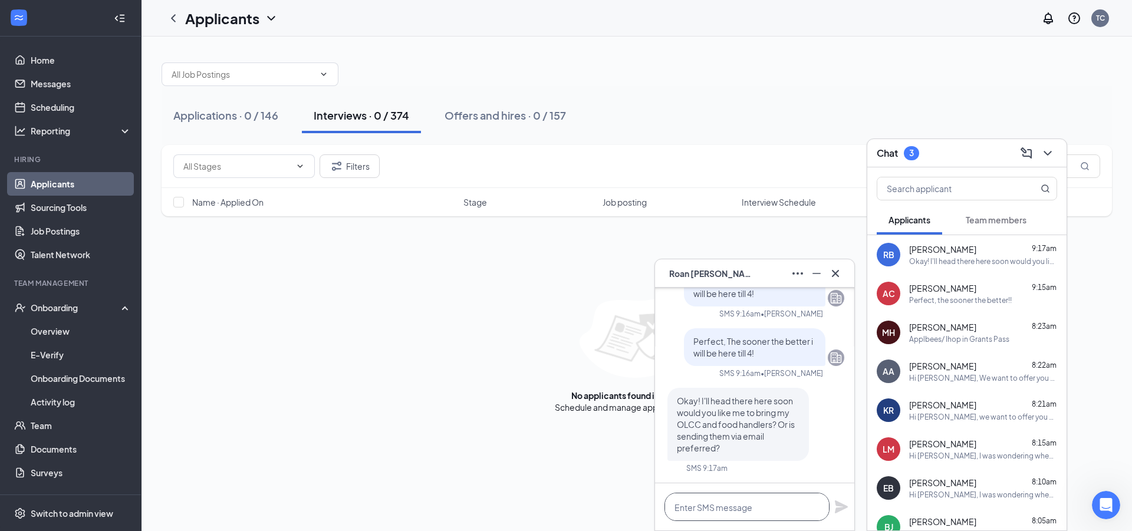
click at [717, 507] on textarea at bounding box center [747, 507] width 165 height 28
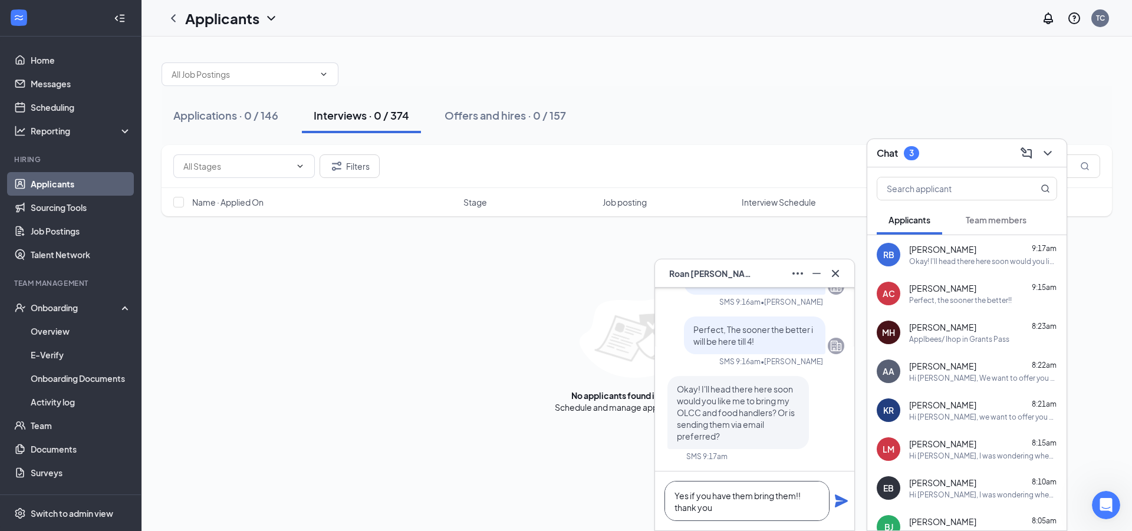
type textarea "Yes if you have them bring them!! thank you"
click at [836, 495] on icon "Plane" at bounding box center [841, 501] width 13 height 13
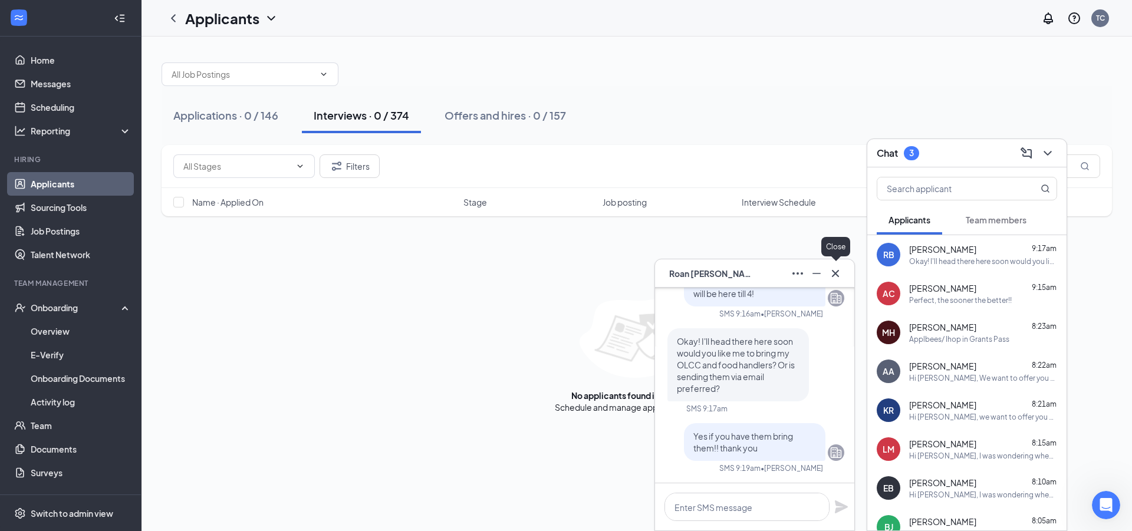
click at [839, 278] on icon "Cross" at bounding box center [836, 274] width 14 height 14
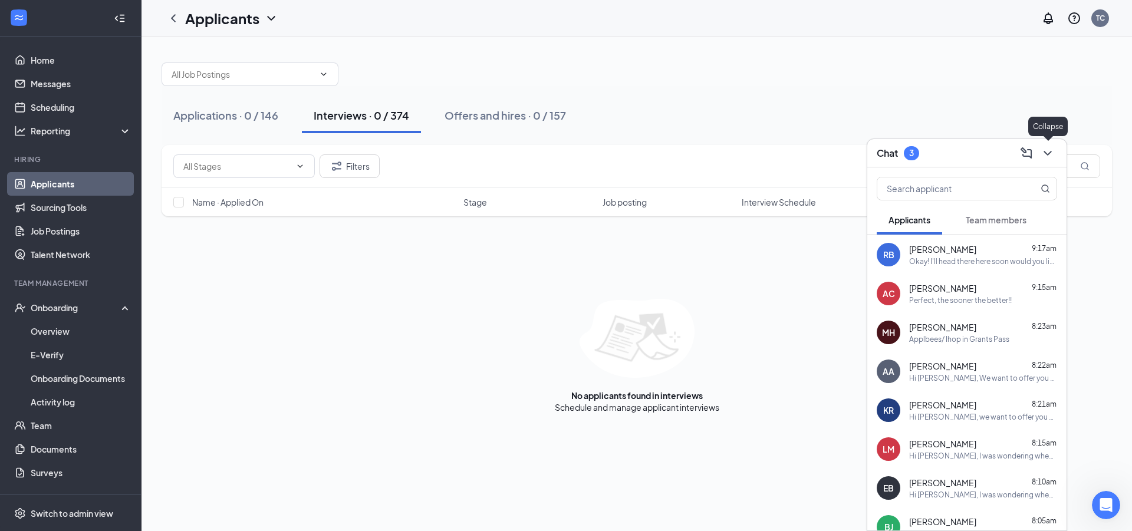
click at [1054, 147] on icon "ChevronDown" at bounding box center [1048, 153] width 14 height 14
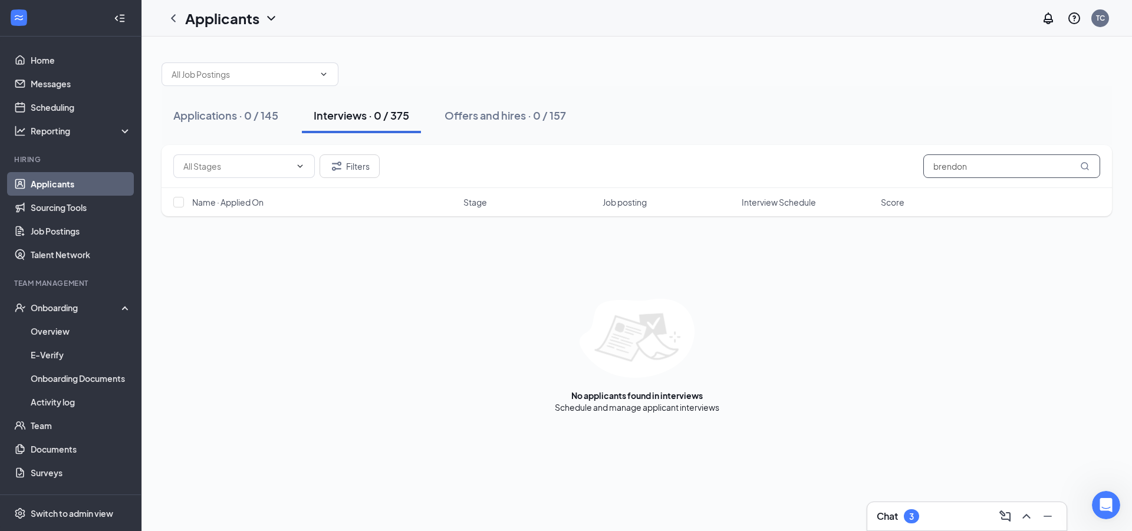
drag, startPoint x: 997, startPoint y: 163, endPoint x: 546, endPoint y: 165, distance: 451.2
click at [924, 165] on input "brendon" at bounding box center [1012, 167] width 177 height 24
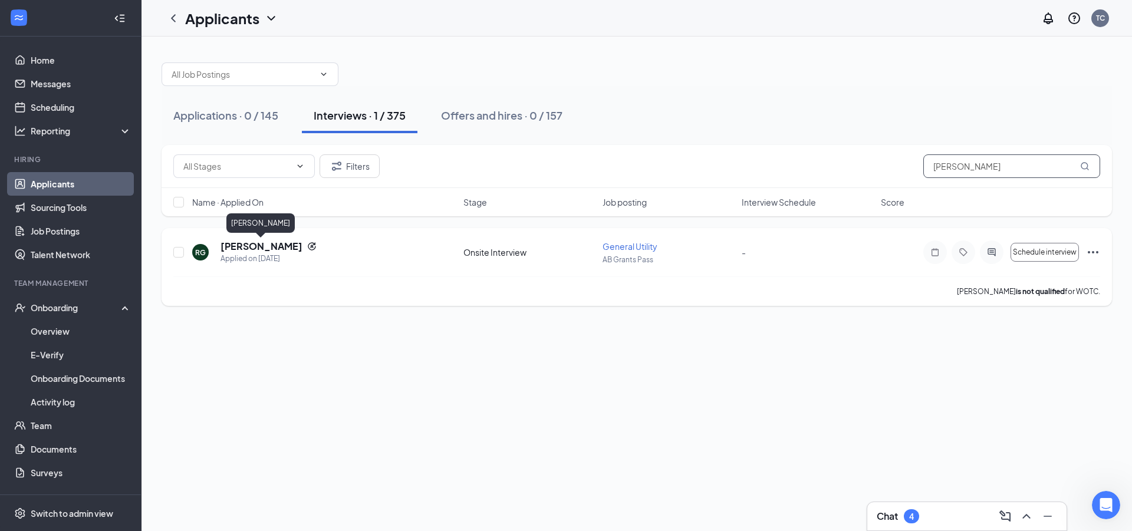
type input "rayshawn"
click at [277, 249] on h5 "Rayshawn Green" at bounding box center [262, 246] width 82 height 13
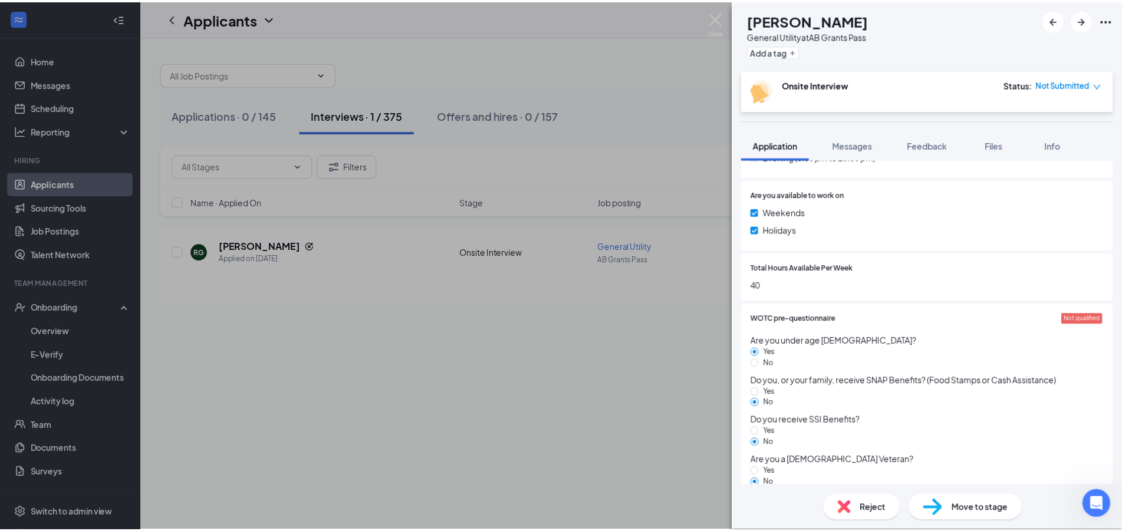
scroll to position [975, 0]
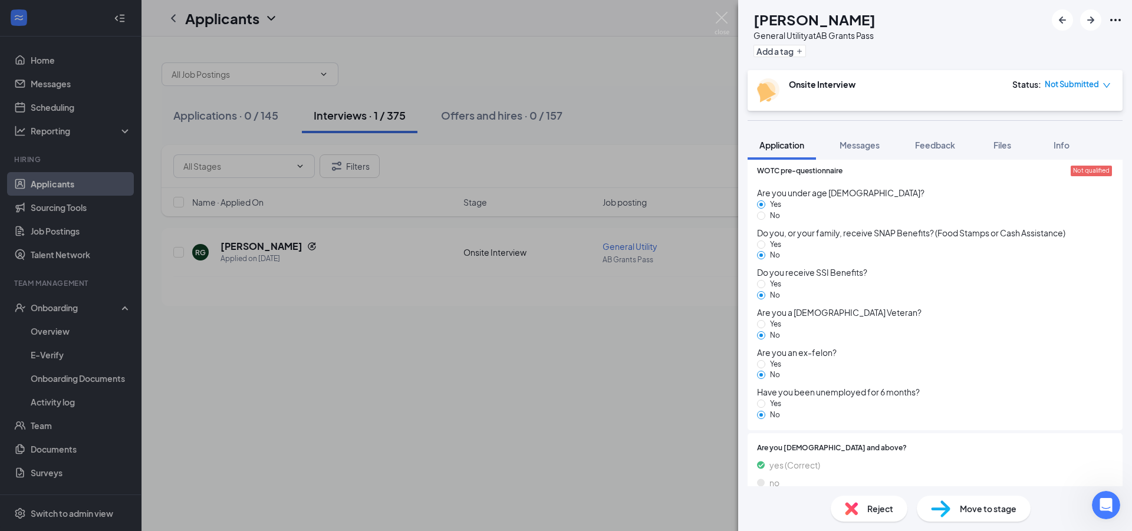
click at [985, 511] on span "Move to stage" at bounding box center [988, 508] width 57 height 13
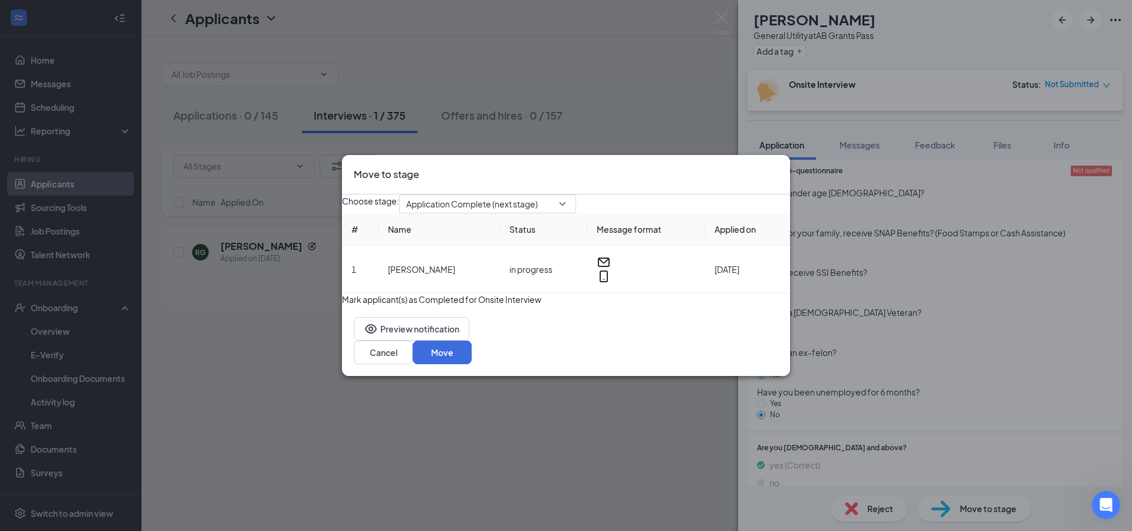
click at [459, 495] on div "Move to stage Choose stage: Application Complete (next stage) # Name Status Mes…" at bounding box center [566, 265] width 1132 height 531
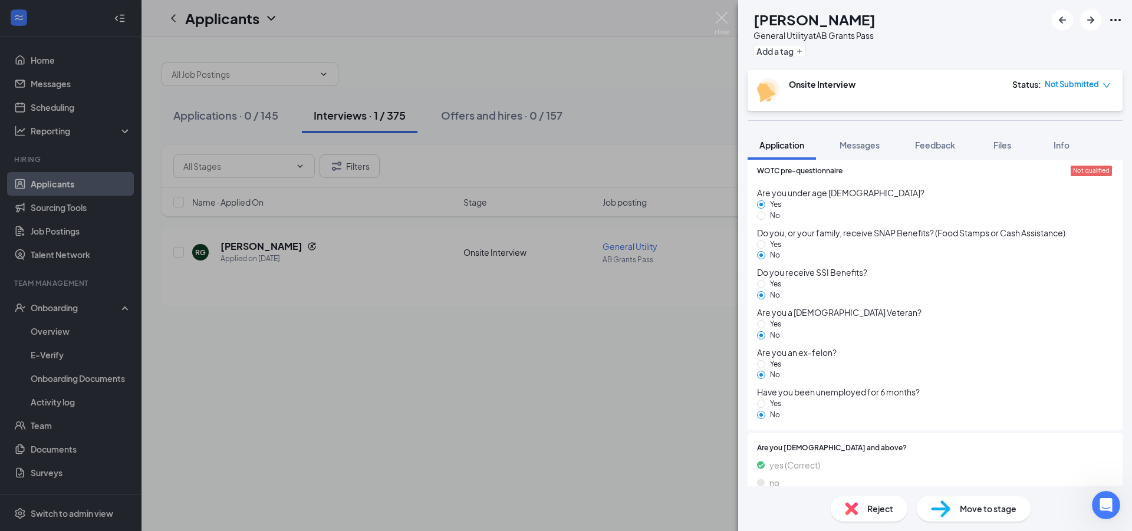
click at [695, 354] on div "RG Rayshawn Green General Utility at AB Grants Pass Add a tag Onsite Interview …" at bounding box center [566, 265] width 1132 height 531
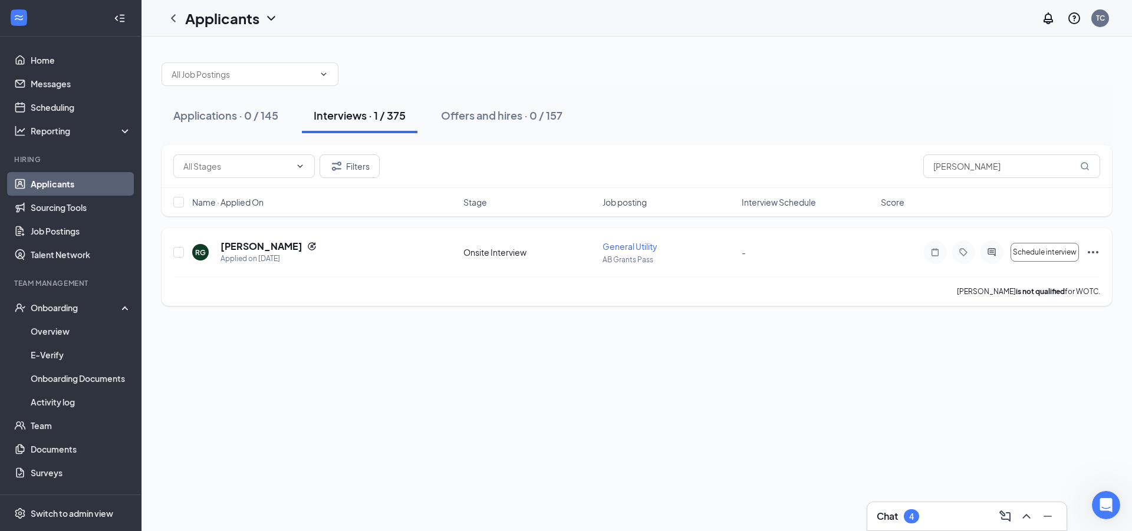
click at [1088, 252] on icon "Ellipses" at bounding box center [1093, 252] width 14 height 14
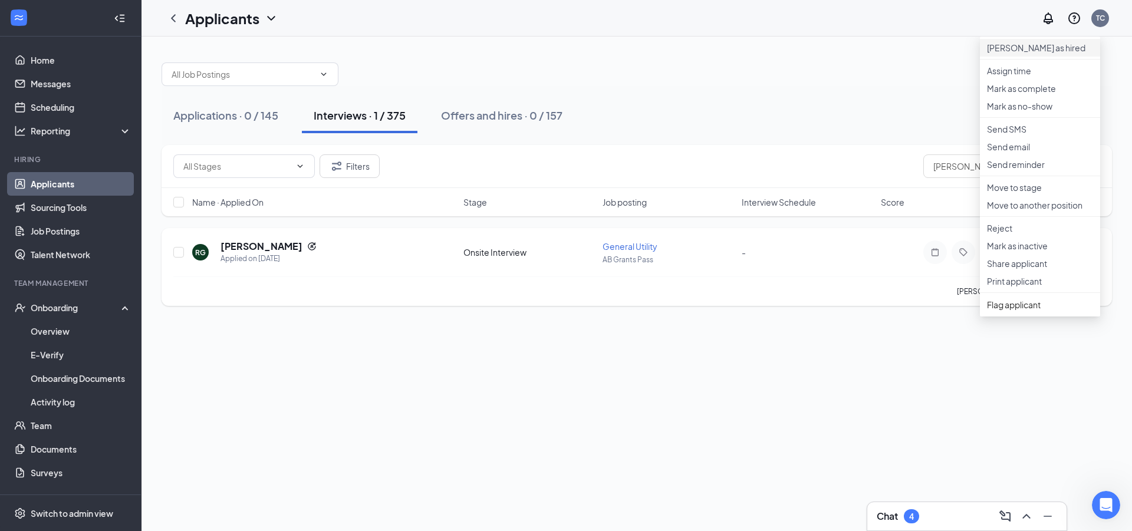
click at [1013, 54] on p "Mark as hired" at bounding box center [1040, 48] width 106 height 12
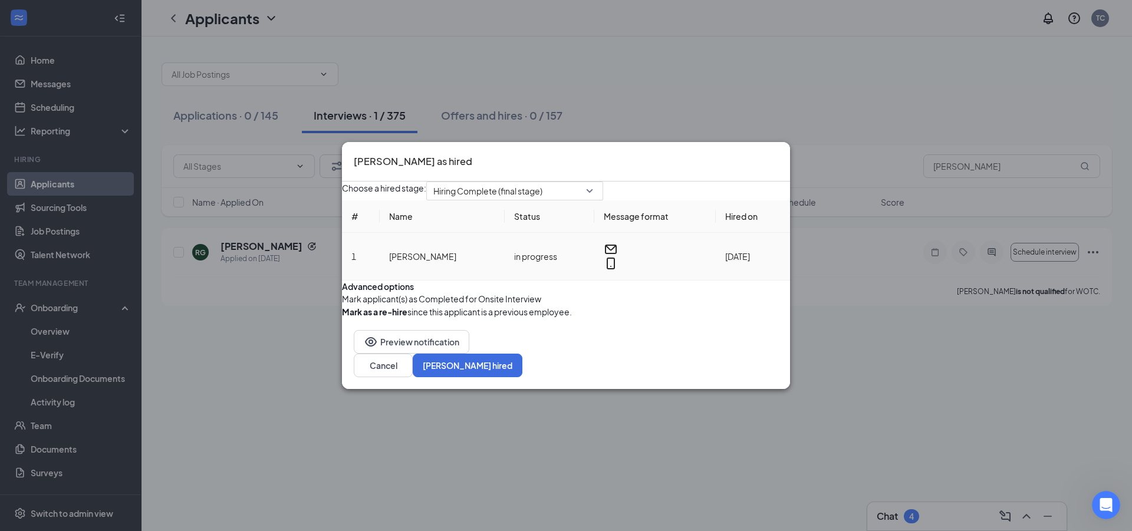
drag, startPoint x: 540, startPoint y: 164, endPoint x: 605, endPoint y: 255, distance: 111.6
click at [541, 182] on span "Hiring Complete (final stage)" at bounding box center [487, 191] width 109 height 18
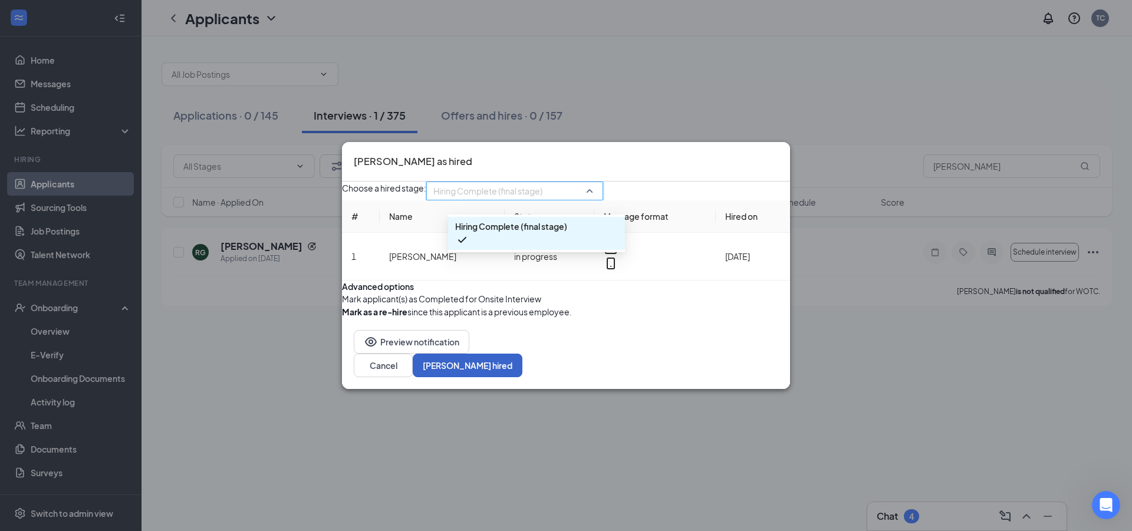
click at [523, 377] on button "Mark hired" at bounding box center [468, 366] width 110 height 24
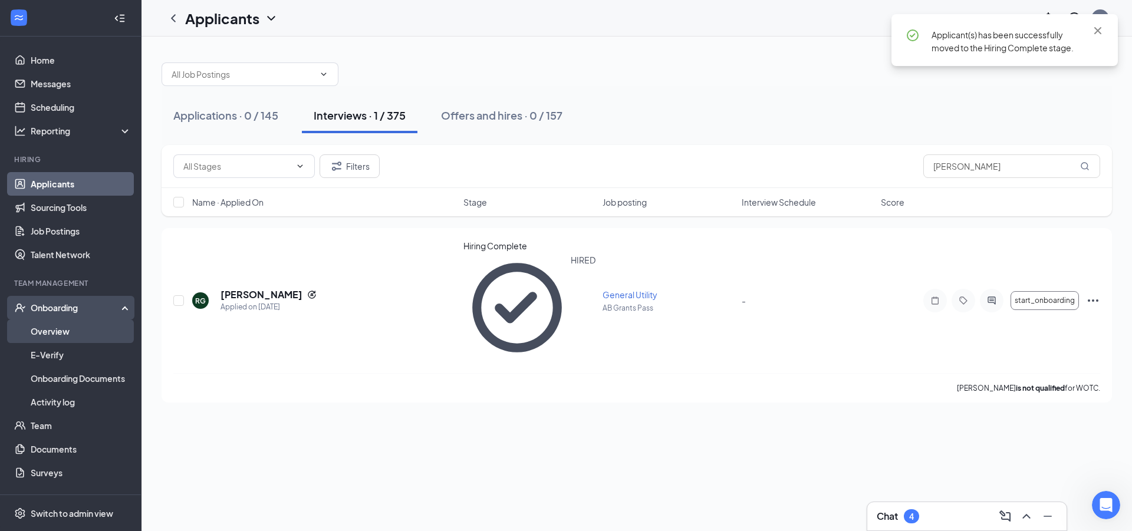
click at [81, 336] on link "Overview" at bounding box center [81, 332] width 101 height 24
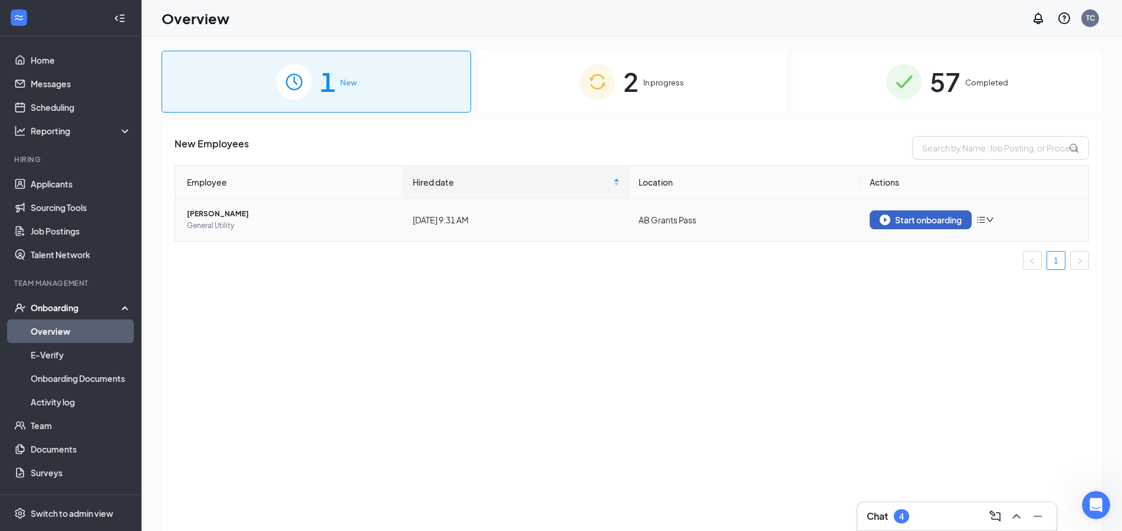
click at [885, 213] on button "Start onboarding" at bounding box center [921, 220] width 102 height 19
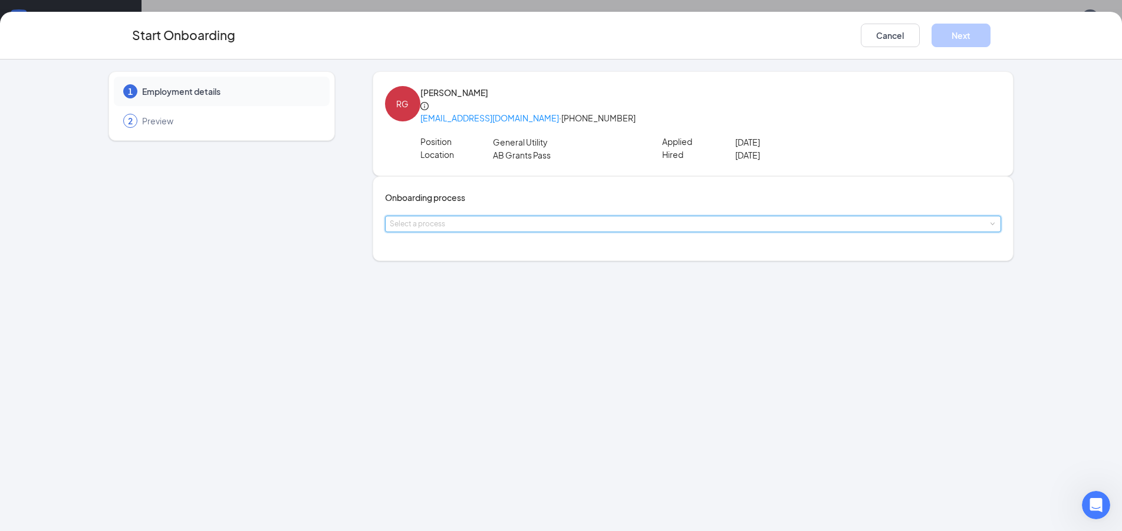
click at [522, 232] on div "Select a process" at bounding box center [693, 223] width 607 height 15
click at [510, 283] on li "Teammate onboarding" at bounding box center [491, 285] width 193 height 21
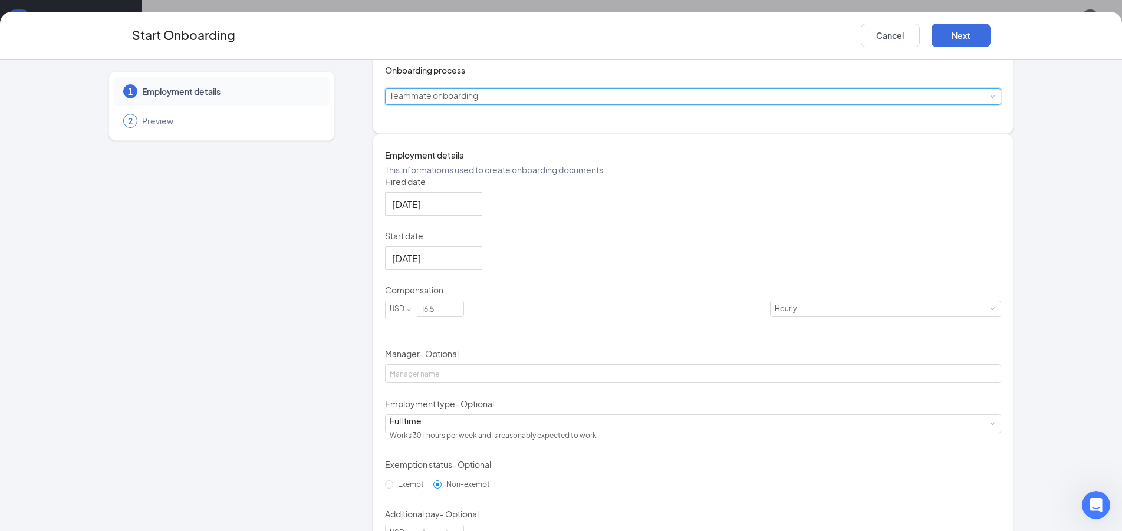
scroll to position [191, 0]
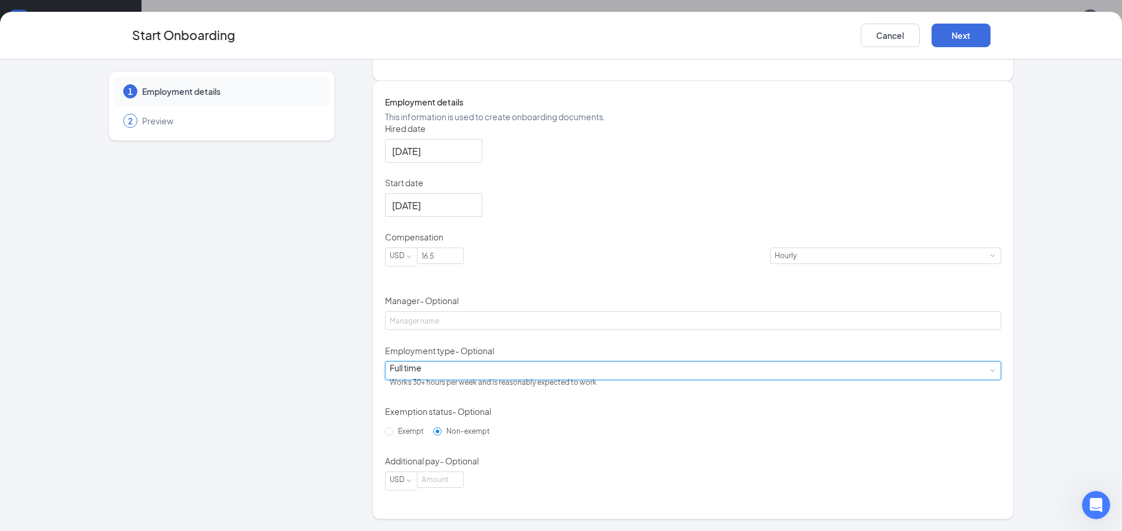
click at [551, 380] on div "Full time Works 30+ hours per week and is reasonably expected to work" at bounding box center [693, 371] width 607 height 18
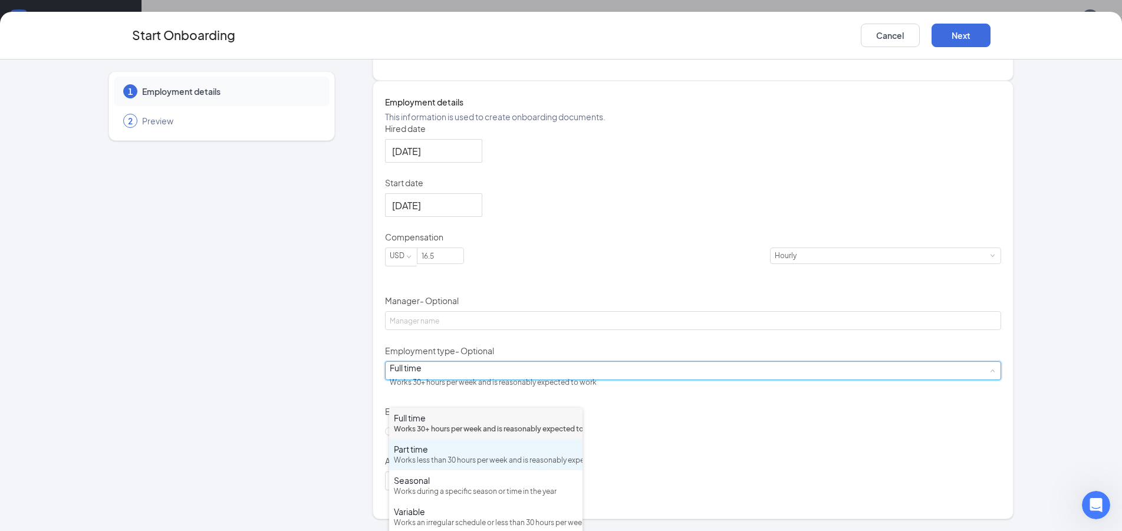
click at [529, 455] on div "Part time" at bounding box center [486, 449] width 184 height 12
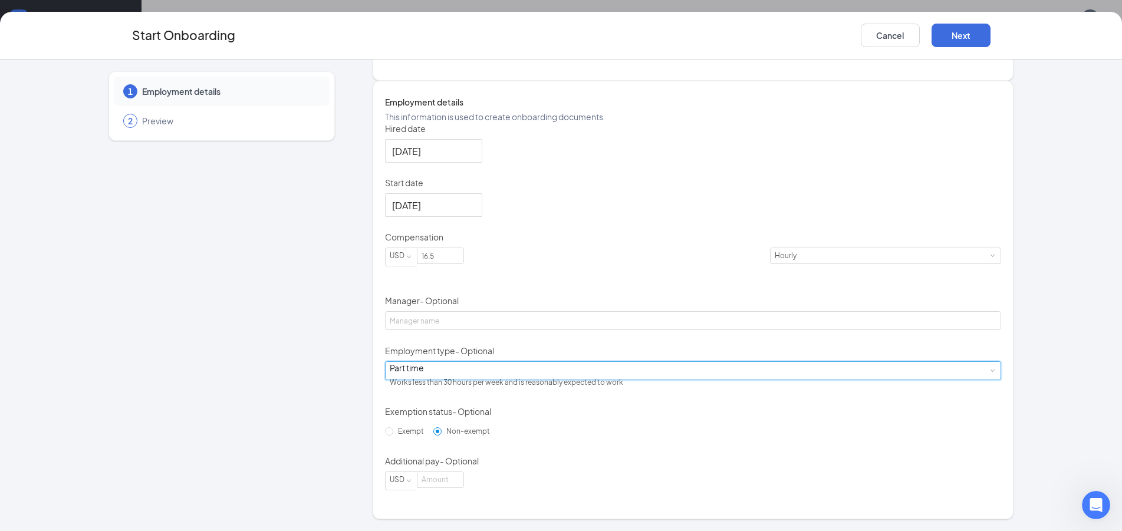
scroll to position [216, 0]
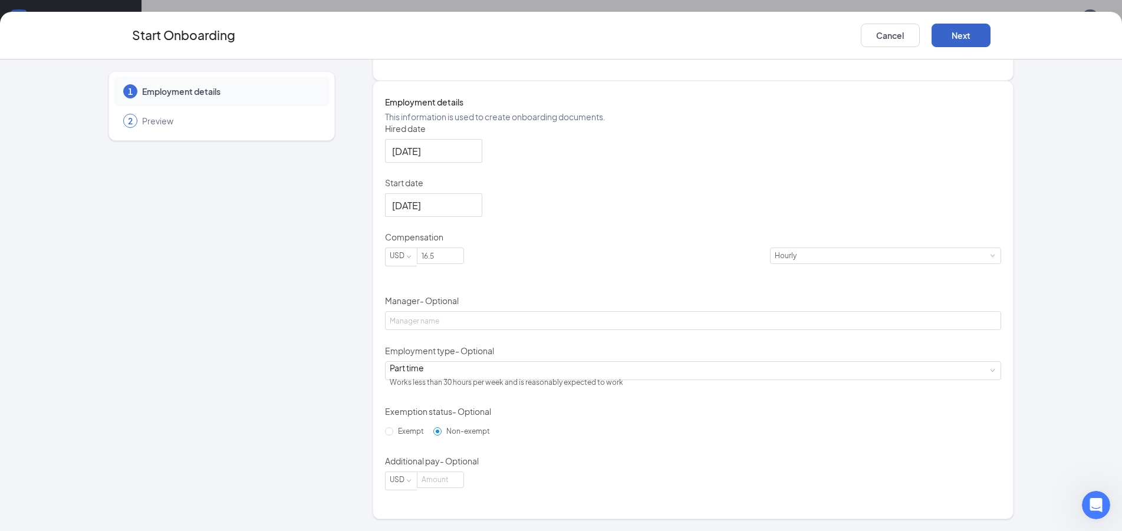
click at [977, 31] on button "Next" at bounding box center [961, 36] width 59 height 24
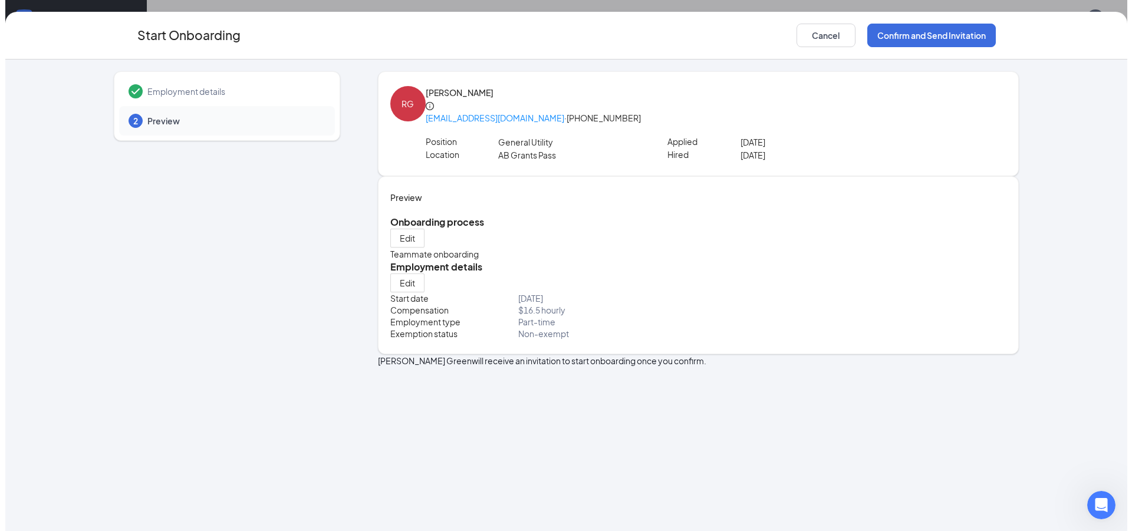
scroll to position [0, 0]
click at [891, 38] on button "Confirm and Send Invitation" at bounding box center [926, 36] width 129 height 24
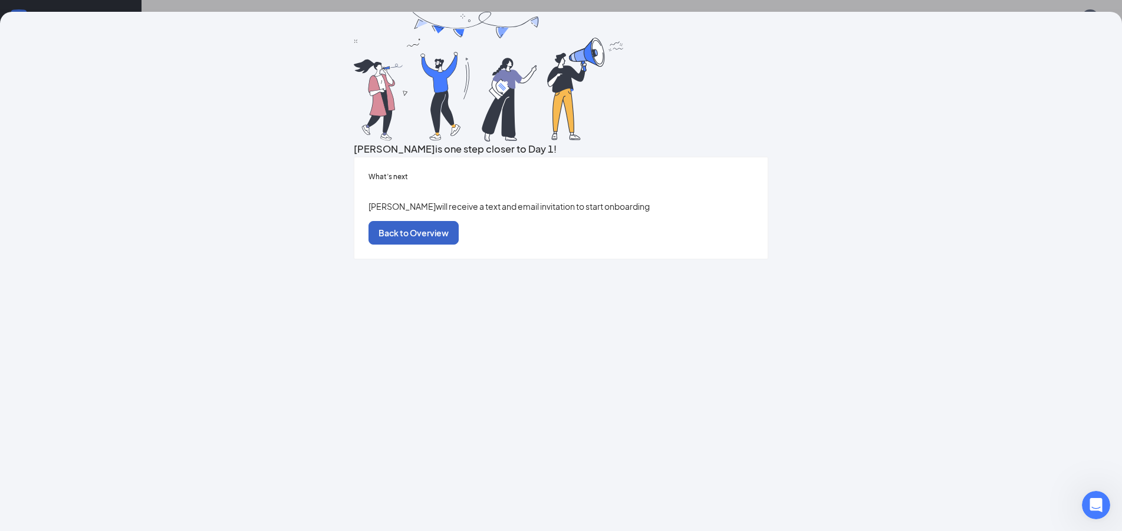
click at [459, 245] on button "Back to Overview" at bounding box center [414, 233] width 90 height 24
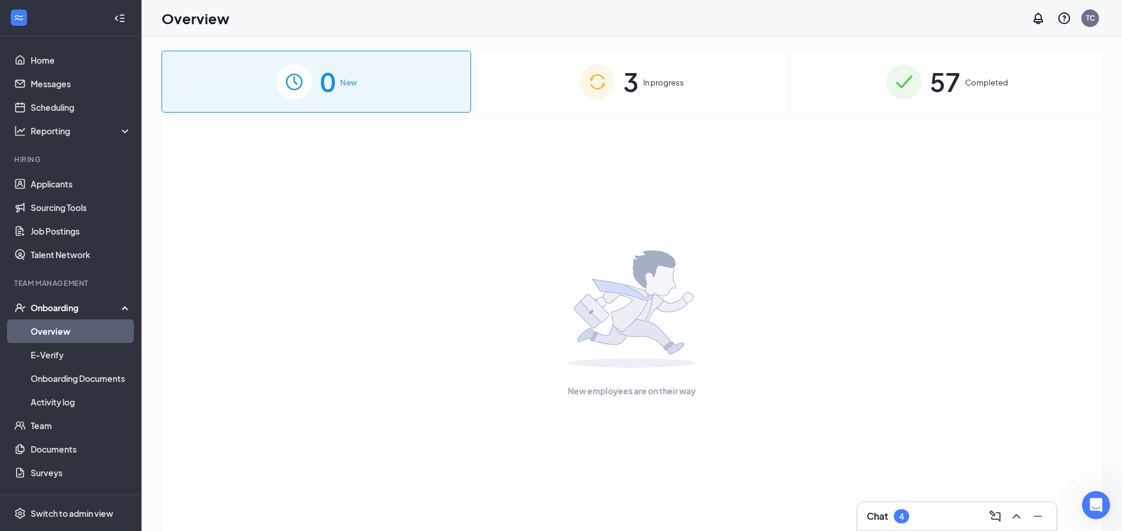
click at [663, 93] on div "3 In progress" at bounding box center [632, 82] width 310 height 62
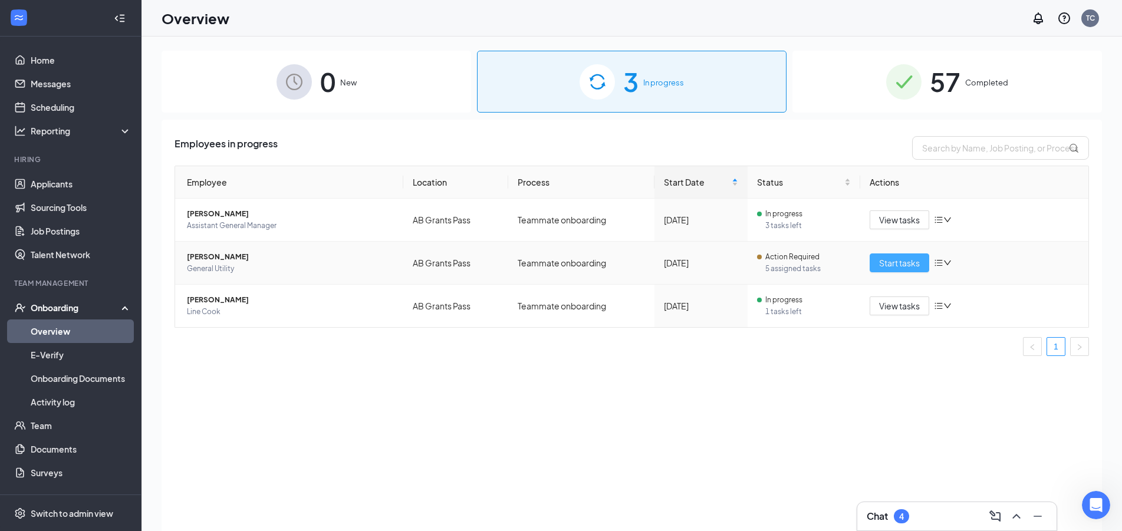
click at [893, 263] on span "Start tasks" at bounding box center [899, 263] width 41 height 13
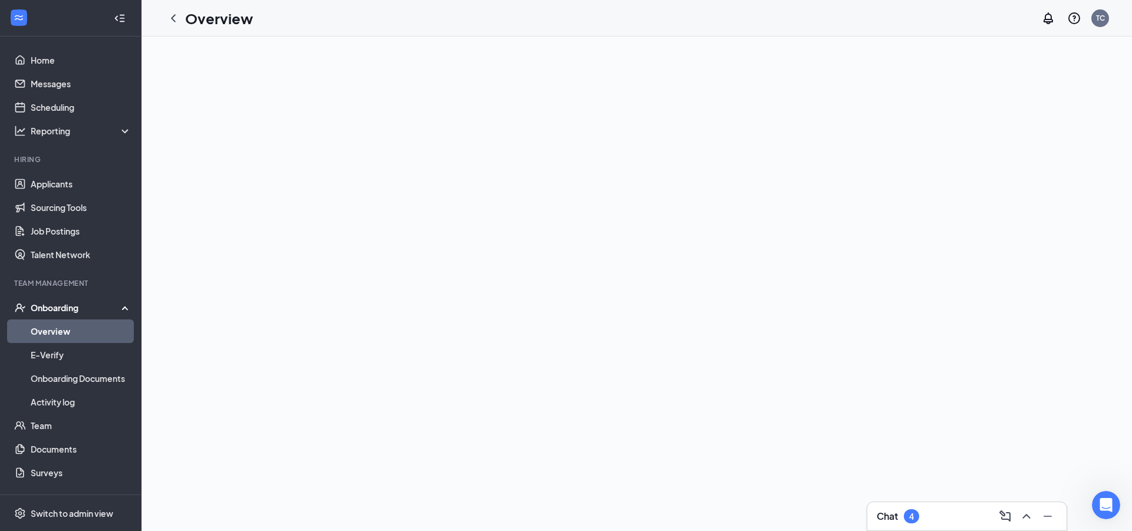
click at [59, 329] on link "Overview" at bounding box center [81, 332] width 101 height 24
click at [114, 17] on icon "Collapse" at bounding box center [120, 18] width 12 height 12
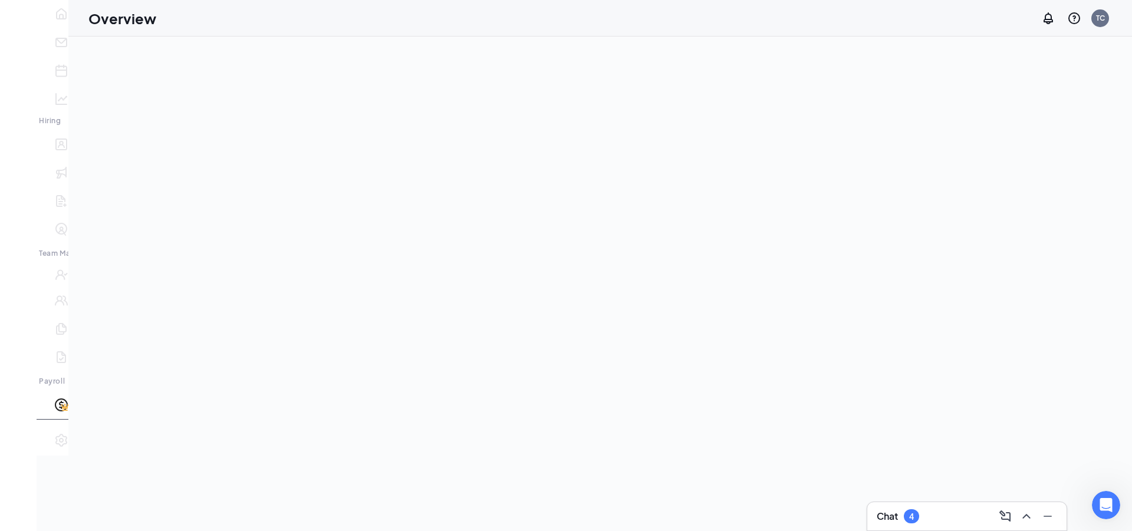
click at [21, 21] on icon "Expand" at bounding box center [18, 27] width 12 height 12
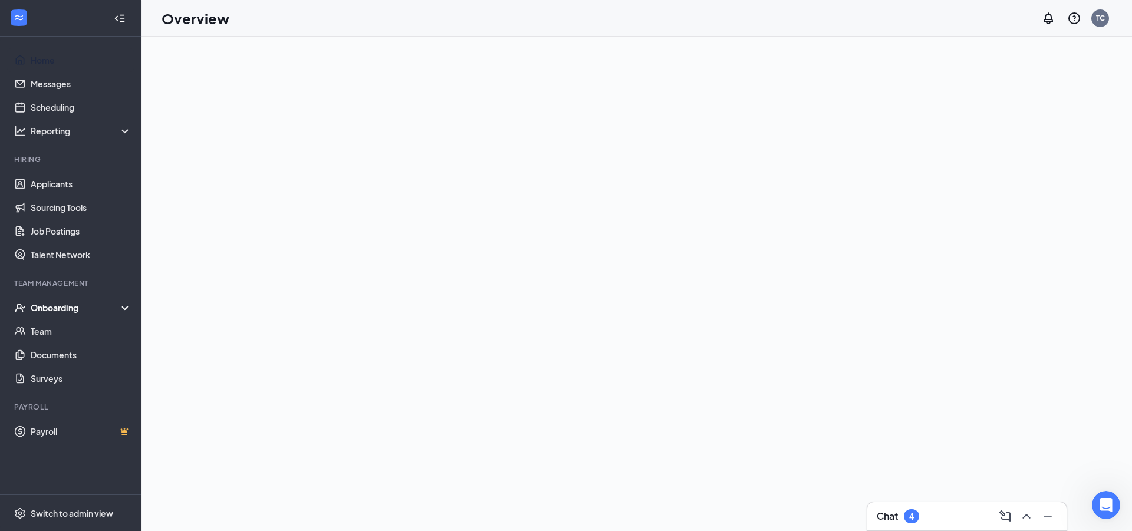
drag, startPoint x: 41, startPoint y: 61, endPoint x: 273, endPoint y: 124, distance: 240.8
click at [42, 61] on link "Home" at bounding box center [81, 60] width 101 height 24
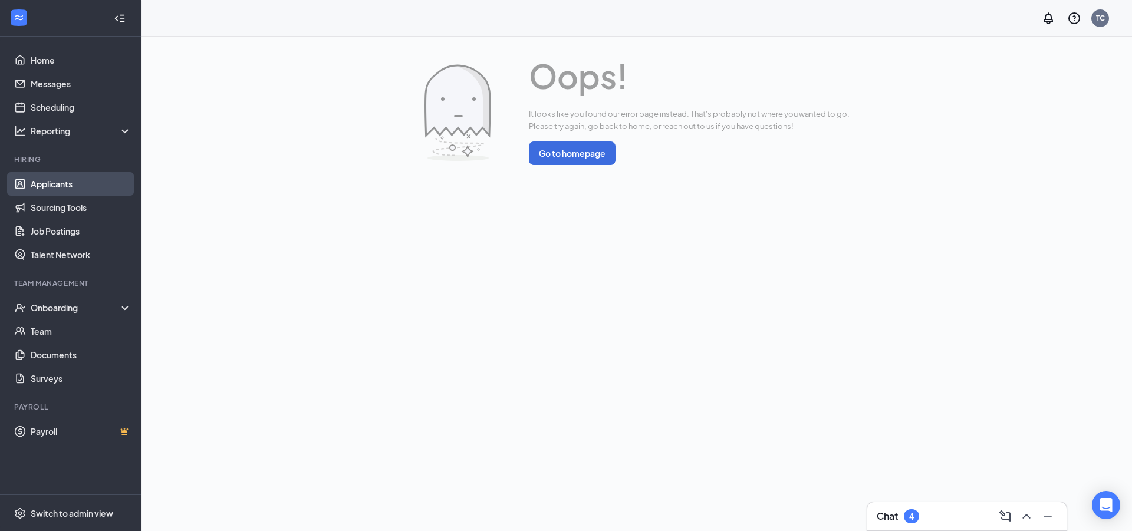
click at [52, 190] on link "Applicants" at bounding box center [81, 184] width 101 height 24
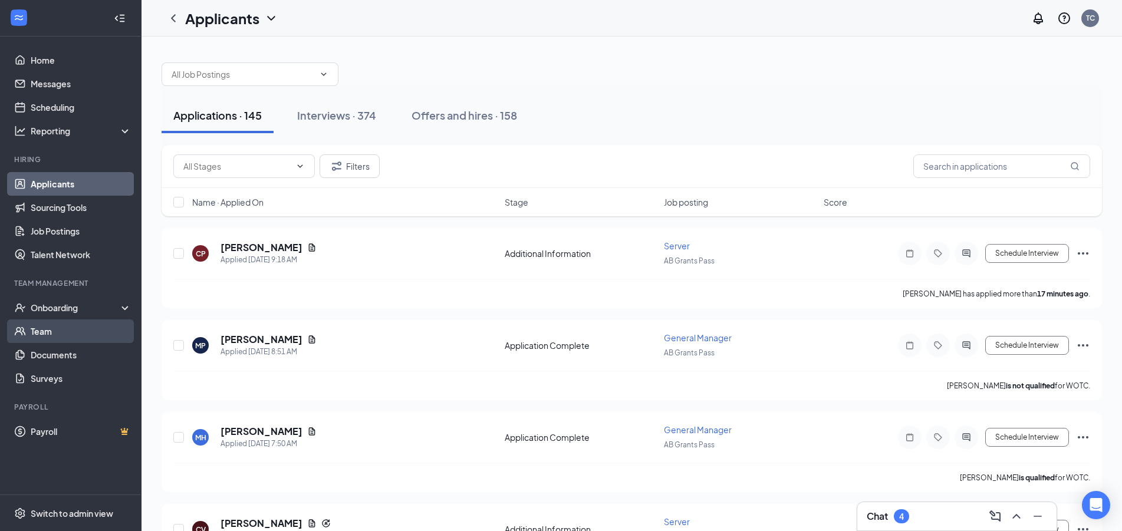
drag, startPoint x: 81, startPoint y: 336, endPoint x: 108, endPoint y: 324, distance: 29.6
click at [81, 334] on link "Team" at bounding box center [81, 332] width 101 height 24
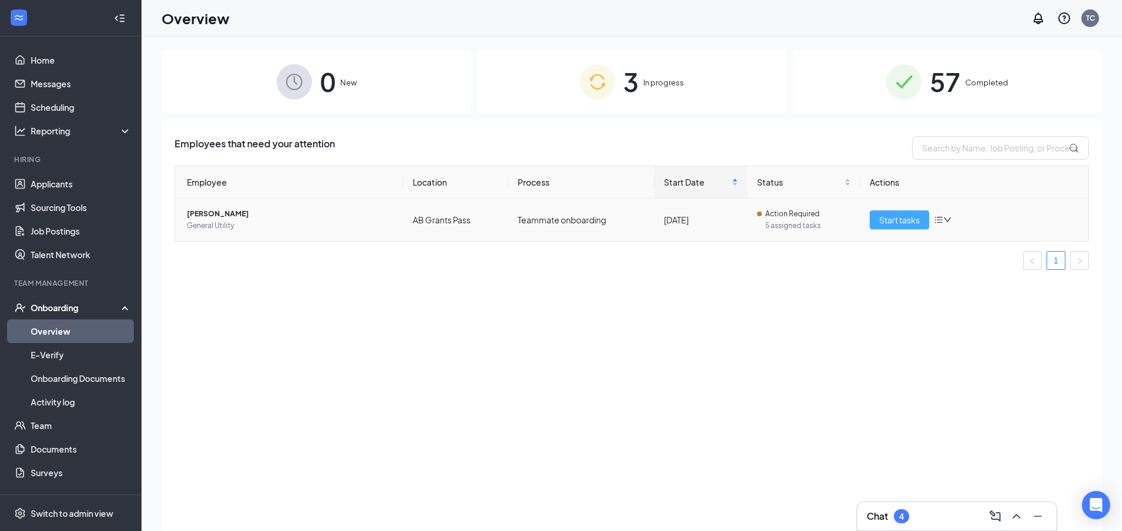
click at [881, 216] on span "Start tasks" at bounding box center [899, 219] width 41 height 13
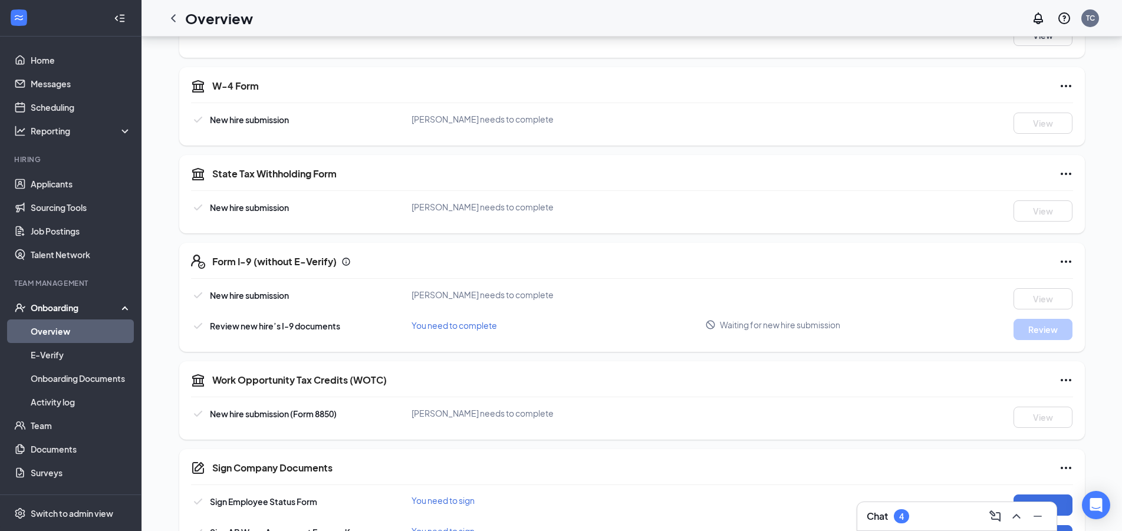
scroll to position [343, 0]
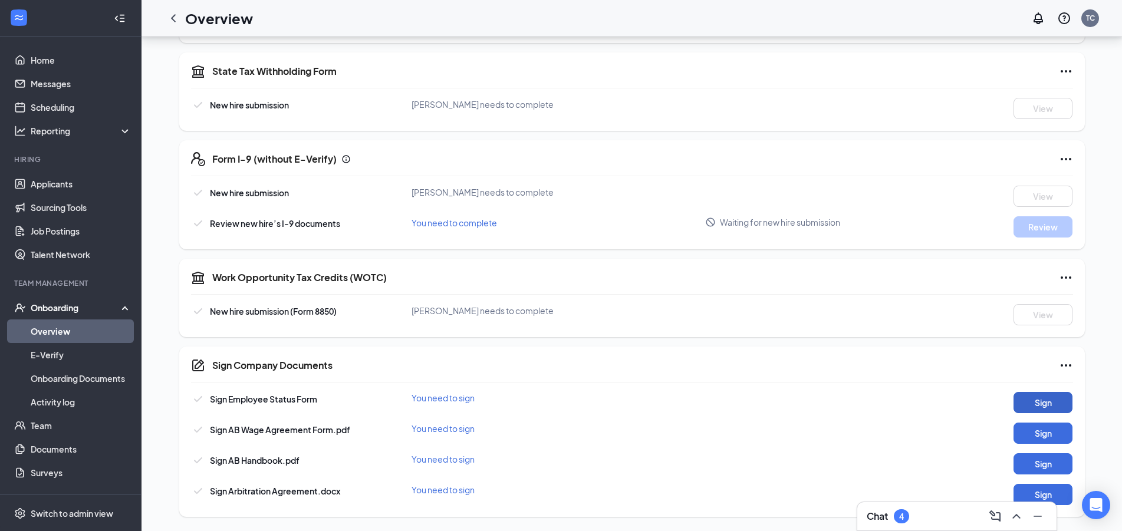
click at [1044, 409] on button "Sign" at bounding box center [1043, 402] width 59 height 21
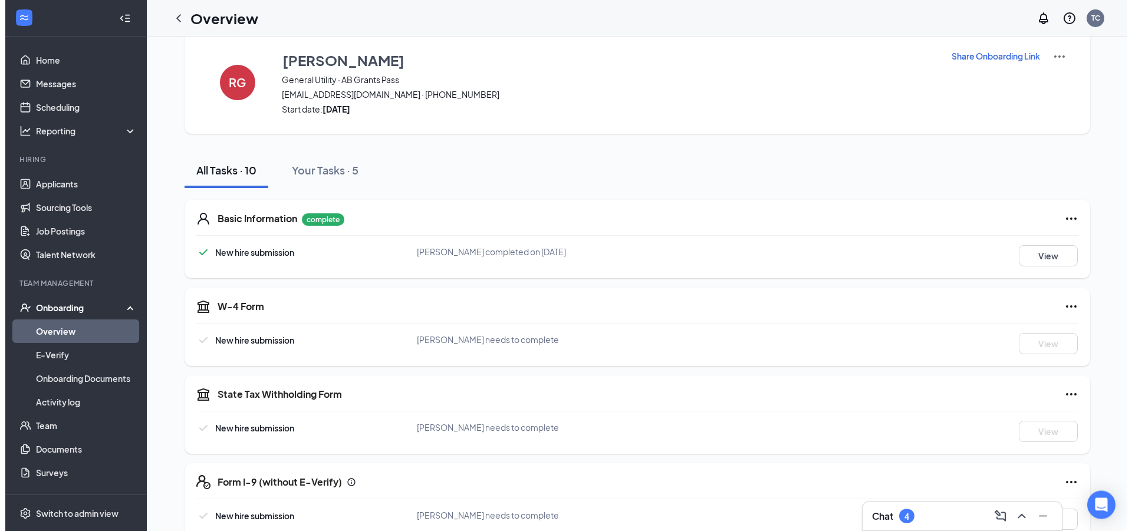
scroll to position [0, 0]
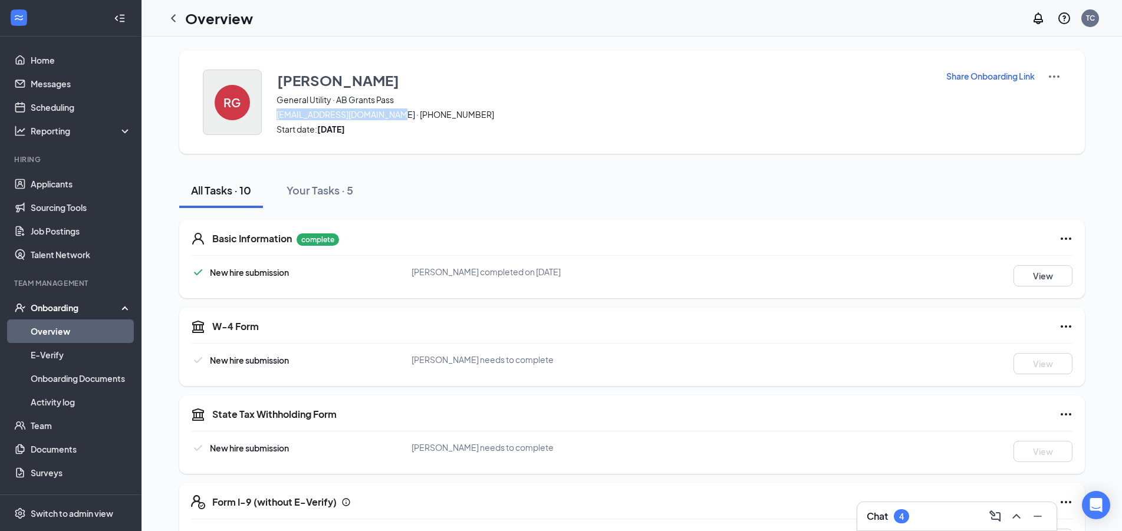
drag, startPoint x: 398, startPoint y: 114, endPoint x: 245, endPoint y: 114, distance: 153.3
click at [236, 114] on div "RG Rayshawn Green General Utility · AB Grants Pass greenrayshawn93@gmail.com · …" at bounding box center [632, 102] width 906 height 103
copy span "[EMAIL_ADDRESS][DOMAIN_NAME]"
drag, startPoint x: 580, startPoint y: 172, endPoint x: 27, endPoint y: 297, distance: 567.0
click at [576, 176] on div "RG Rayshawn Green General Utility · AB Grants Pass greenrayshawn93@gmail.com · …" at bounding box center [632, 456] width 906 height 810
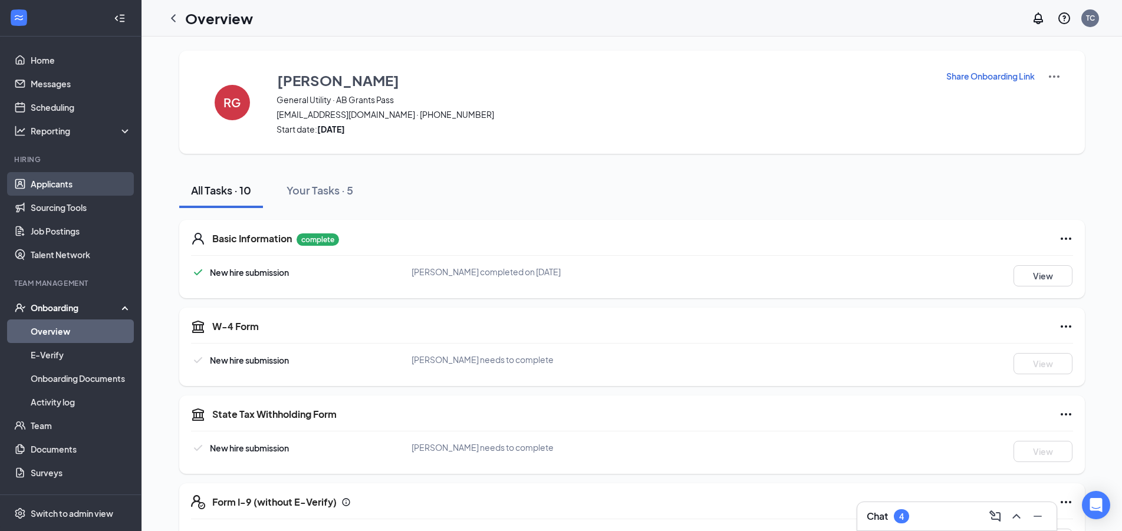
click at [51, 194] on link "Applicants" at bounding box center [81, 184] width 101 height 24
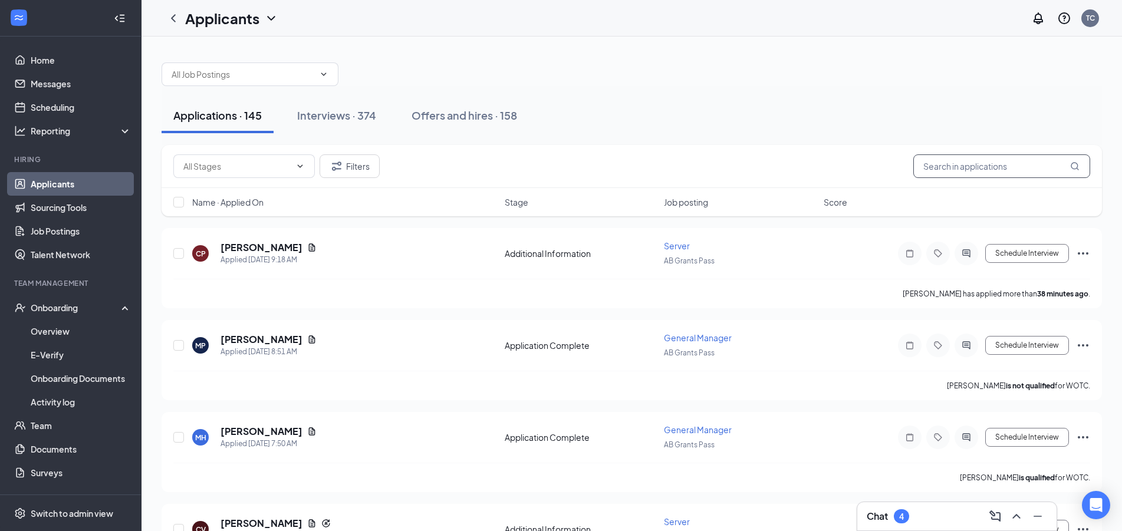
click at [958, 170] on input "text" at bounding box center [1002, 167] width 177 height 24
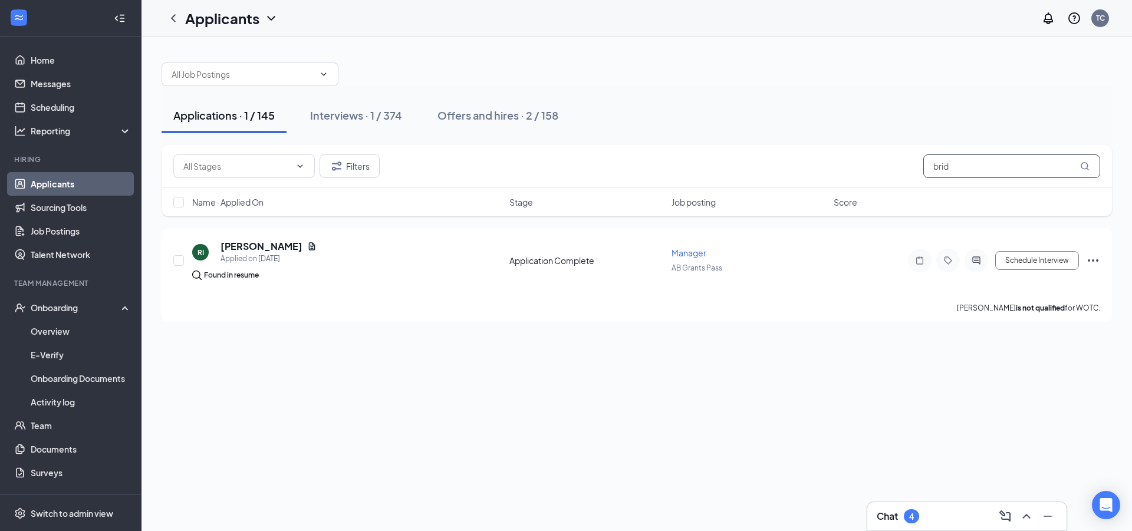
type input "brid"
click at [287, 110] on button "Applications · 1 / 145" at bounding box center [224, 115] width 125 height 35
click at [380, 112] on div "Interviews · 1 / 374" at bounding box center [356, 115] width 92 height 15
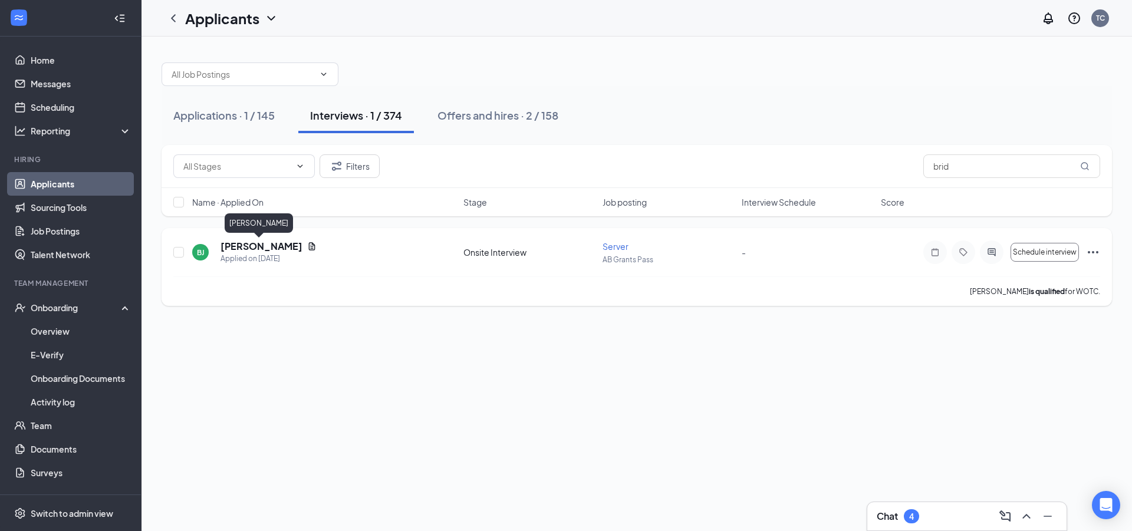
click at [246, 247] on h5 "[PERSON_NAME]" at bounding box center [262, 246] width 82 height 13
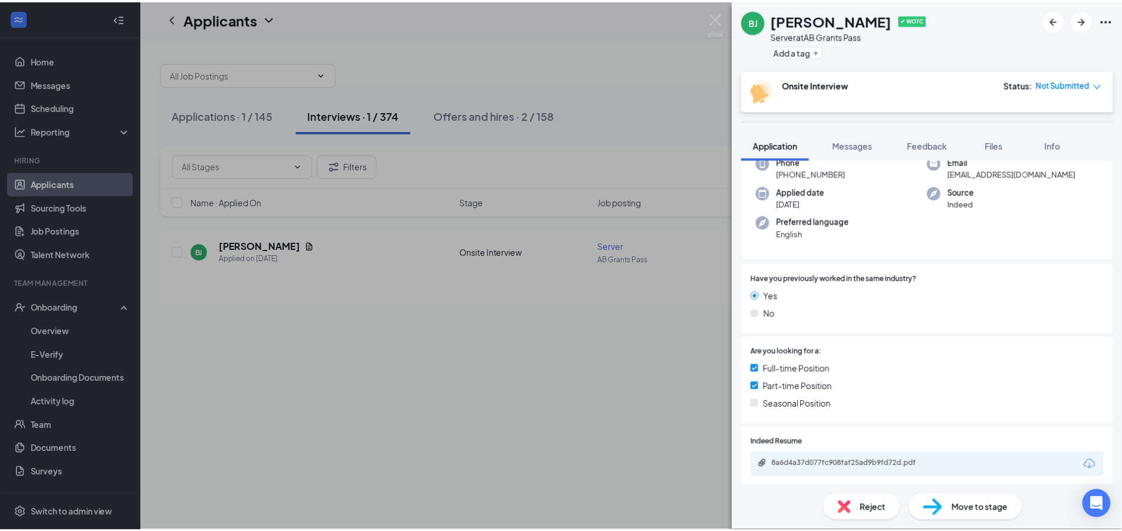
scroll to position [127, 0]
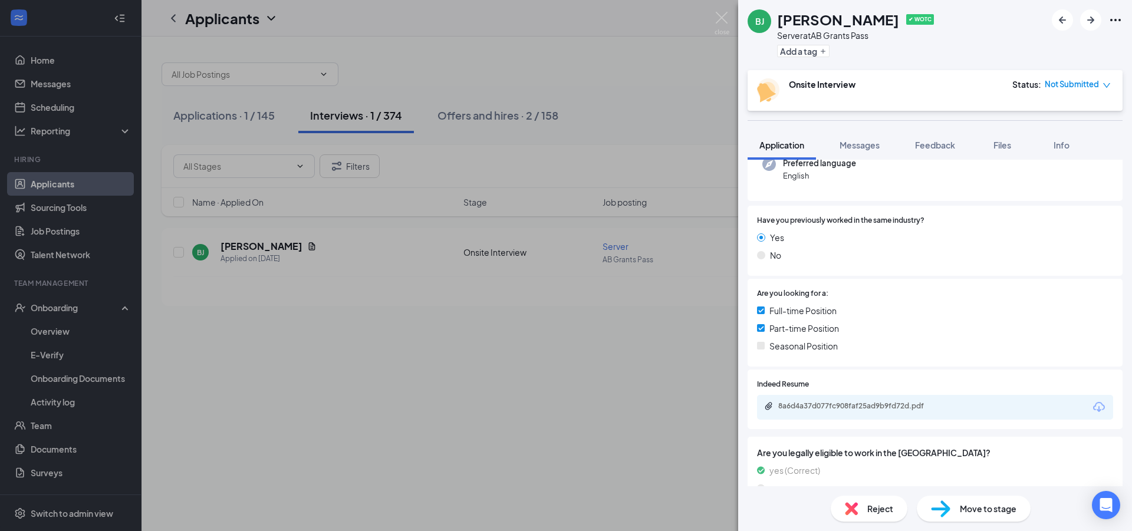
click at [533, 370] on div "BJ Bridgett Jelen ✔ WOTC Server at AB Grants Pass Add a tag Onsite Interview St…" at bounding box center [566, 265] width 1132 height 531
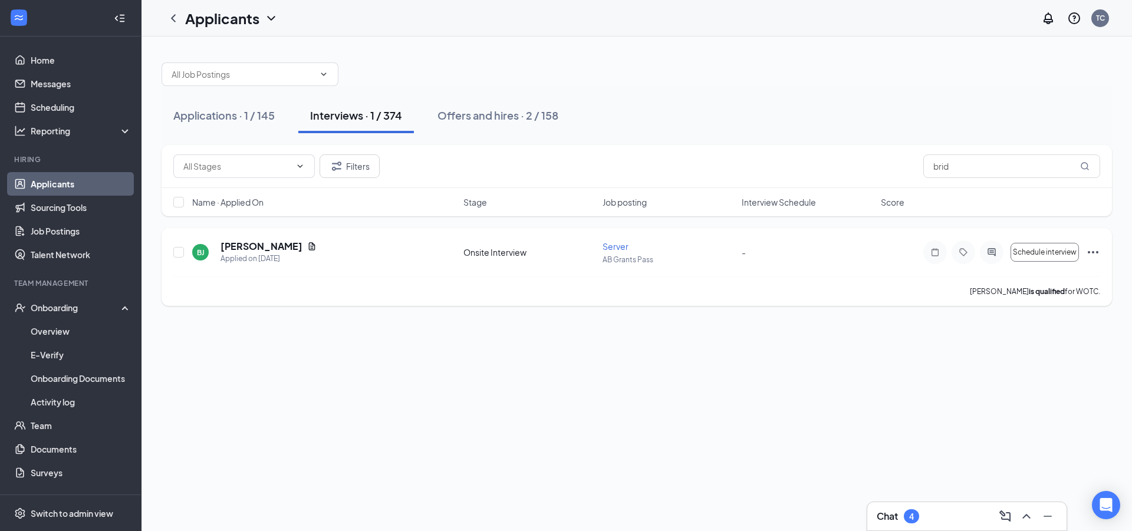
click at [1091, 254] on icon "Ellipses" at bounding box center [1093, 252] width 14 height 14
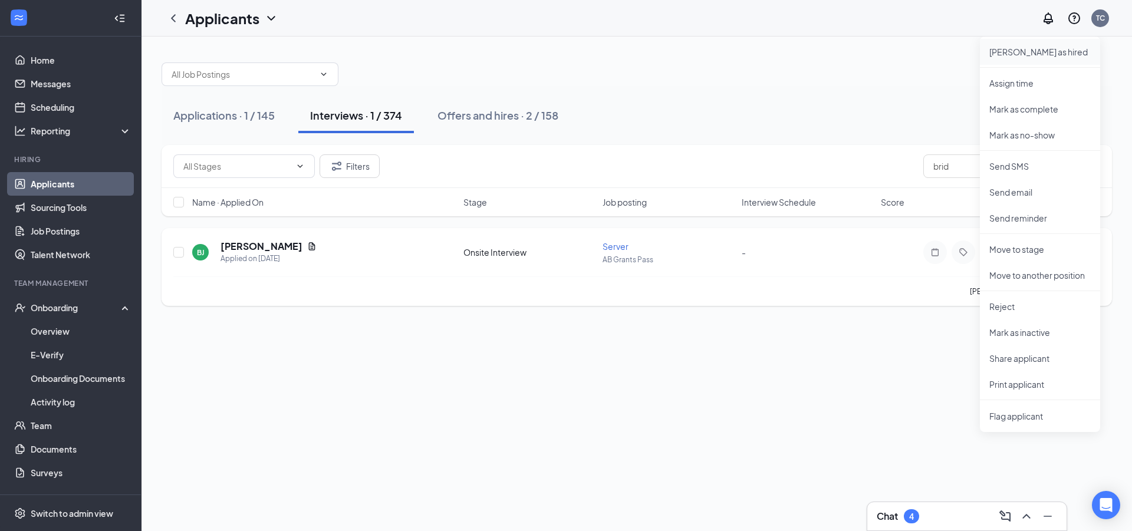
click at [1040, 55] on p "[PERSON_NAME] as hired" at bounding box center [1040, 52] width 101 height 12
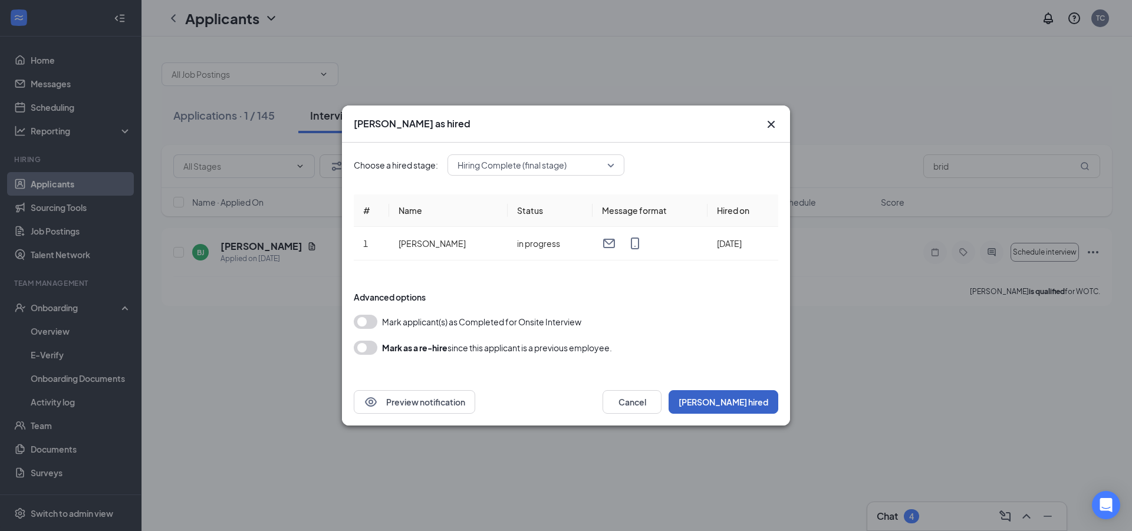
click at [761, 412] on button "[PERSON_NAME] hired" at bounding box center [724, 402] width 110 height 24
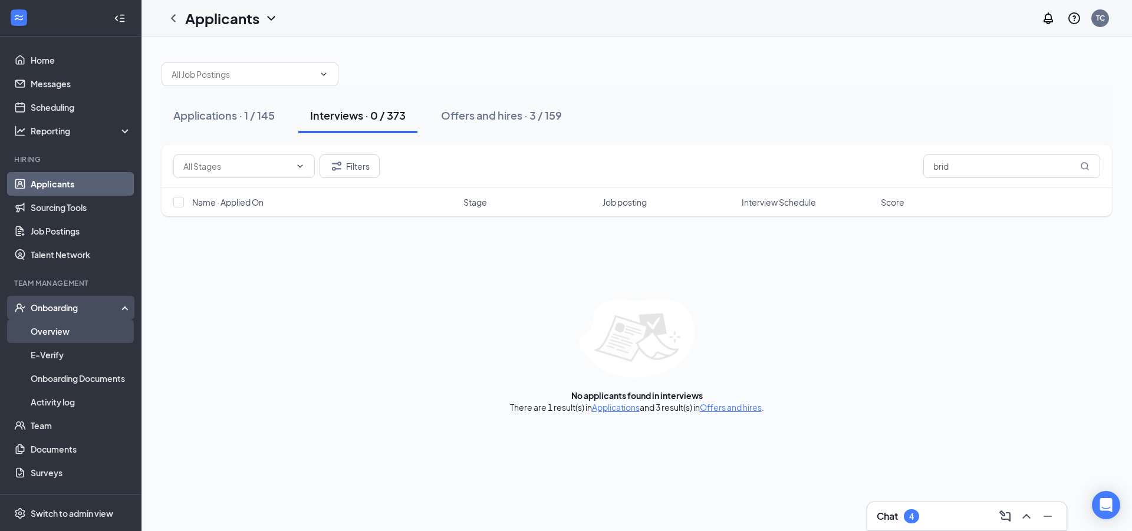
click at [31, 337] on link "Overview" at bounding box center [81, 332] width 101 height 24
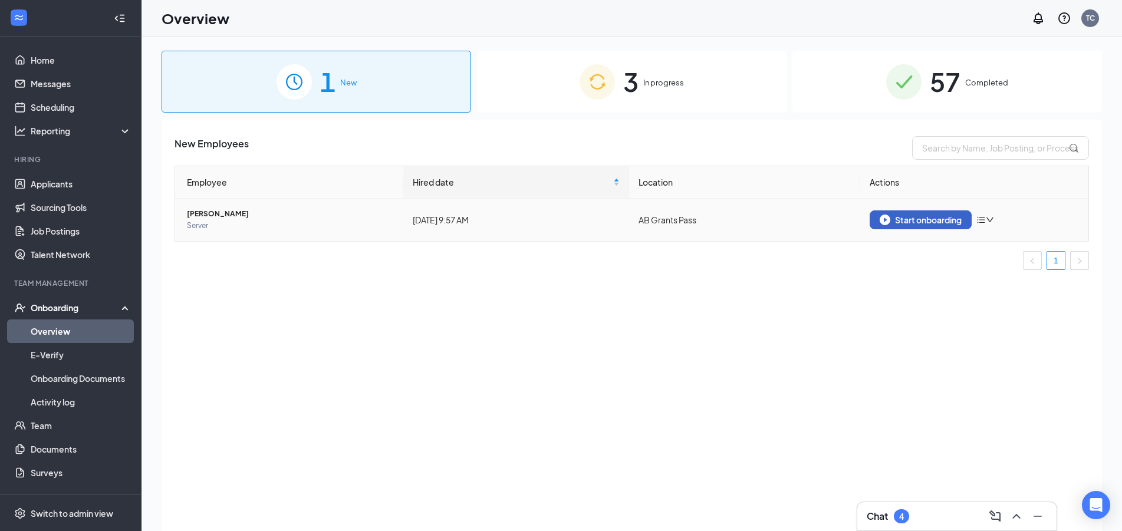
click at [948, 217] on div "Start onboarding" at bounding box center [921, 220] width 82 height 11
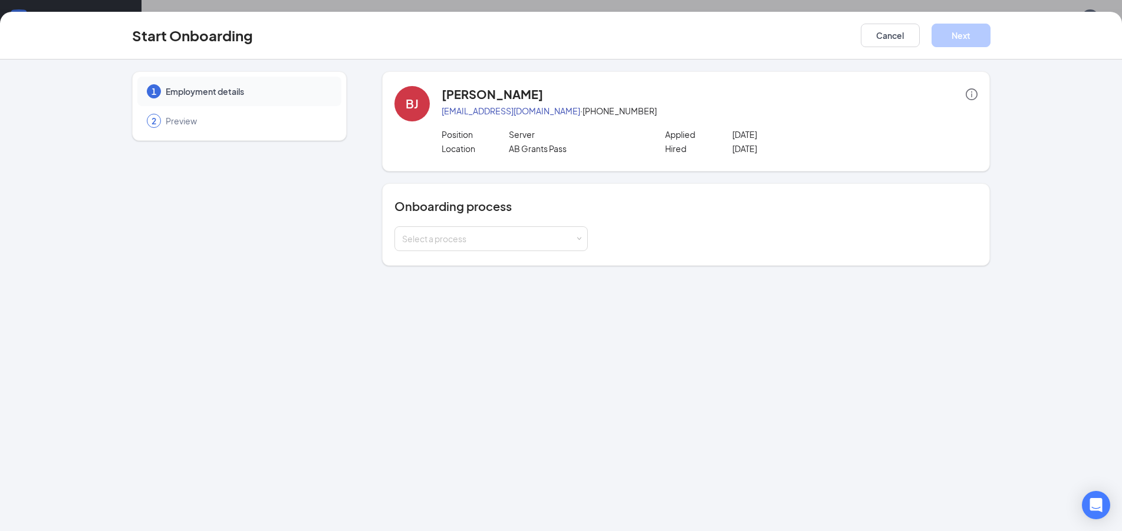
drag, startPoint x: 506, startPoint y: 239, endPoint x: 521, endPoint y: 321, distance: 82.8
click at [507, 239] on div "Select a process" at bounding box center [488, 239] width 173 height 12
click at [474, 292] on li "Teammate onboarding" at bounding box center [491, 285] width 193 height 21
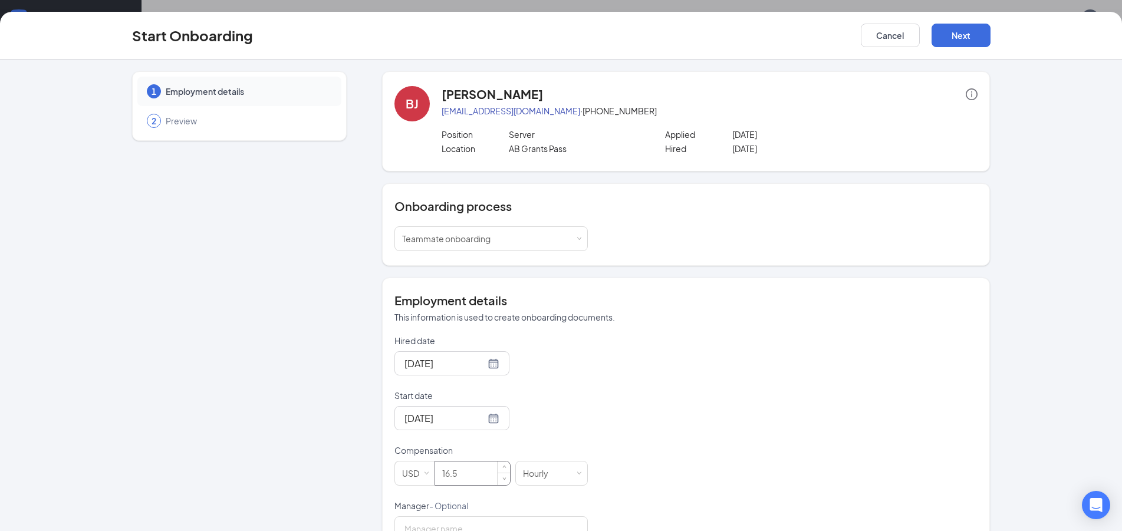
click at [467, 485] on input "16.5" at bounding box center [472, 474] width 75 height 24
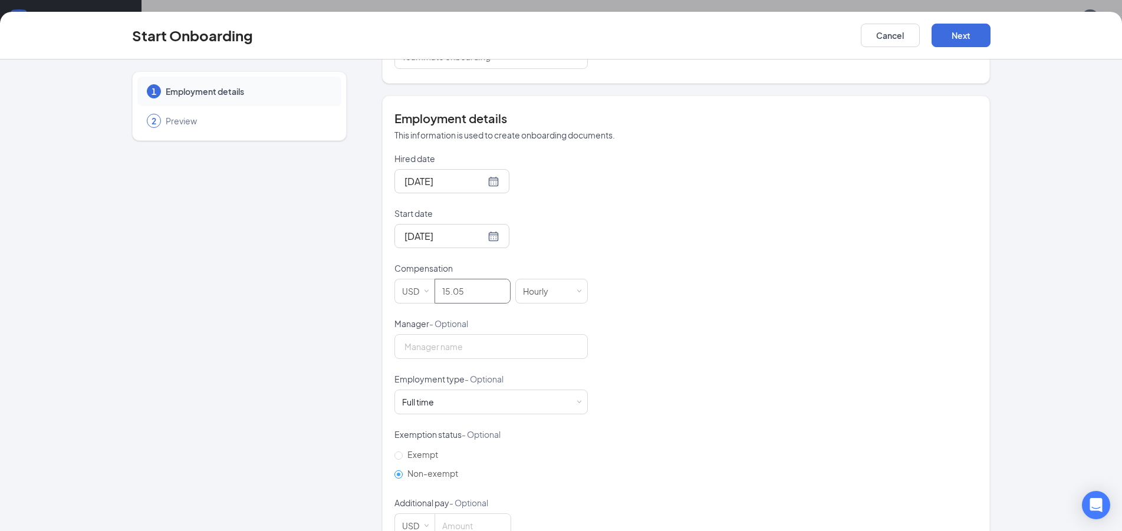
scroll to position [191, 0]
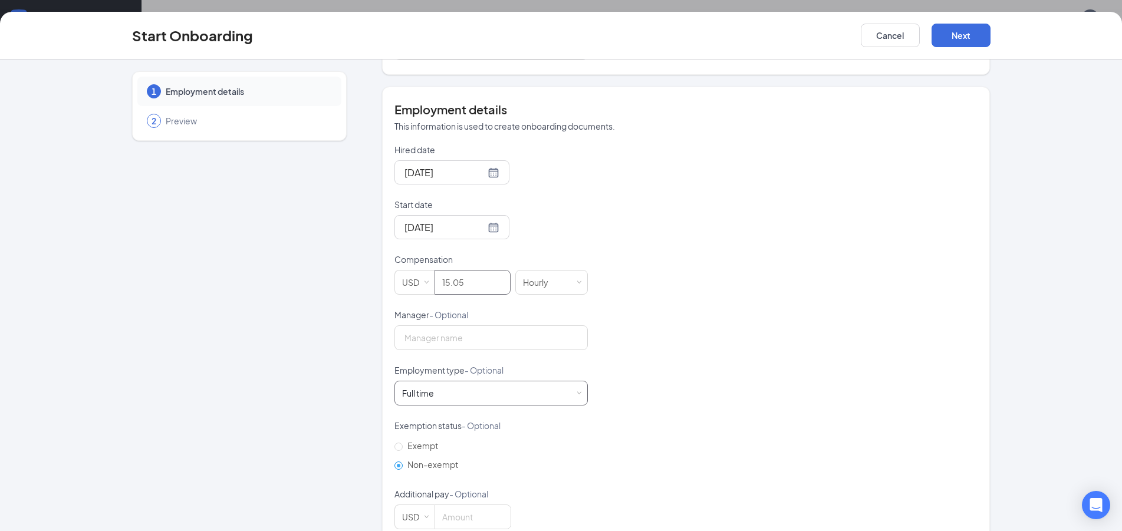
type input "15.05"
click at [469, 405] on div "Full time Works 30+ hours per week and is reasonably expected to work" at bounding box center [491, 394] width 178 height 24
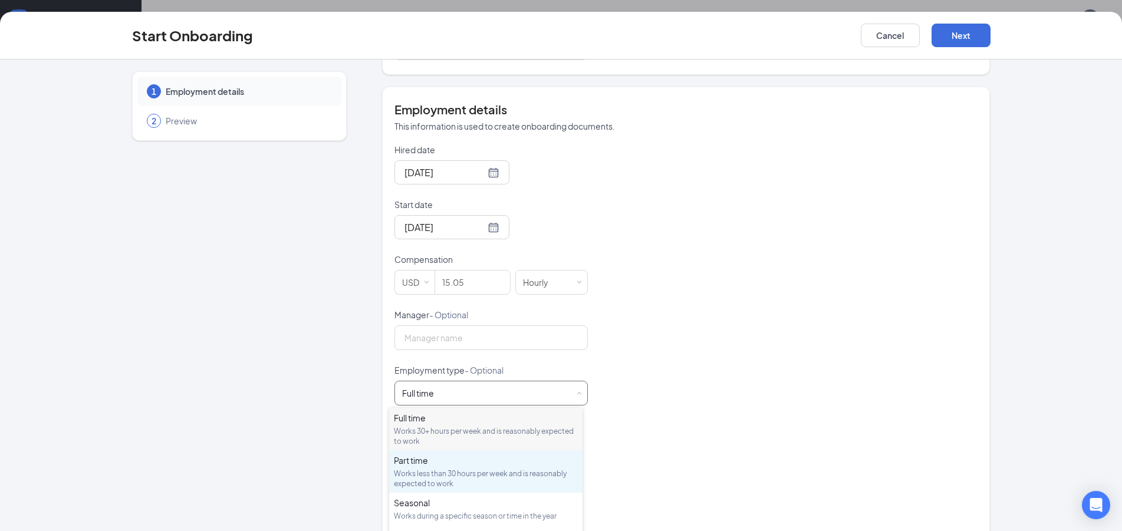
click at [451, 475] on div "Works less than 30 hours per week and is reasonably expected to work" at bounding box center [486, 479] width 184 height 20
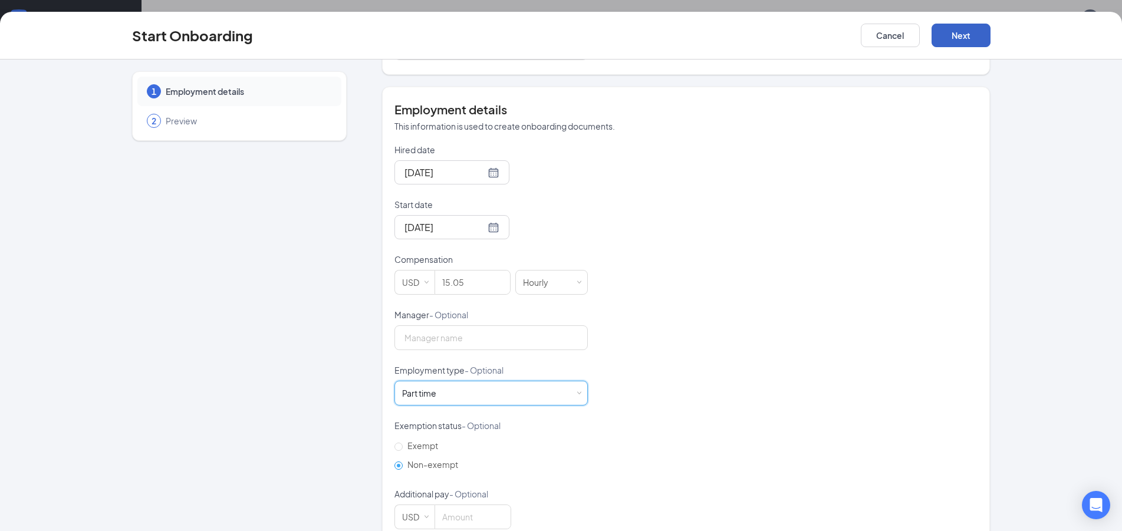
click at [946, 32] on button "Next" at bounding box center [961, 36] width 59 height 24
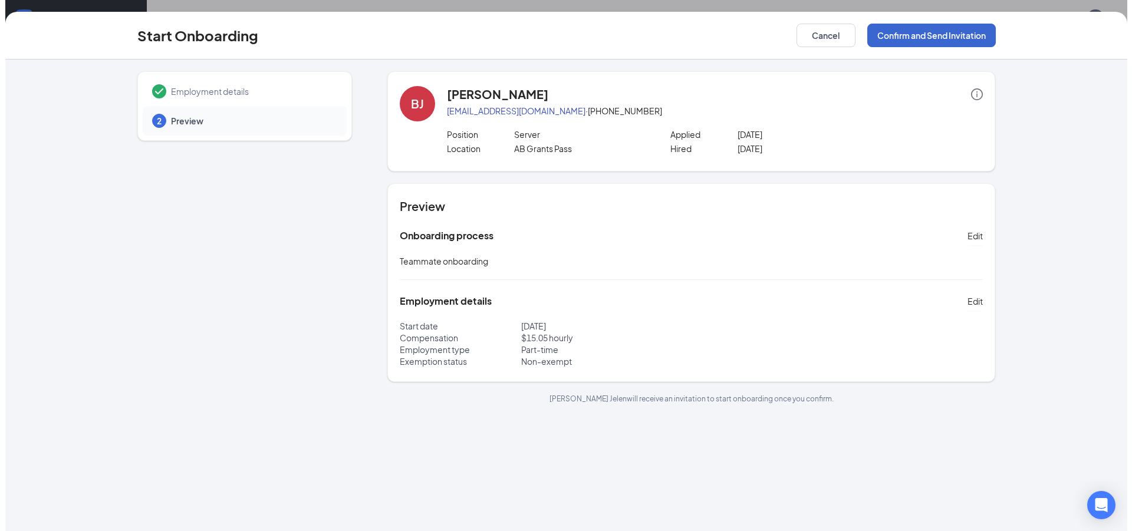
scroll to position [0, 0]
click at [888, 37] on button "Confirm and Send Invitation" at bounding box center [926, 36] width 129 height 24
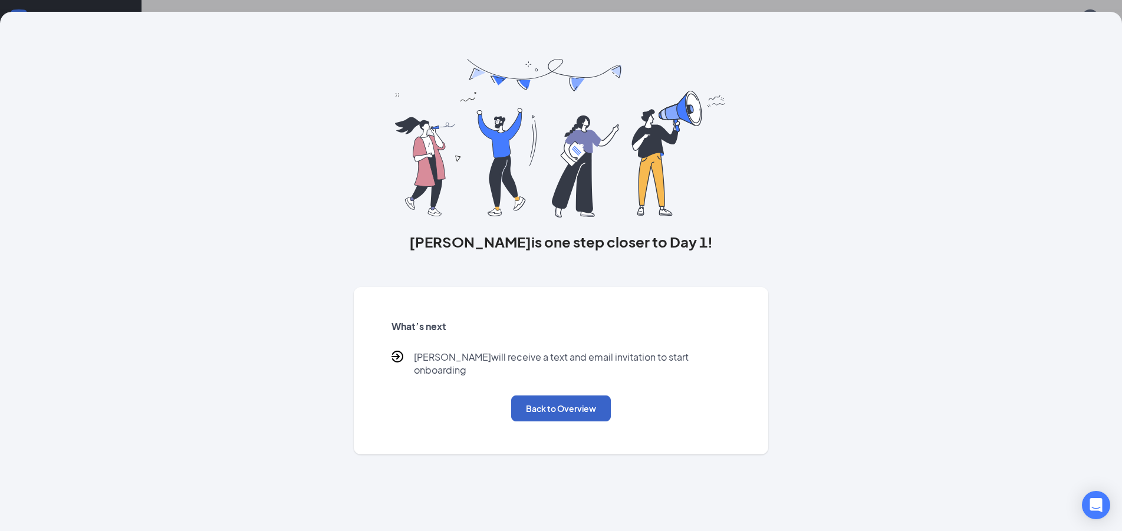
click at [547, 410] on button "Back to Overview" at bounding box center [561, 409] width 100 height 26
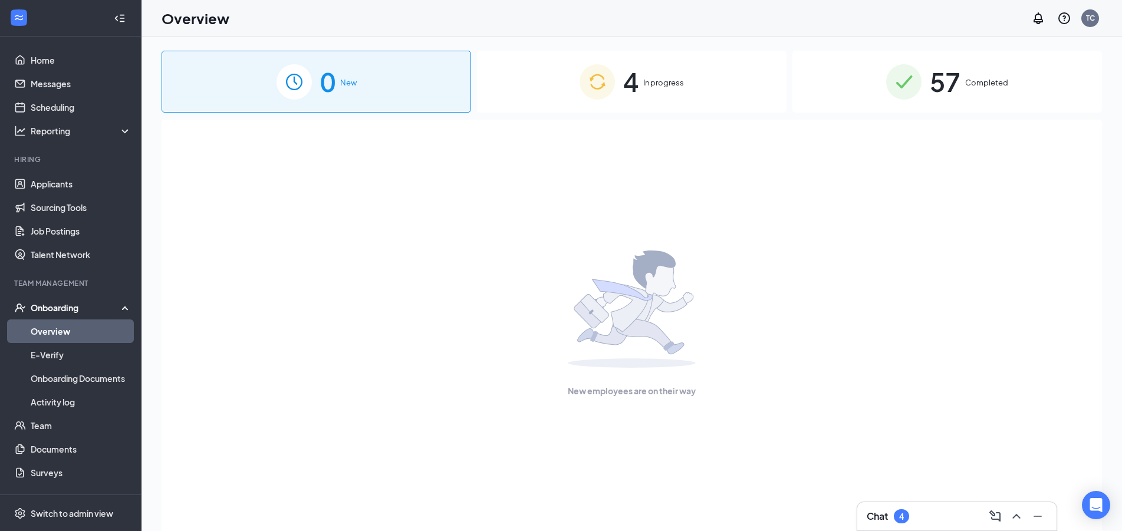
click at [644, 100] on div "4 In progress" at bounding box center [632, 82] width 310 height 62
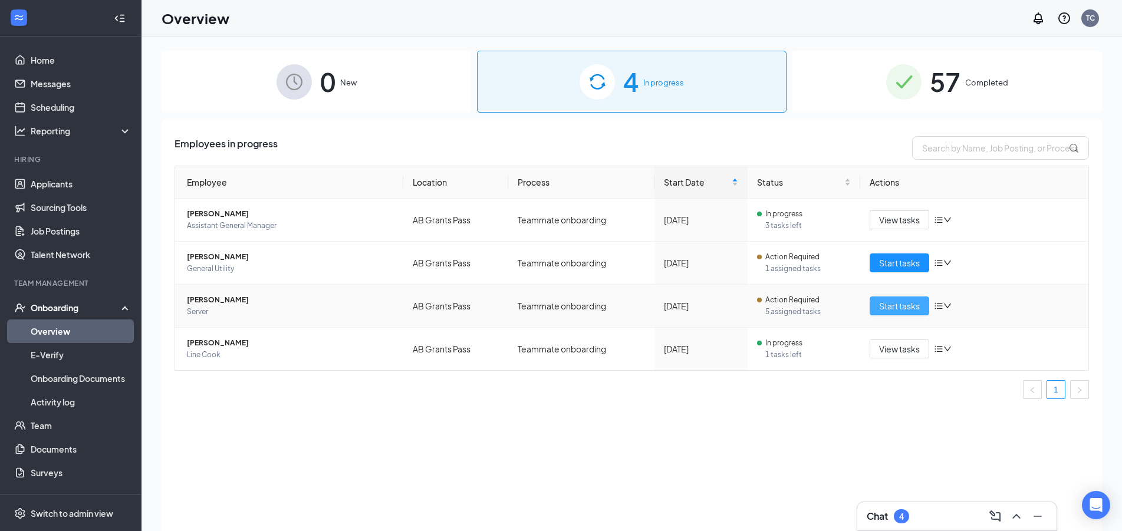
click at [887, 303] on span "Start tasks" at bounding box center [899, 306] width 41 height 13
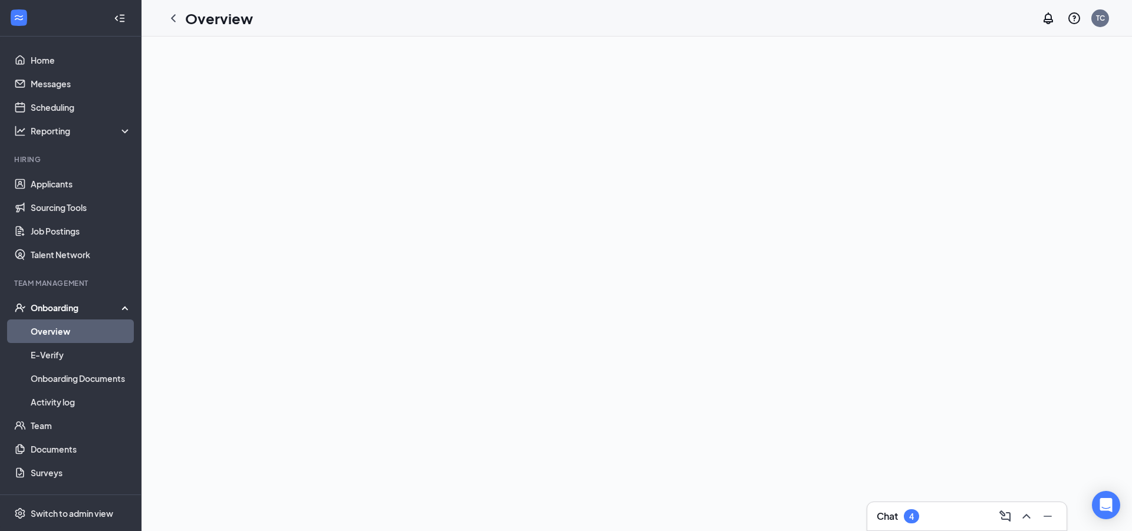
click at [77, 338] on link "Overview" at bounding box center [81, 332] width 101 height 24
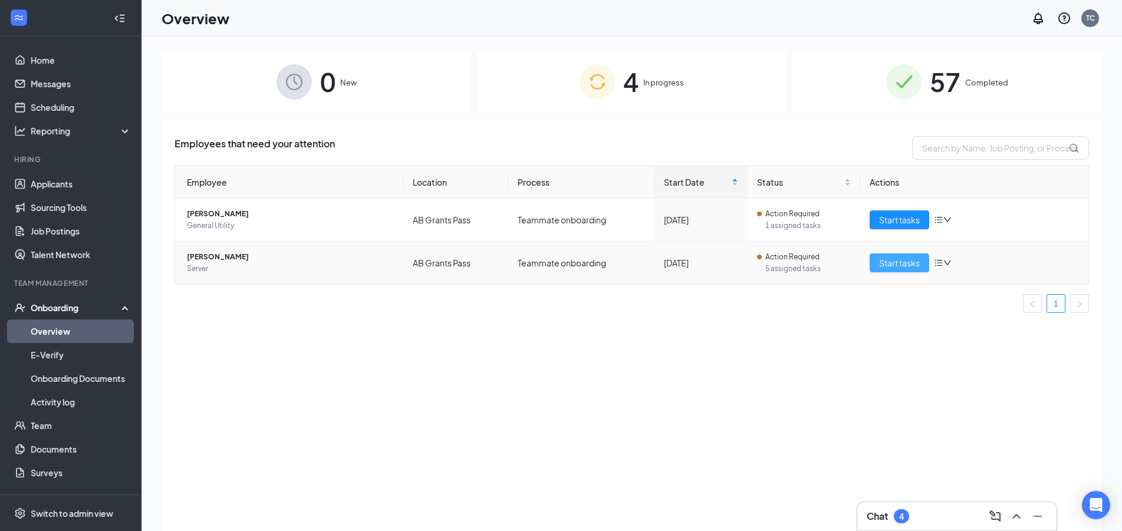
click at [909, 270] on button "Start tasks" at bounding box center [900, 263] width 60 height 19
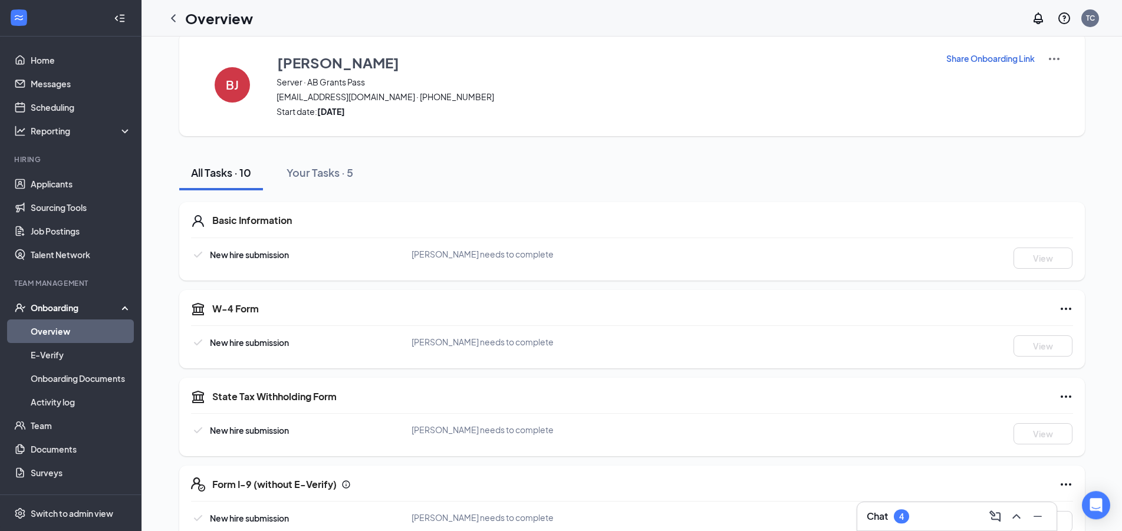
scroll to position [343, 0]
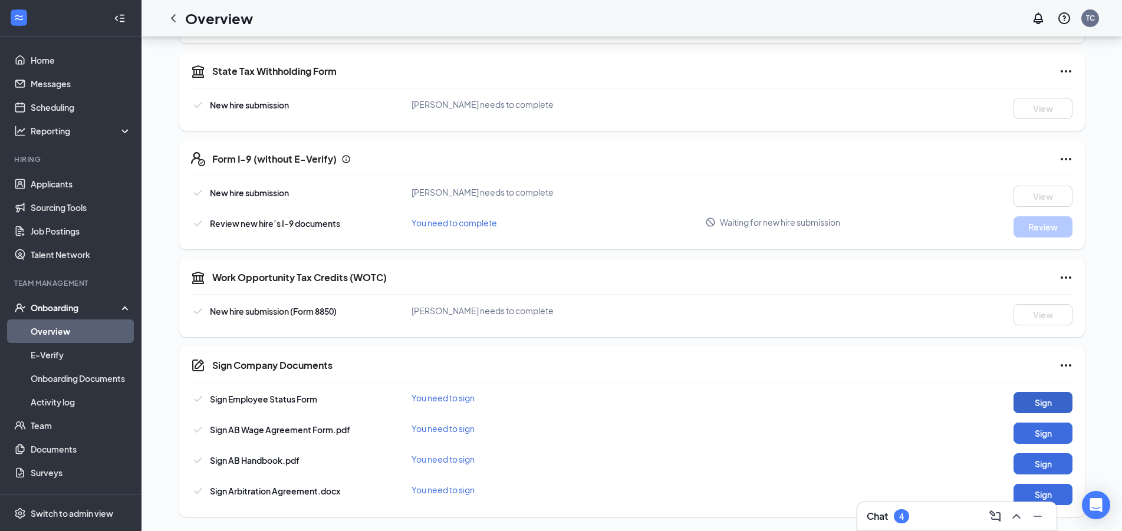
click at [1036, 408] on button "Sign" at bounding box center [1043, 402] width 59 height 21
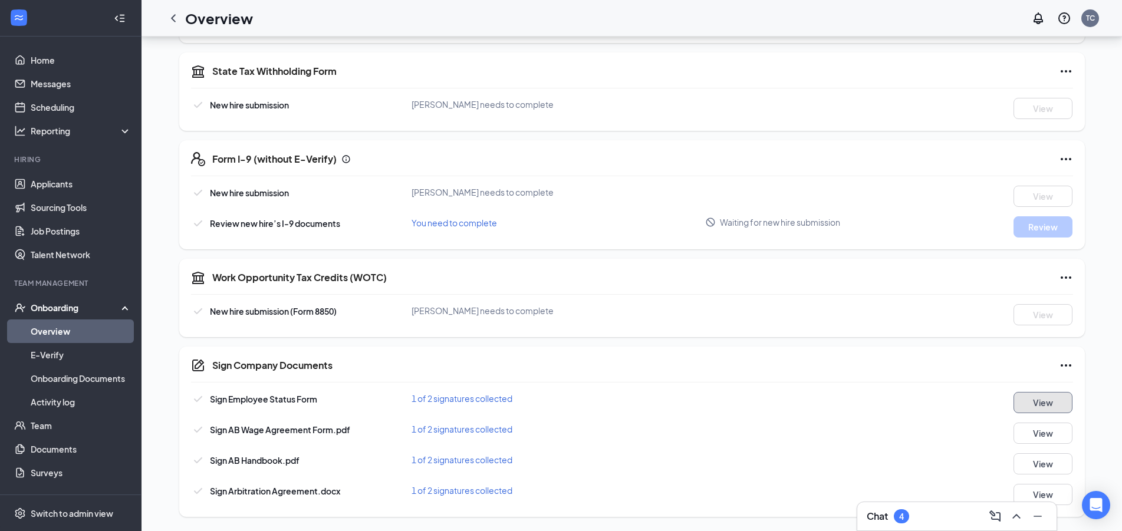
scroll to position [163, 0]
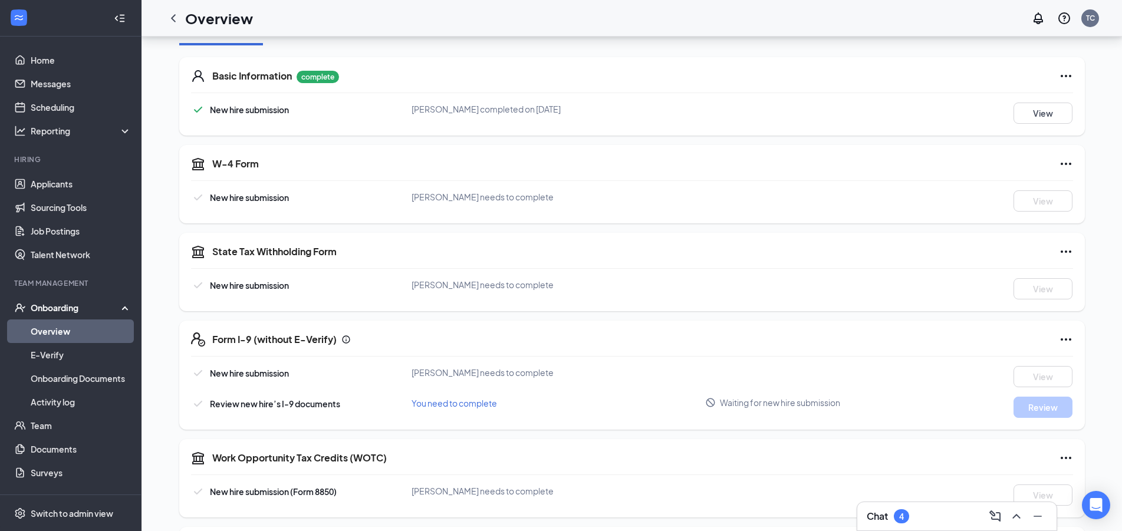
click at [31, 326] on link "Overview" at bounding box center [81, 332] width 101 height 24
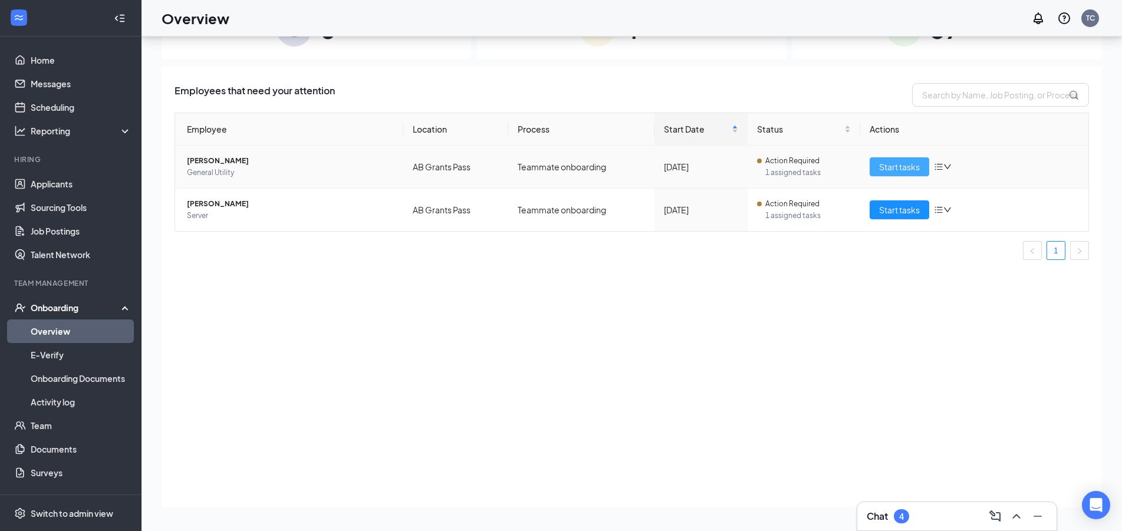
click at [880, 171] on span "Start tasks" at bounding box center [899, 166] width 41 height 13
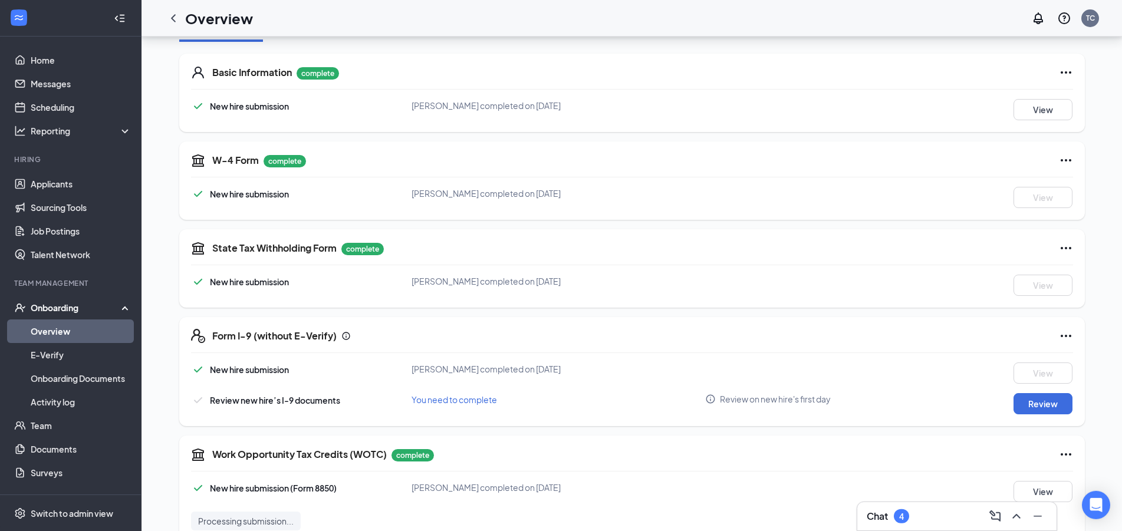
scroll to position [180, 0]
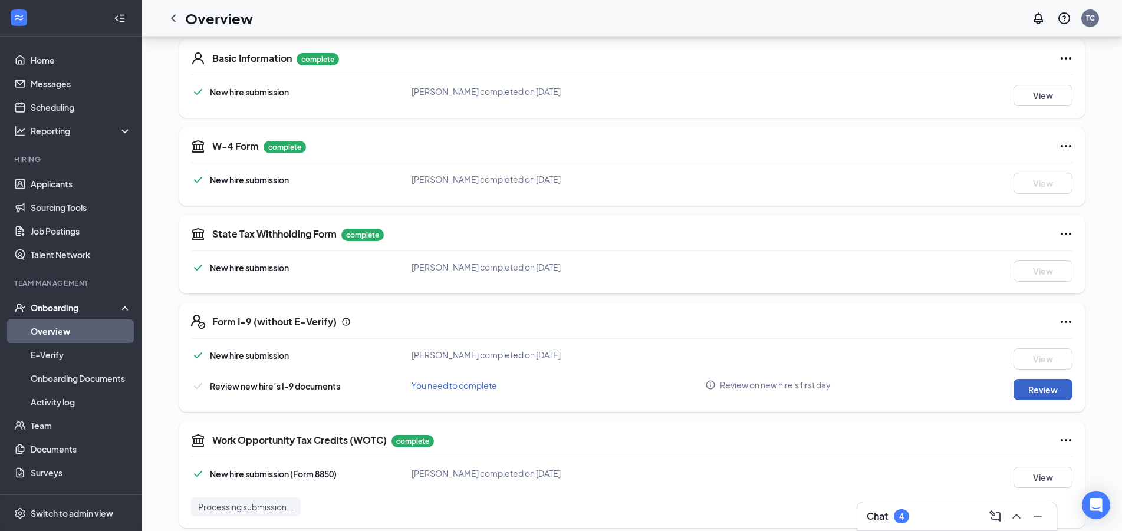
click at [1063, 395] on button "Review" at bounding box center [1043, 389] width 59 height 21
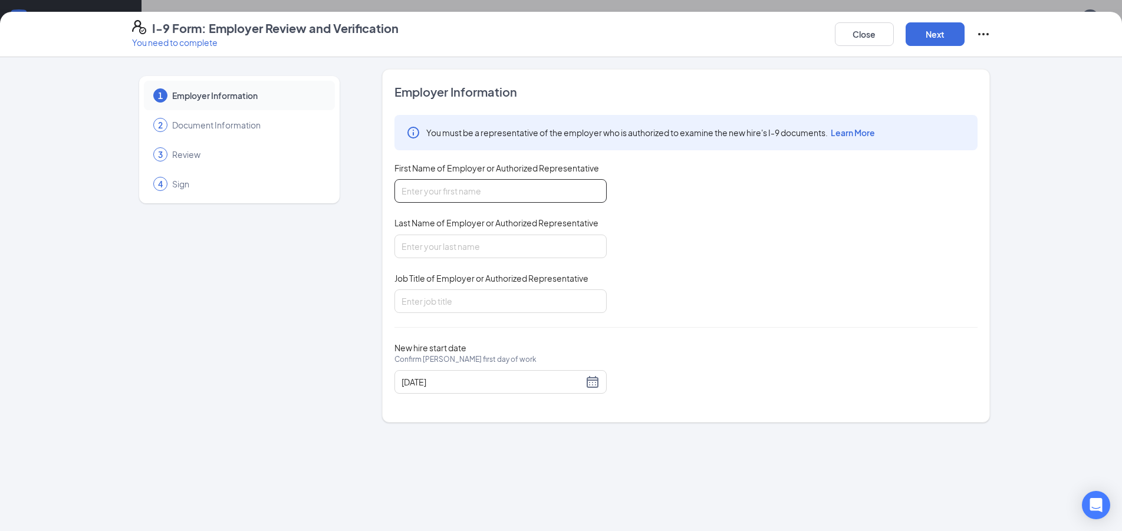
click at [521, 202] on input "First Name of Employer or Authorized Representative" at bounding box center [501, 191] width 212 height 24
type input "Y"
type input "[PERSON_NAME]"
type input "GM"
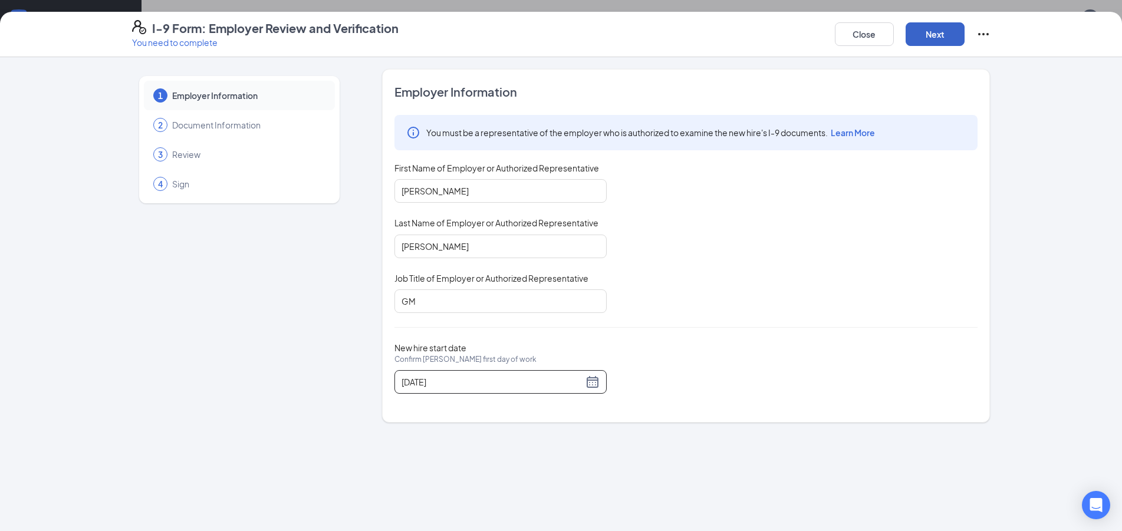
click at [947, 31] on button "Next" at bounding box center [935, 34] width 59 height 24
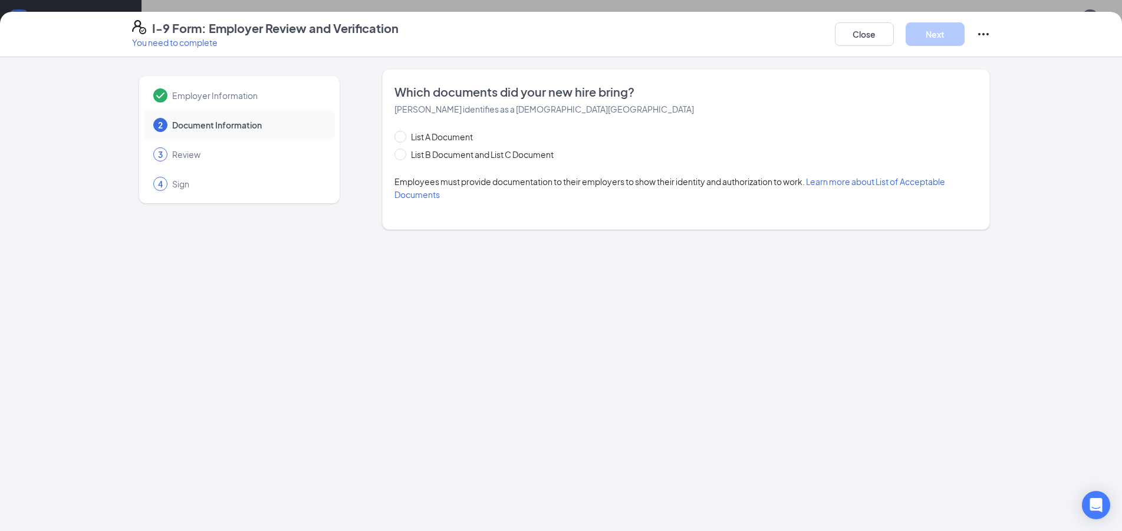
click at [414, 147] on div "List A Document List B Document and List C Document" at bounding box center [486, 145] width 183 height 31
click at [417, 147] on div "List A Document List B Document and List C Document" at bounding box center [486, 145] width 183 height 31
click at [423, 149] on span "List B Document and List C Document" at bounding box center [482, 154] width 152 height 13
click at [403, 149] on input "List B Document and List C Document" at bounding box center [399, 153] width 8 height 8
radio input "true"
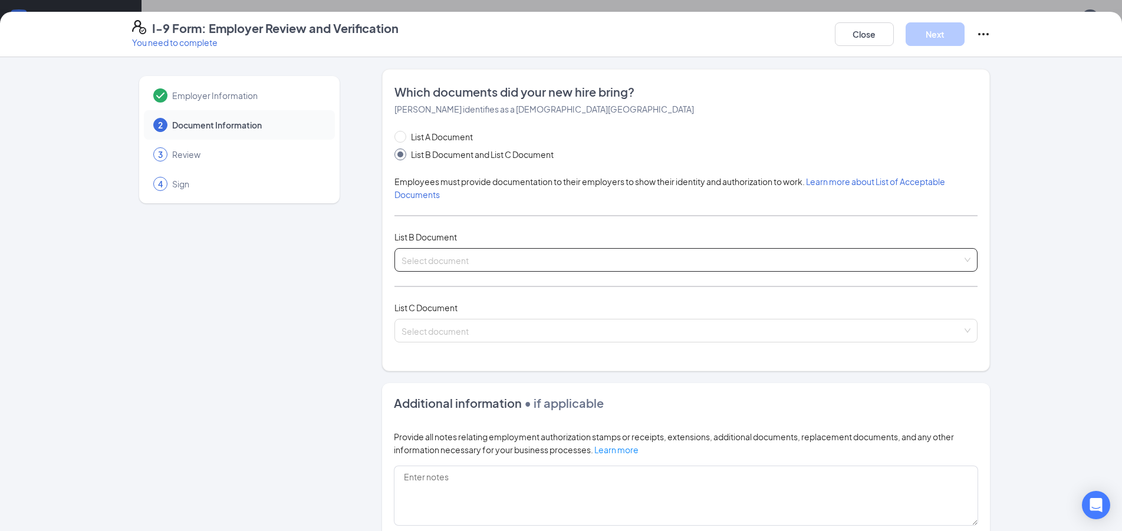
click at [458, 267] on span at bounding box center [682, 260] width 561 height 22
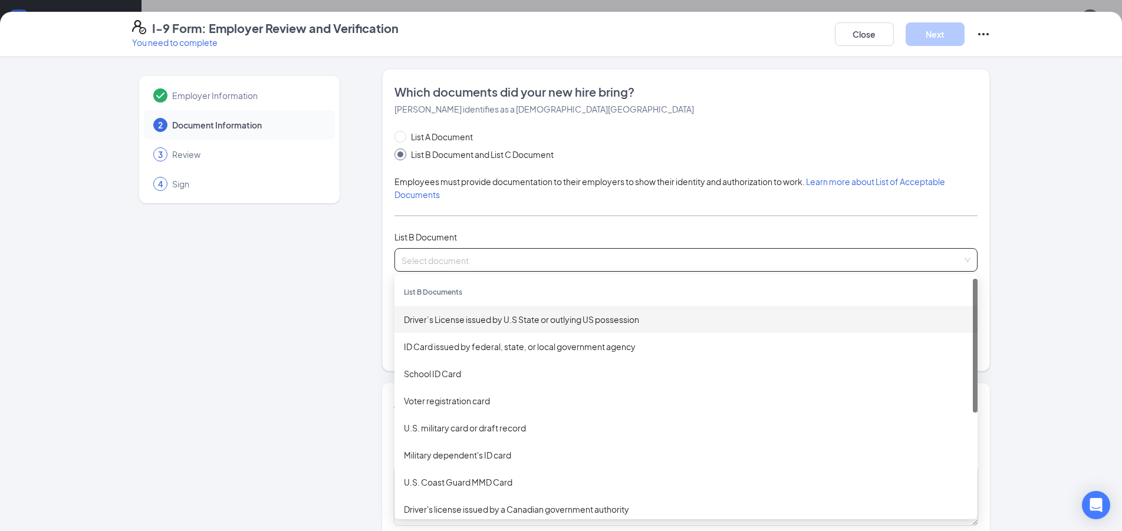
click at [534, 318] on div "Driver’s License issued by U.S State or outlying US possession" at bounding box center [686, 319] width 564 height 13
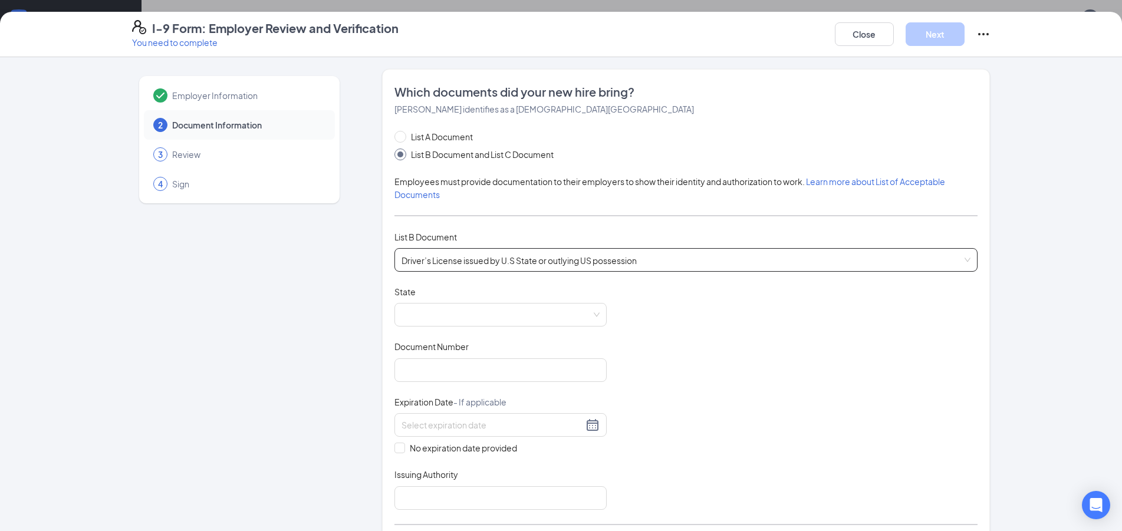
click at [534, 318] on span at bounding box center [501, 315] width 198 height 22
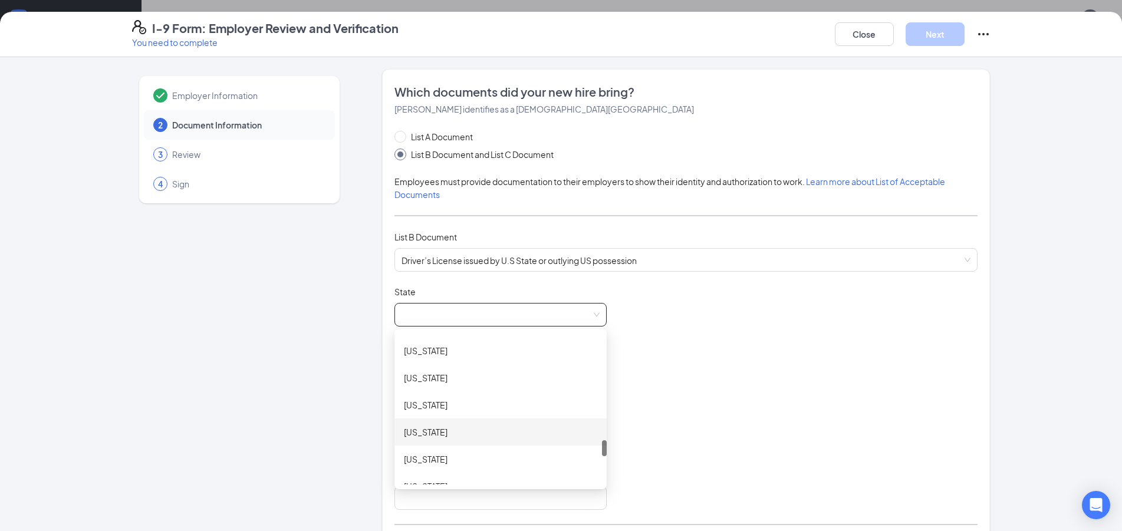
click at [512, 432] on div "[US_STATE]" at bounding box center [500, 432] width 193 height 13
click at [450, 379] on input "Document Number" at bounding box center [501, 371] width 212 height 24
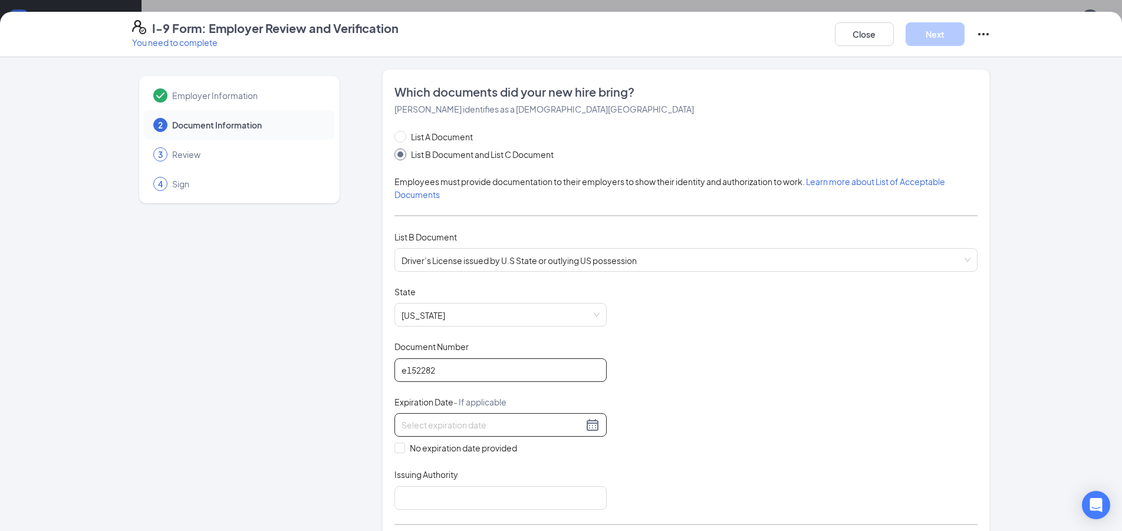
type input "e152282"
click at [424, 420] on input at bounding box center [493, 425] width 182 height 13
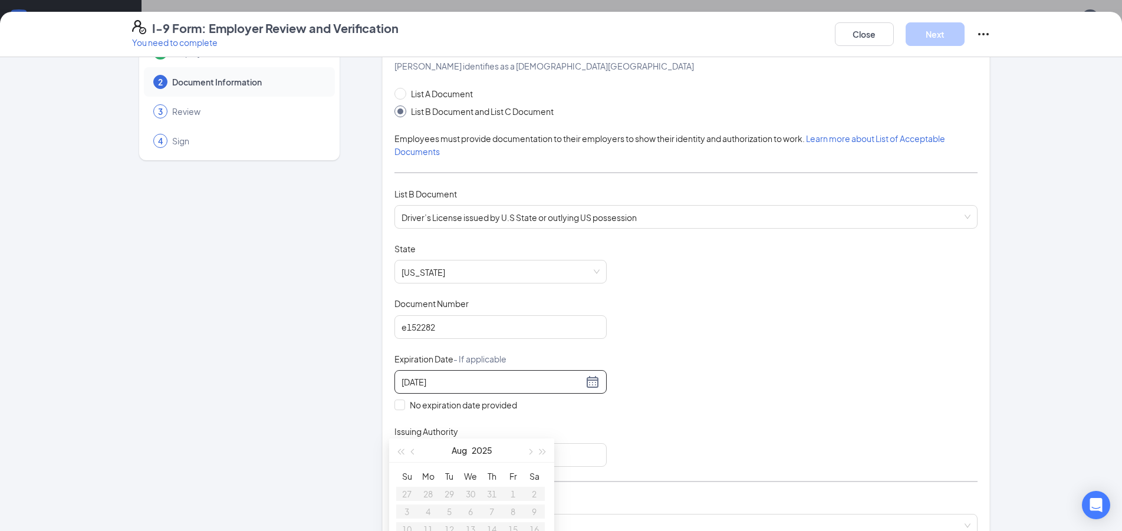
scroll to position [64, 0]
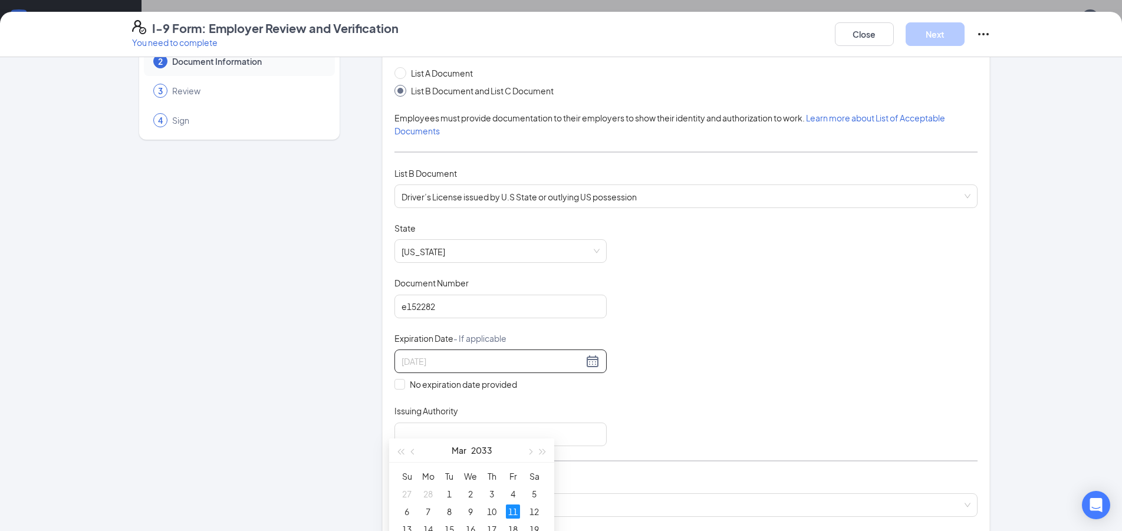
click at [512, 510] on div "11" at bounding box center [513, 512] width 14 height 14
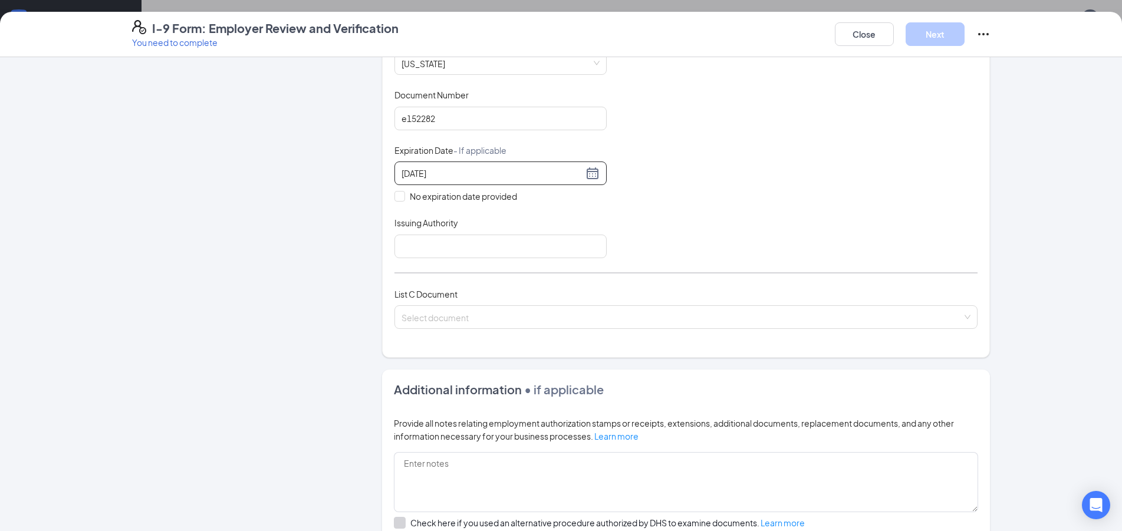
scroll to position [255, 0]
type input "[DATE]"
click at [467, 242] on input "Issuing Authority" at bounding box center [501, 244] width 212 height 24
type input "US"
click at [735, 320] on input "search" at bounding box center [682, 312] width 561 height 18
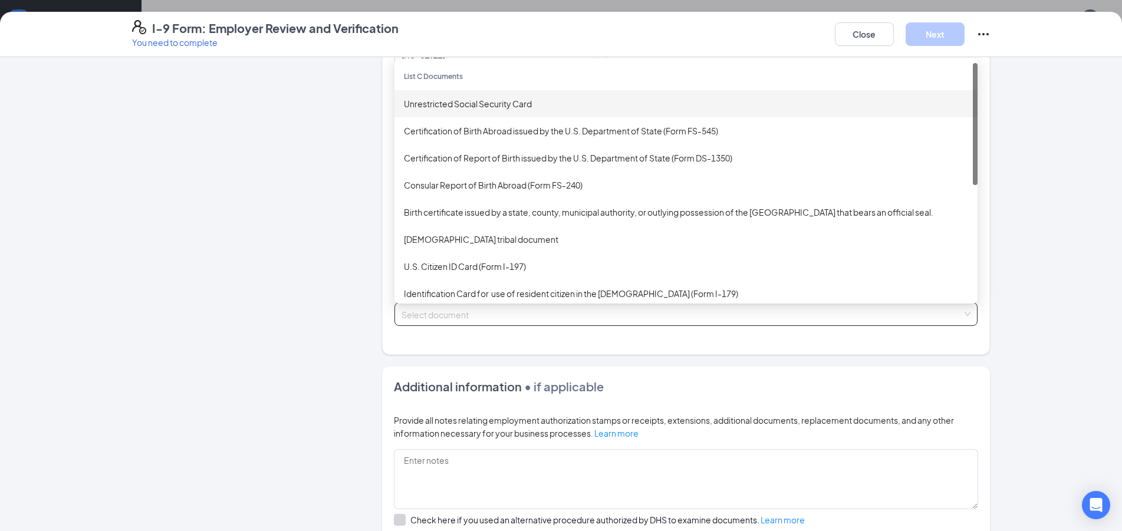
click at [541, 111] on div "Unrestricted Social Security Card" at bounding box center [686, 103] width 583 height 27
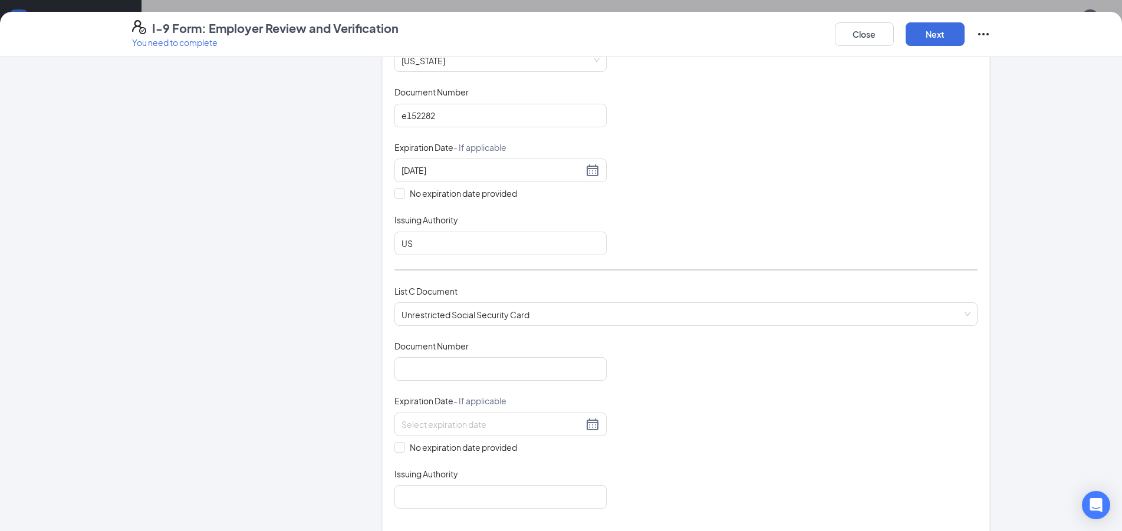
click at [504, 381] on div "Document Title Unrestricted Social Security Card Document Number Expiration Dat…" at bounding box center [686, 424] width 583 height 169
click at [432, 370] on input "Document Number" at bounding box center [501, 369] width 212 height 24
type input "609-64-0682"
click at [395, 454] on div "Document Title Unrestricted Social Security Card Document Number 609-64-0682 Ex…" at bounding box center [686, 424] width 583 height 169
click at [397, 448] on input "No expiration date provided" at bounding box center [399, 446] width 8 height 8
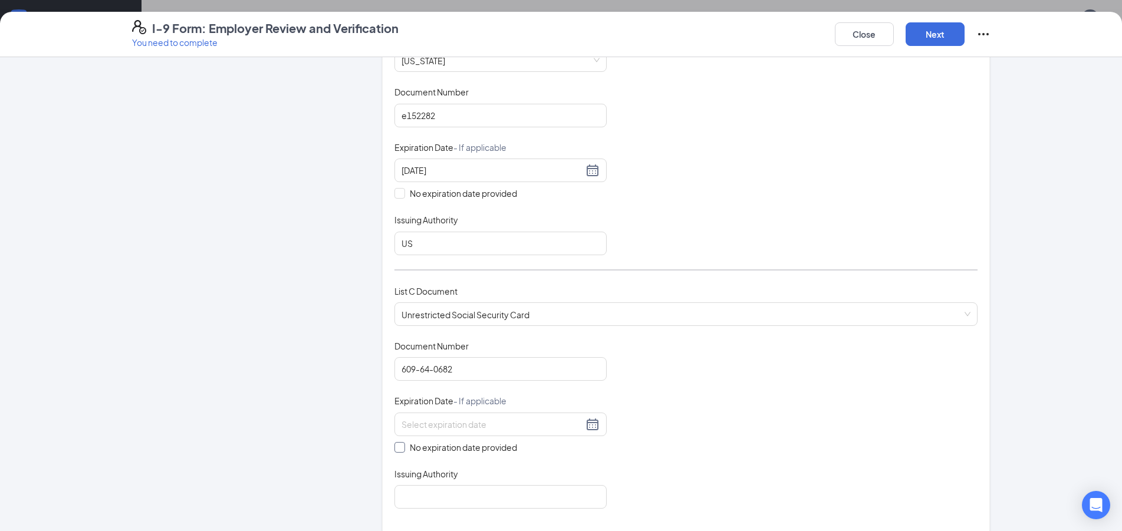
checkbox input "true"
click at [426, 496] on input "Issuing Authority" at bounding box center [501, 500] width 212 height 24
type input "US"
click at [958, 22] on button "Next" at bounding box center [935, 34] width 59 height 24
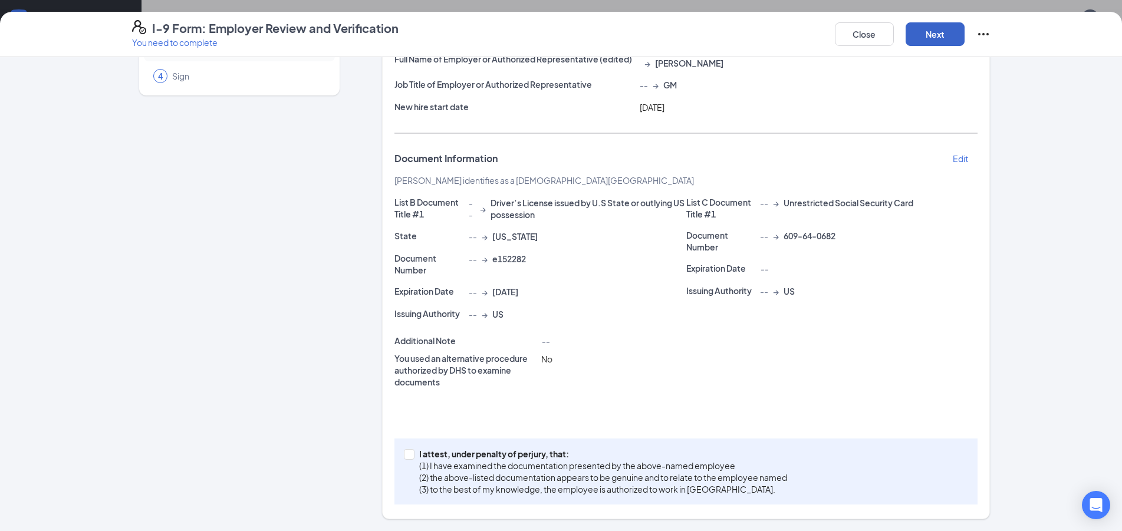
scroll to position [107, 0]
click at [551, 487] on p "(3) to the best of my knowledge, the employee is authorized to work in the Unit…" at bounding box center [603, 490] width 368 height 12
click at [412, 458] on input "I attest, under penalty of perjury, that: (1) I have examined the documentation…" at bounding box center [408, 454] width 8 height 8
checkbox input "true"
click at [954, 24] on button "Next" at bounding box center [935, 34] width 59 height 24
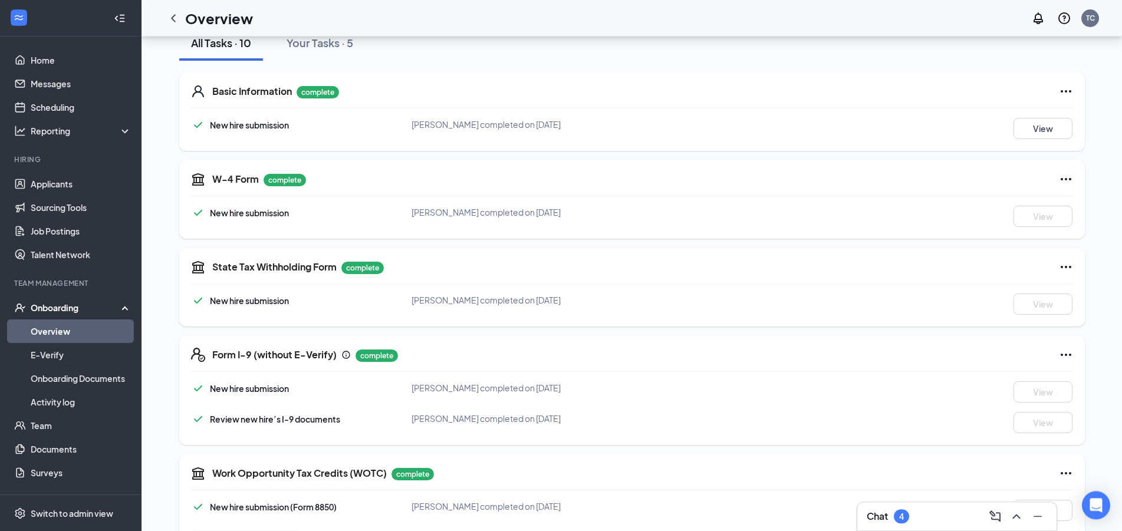
scroll to position [0, 0]
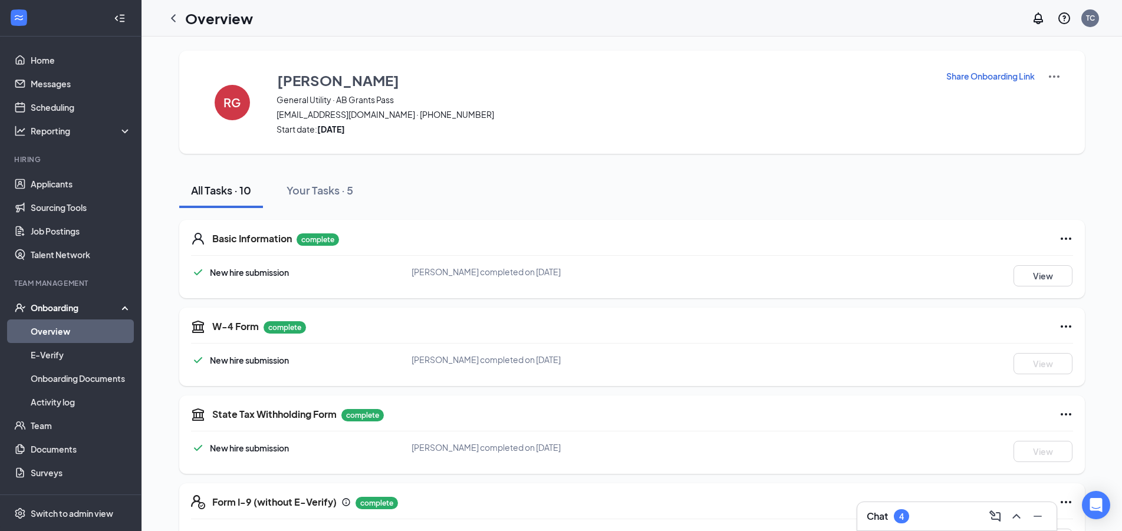
click at [52, 327] on link "Overview" at bounding box center [81, 332] width 101 height 24
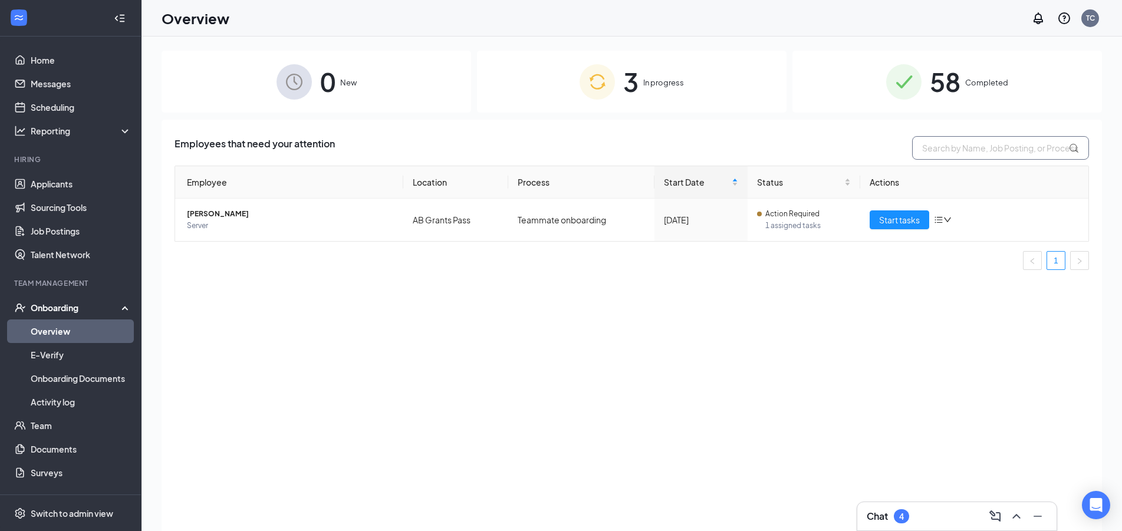
click at [1015, 142] on input "text" at bounding box center [1000, 148] width 177 height 24
click at [31, 181] on link "Applicants" at bounding box center [81, 184] width 101 height 24
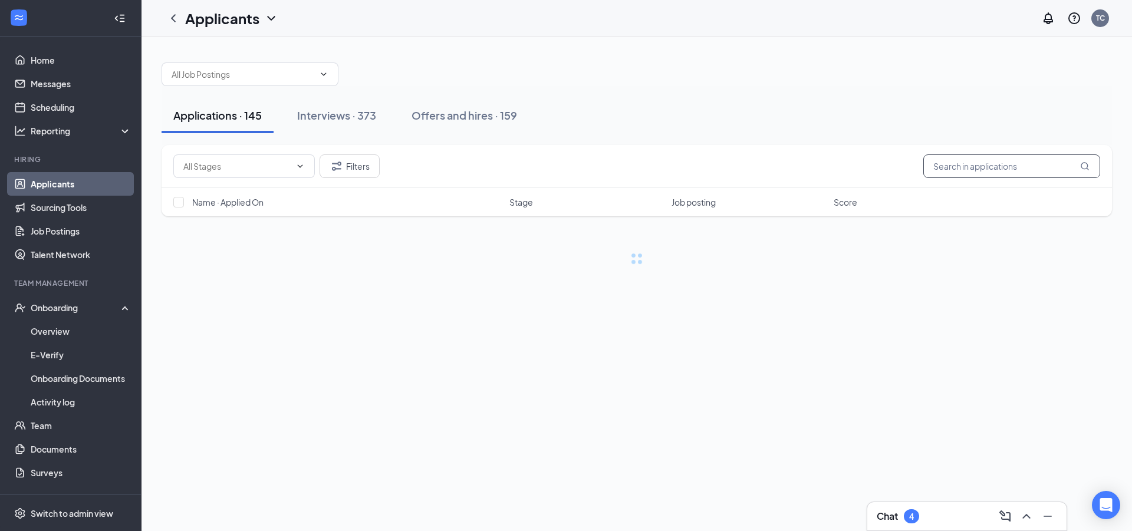
click at [1001, 160] on input "text" at bounding box center [1012, 167] width 177 height 24
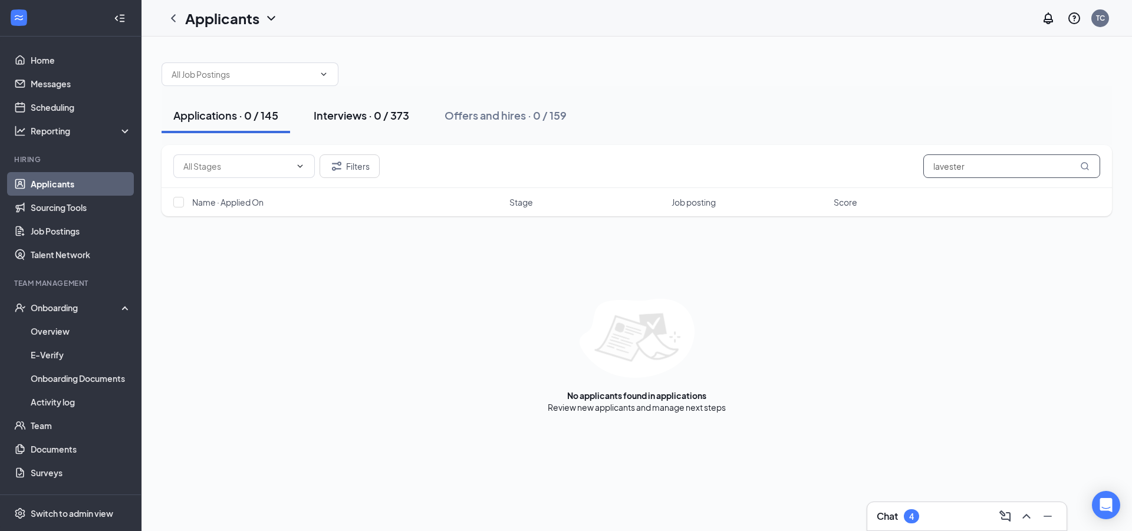
type input "lavester"
click at [367, 114] on div "Interviews · 0 / 373" at bounding box center [362, 115] width 96 height 15
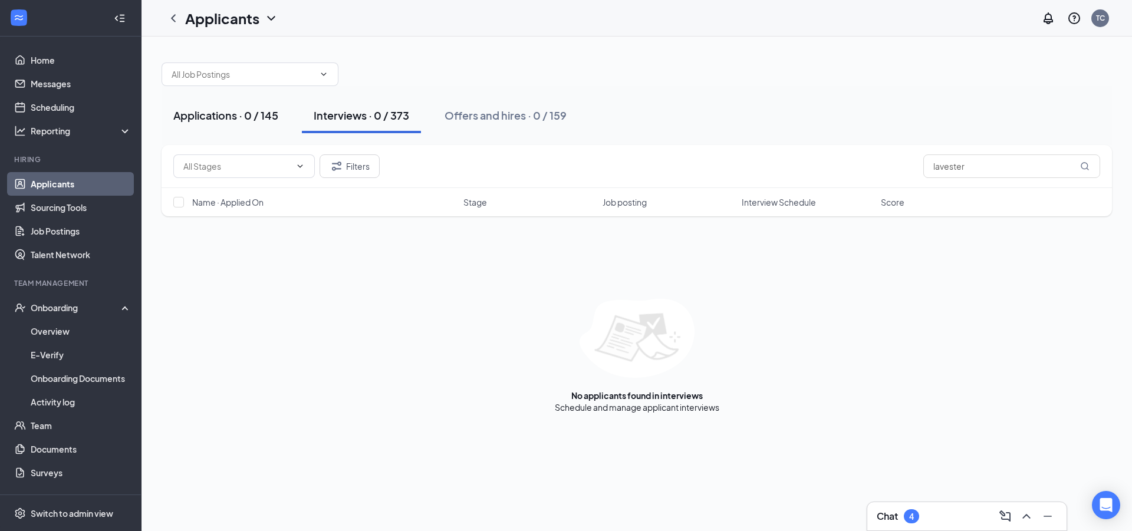
click at [239, 120] on div "Applications · 0 / 145" at bounding box center [225, 115] width 105 height 15
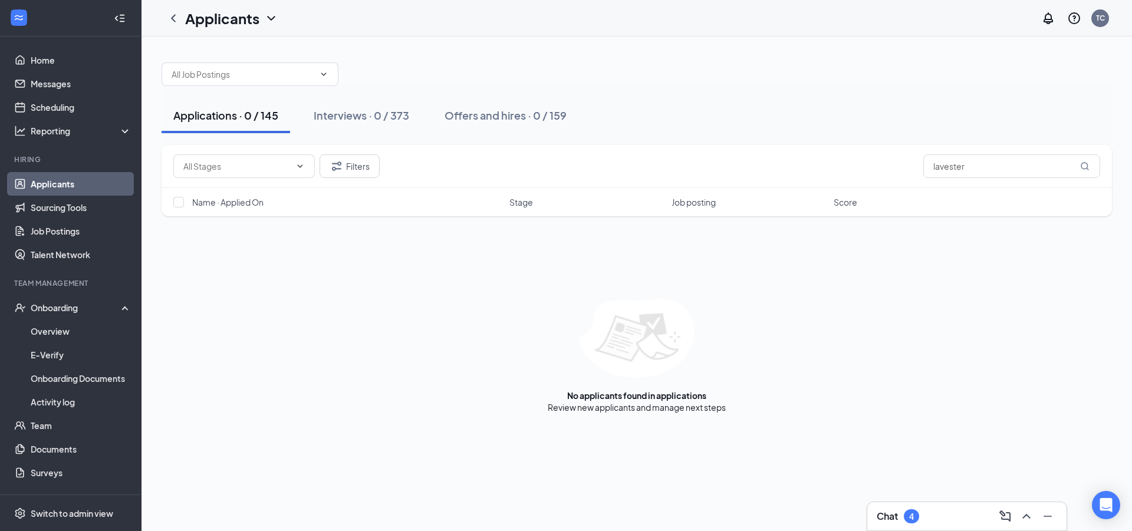
click at [50, 175] on link "Applicants" at bounding box center [81, 184] width 101 height 24
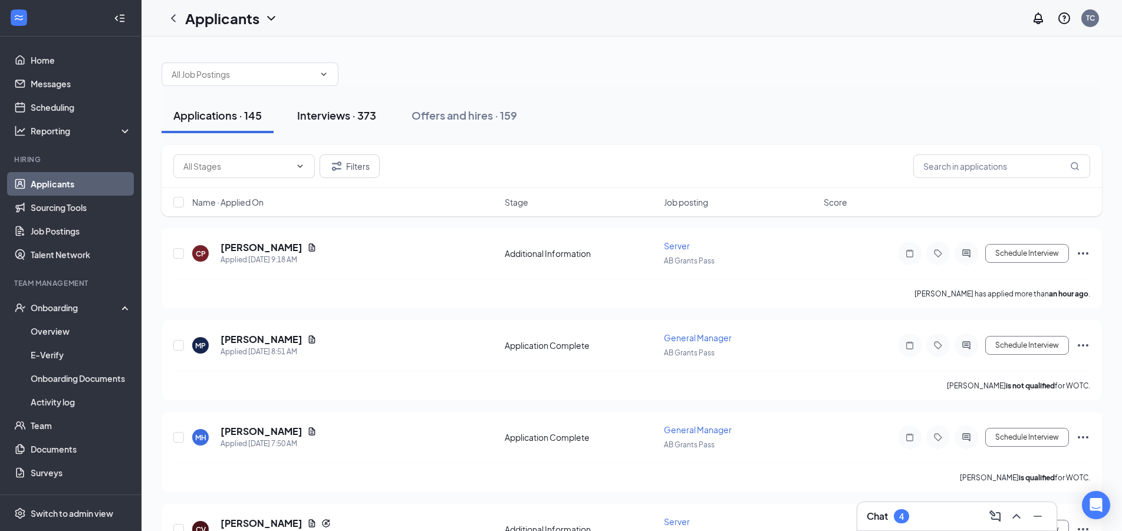
click at [372, 121] on div "Interviews · 373" at bounding box center [336, 115] width 79 height 15
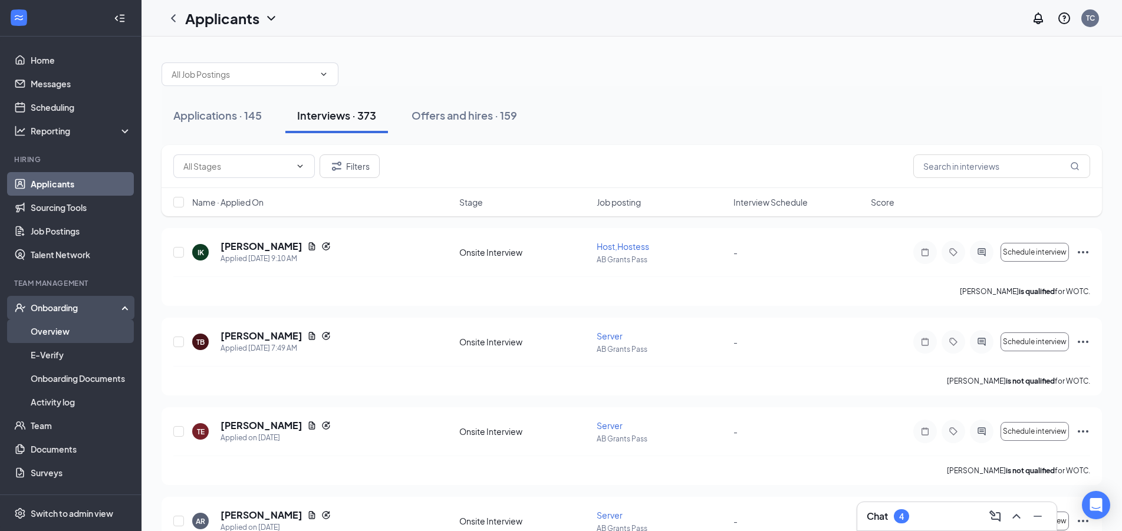
click at [60, 333] on link "Overview" at bounding box center [81, 332] width 101 height 24
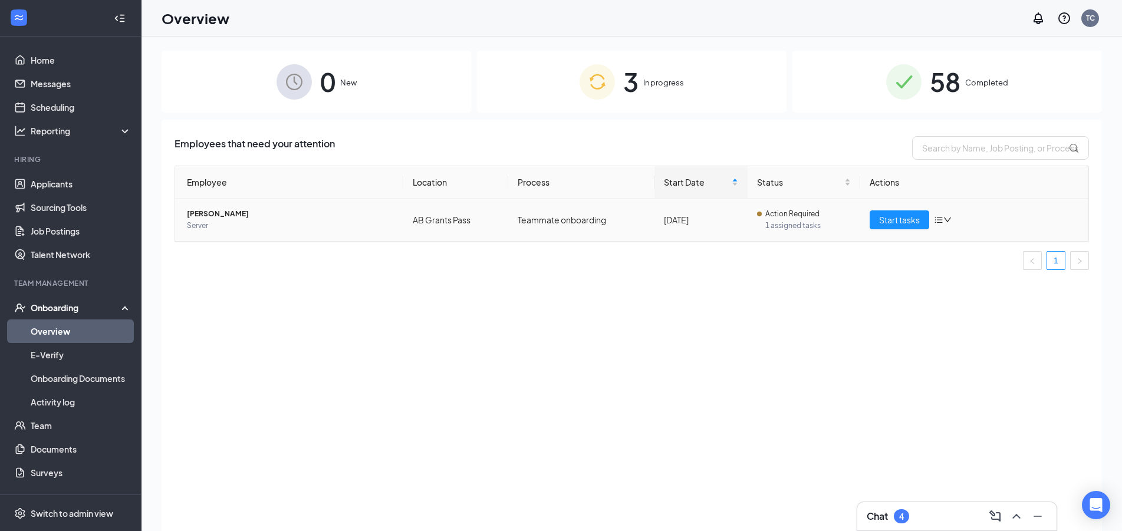
click at [280, 215] on span "Bridgett A Jelen" at bounding box center [290, 214] width 207 height 12
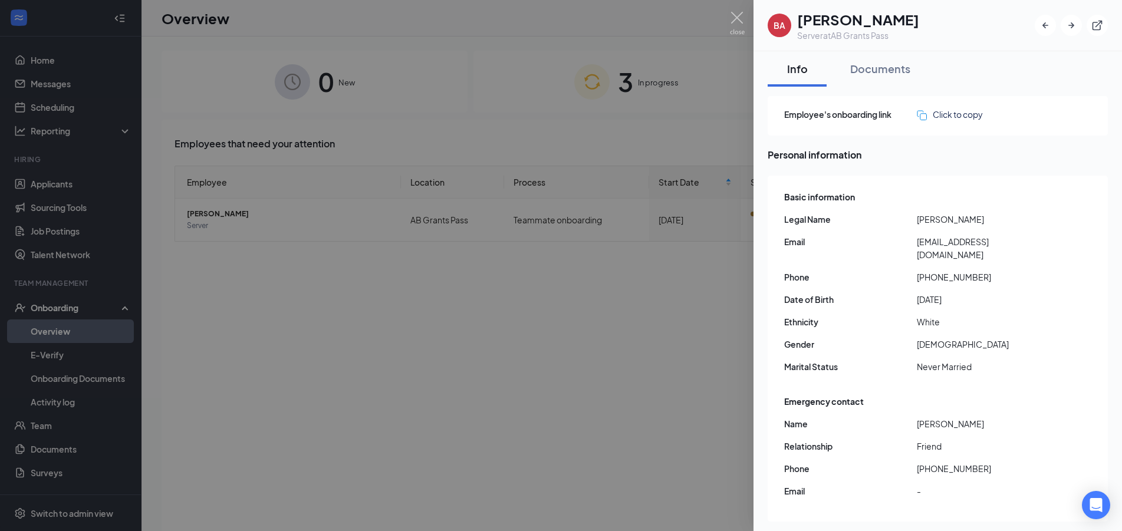
drag, startPoint x: 1053, startPoint y: 241, endPoint x: 905, endPoint y: 244, distance: 147.5
click at [905, 244] on div "Email bridgettfunkykitchen@gmail.com" at bounding box center [938, 248] width 309 height 26
copy div "bridgettfunkykitchen@gmail.com"
click at [363, 366] on div at bounding box center [561, 265] width 1122 height 531
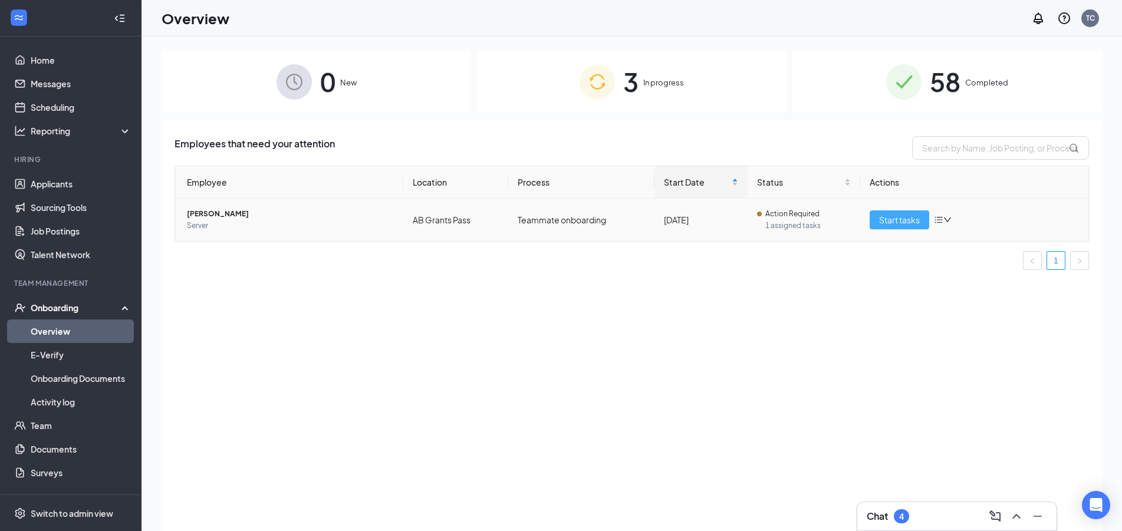
click at [899, 222] on span "Start tasks" at bounding box center [899, 219] width 41 height 13
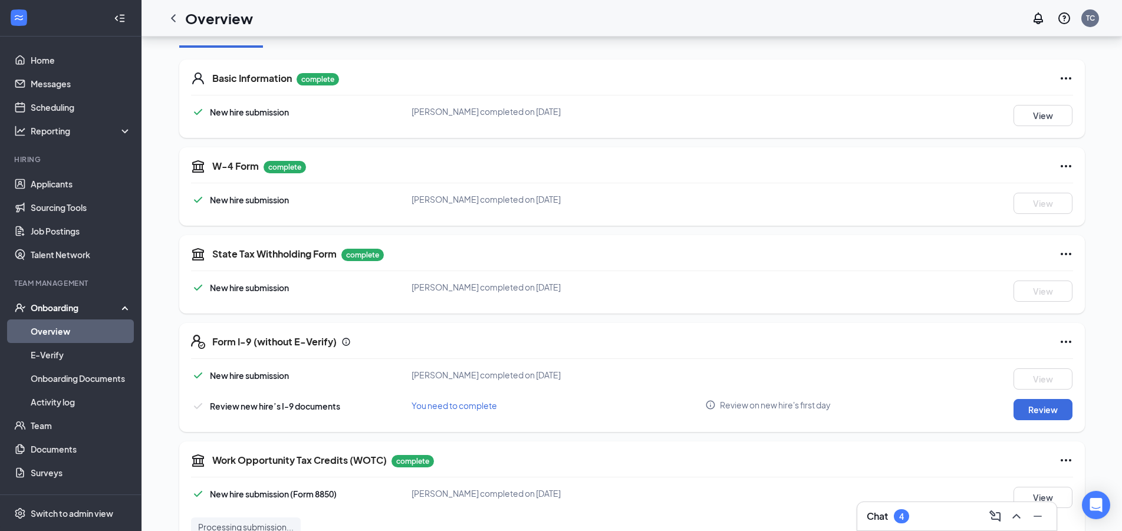
scroll to position [180, 0]
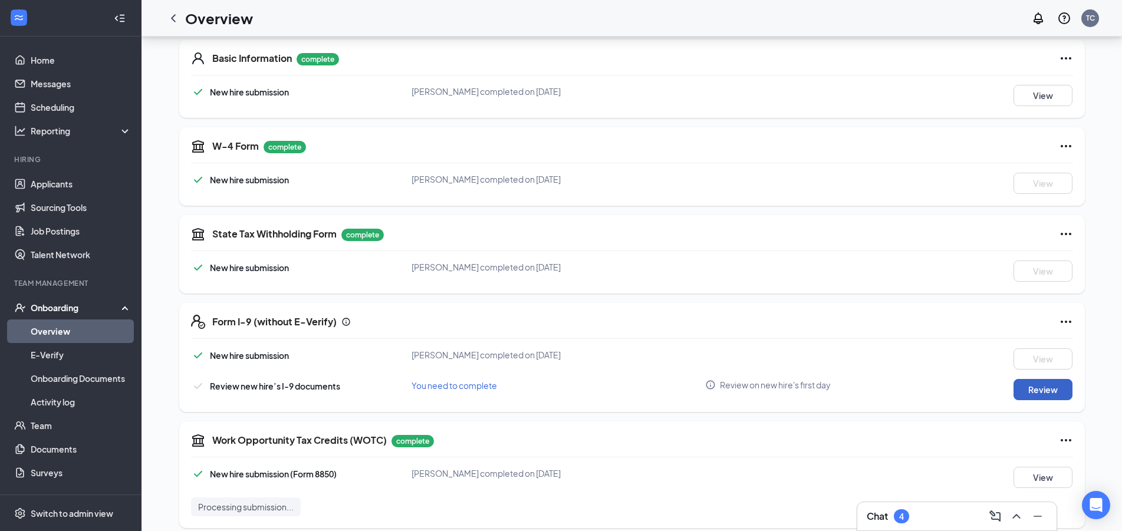
click at [1039, 386] on button "Review" at bounding box center [1043, 389] width 59 height 21
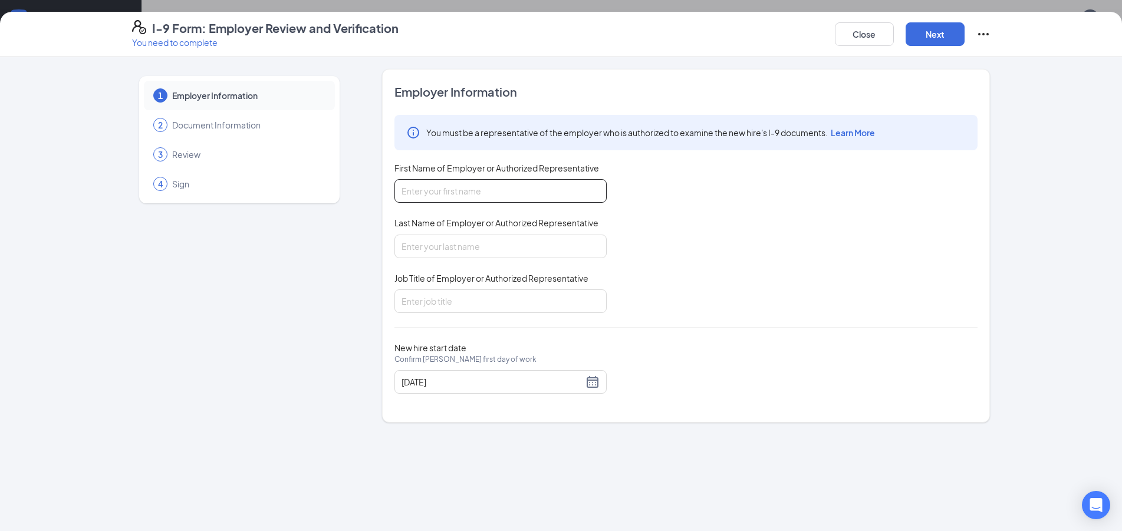
click at [413, 185] on input "First Name of Employer or Authorized Representative" at bounding box center [501, 191] width 212 height 24
type input "Taylor"
type input "Chandler"
type input "GM"
drag, startPoint x: 951, startPoint y: 21, endPoint x: 954, endPoint y: 32, distance: 11.8
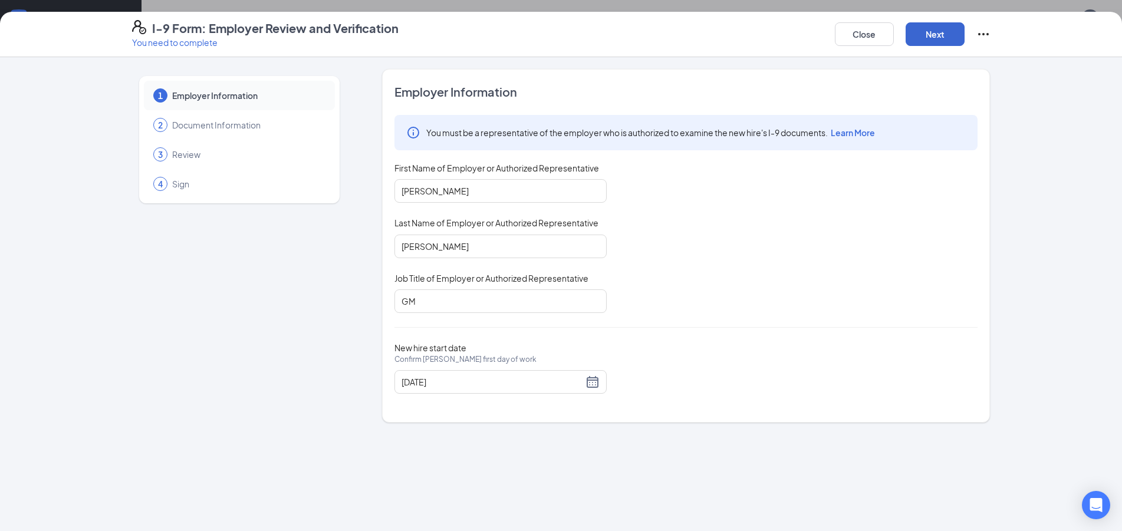
click at [952, 26] on div "Close Next" at bounding box center [913, 34] width 156 height 28
click at [954, 32] on button "Next" at bounding box center [935, 34] width 59 height 24
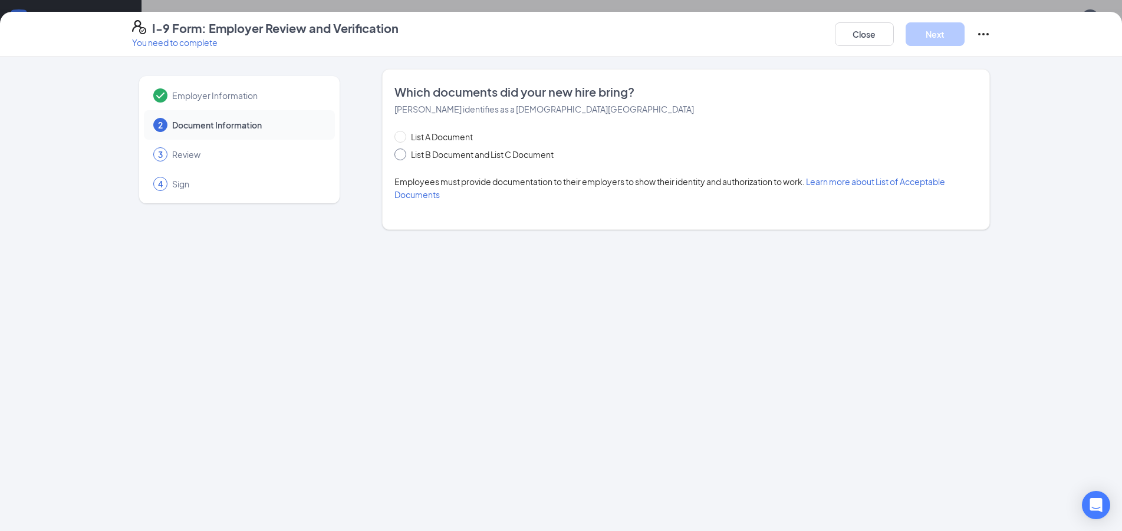
click at [494, 157] on span "List B Document and List C Document" at bounding box center [482, 154] width 152 height 13
click at [403, 157] on input "List B Document and List C Document" at bounding box center [399, 153] width 8 height 8
radio input "true"
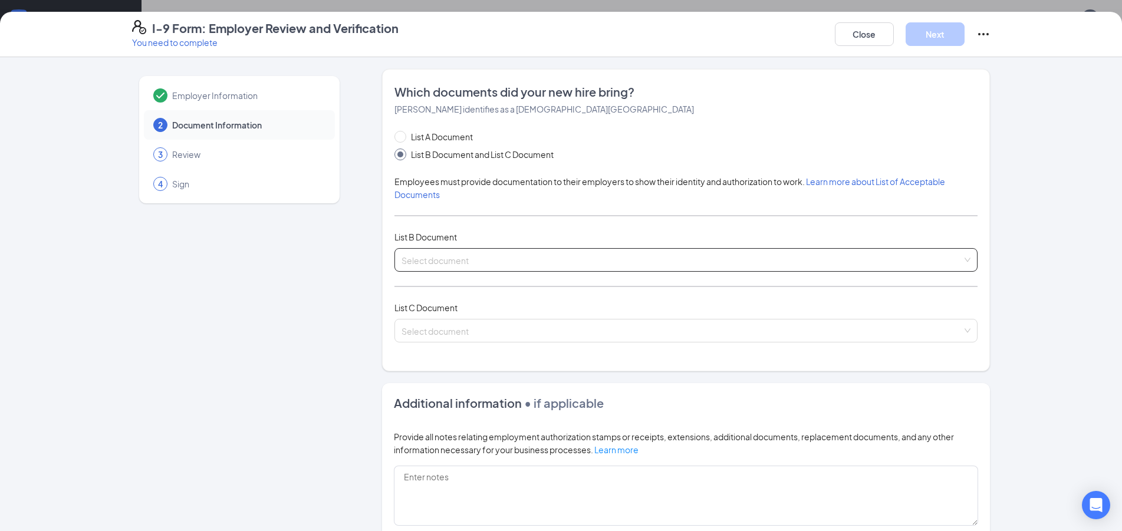
click at [446, 249] on input "search" at bounding box center [682, 258] width 561 height 18
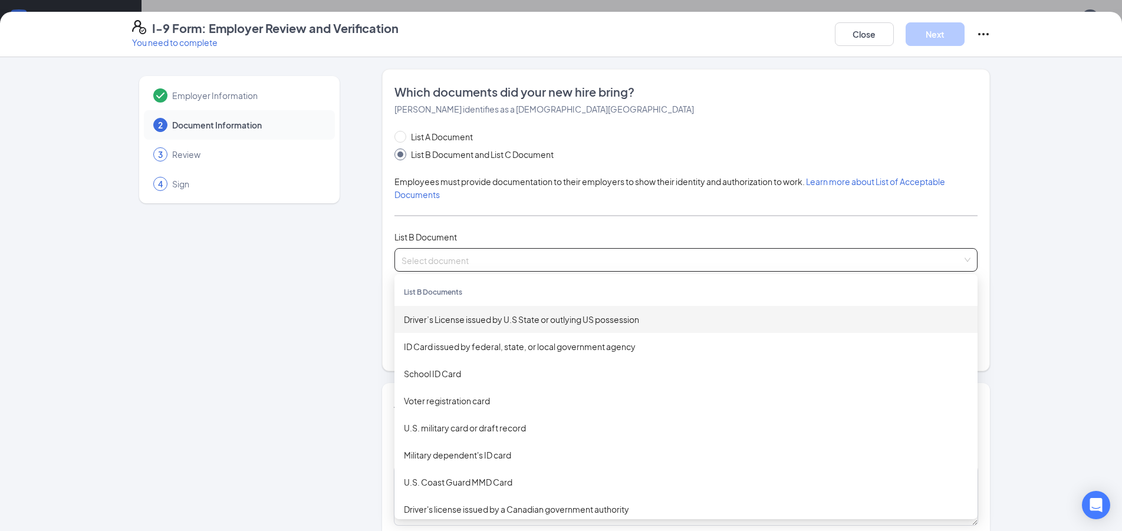
click at [517, 329] on div "Driver’s License issued by U.S State or outlying US possession" at bounding box center [686, 319] width 583 height 27
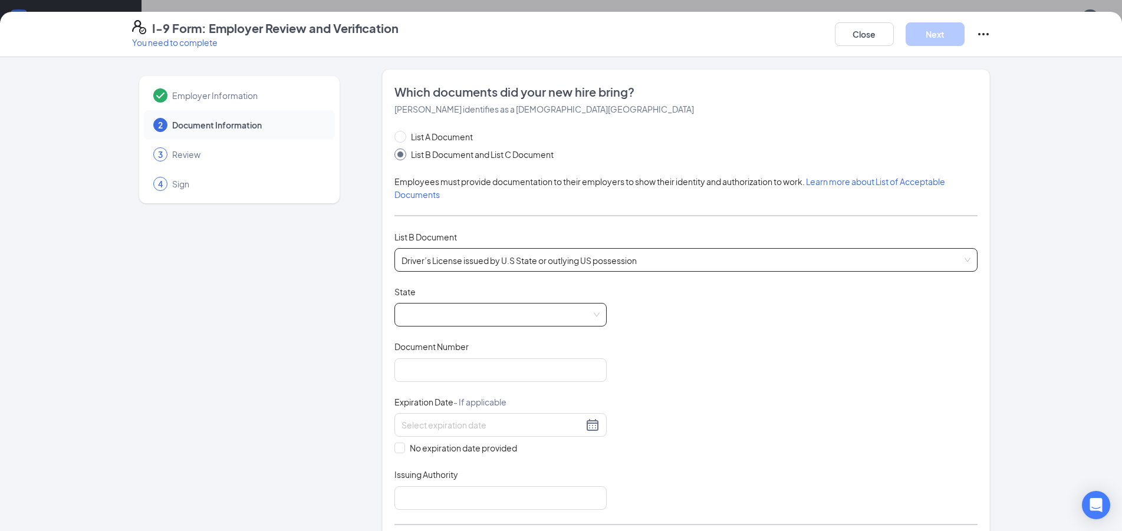
click at [503, 313] on span at bounding box center [501, 315] width 198 height 22
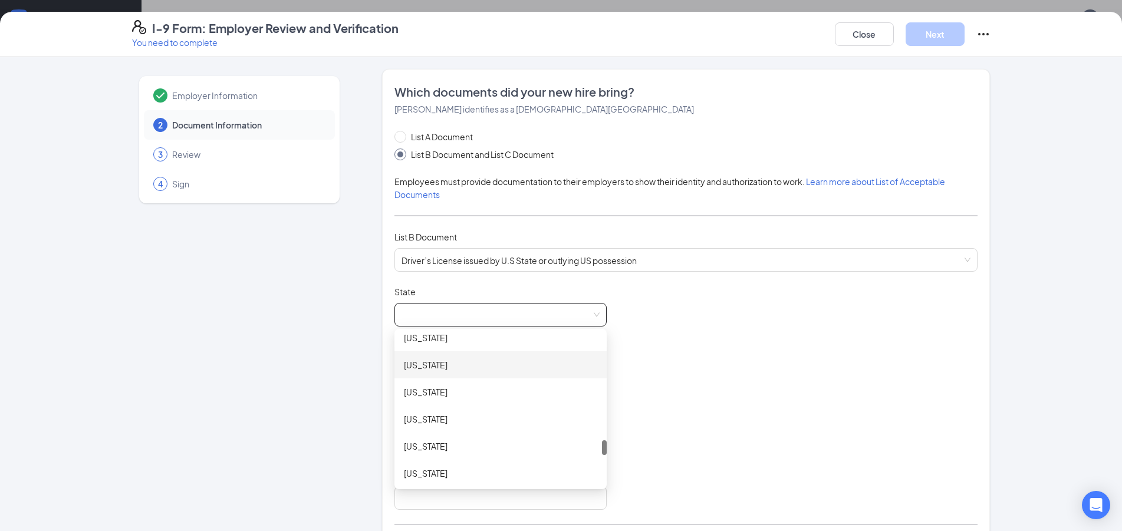
click at [502, 362] on div "Oregon" at bounding box center [500, 365] width 193 height 13
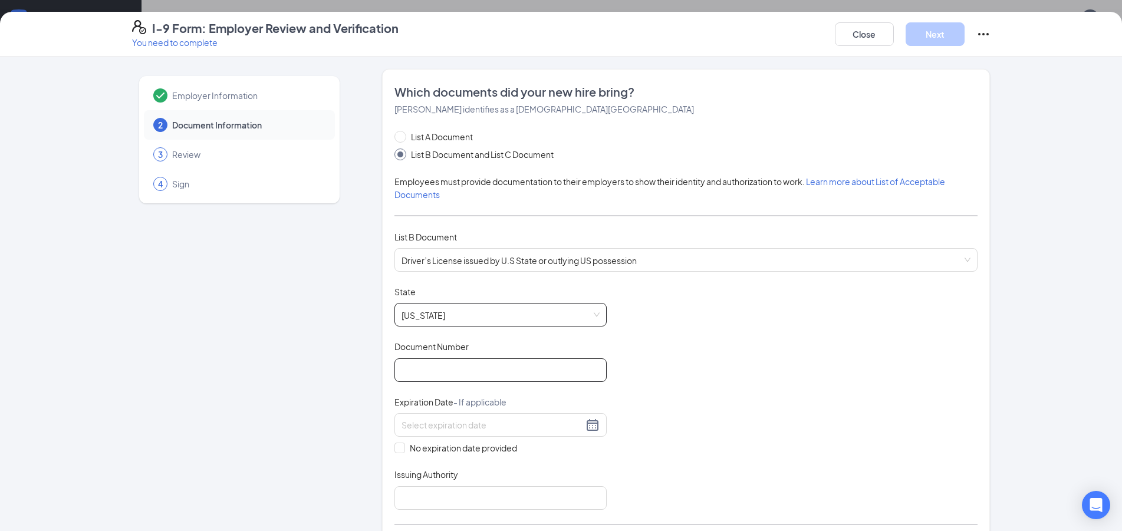
scroll to position [1067, 0]
click at [501, 363] on input "Document Number" at bounding box center [501, 371] width 212 height 24
type input "e627975509000"
click at [464, 420] on input at bounding box center [493, 425] width 182 height 13
click at [492, 494] on div "3" at bounding box center [492, 494] width 14 height 14
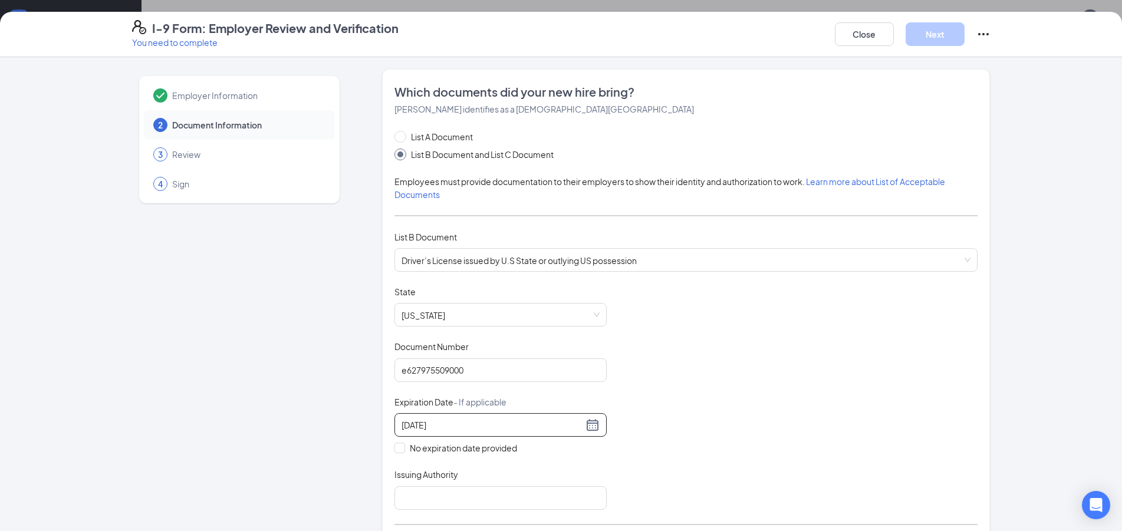
type input "03/03/2033"
click at [756, 445] on div "Document Title Driver’s License issued by U.S State or outlying US possession S…" at bounding box center [686, 398] width 583 height 224
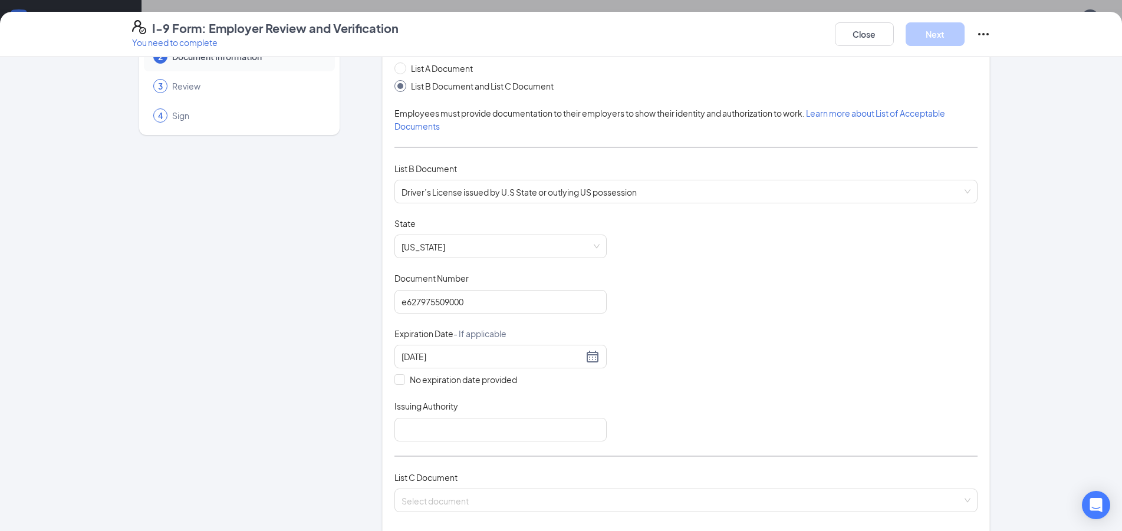
scroll to position [191, 0]
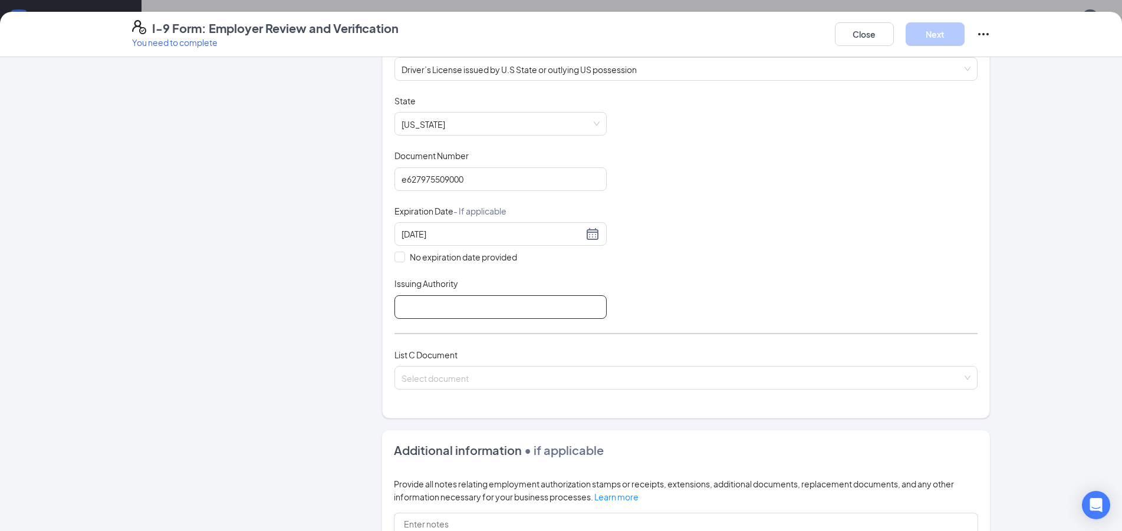
click at [418, 301] on input "Issuing Authority" at bounding box center [501, 307] width 212 height 24
type input "US"
click at [548, 370] on input "search" at bounding box center [682, 376] width 561 height 18
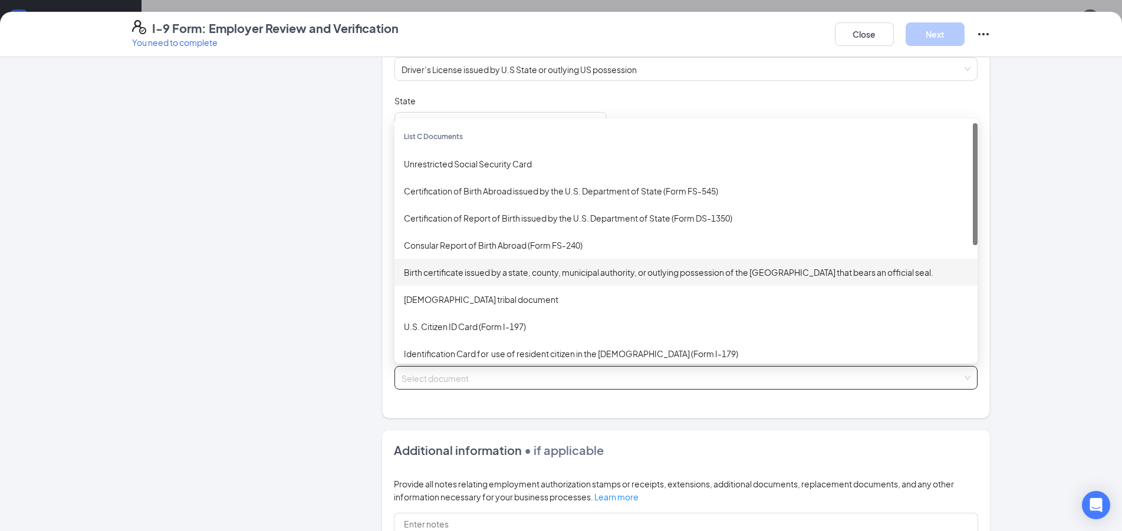
click at [570, 268] on div "Birth certificate issued by a state, county, municipal authority, or outlying p…" at bounding box center [686, 272] width 564 height 13
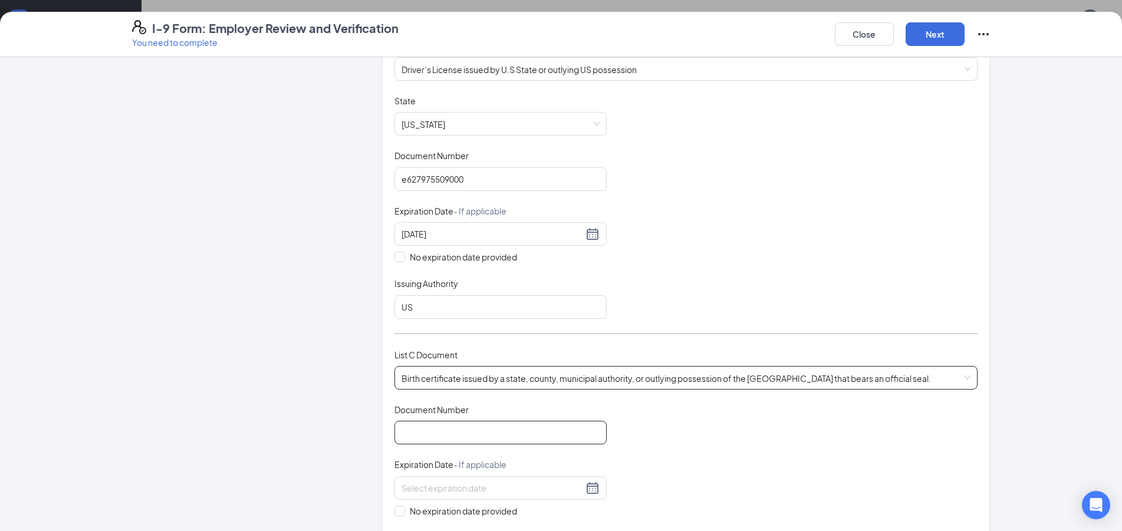
click at [578, 421] on input "Document Number" at bounding box center [501, 433] width 212 height 24
type input "1361999007107"
click at [458, 514] on span "No expiration date provided" at bounding box center [463, 511] width 117 height 13
click at [403, 514] on input "No expiration date provided" at bounding box center [399, 510] width 8 height 8
checkbox input "true"
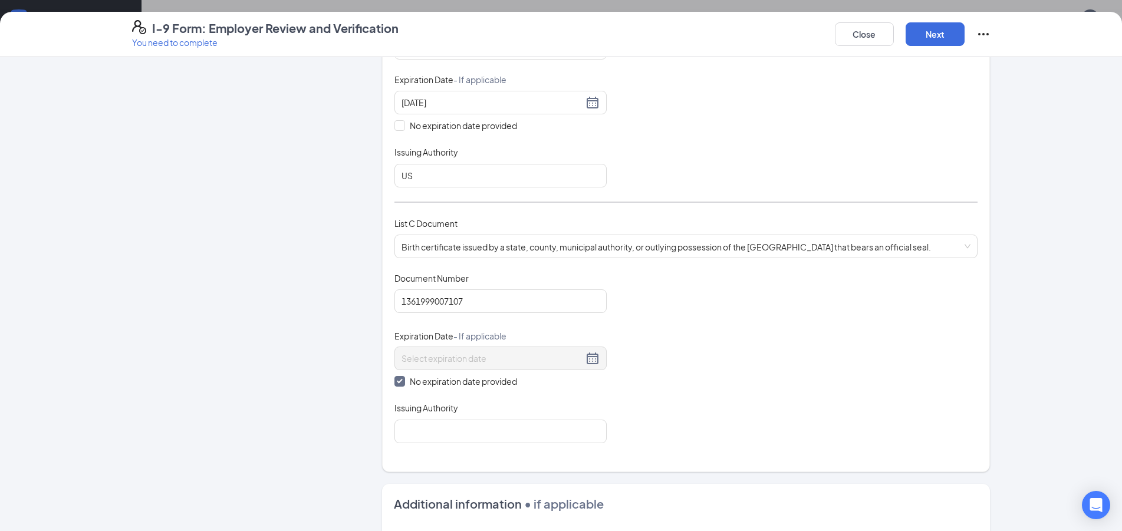
scroll to position [382, 0]
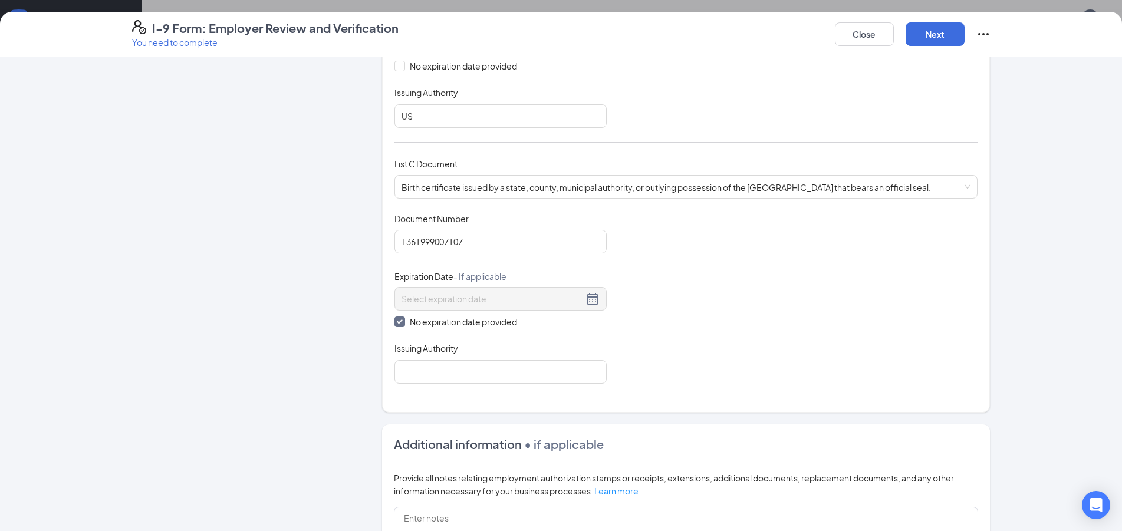
click at [507, 385] on div "Which documents did your new hire bring? Bridgett A Jelen identifies as a citiz…" at bounding box center [686, 50] width 583 height 697
click at [498, 377] on input "Issuing Authority" at bounding box center [501, 372] width 212 height 24
type input "US"
click at [921, 35] on button "Next" at bounding box center [935, 34] width 59 height 24
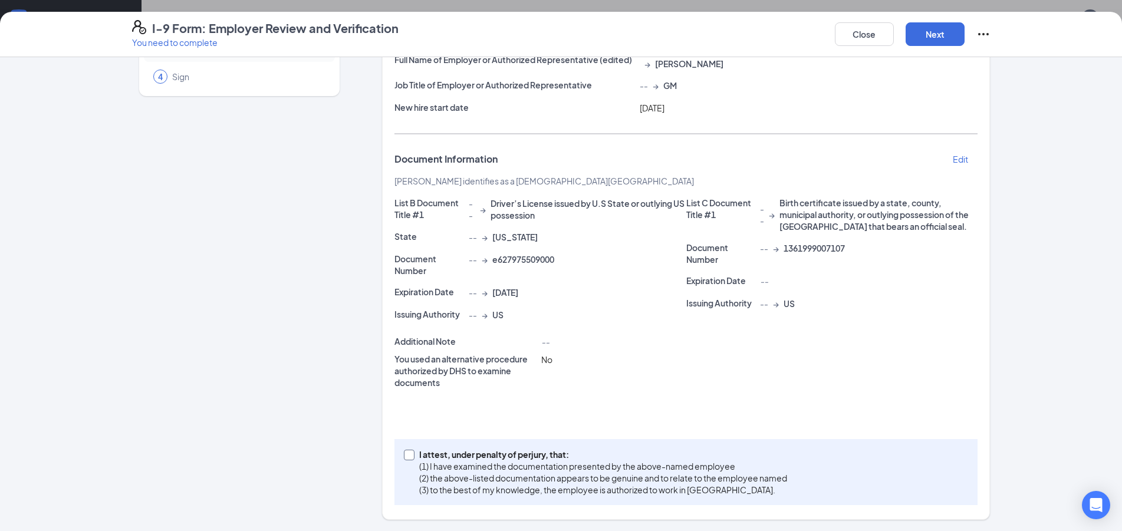
click at [464, 449] on p "I attest, under penalty of perjury, that:" at bounding box center [603, 455] width 368 height 12
click at [412, 450] on input "I attest, under penalty of perjury, that: (1) I have examined the documentation…" at bounding box center [408, 454] width 8 height 8
checkbox input "true"
click at [950, 29] on button "Next" at bounding box center [935, 34] width 59 height 24
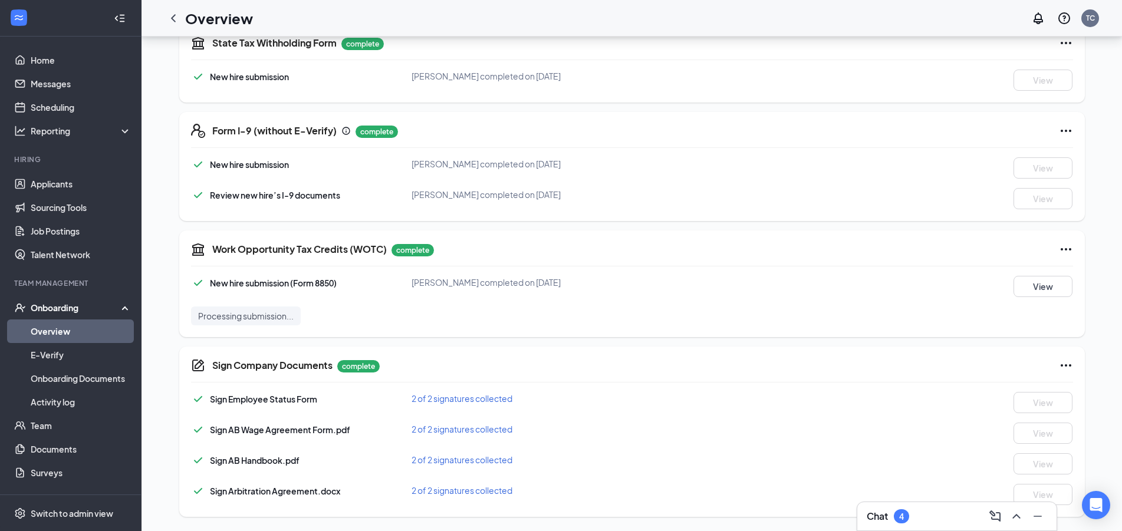
scroll to position [71, 0]
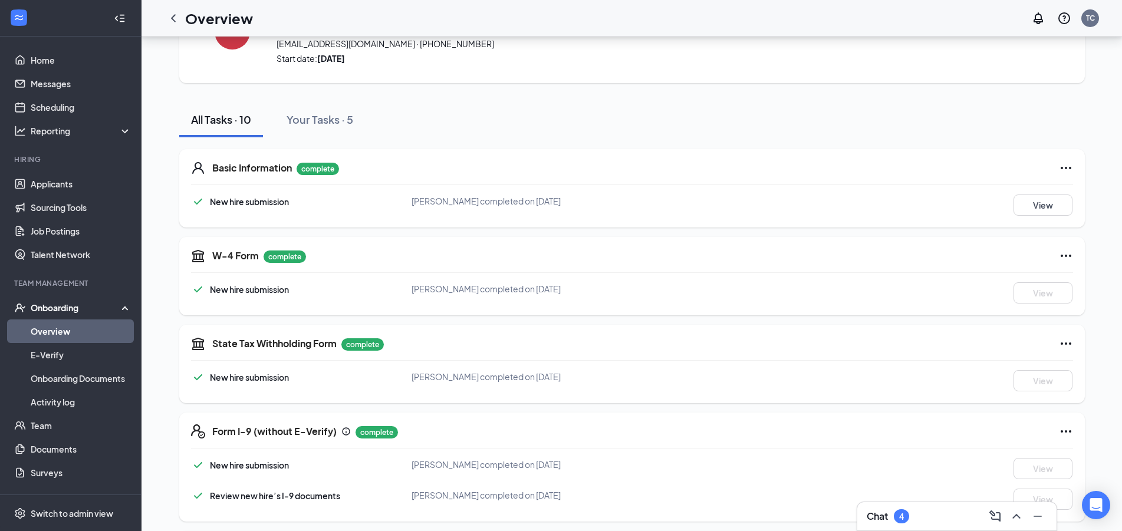
click at [75, 325] on link "Overview" at bounding box center [81, 332] width 101 height 24
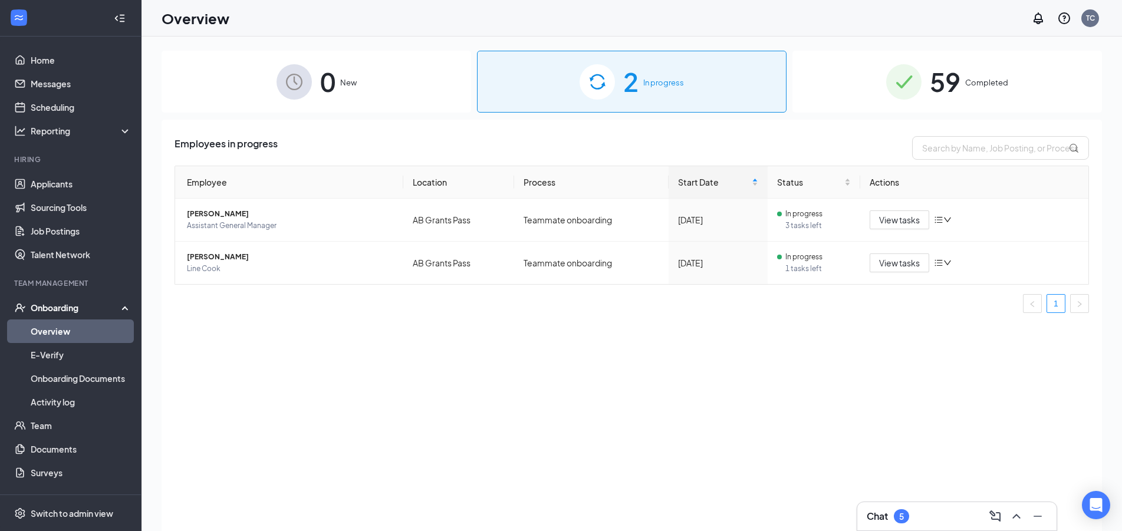
click at [927, 512] on div "Chat 5" at bounding box center [957, 516] width 180 height 19
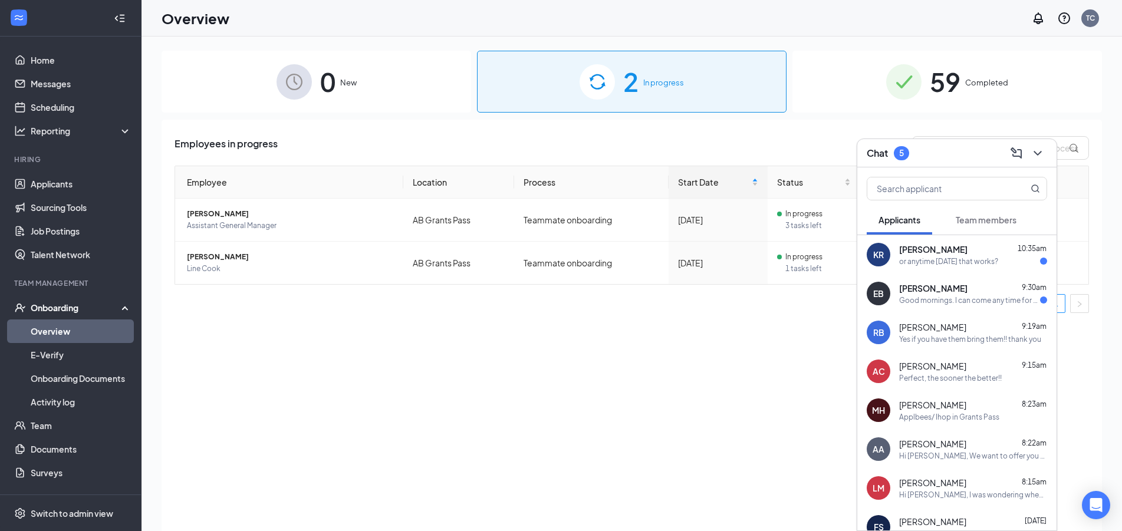
click at [982, 335] on div "Yes if you have them bring them!! thank you" at bounding box center [970, 339] width 142 height 10
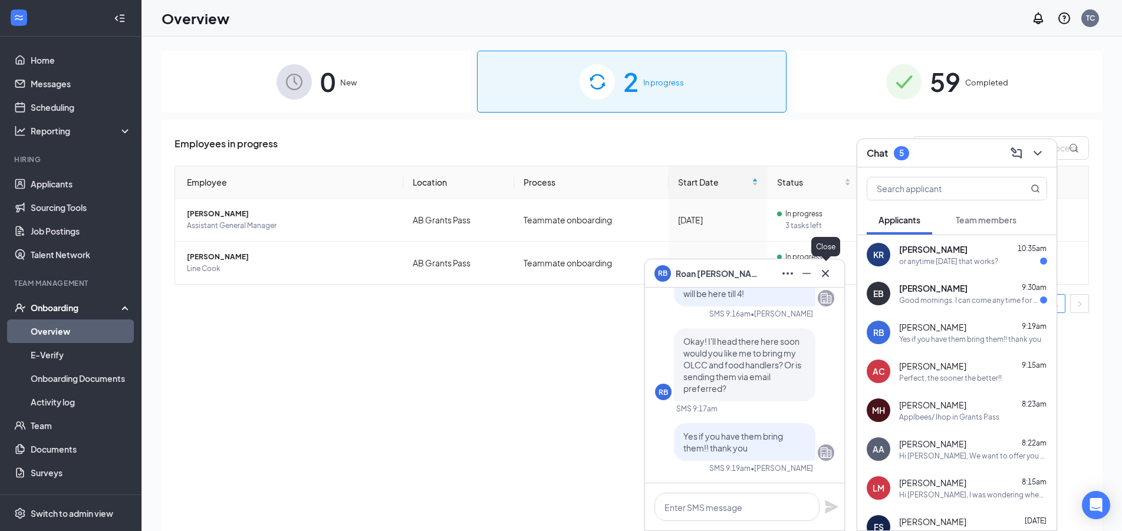
click at [830, 279] on icon "Cross" at bounding box center [826, 274] width 14 height 14
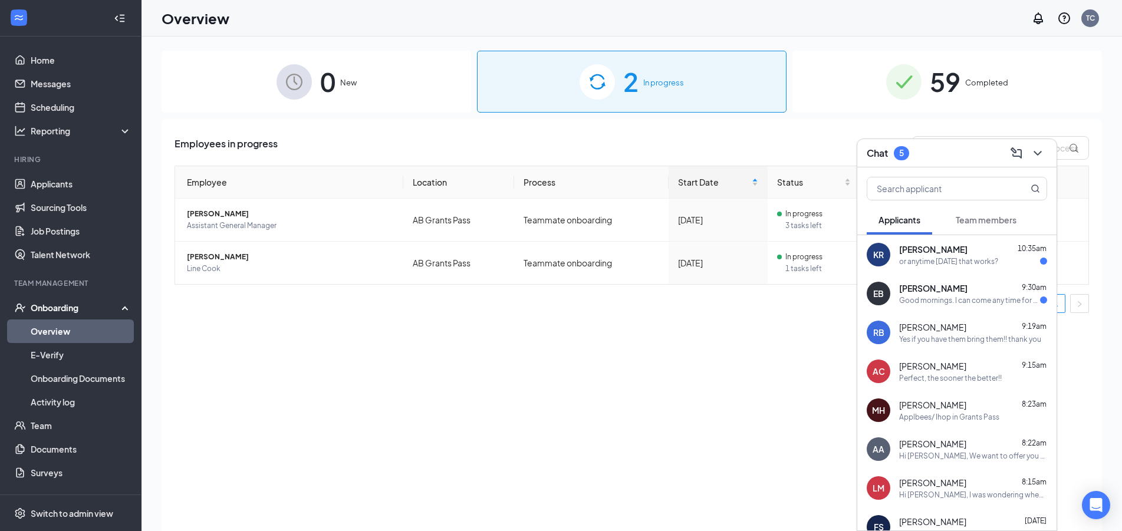
click at [928, 298] on div "Good mornings. I can come any time for an interview during the weekday before 2…" at bounding box center [969, 300] width 141 height 10
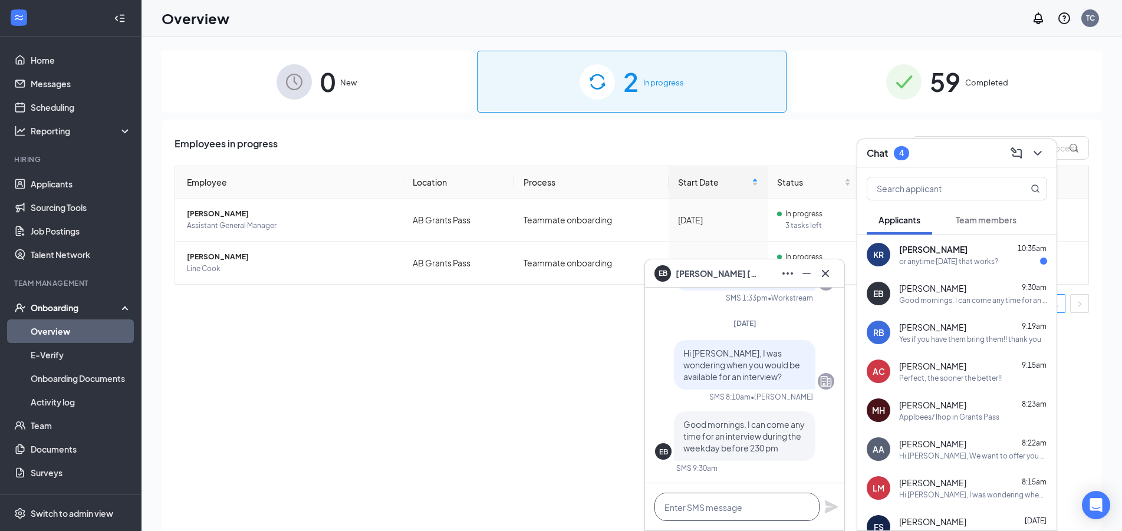
click at [743, 504] on textarea at bounding box center [737, 507] width 165 height 28
type textarea "T"
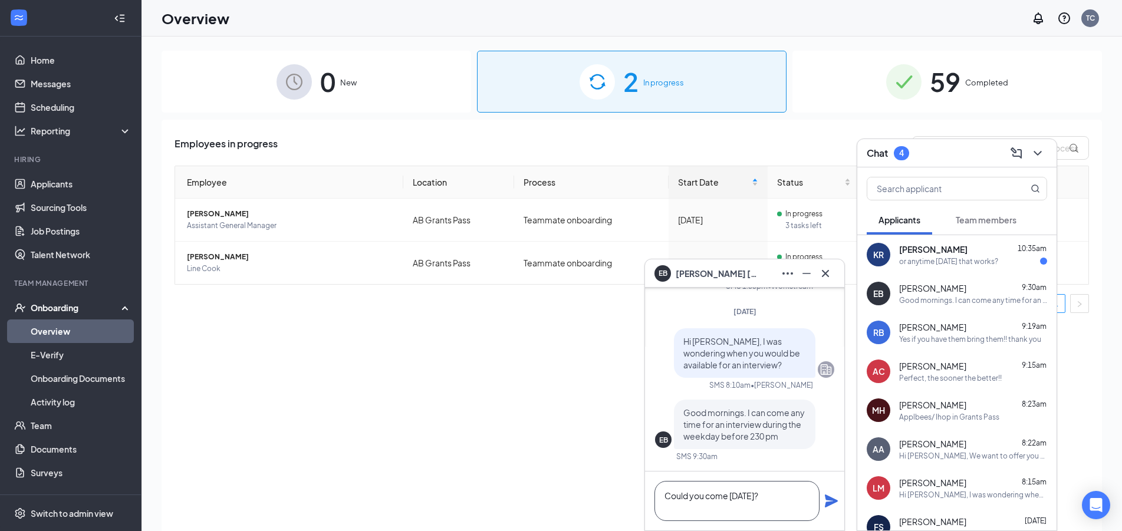
type textarea "Could you come today?"
click at [827, 500] on icon "Plane" at bounding box center [831, 501] width 13 height 13
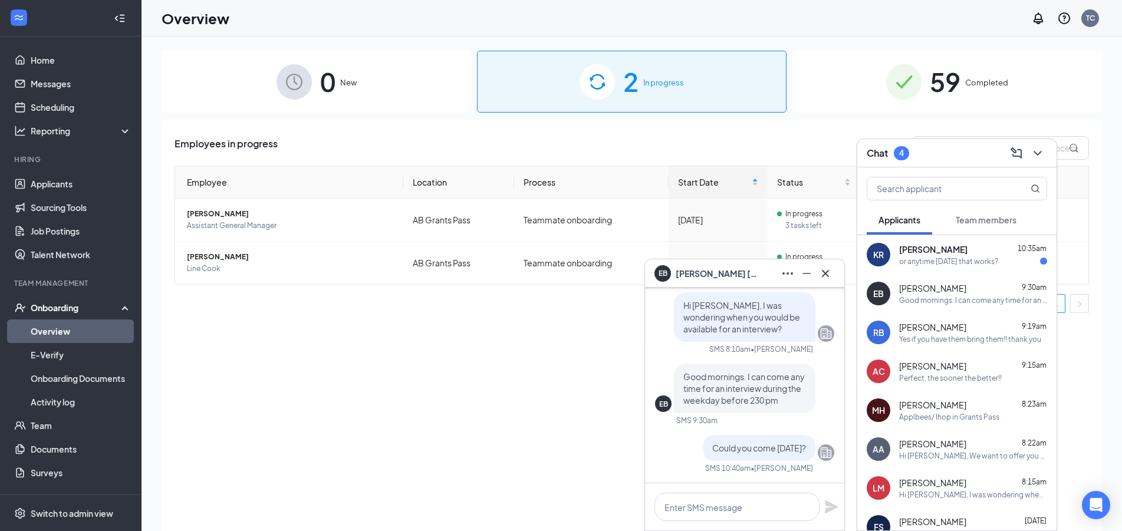
click at [465, 446] on div "Employees in progress Employee Location Process Start Date Status Actions Monic…" at bounding box center [632, 340] width 941 height 441
click at [380, 420] on div "Employees in progress Employee Location Process Start Date Status Actions Monic…" at bounding box center [632, 340] width 941 height 441
click at [823, 272] on icon "Cross" at bounding box center [826, 274] width 14 height 14
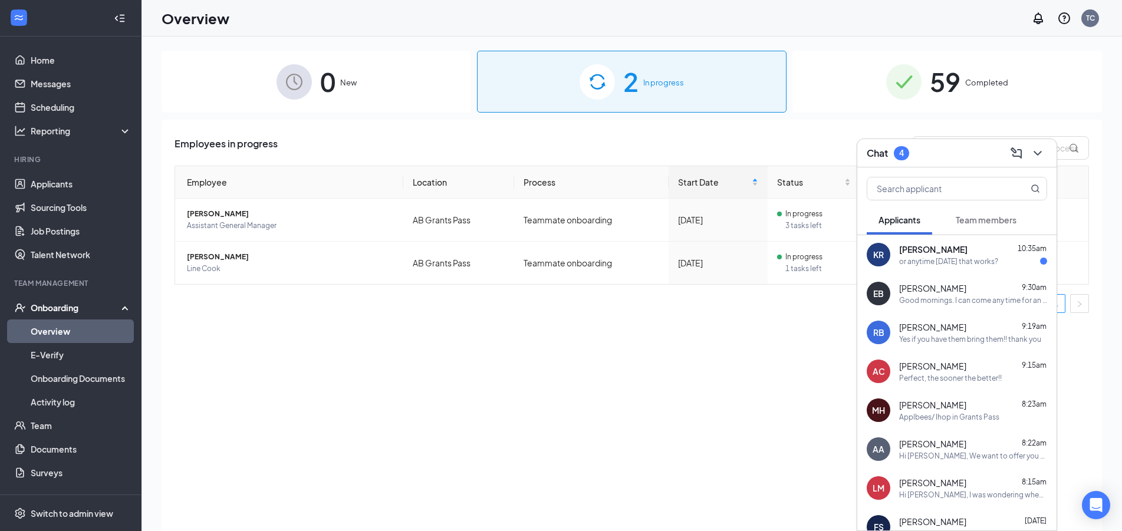
click at [963, 249] on div "Kylee Roo 10:35am" at bounding box center [973, 250] width 148 height 12
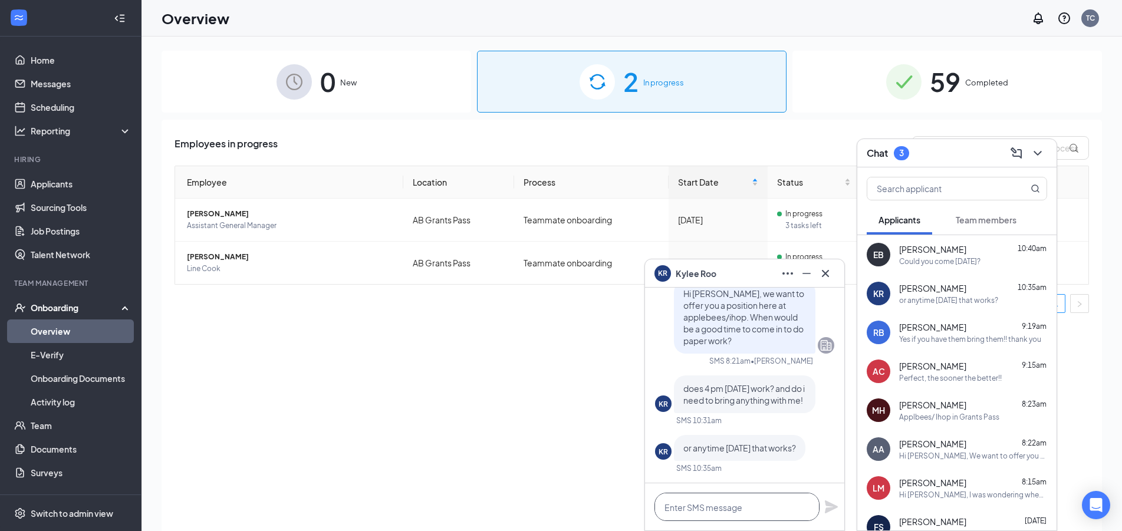
click at [727, 504] on textarea at bounding box center [737, 507] width 165 height 28
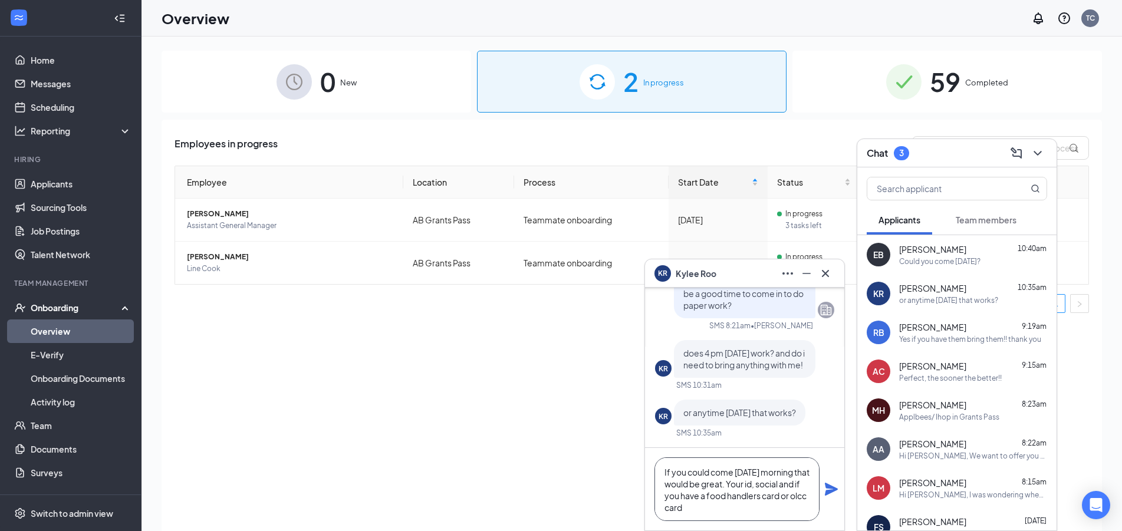
scroll to position [5, 0]
type textarea "If you could come tomorrow morning that would be great. Your id, social and if …"
click at [831, 490] on icon "Plane" at bounding box center [831, 489] width 13 height 13
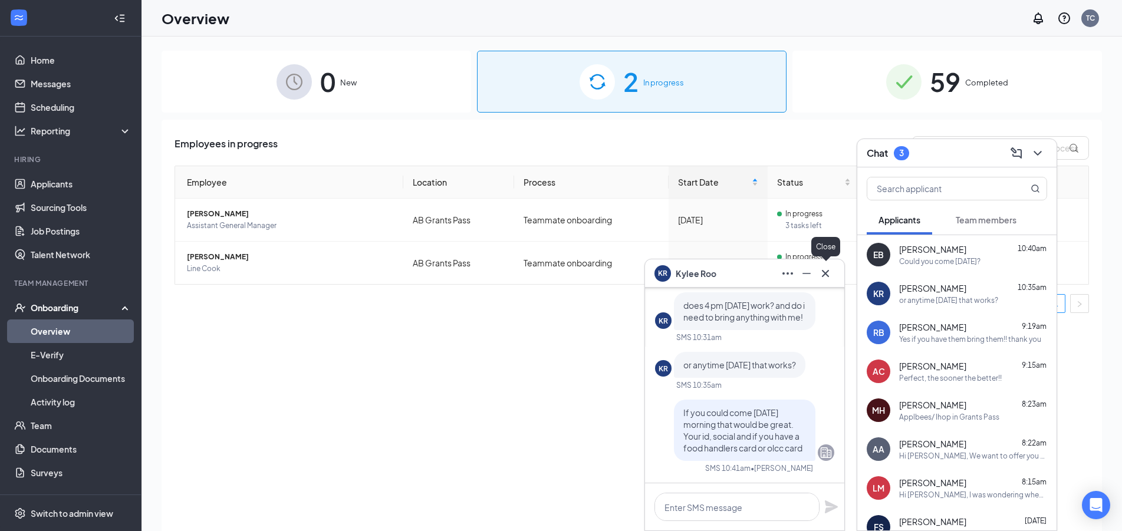
click at [831, 267] on icon "Cross" at bounding box center [826, 274] width 14 height 14
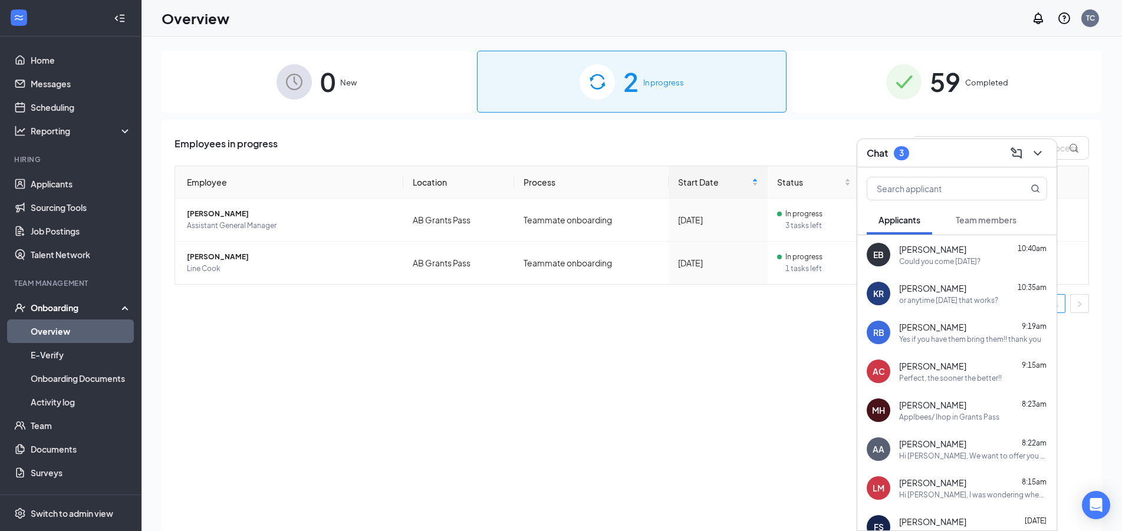
click at [636, 404] on div "Employees in progress Employee Location Process Start Date Status Actions Monic…" at bounding box center [632, 340] width 941 height 441
click at [1036, 148] on icon "ChevronDown" at bounding box center [1038, 153] width 14 height 14
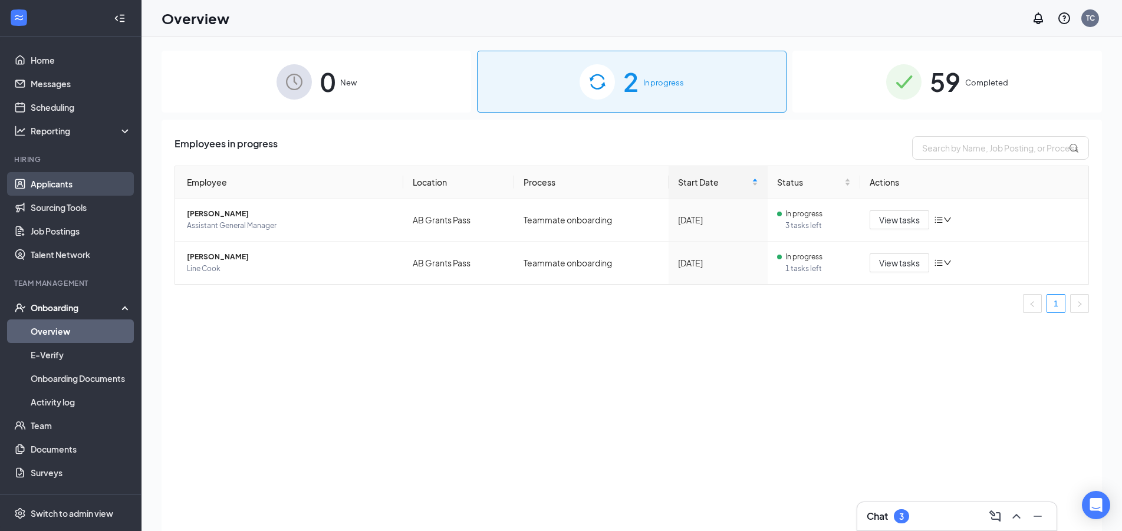
click at [48, 189] on link "Applicants" at bounding box center [81, 184] width 101 height 24
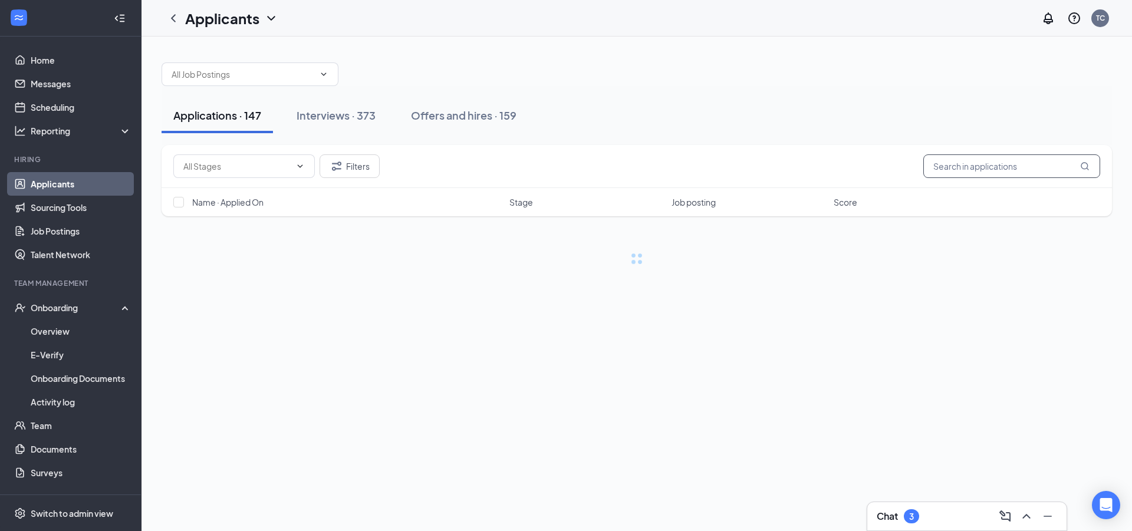
click at [962, 160] on input "text" at bounding box center [1012, 167] width 177 height 24
type input "roan"
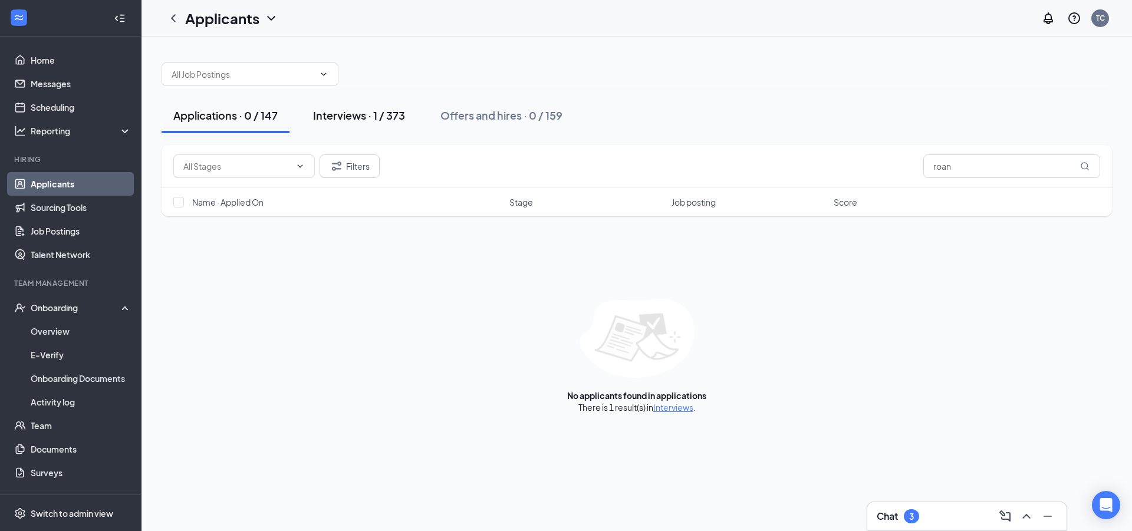
click at [379, 123] on button "Interviews · 1 / 373" at bounding box center [359, 115] width 116 height 35
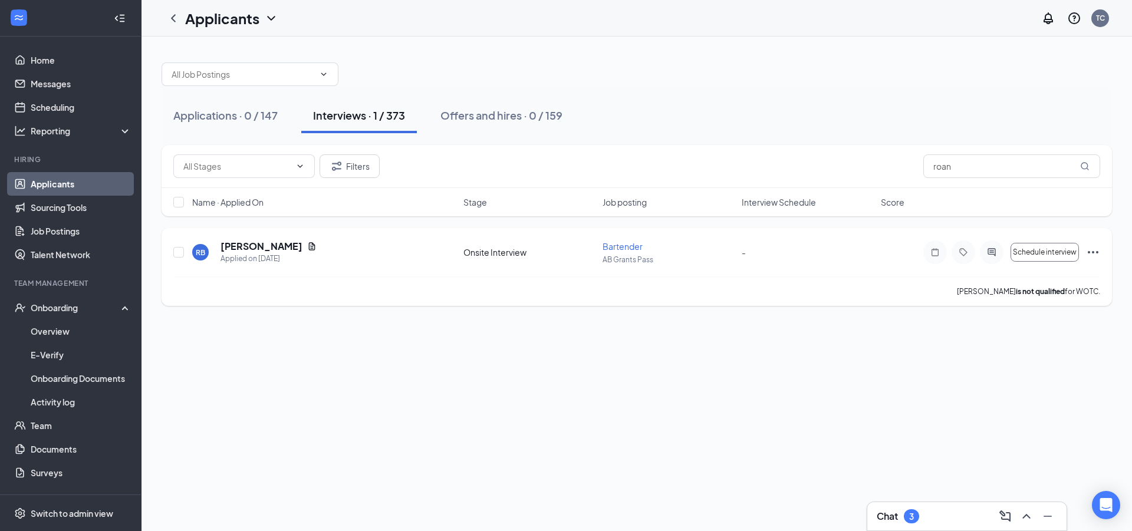
click at [1093, 258] on icon "Ellipses" at bounding box center [1093, 252] width 14 height 14
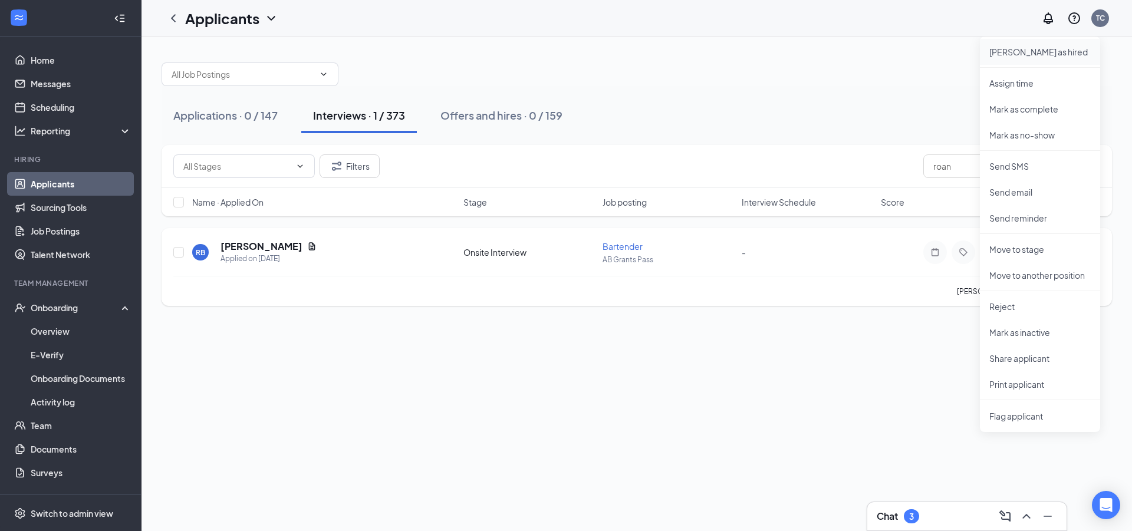
click at [1043, 55] on p "Mark as hired" at bounding box center [1040, 52] width 101 height 12
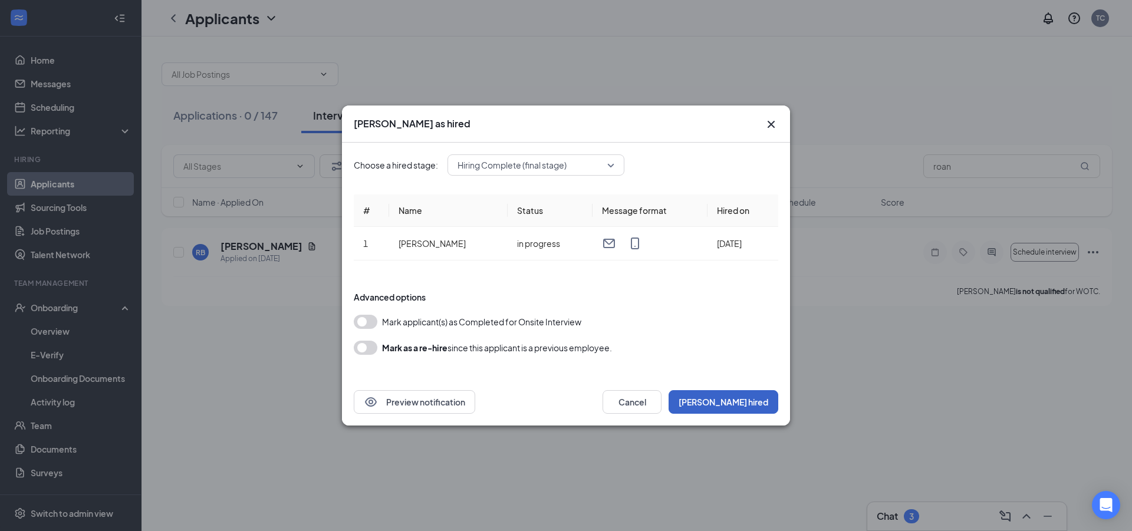
click at [768, 396] on button "Mark hired" at bounding box center [724, 402] width 110 height 24
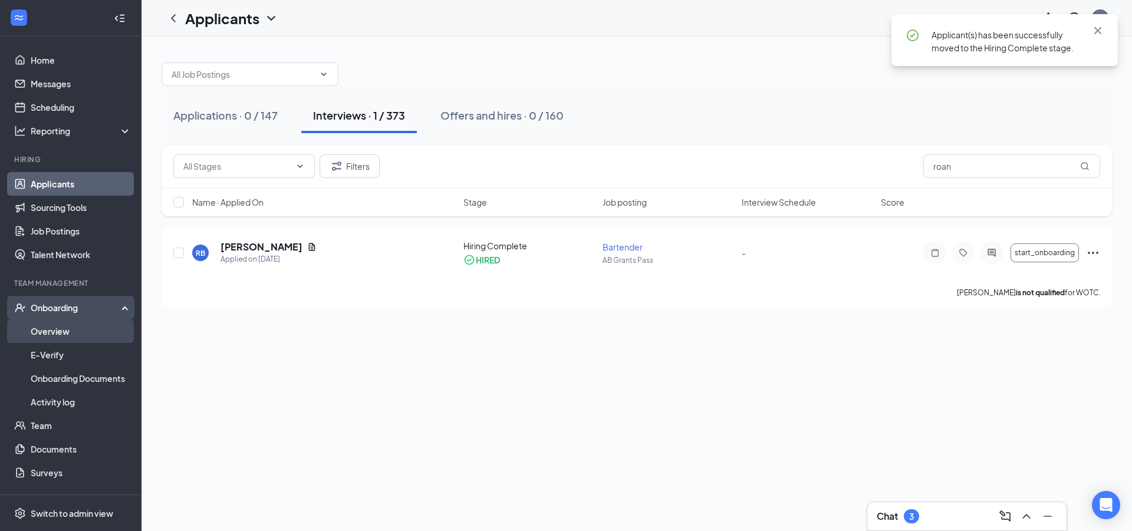
click at [68, 326] on link "Overview" at bounding box center [81, 332] width 101 height 24
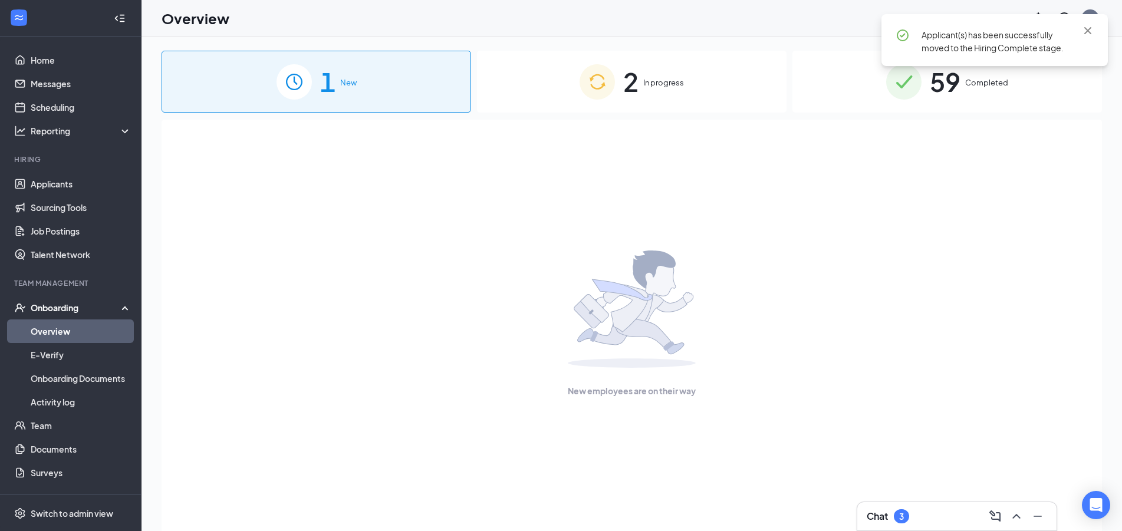
click at [732, 103] on div "2 In progress" at bounding box center [632, 82] width 310 height 62
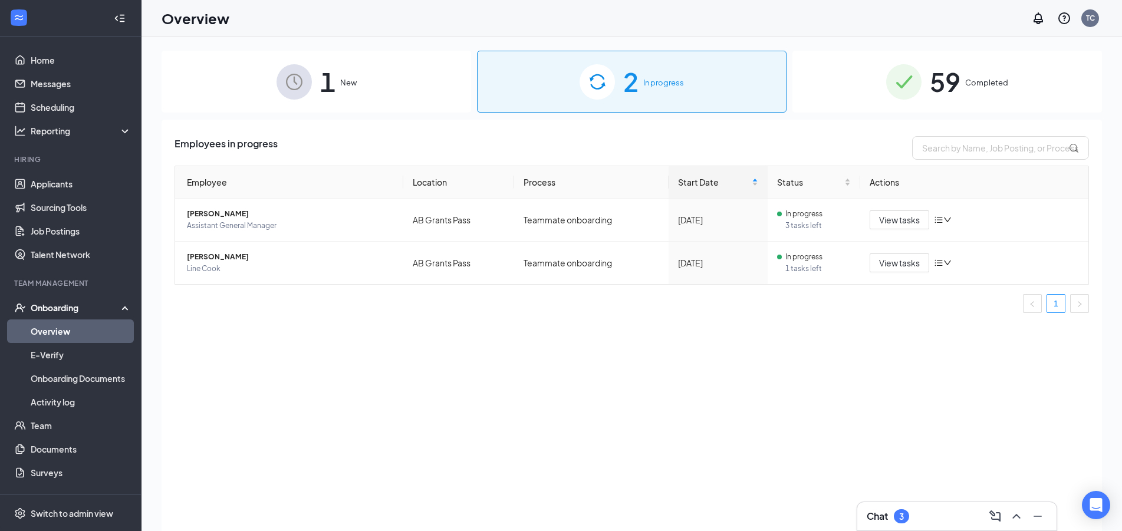
click at [245, 81] on div "1 New" at bounding box center [317, 82] width 310 height 62
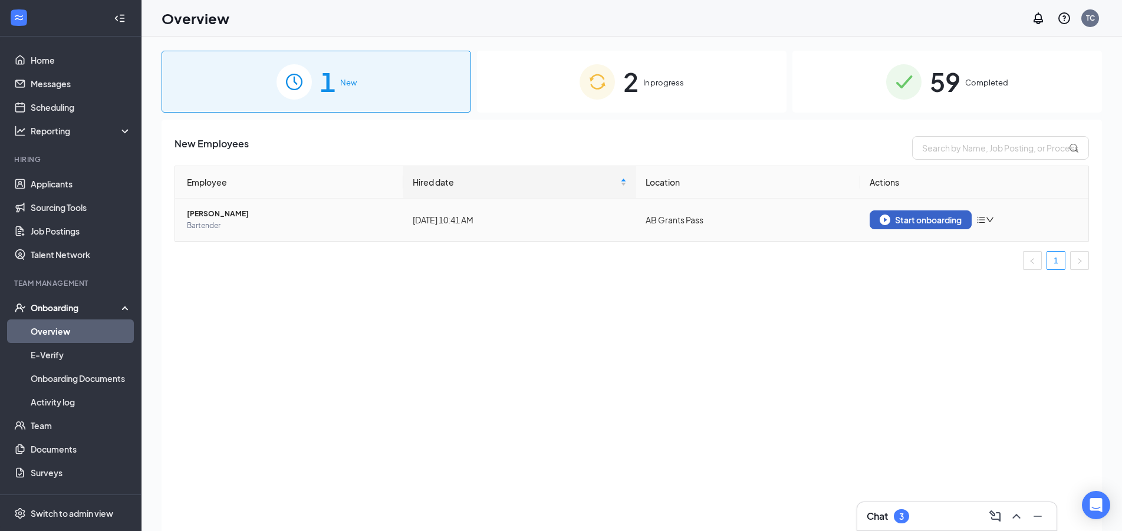
click at [917, 228] on button "Start onboarding" at bounding box center [921, 220] width 102 height 19
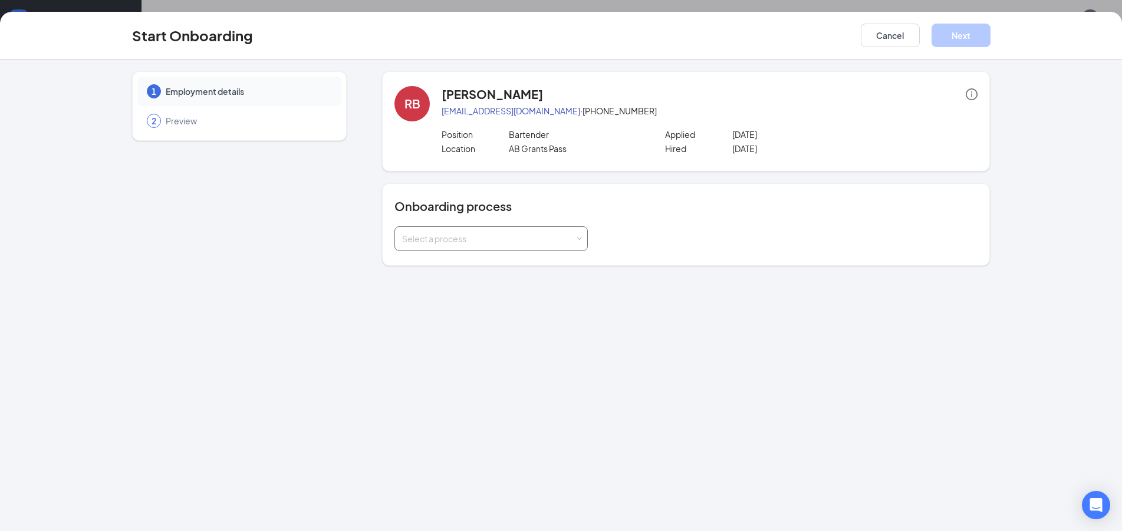
click at [505, 238] on div "Select a process" at bounding box center [488, 239] width 173 height 12
click at [494, 286] on li "Teammate onboarding" at bounding box center [491, 285] width 193 height 21
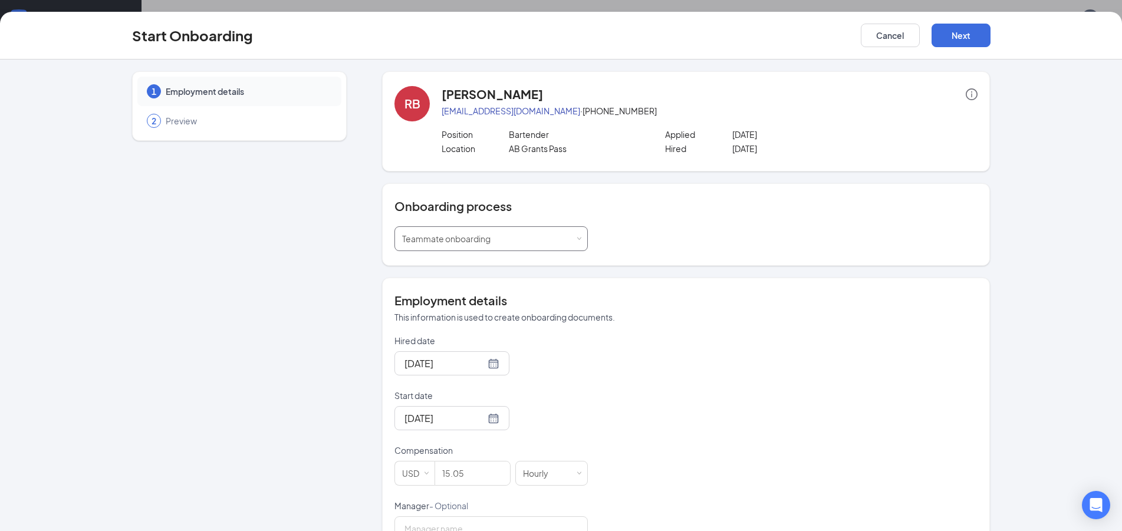
scroll to position [127, 0]
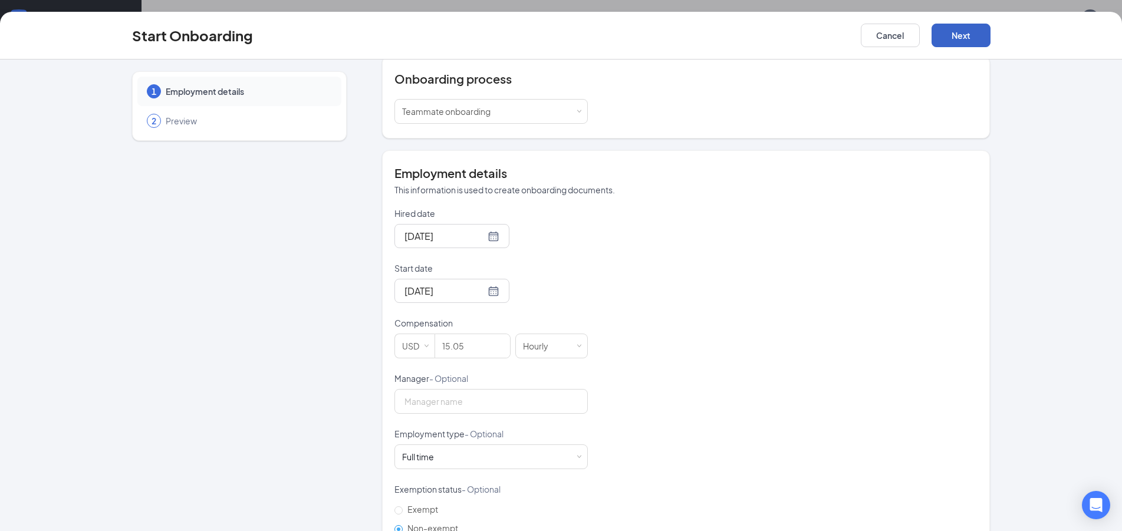
click at [960, 34] on button "Next" at bounding box center [961, 36] width 59 height 24
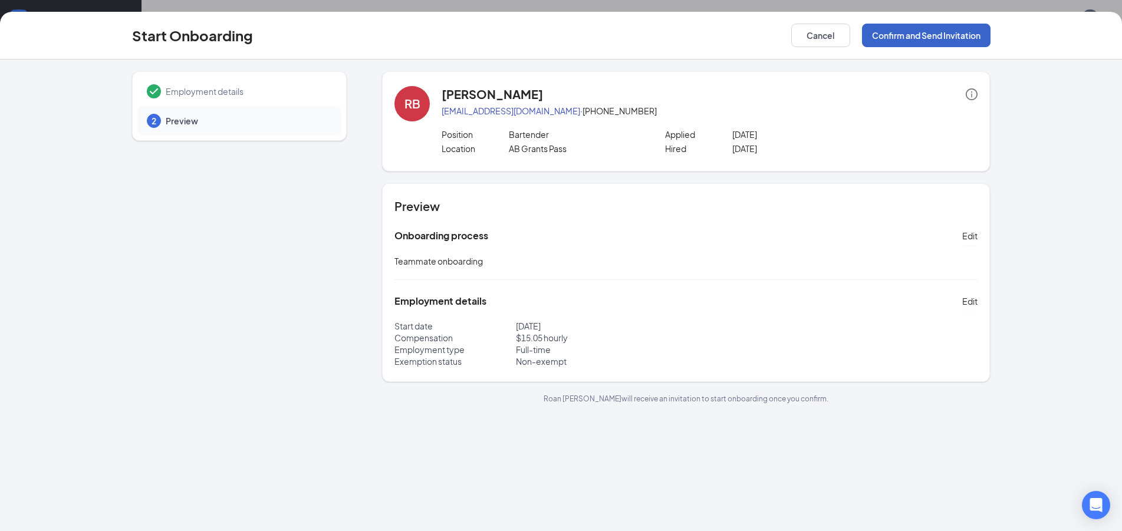
click at [890, 35] on button "Confirm and Send Invitation" at bounding box center [926, 36] width 129 height 24
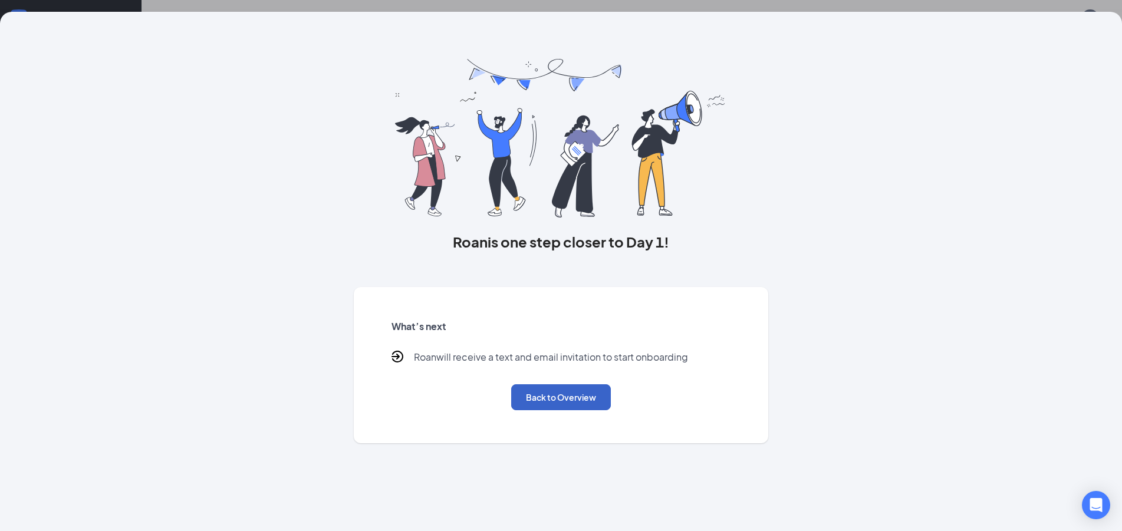
click at [575, 386] on button "Back to Overview" at bounding box center [561, 398] width 100 height 26
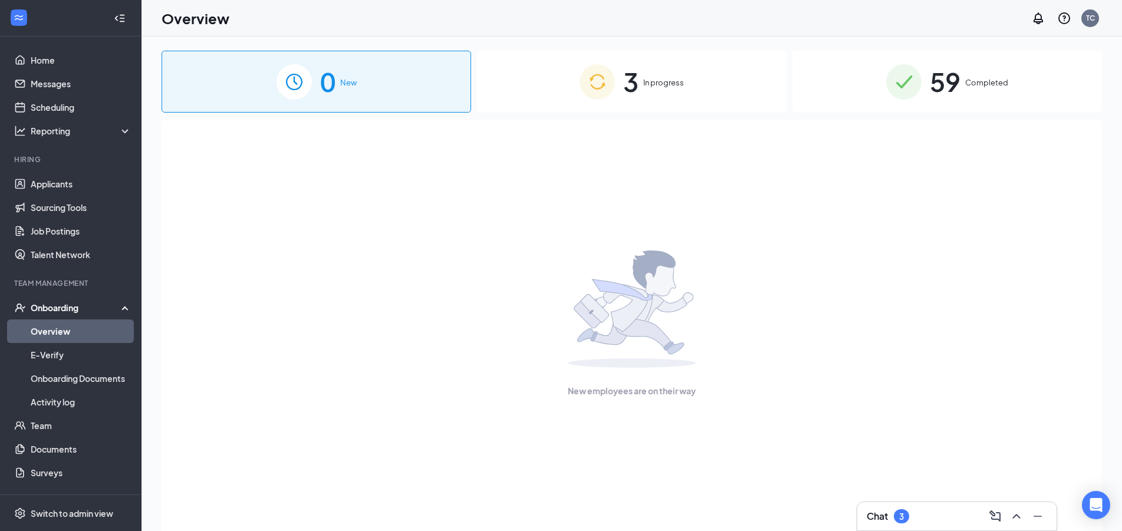
click at [612, 65] on img at bounding box center [597, 81] width 35 height 35
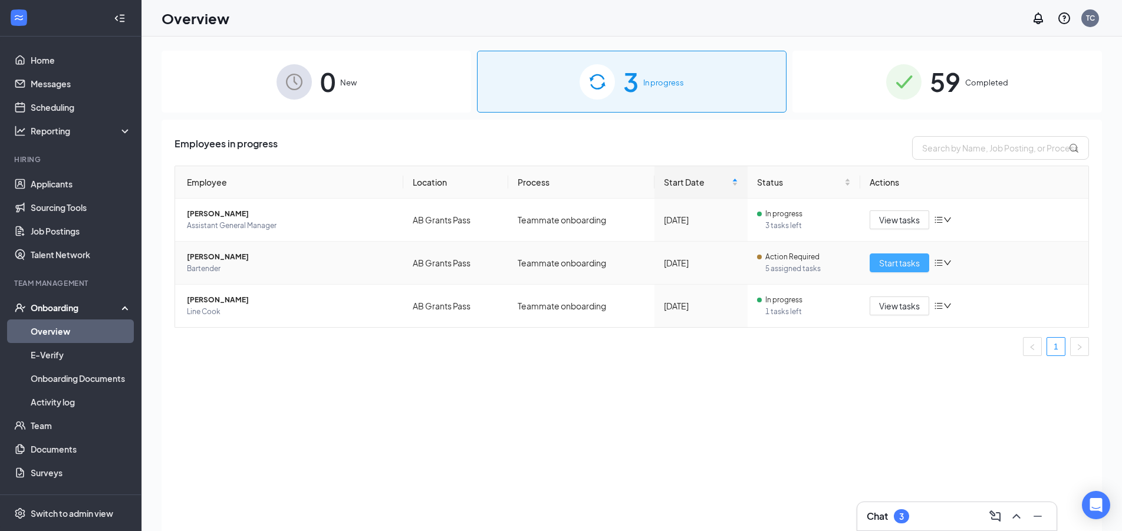
click at [900, 254] on button "Start tasks" at bounding box center [900, 263] width 60 height 19
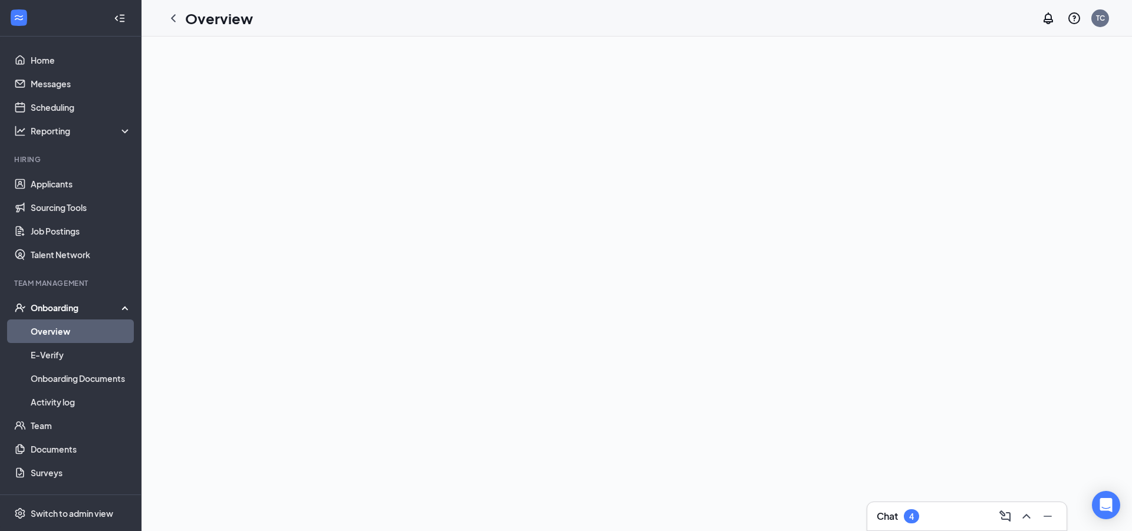
click at [63, 339] on link "Overview" at bounding box center [81, 332] width 101 height 24
click at [65, 328] on link "Overview" at bounding box center [81, 332] width 101 height 24
click at [31, 326] on link "Overview" at bounding box center [81, 332] width 101 height 24
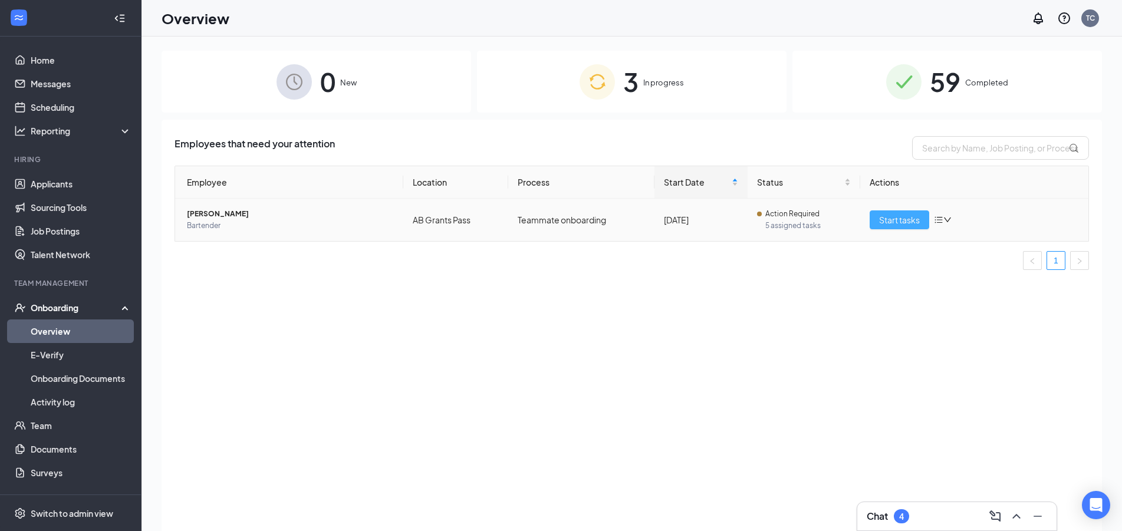
drag, startPoint x: 908, startPoint y: 218, endPoint x: 891, endPoint y: 279, distance: 63.5
click at [907, 217] on span "Start tasks" at bounding box center [899, 219] width 41 height 13
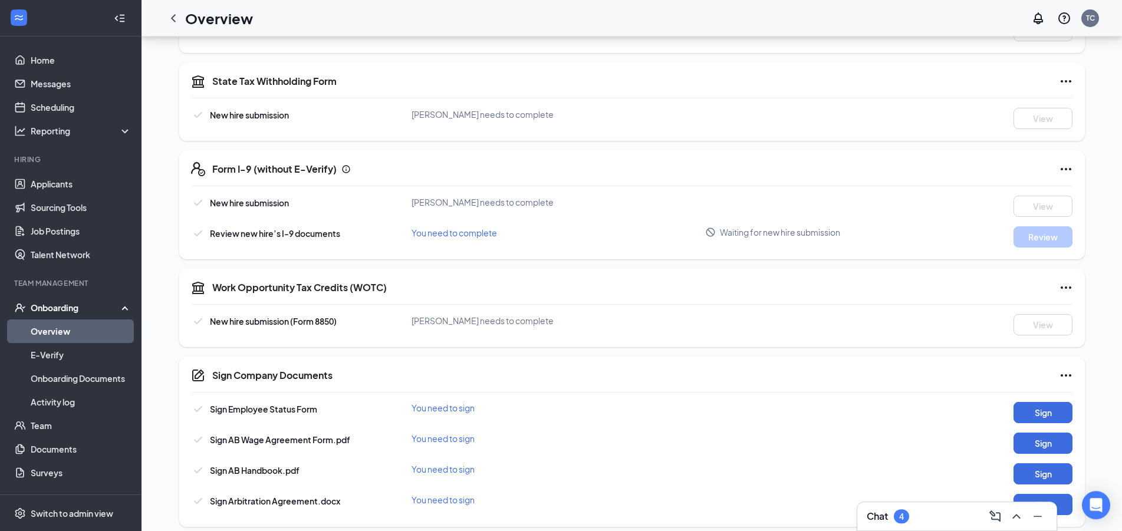
scroll to position [343, 0]
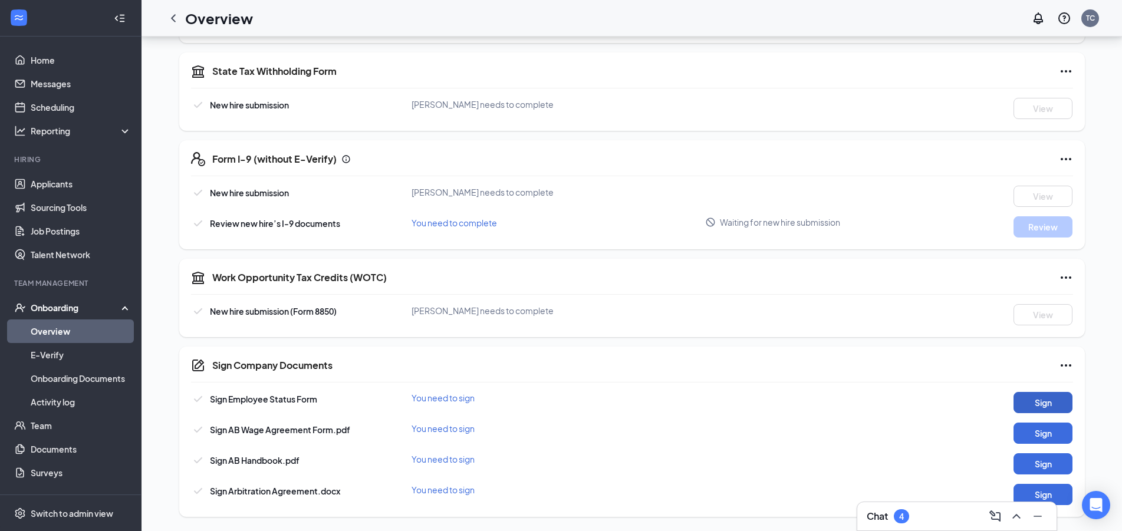
click at [1053, 402] on button "Sign" at bounding box center [1043, 402] width 59 height 21
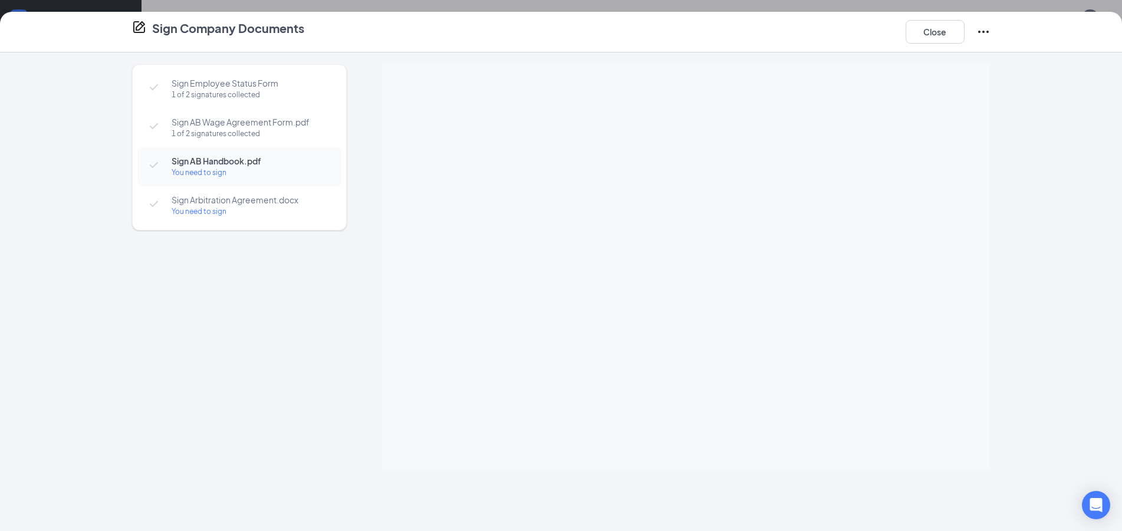
click at [185, 213] on div "You need to sign" at bounding box center [251, 212] width 158 height 12
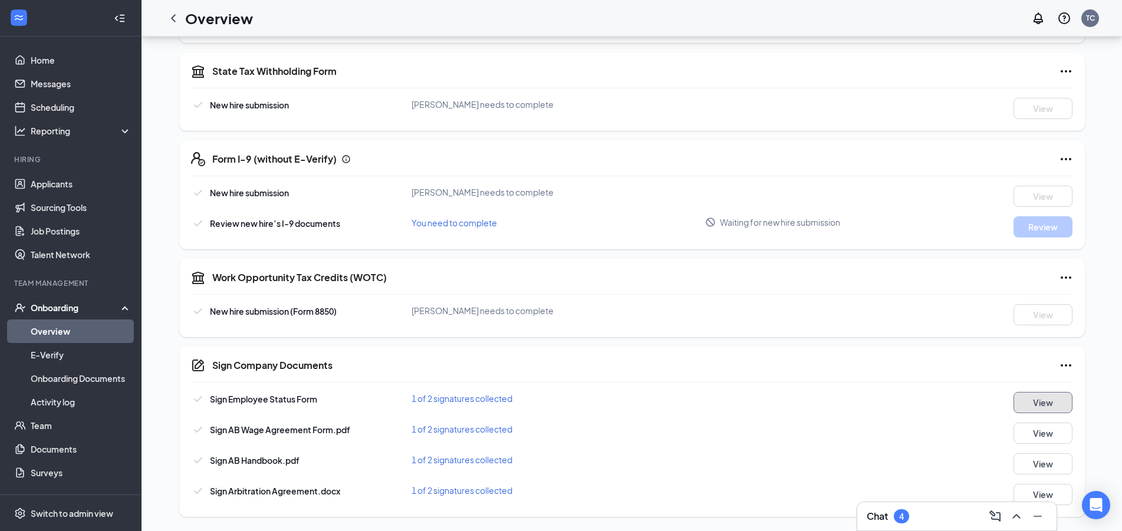
scroll to position [42, 0]
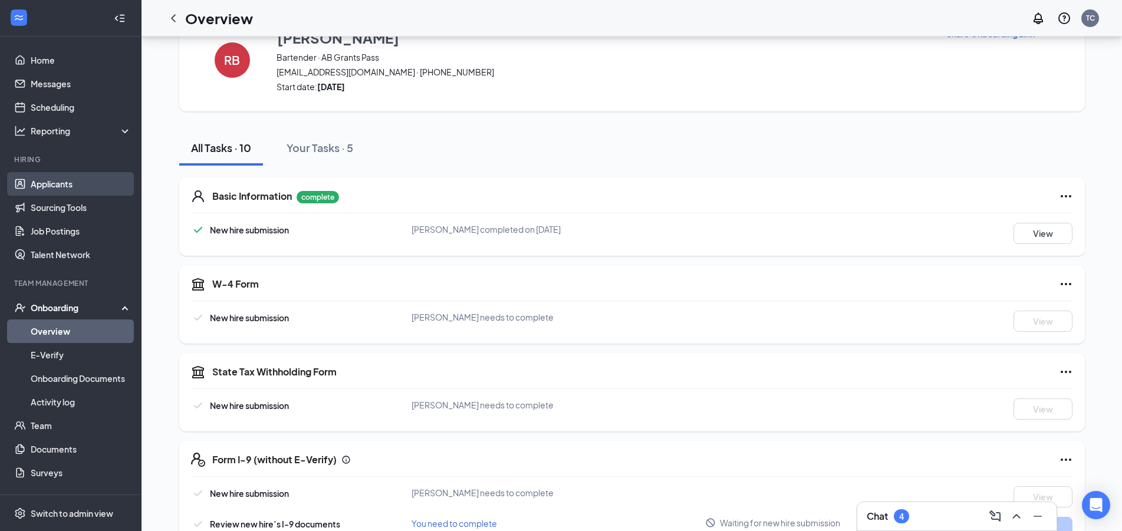
click at [90, 183] on link "Applicants" at bounding box center [81, 184] width 101 height 24
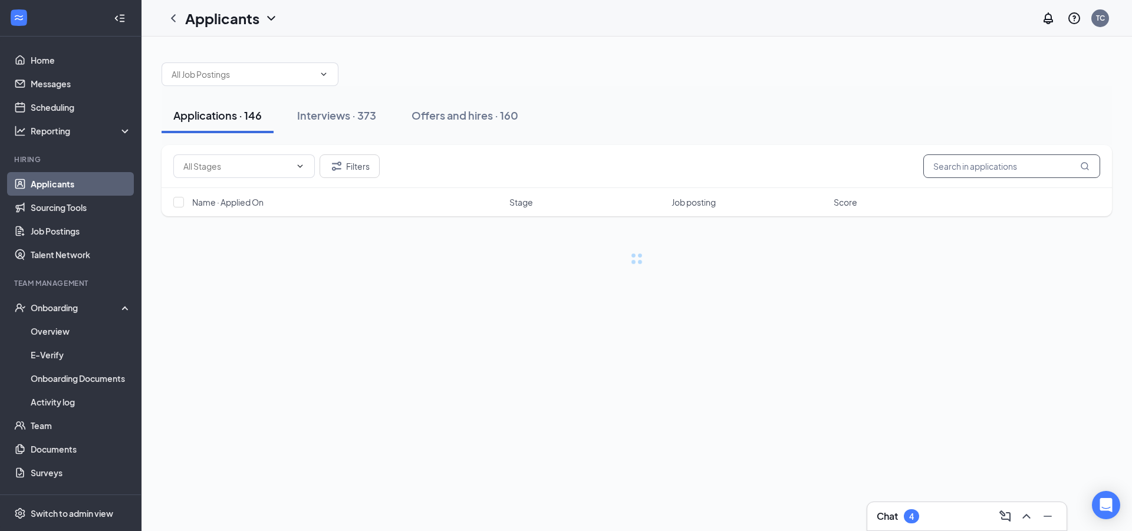
click at [967, 173] on input "text" at bounding box center [1012, 167] width 177 height 24
type input "peyton"
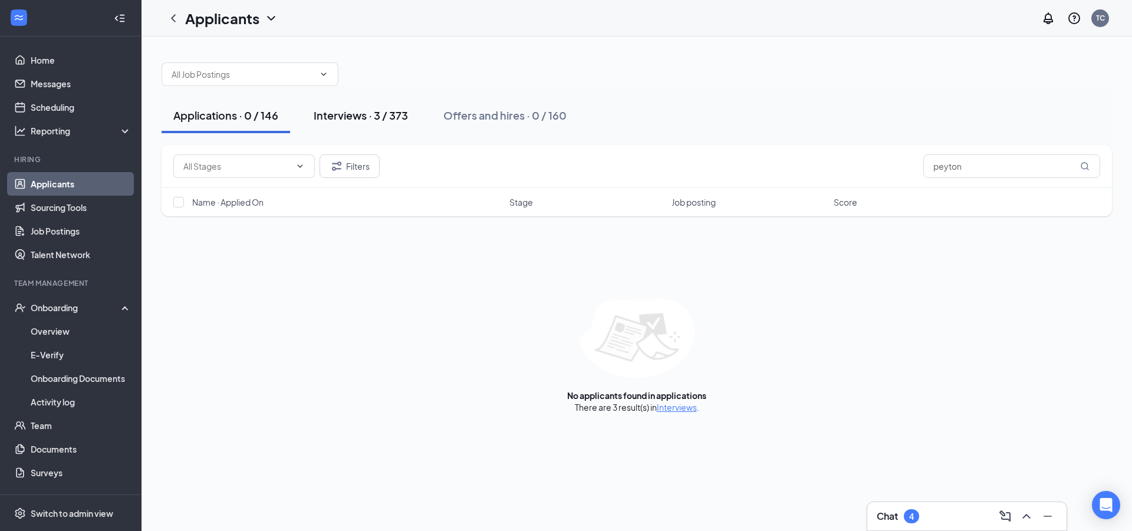
click at [395, 113] on div "Interviews · 3 / 373" at bounding box center [361, 115] width 94 height 15
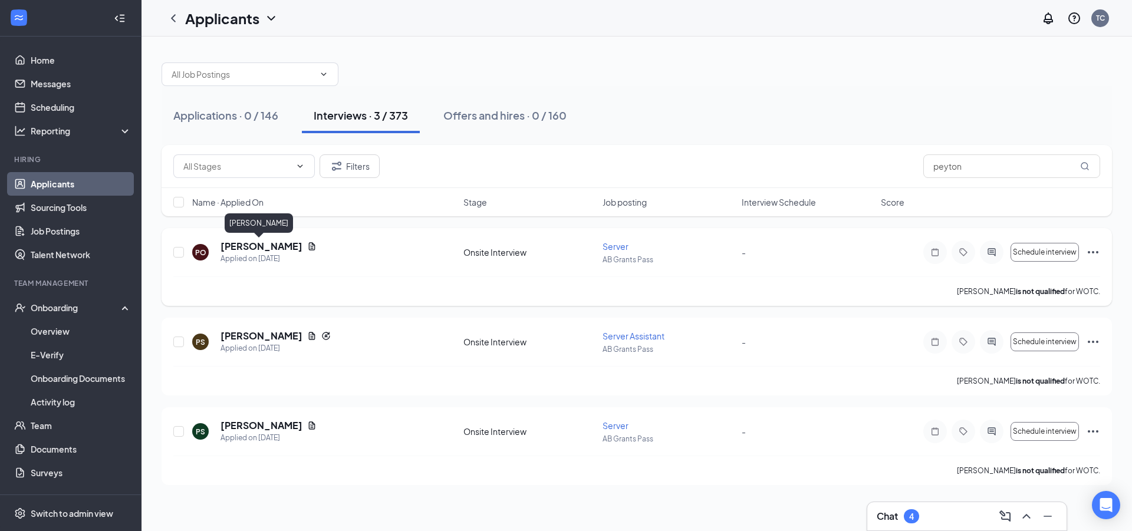
click at [231, 247] on h5 "[PERSON_NAME]" at bounding box center [262, 246] width 82 height 13
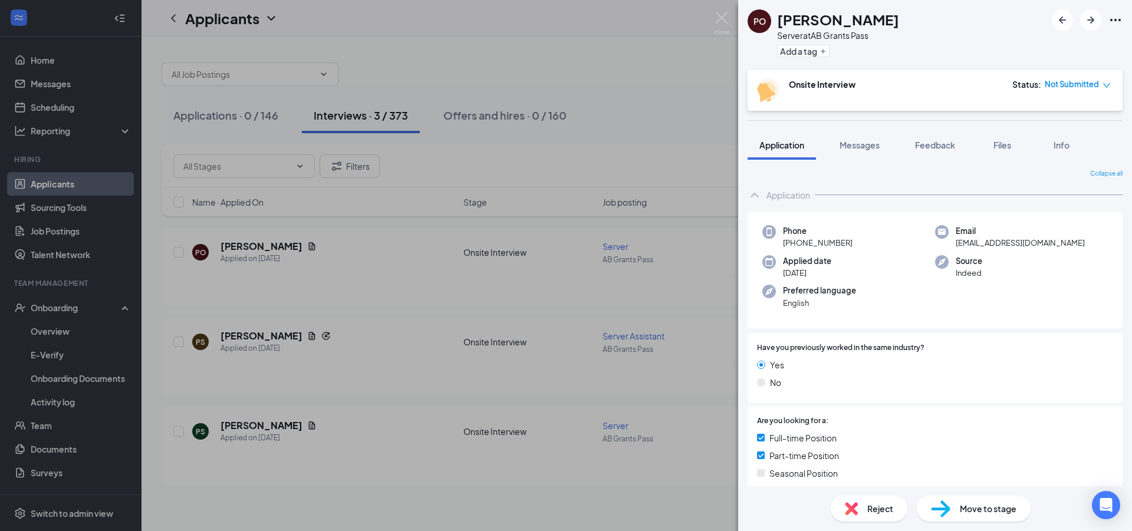
scroll to position [106, 0]
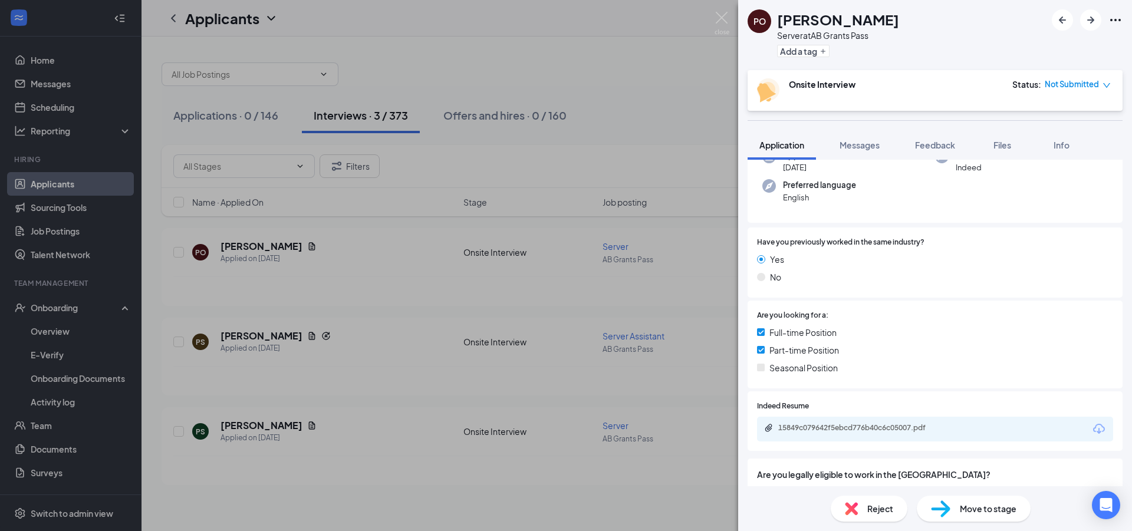
click at [810, 426] on div "15849c079642f5ebcd776b40c6c05007.pdf" at bounding box center [860, 427] width 165 height 9
click at [713, 16] on div "PO [PERSON_NAME] Server at AB Grants Pass Add a tag Onsite Interview Status : N…" at bounding box center [566, 265] width 1132 height 531
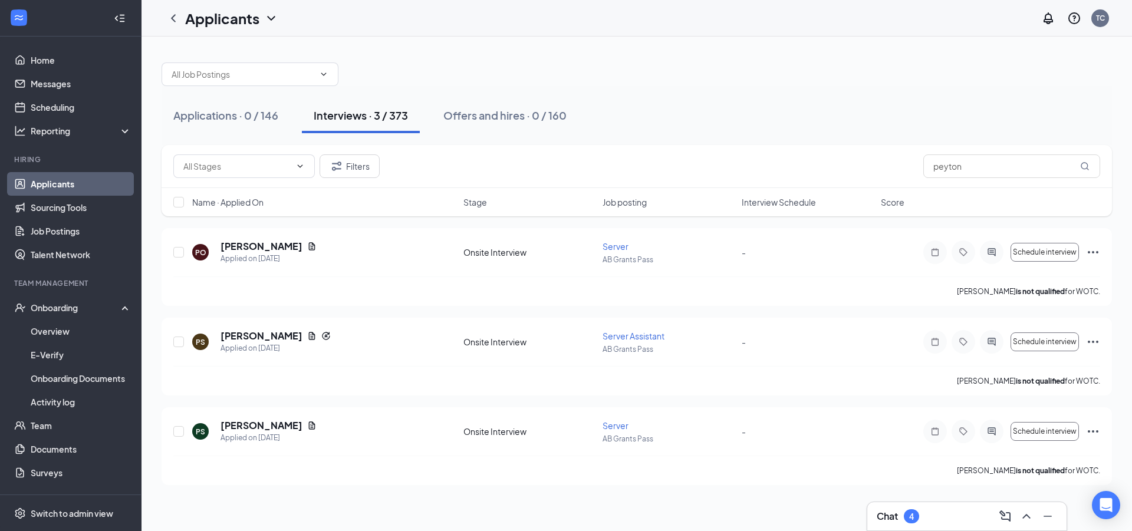
click at [718, 16] on div "Applicants TC" at bounding box center [637, 18] width 991 height 37
click at [236, 246] on h5 "[PERSON_NAME]" at bounding box center [262, 246] width 82 height 13
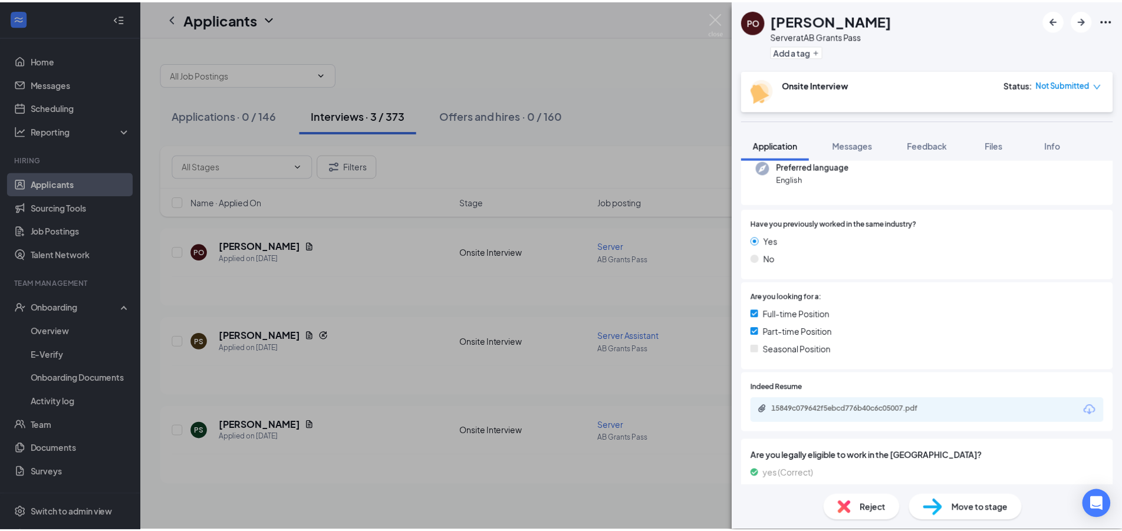
scroll to position [127, 0]
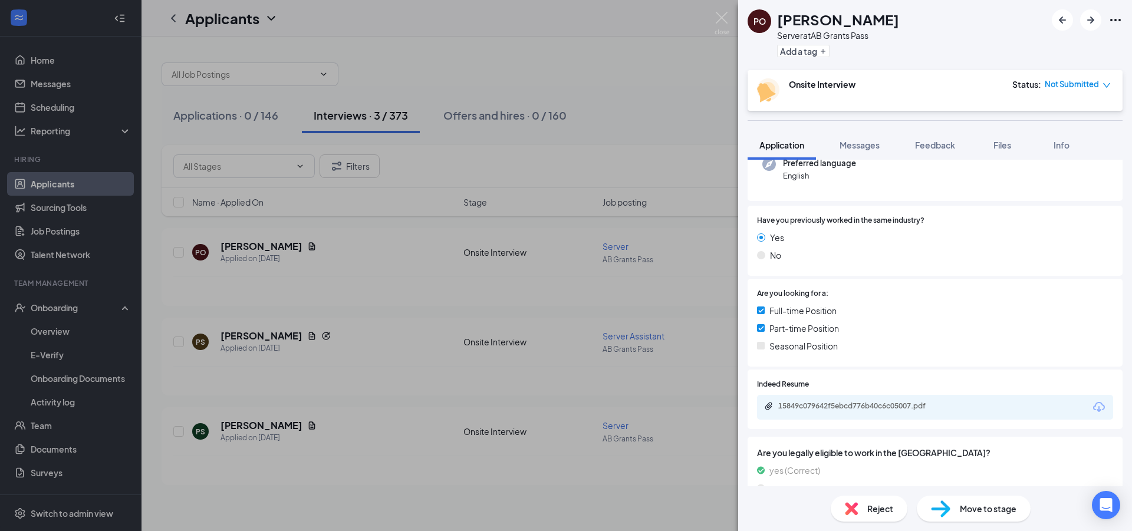
click at [946, 416] on div "15849c079642f5ebcd776b40c6c05007.pdf" at bounding box center [935, 407] width 356 height 25
click at [931, 406] on div "15849c079642f5ebcd776b40c6c05007.pdf" at bounding box center [860, 406] width 165 height 9
click at [649, 63] on div "PO [PERSON_NAME] Server at AB Grants Pass Add a tag Onsite Interview Status : N…" at bounding box center [566, 265] width 1132 height 531
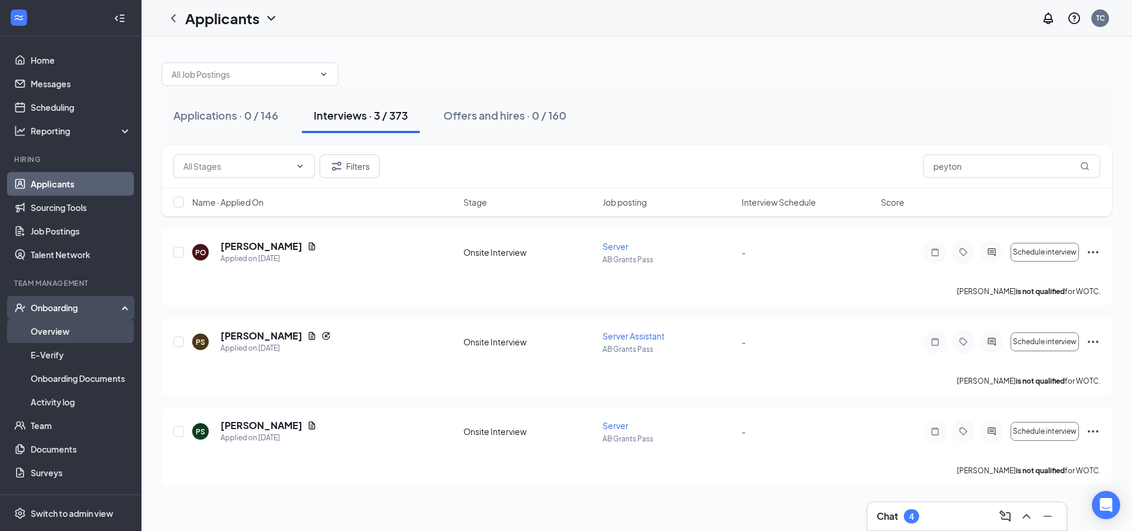
click at [78, 328] on link "Overview" at bounding box center [81, 332] width 101 height 24
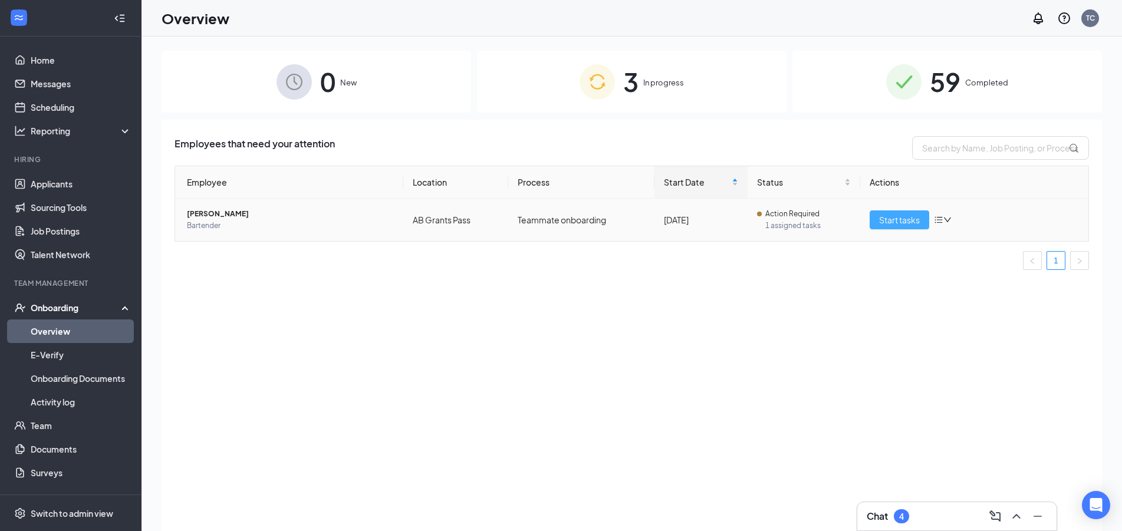
click at [891, 216] on span "Start tasks" at bounding box center [899, 219] width 41 height 13
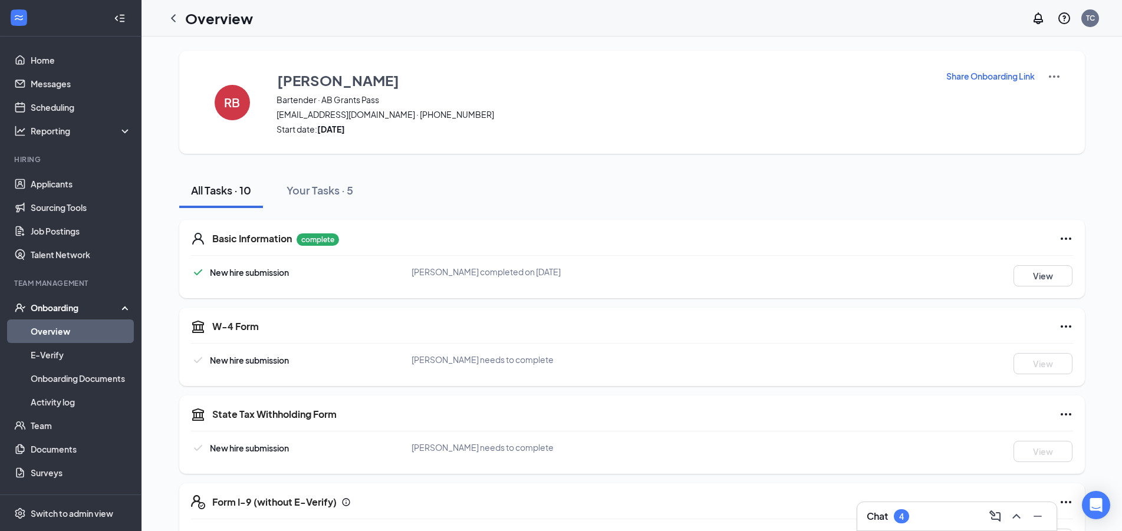
click at [43, 340] on link "Overview" at bounding box center [81, 332] width 101 height 24
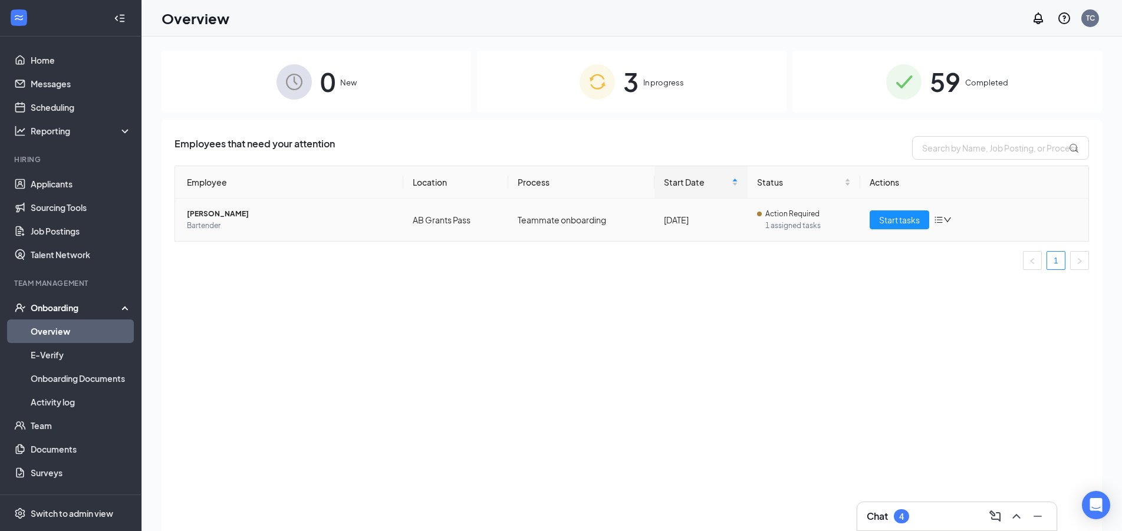
click at [203, 215] on span "[PERSON_NAME]" at bounding box center [290, 214] width 207 height 12
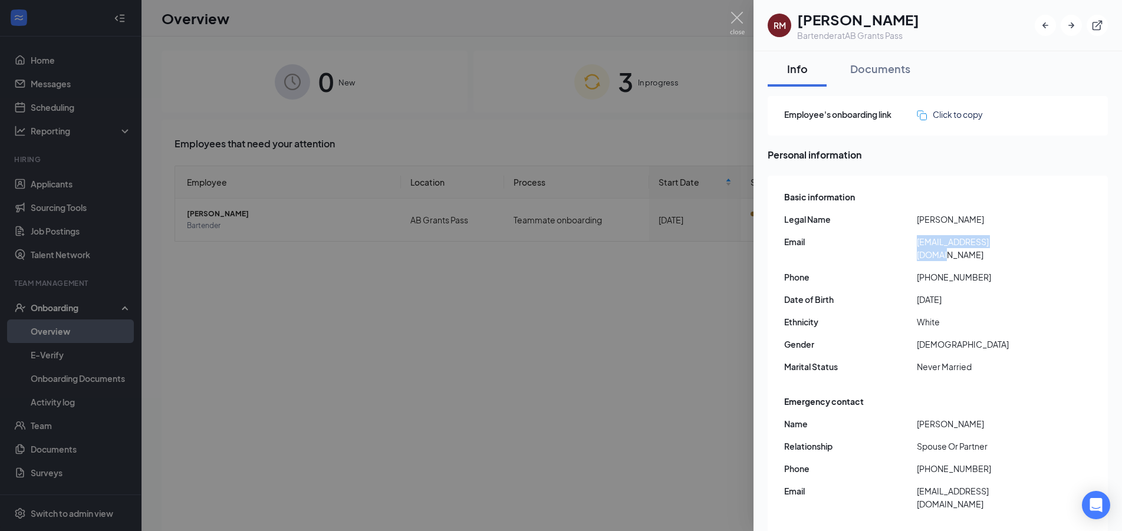
drag, startPoint x: 1024, startPoint y: 247, endPoint x: 916, endPoint y: 240, distance: 108.7
click at [916, 240] on div "Email [EMAIL_ADDRESS][DOMAIN_NAME]" at bounding box center [938, 248] width 309 height 26
copy div "[EMAIL_ADDRESS][DOMAIN_NAME]"
click at [373, 412] on div at bounding box center [561, 265] width 1122 height 531
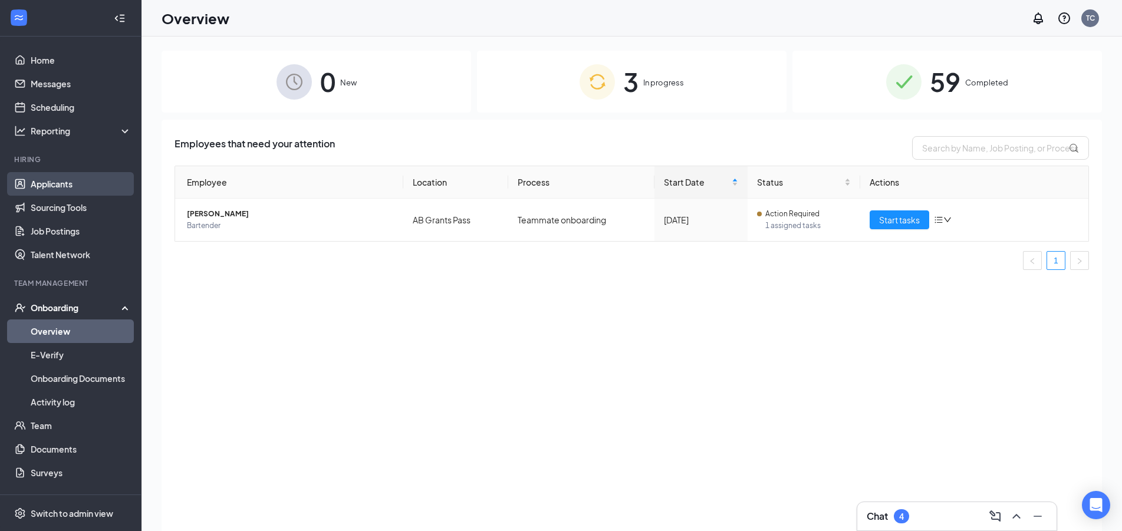
click at [33, 185] on link "Applicants" at bounding box center [81, 184] width 101 height 24
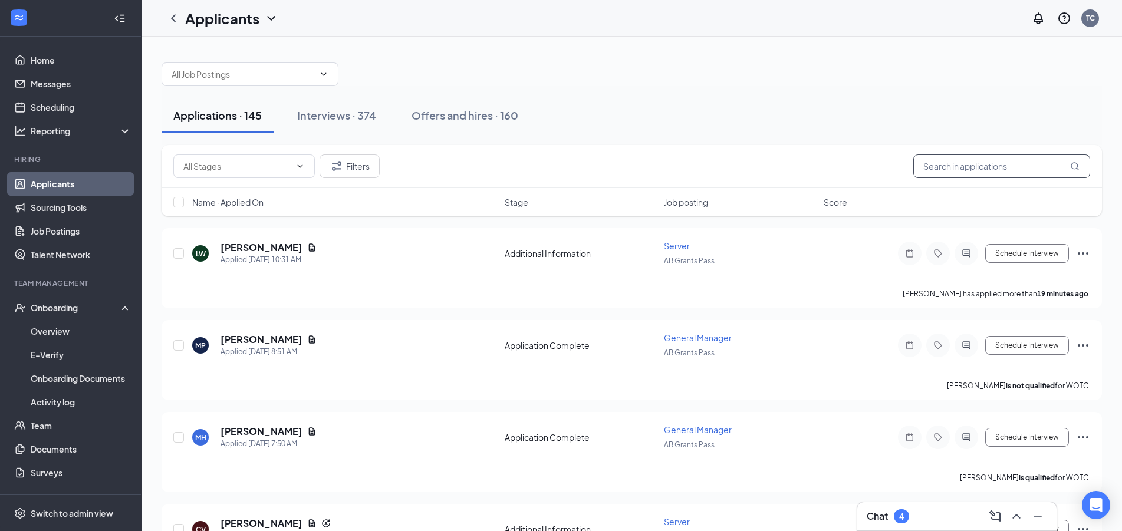
click at [921, 170] on input "text" at bounding box center [1002, 167] width 177 height 24
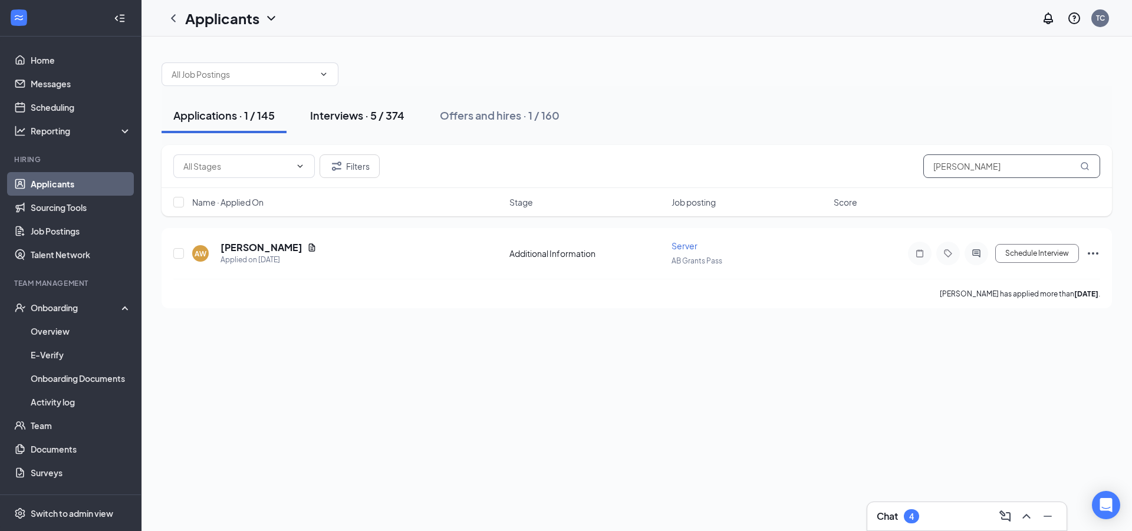
type input "[PERSON_NAME]"
click at [386, 119] on div "Interviews · 5 / 374" at bounding box center [357, 115] width 94 height 15
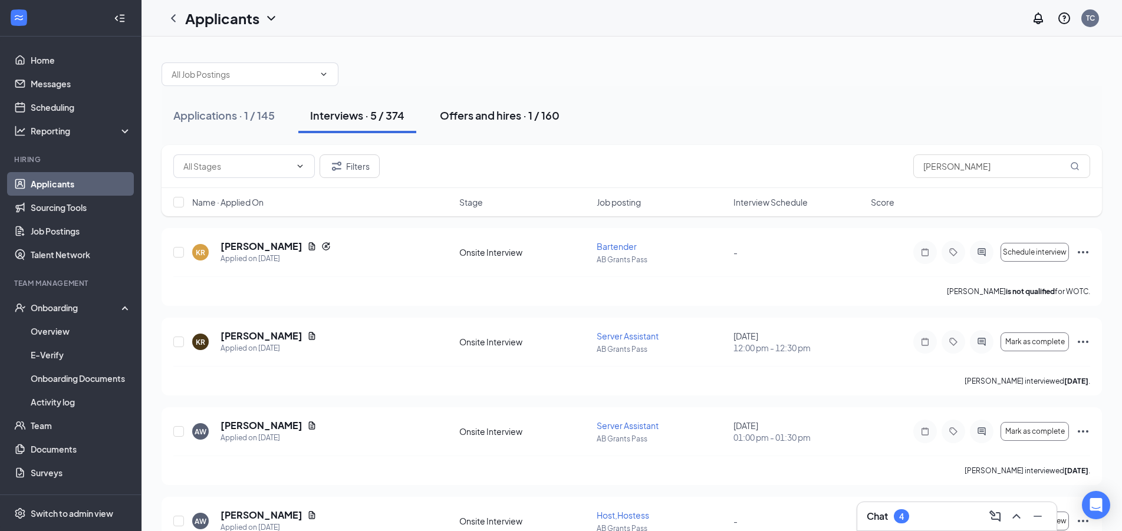
click at [510, 120] on div "Offers and hires · 1 / 160" at bounding box center [500, 115] width 120 height 15
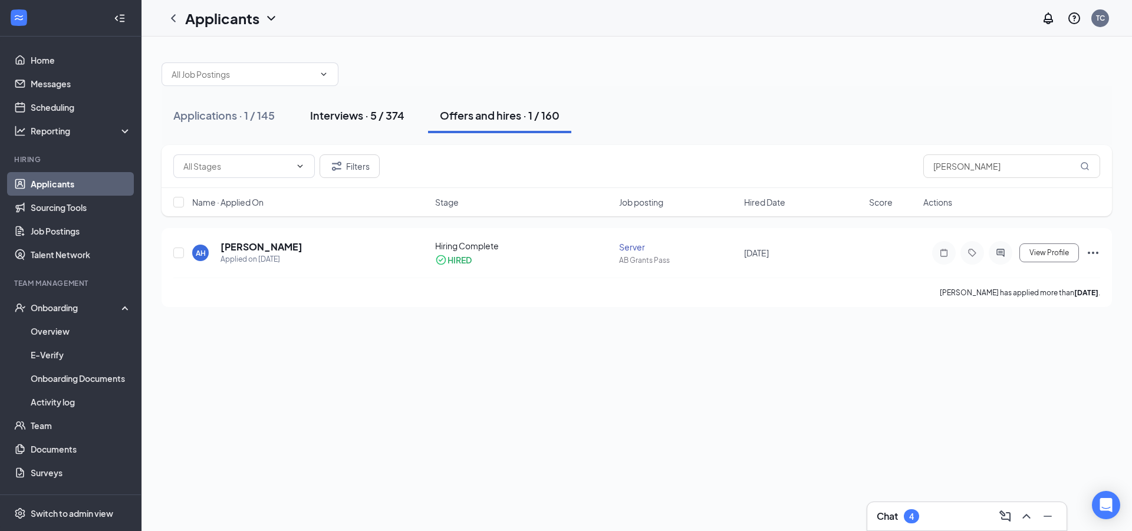
click at [354, 126] on button "Interviews · 5 / 374" at bounding box center [357, 115] width 118 height 35
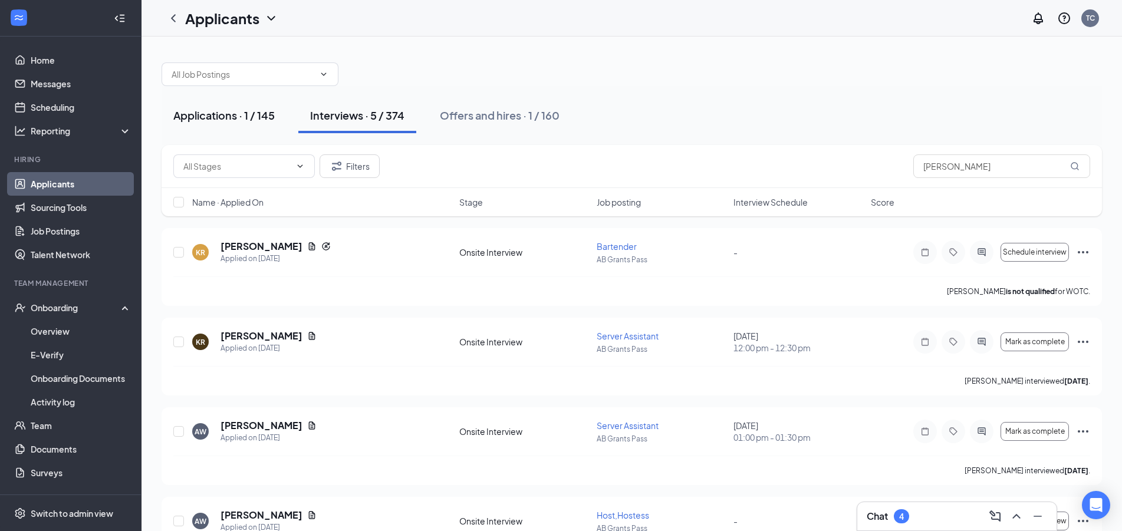
click at [244, 117] on div "Applications · 1 / 145" at bounding box center [223, 115] width 101 height 15
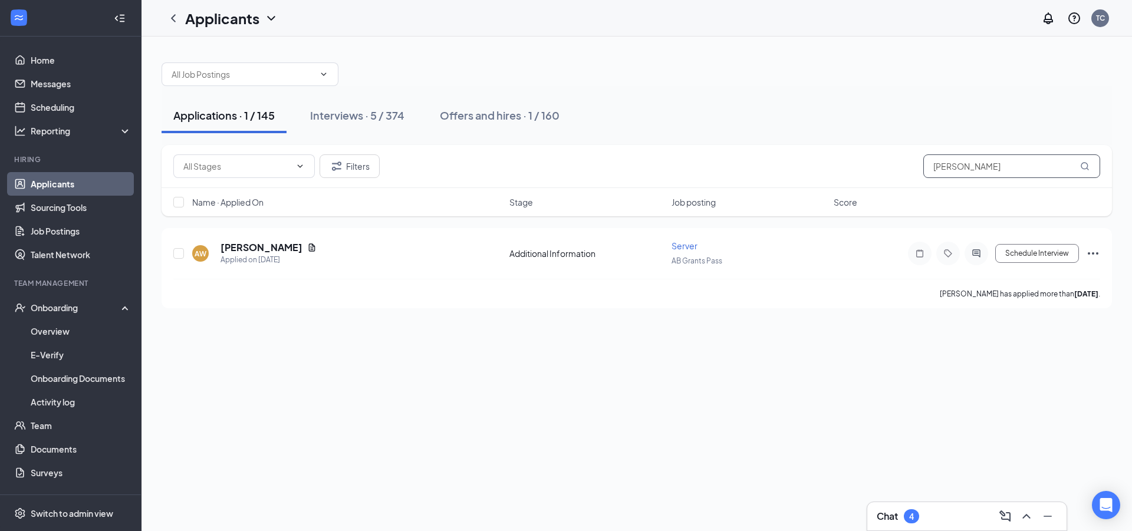
click at [976, 165] on input "[PERSON_NAME]" at bounding box center [1012, 167] width 177 height 24
type input "a"
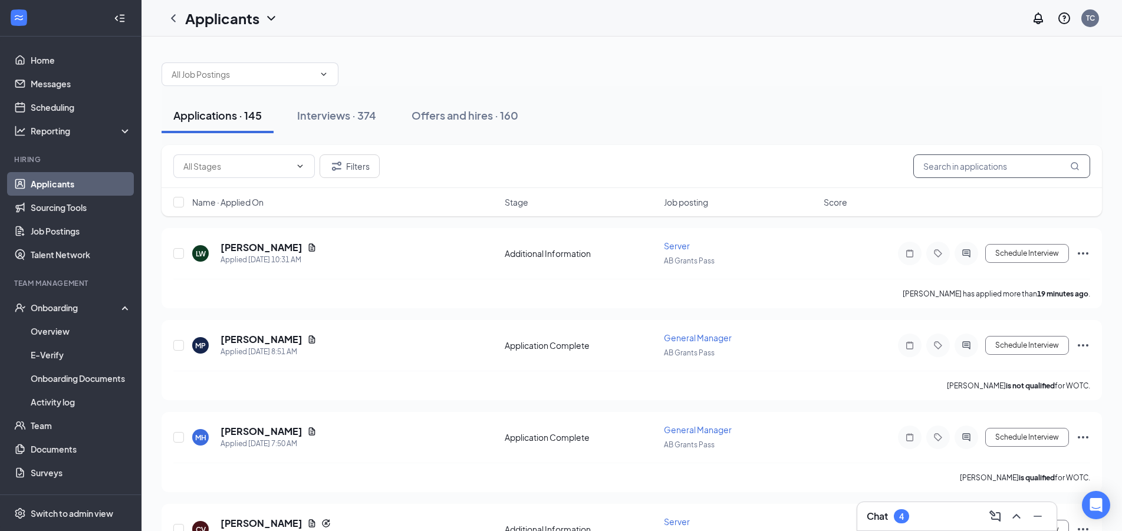
type input "s"
type input "a"
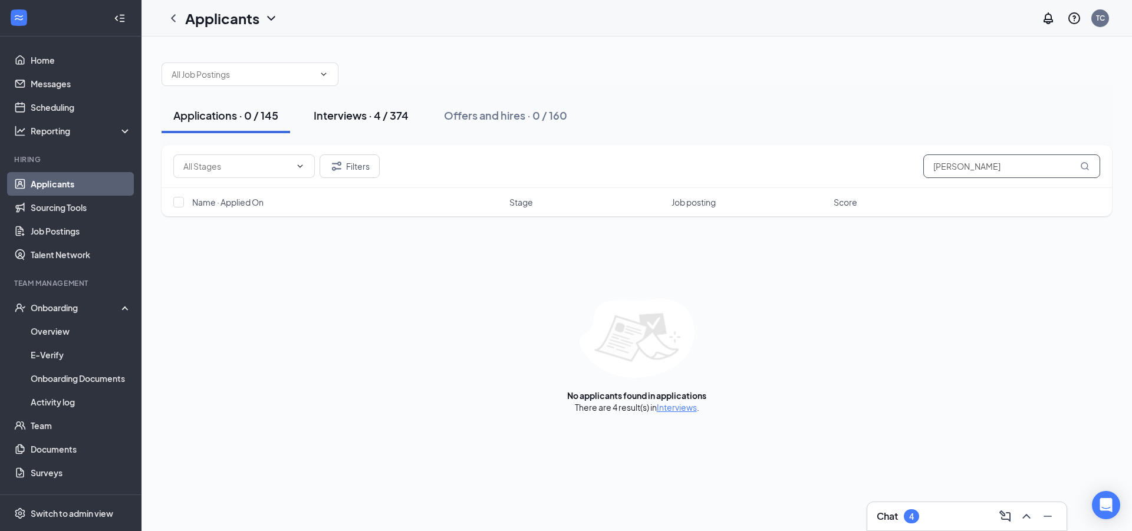
type input "[PERSON_NAME]"
drag, startPoint x: 372, startPoint y: 123, endPoint x: 395, endPoint y: 126, distance: 23.8
click at [372, 123] on button "Interviews · 4 / 374" at bounding box center [361, 115] width 119 height 35
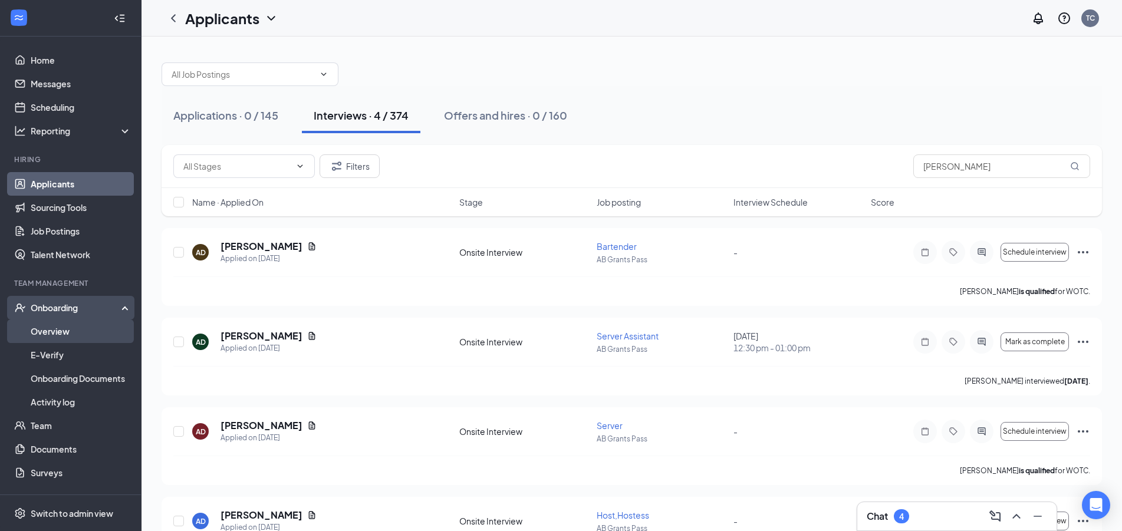
click at [71, 328] on link "Overview" at bounding box center [81, 332] width 101 height 24
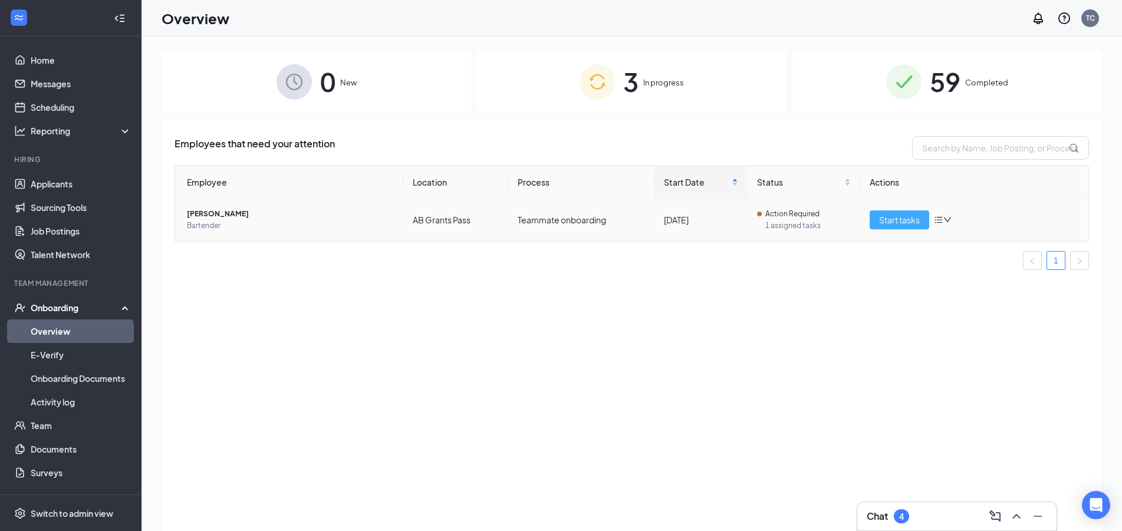
click at [888, 219] on span "Start tasks" at bounding box center [899, 219] width 41 height 13
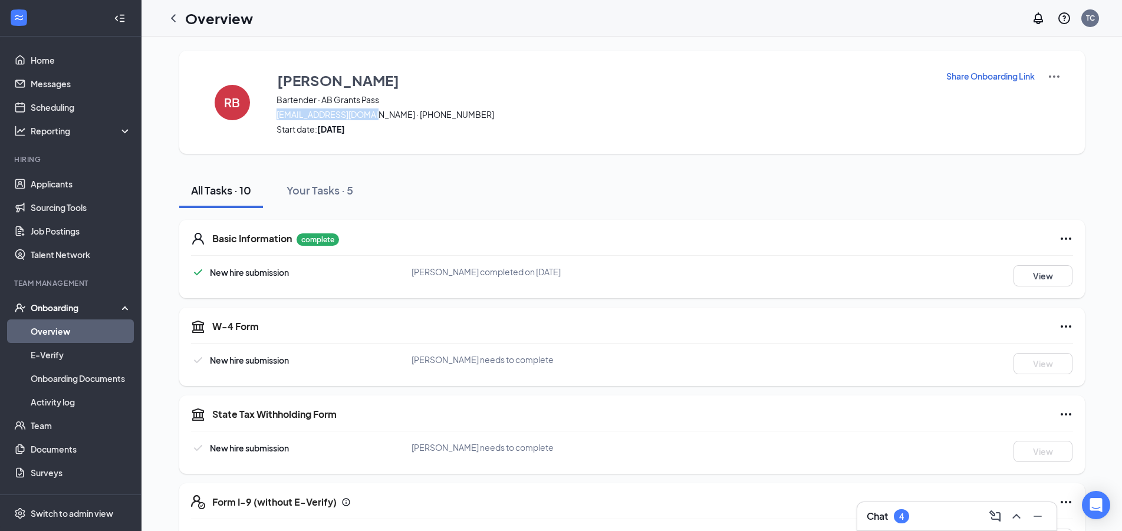
drag, startPoint x: 376, startPoint y: 114, endPoint x: 273, endPoint y: 110, distance: 102.7
click at [273, 110] on div "[PERSON_NAME] [PERSON_NAME] Bartender · AB Grants Pass [EMAIL_ADDRESS][DOMAIN_N…" at bounding box center [632, 102] width 906 height 103
copy span "[EMAIL_ADDRESS][DOMAIN_NAME]"
click at [51, 190] on link "Applicants" at bounding box center [81, 184] width 101 height 24
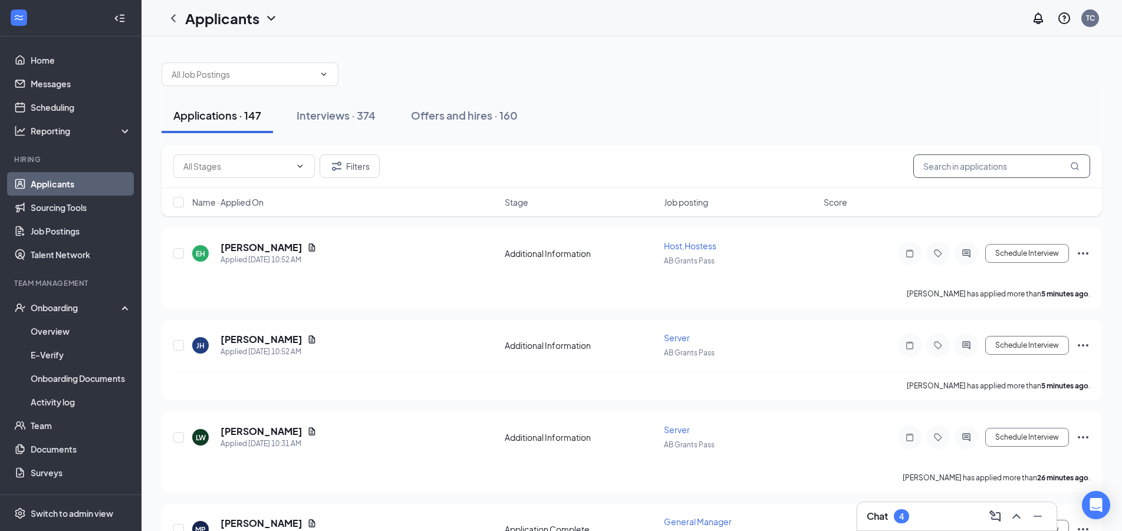
click at [985, 167] on input "text" at bounding box center [1002, 167] width 177 height 24
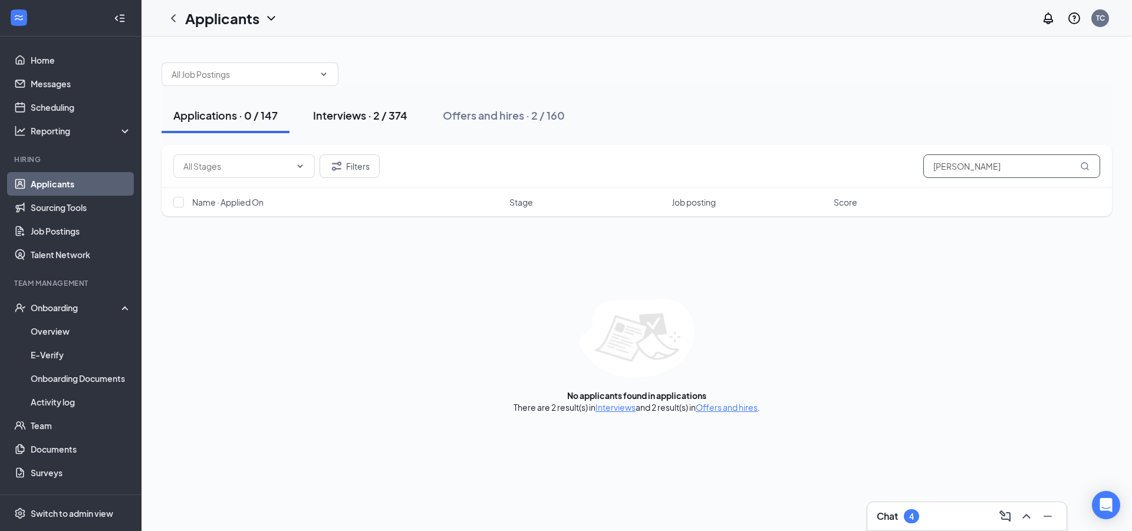
type input "[PERSON_NAME]"
drag, startPoint x: 360, startPoint y: 125, endPoint x: 368, endPoint y: 125, distance: 8.3
click at [359, 124] on button "Interviews · 2 / 374" at bounding box center [360, 115] width 118 height 35
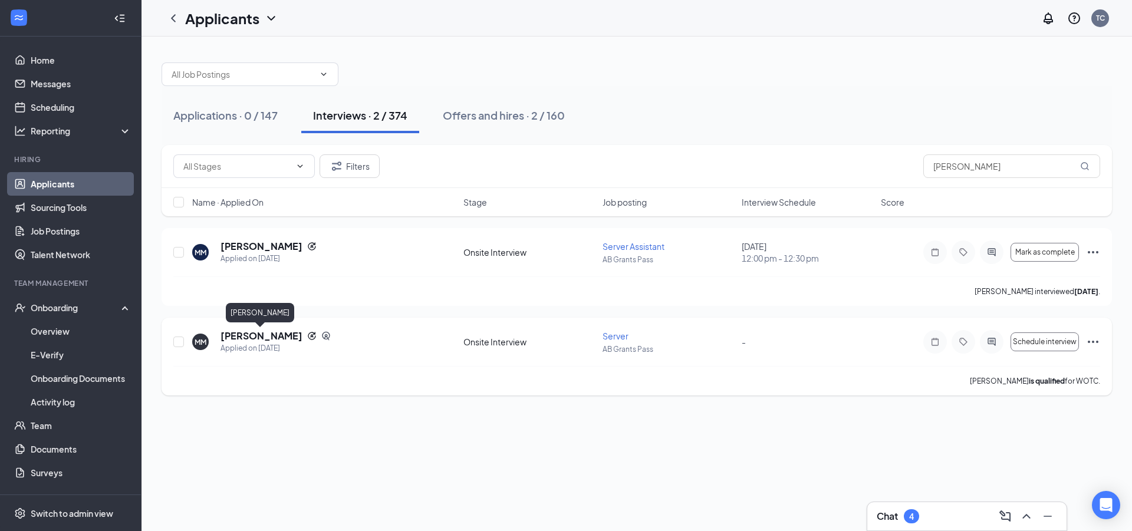
click at [275, 334] on h5 "[PERSON_NAME]" at bounding box center [262, 336] width 82 height 13
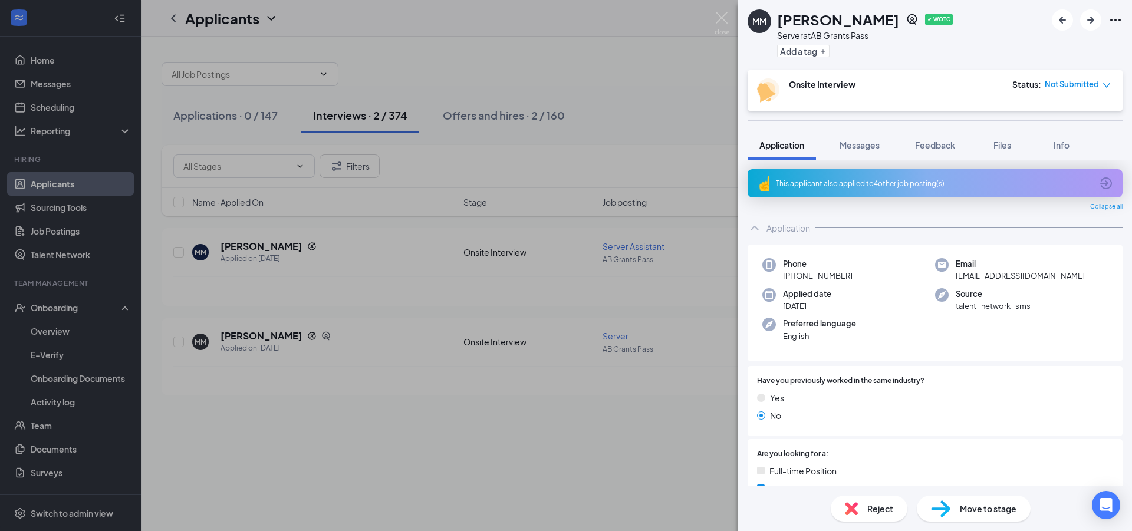
click at [443, 441] on div "MM [PERSON_NAME] ✔ WOTC Server at AB Grants Pass Add a tag Onsite Interview Sta…" at bounding box center [566, 265] width 1132 height 531
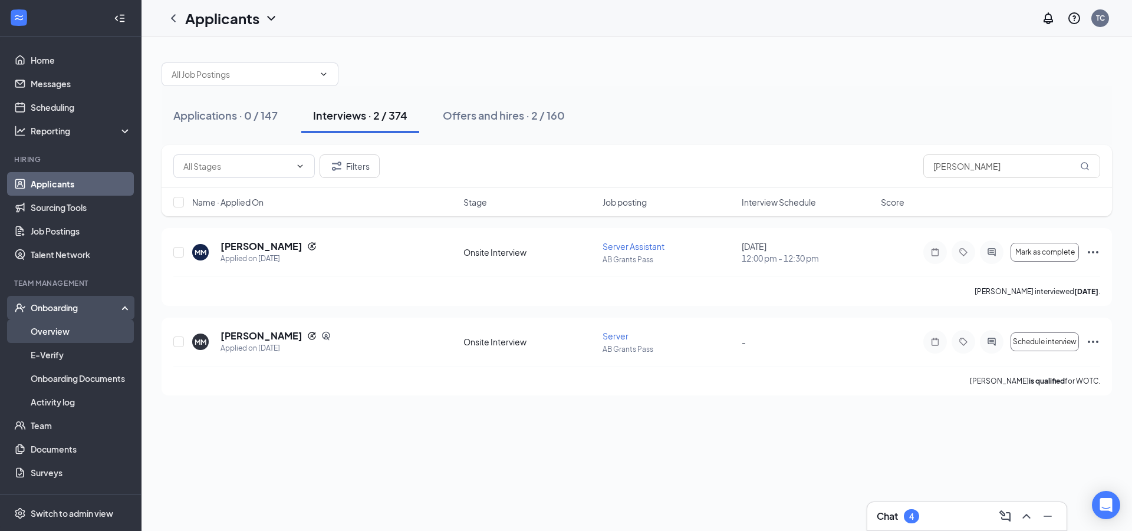
click at [71, 338] on link "Overview" at bounding box center [81, 332] width 101 height 24
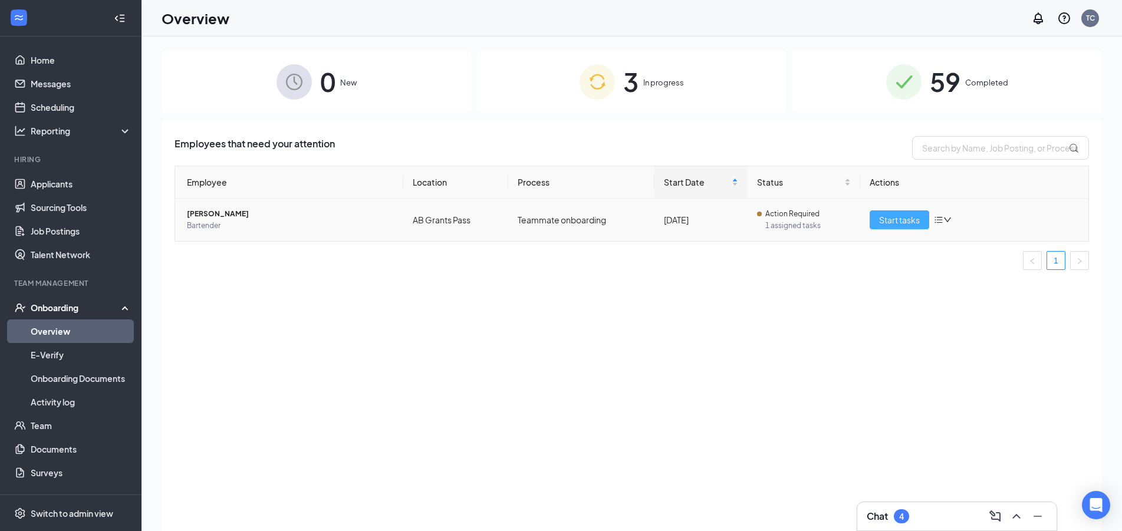
click at [895, 224] on span "Start tasks" at bounding box center [899, 219] width 41 height 13
